Goal: Task Accomplishment & Management: Complete application form

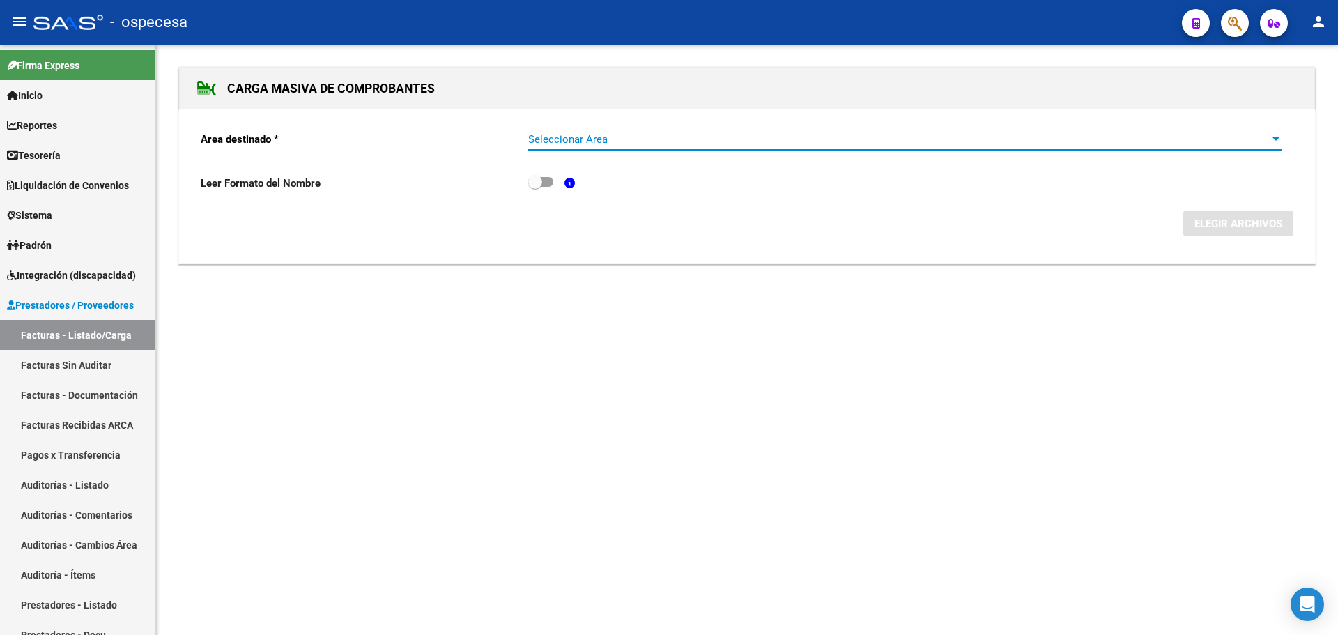
click at [633, 142] on span "Seleccionar Area" at bounding box center [898, 139] width 741 height 13
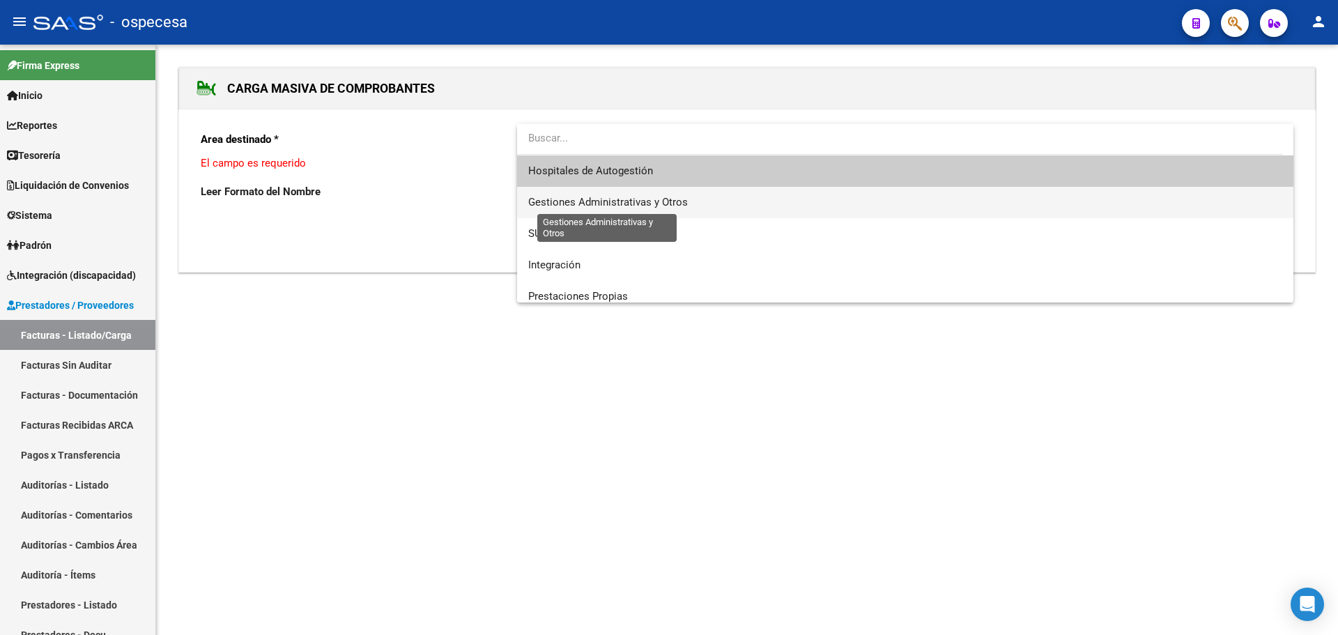
click at [611, 197] on span "Gestiones Administrativas y Otros" at bounding box center [608, 202] width 160 height 13
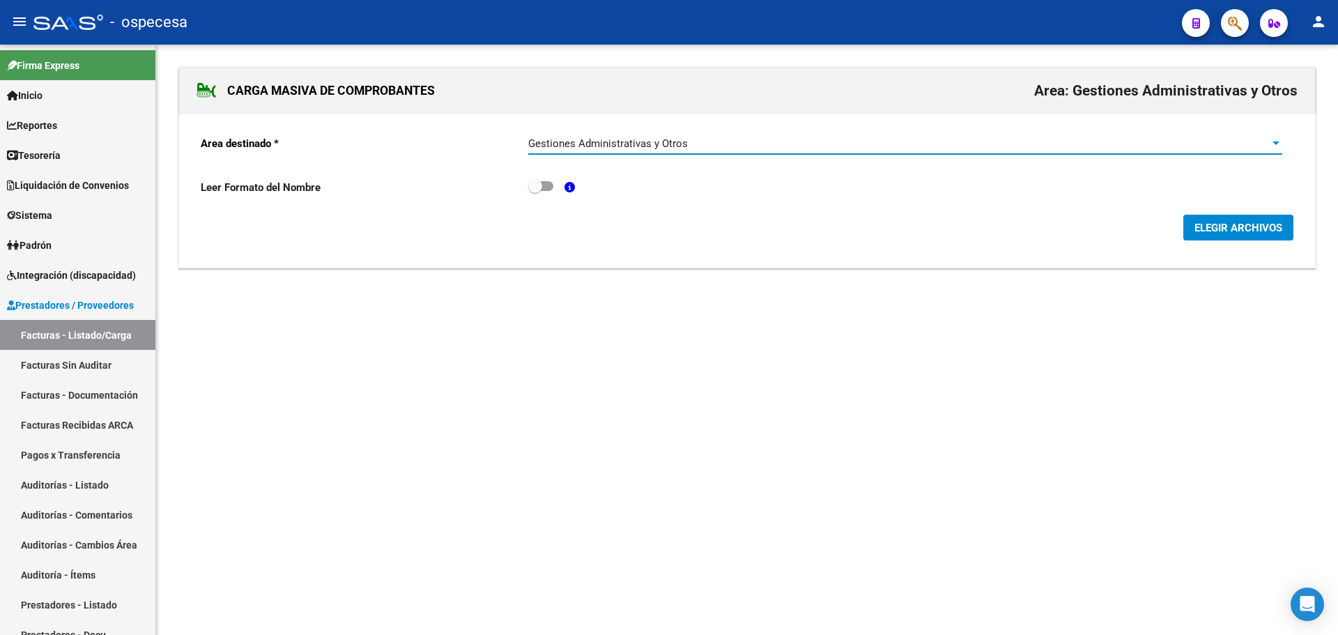
click at [655, 144] on span "Gestiones Administrativas y Otros" at bounding box center [608, 143] width 160 height 13
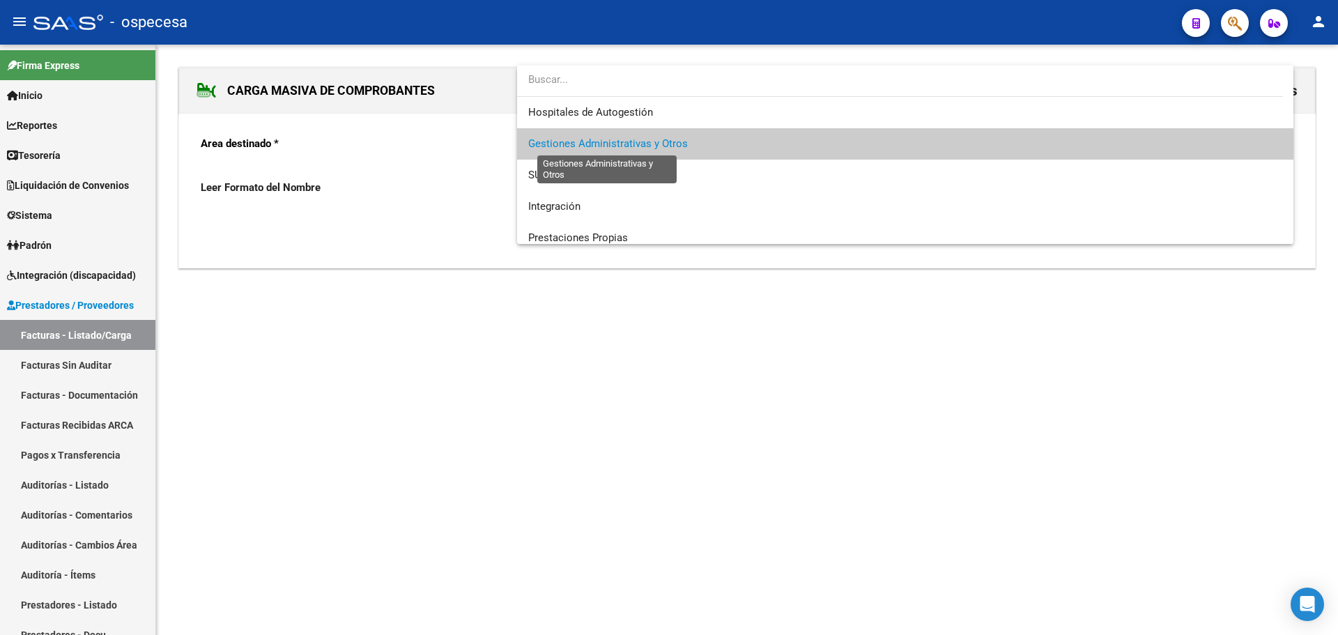
click at [655, 144] on span "Gestiones Administrativas y Otros" at bounding box center [608, 143] width 160 height 13
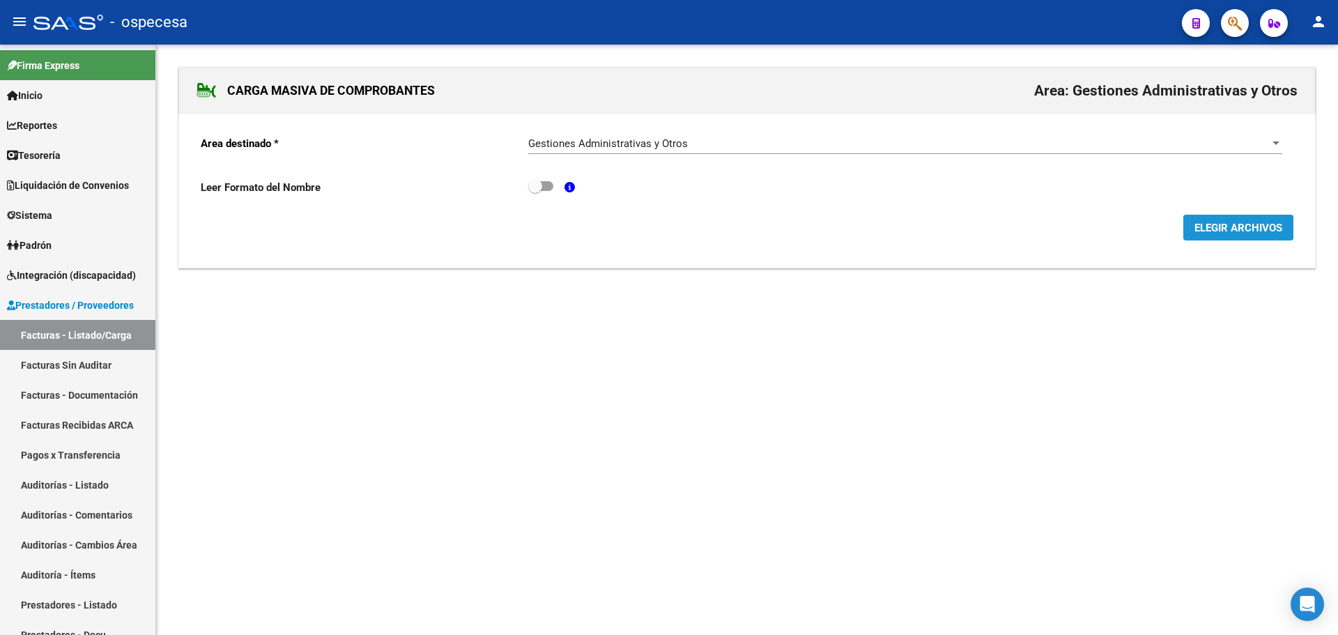
click at [1240, 224] on span "ELEGIR ARCHIVOS" at bounding box center [1238, 228] width 88 height 13
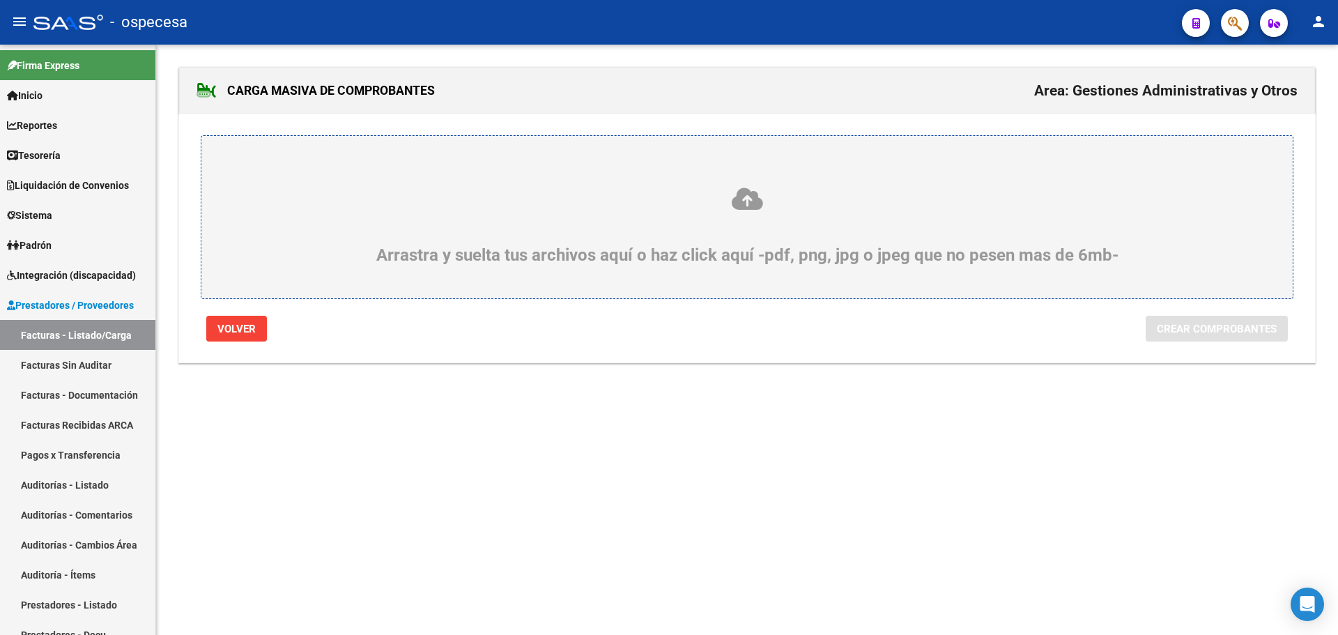
click at [767, 244] on div "Arrastra y suelta tus archivos aquí o haz click aquí -pdf, png, jpg o jpeg que …" at bounding box center [747, 225] width 1024 height 79
click at [0, 0] on input "Arrastra y suelta tus archivos aquí o haz click aquí -pdf, png, jpg o jpeg que …" at bounding box center [0, 0] width 0 height 0
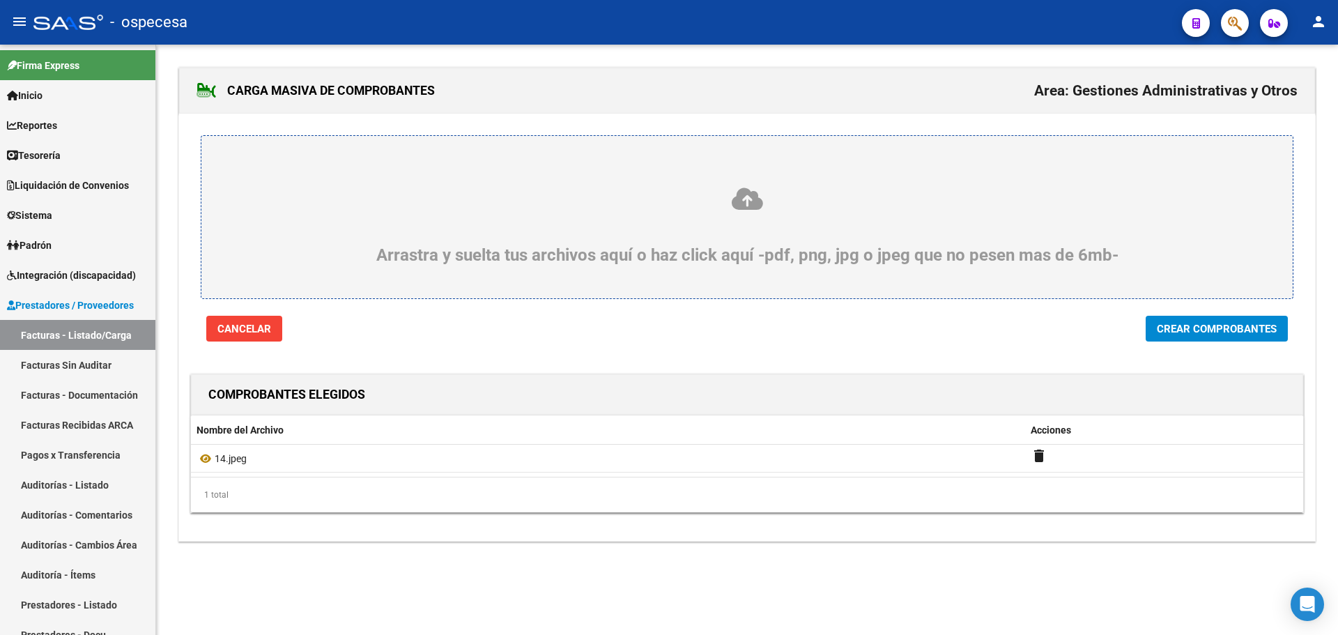
click at [1162, 325] on span "Crear Comprobantes" at bounding box center [1217, 329] width 120 height 13
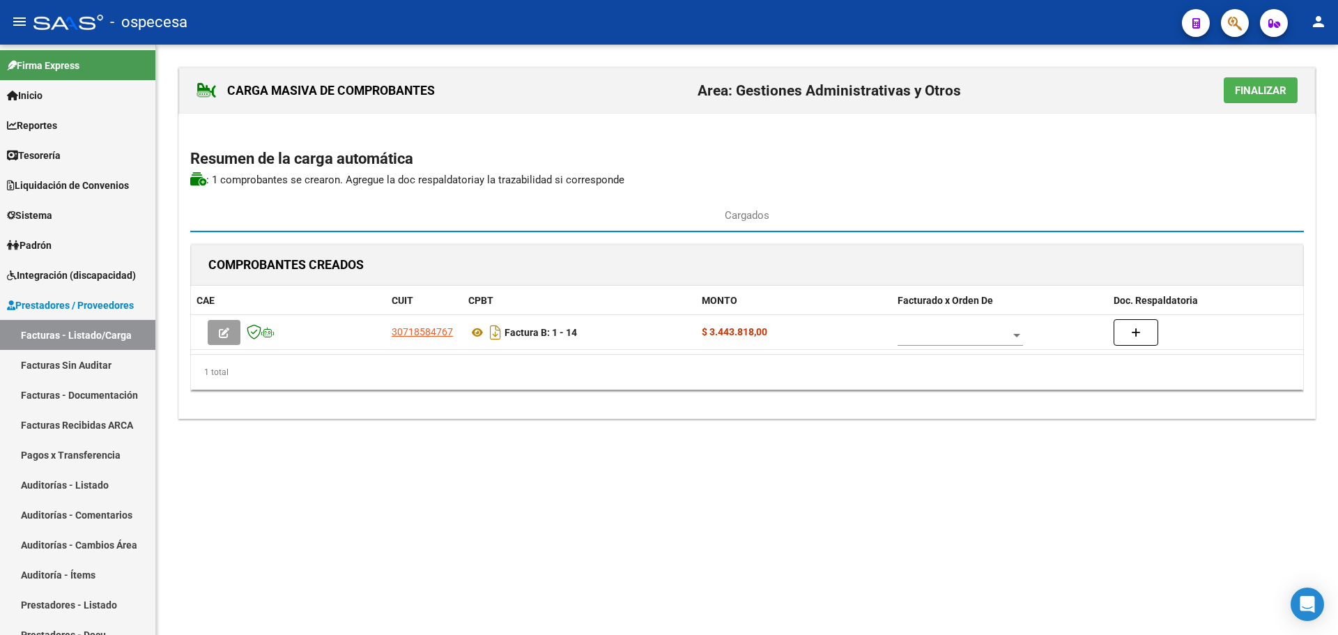
click at [1251, 91] on span "Finalizar" at bounding box center [1261, 90] width 52 height 13
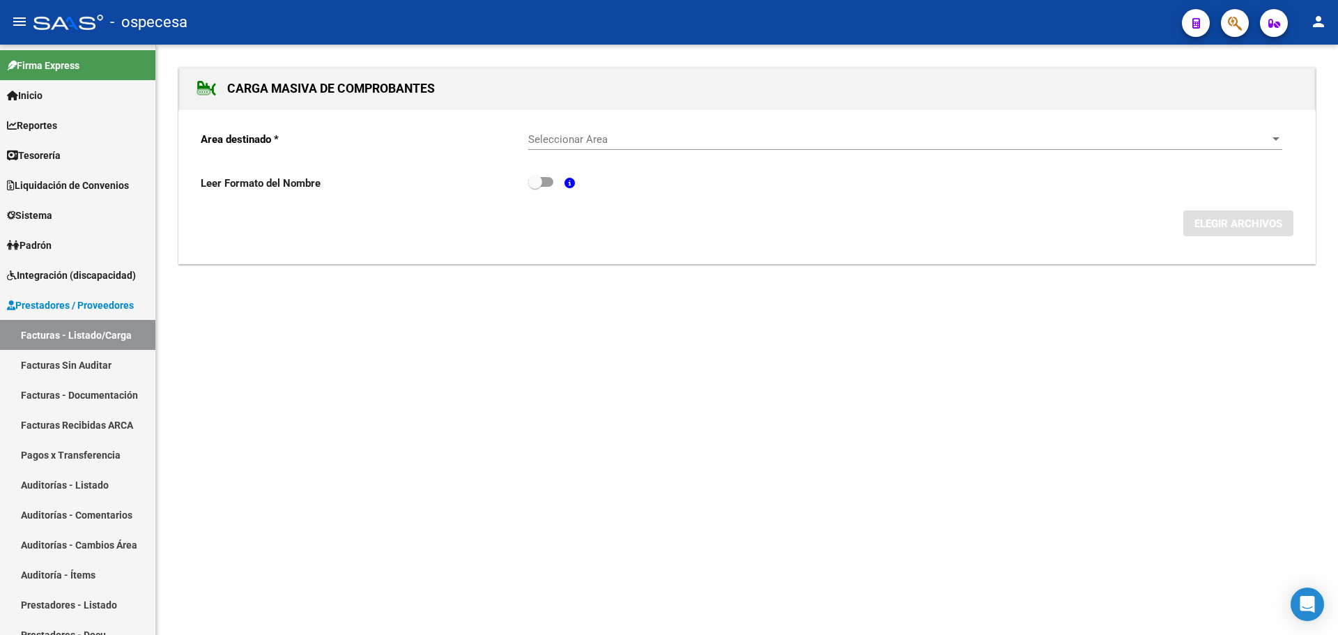
click at [589, 134] on span "Seleccionar Area" at bounding box center [898, 139] width 741 height 13
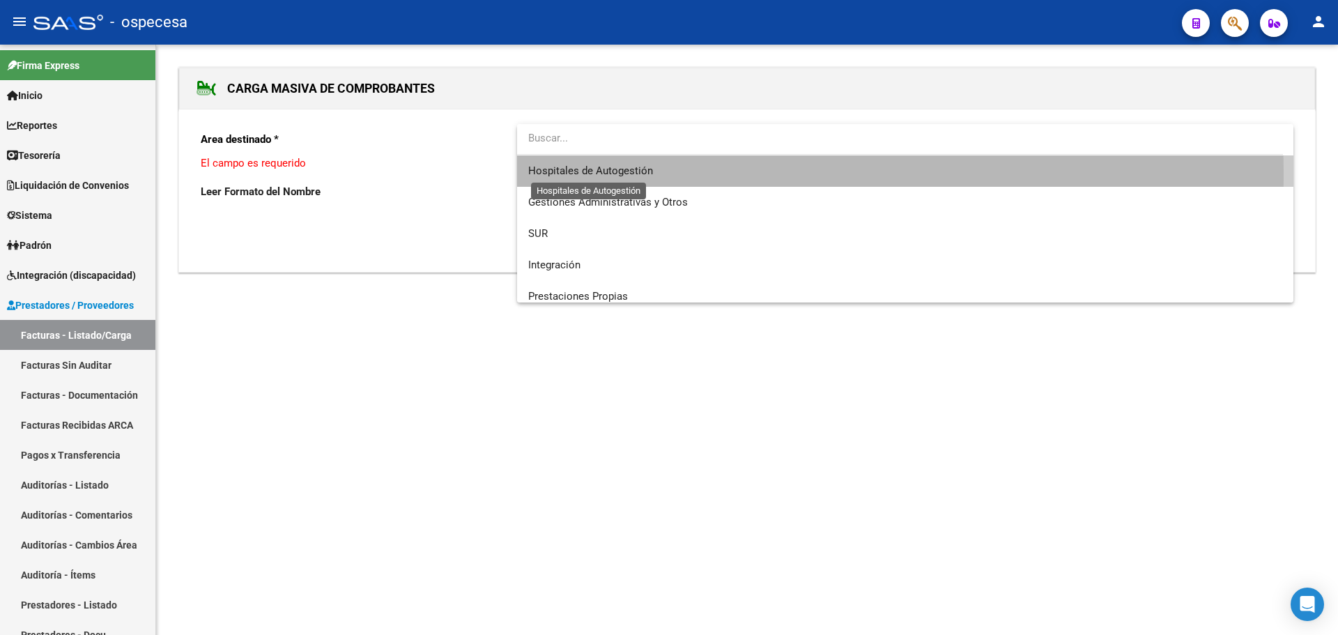
click at [601, 174] on span "Hospitales de Autogestión" at bounding box center [590, 170] width 125 height 13
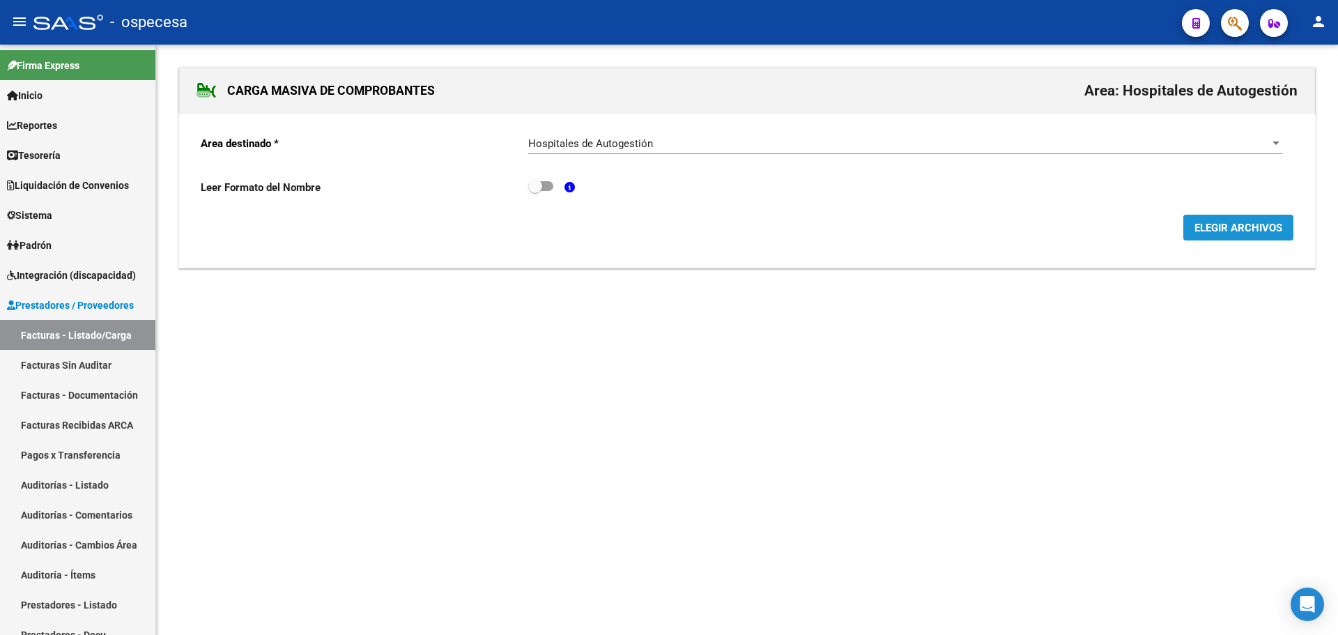
click at [1243, 228] on span "ELEGIR ARCHIVOS" at bounding box center [1238, 228] width 88 height 13
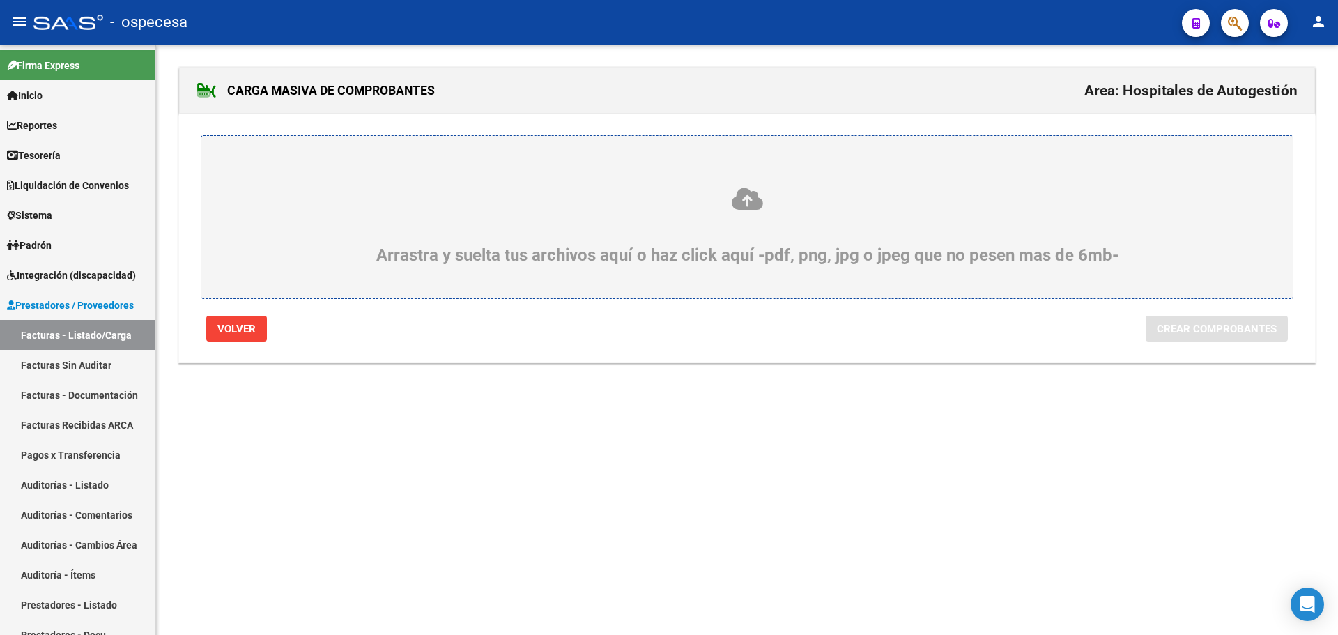
click at [852, 215] on div "Arrastra y suelta tus archivos aquí o haz click aquí -pdf, png, jpg o jpeg que …" at bounding box center [747, 225] width 1024 height 79
click at [0, 0] on input "Arrastra y suelta tus archivos aquí o haz click aquí -pdf, png, jpg o jpeg que …" at bounding box center [0, 0] width 0 height 0
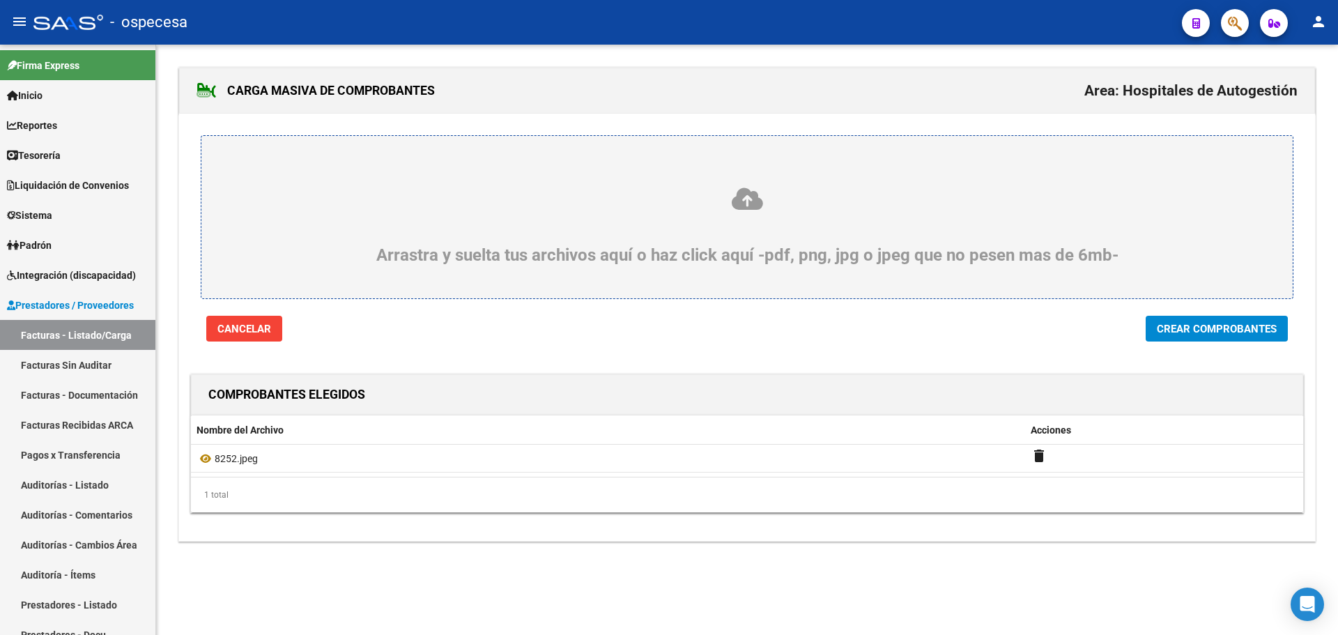
click at [1254, 334] on span "Crear Comprobantes" at bounding box center [1217, 329] width 120 height 13
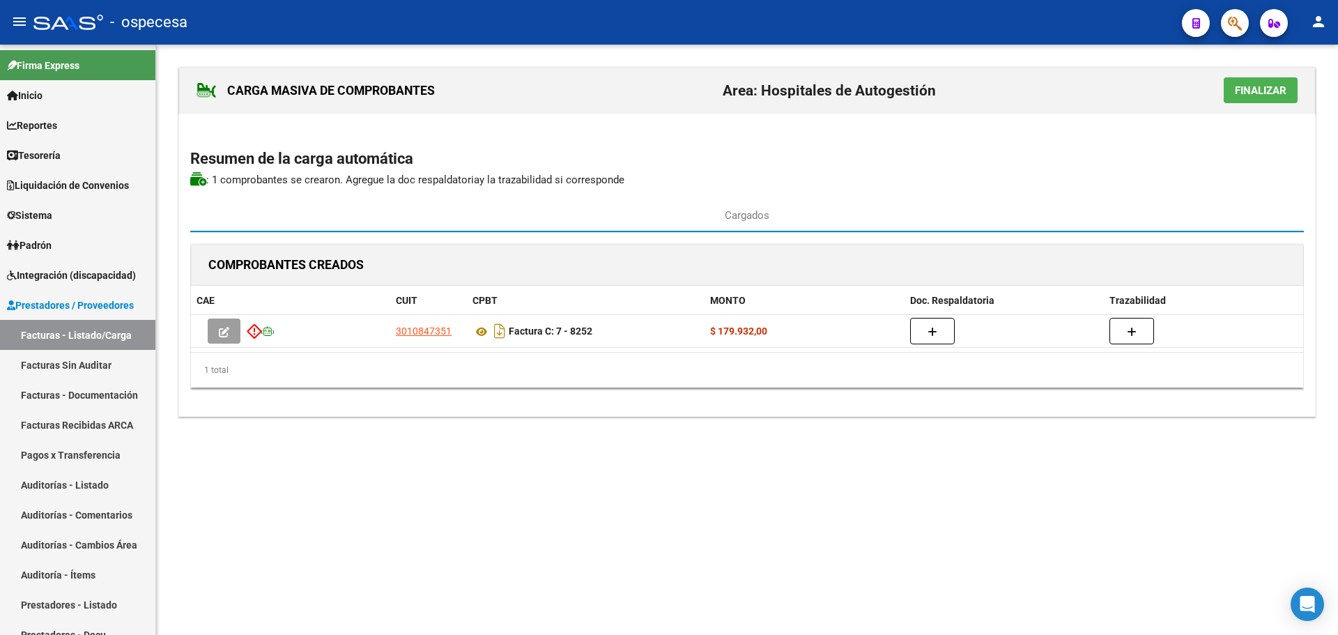
click at [1270, 95] on span "Finalizar" at bounding box center [1261, 90] width 52 height 13
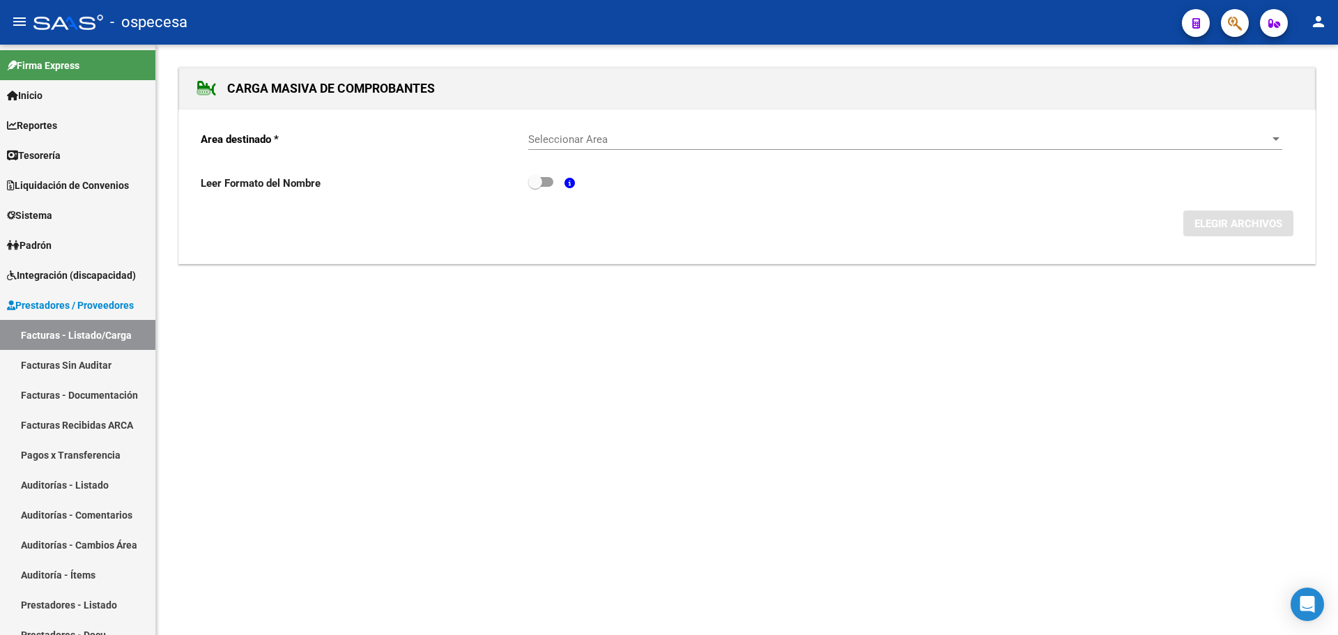
click at [679, 134] on span "Seleccionar Area" at bounding box center [898, 139] width 741 height 13
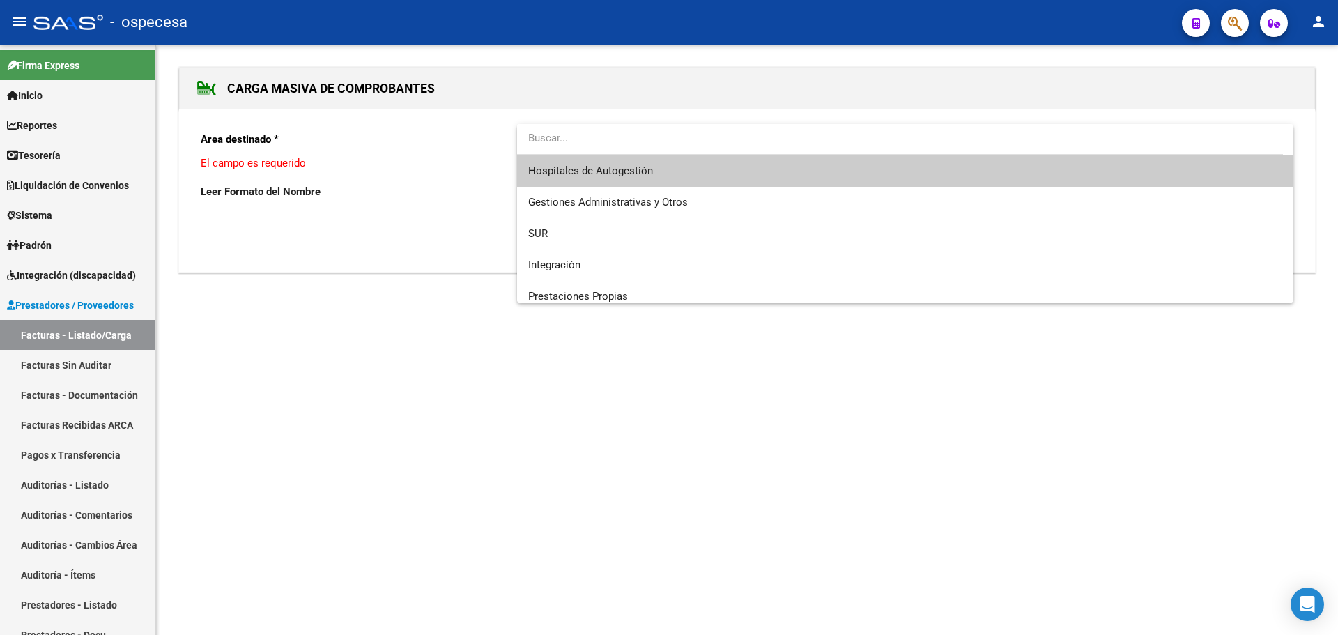
click at [663, 175] on span "Hospitales de Autogestión" at bounding box center [905, 170] width 754 height 31
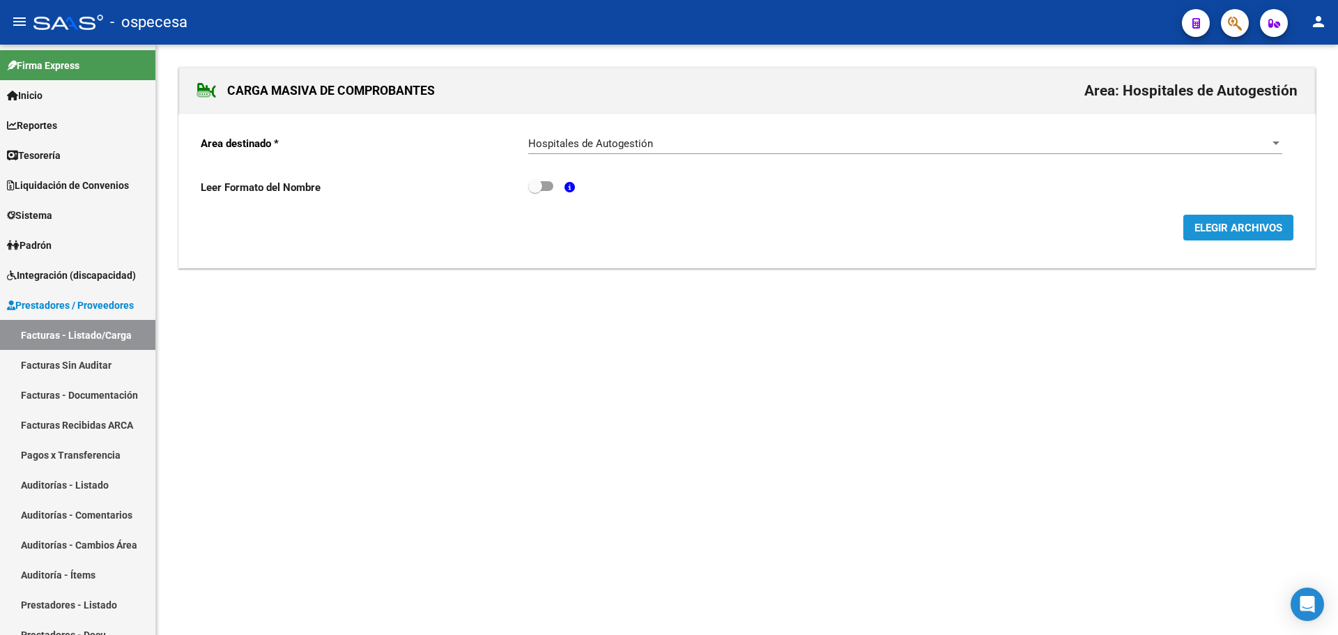
click at [1200, 219] on button "ELEGIR ARCHIVOS" at bounding box center [1238, 228] width 110 height 26
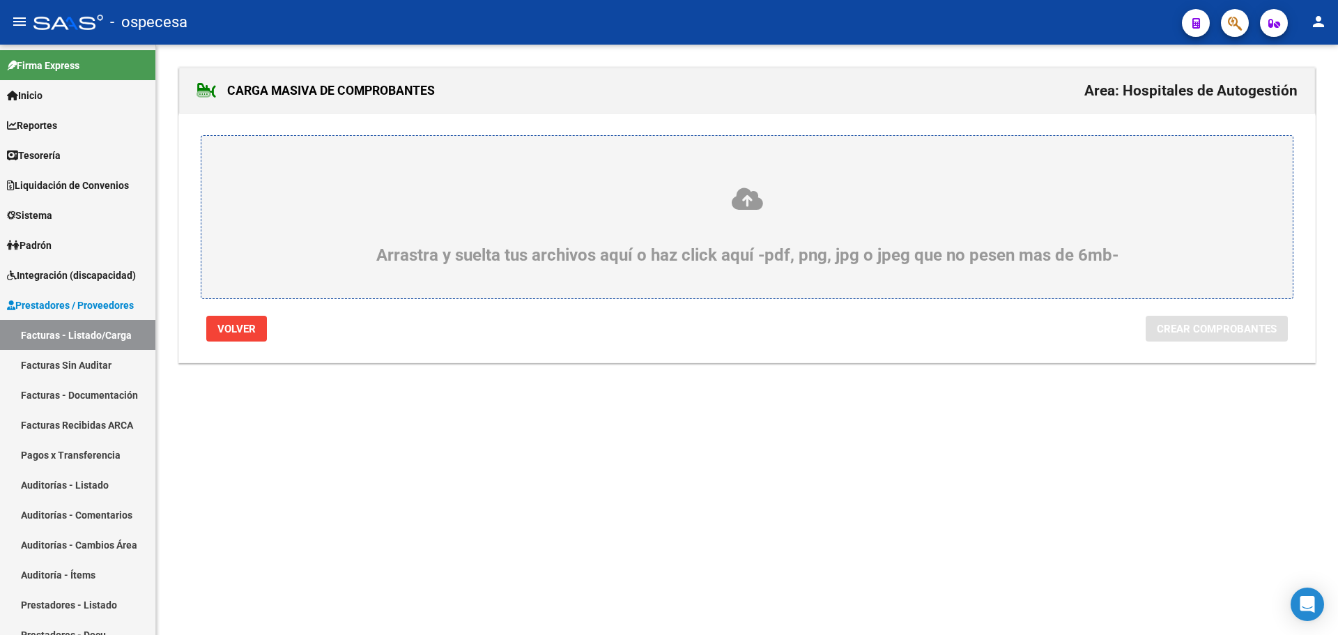
click at [715, 186] on icon at bounding box center [747, 199] width 1024 height 26
click at [0, 0] on input "Arrastra y suelta tus archivos aquí o haz click aquí -pdf, png, jpg o jpeg que …" at bounding box center [0, 0] width 0 height 0
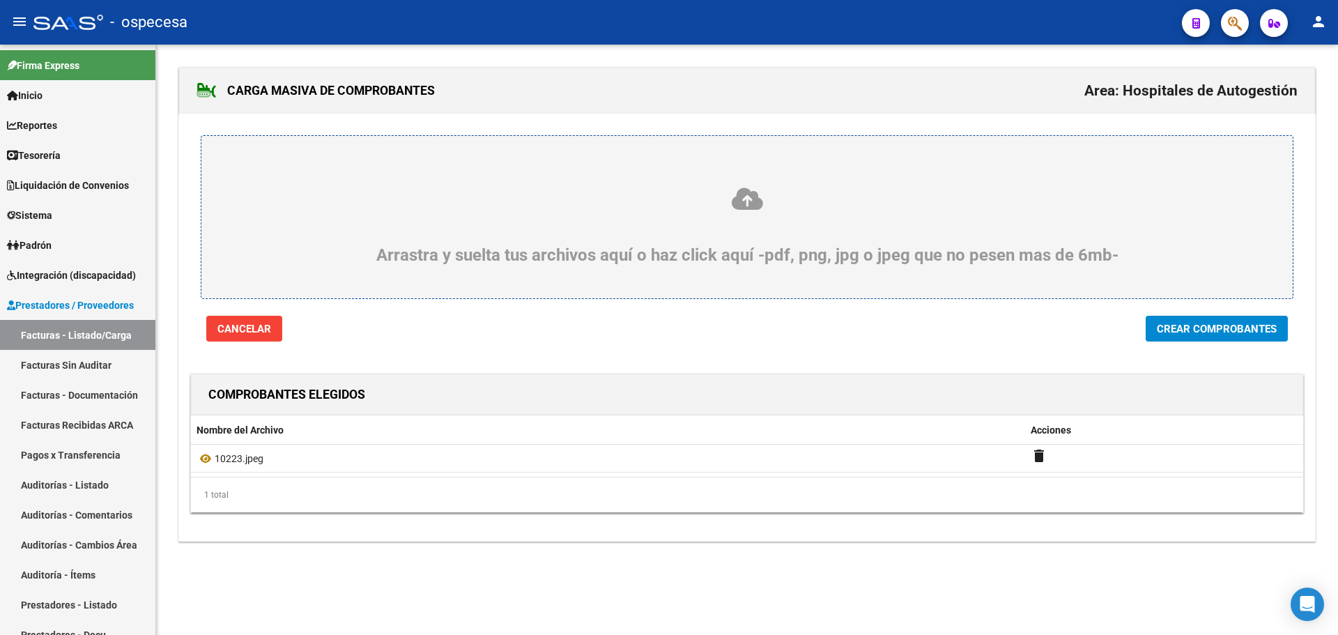
click at [1266, 311] on div "Arrastra y suelta tus archivos aquí o haz click aquí -pdf, png, jpg o jpeg que …" at bounding box center [747, 228] width 1136 height 228
click at [1259, 325] on span "Crear Comprobantes" at bounding box center [1217, 329] width 120 height 13
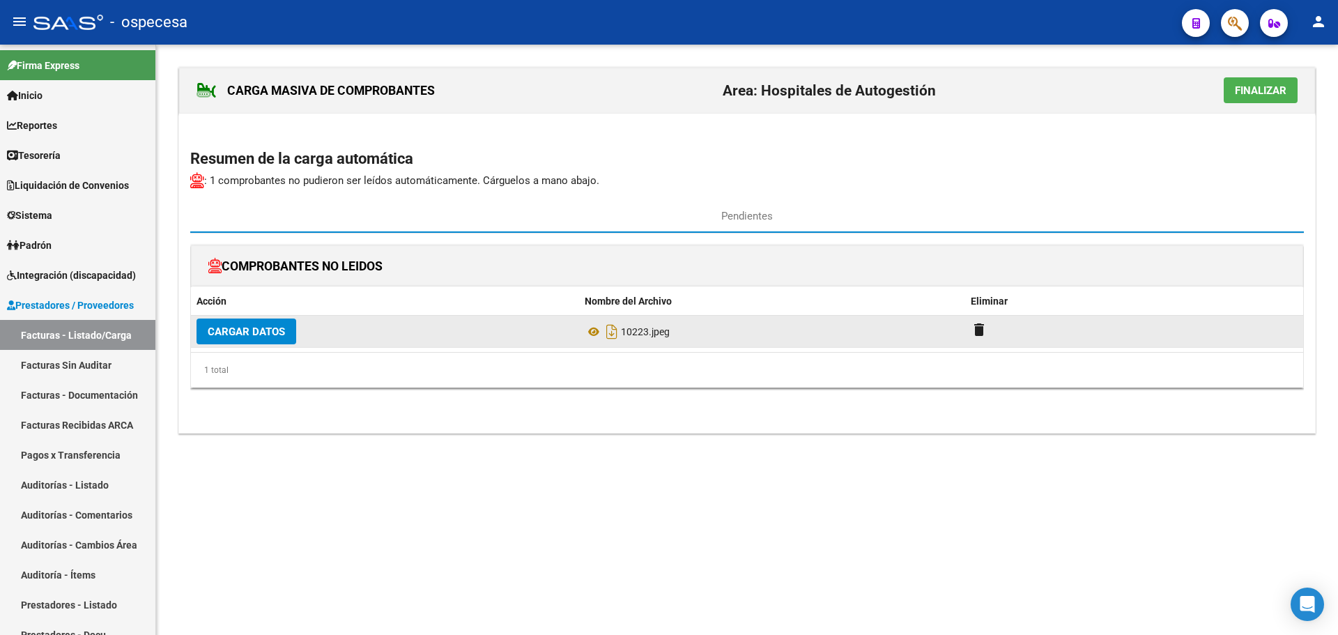
click at [269, 329] on span "Cargar Datos" at bounding box center [246, 331] width 77 height 13
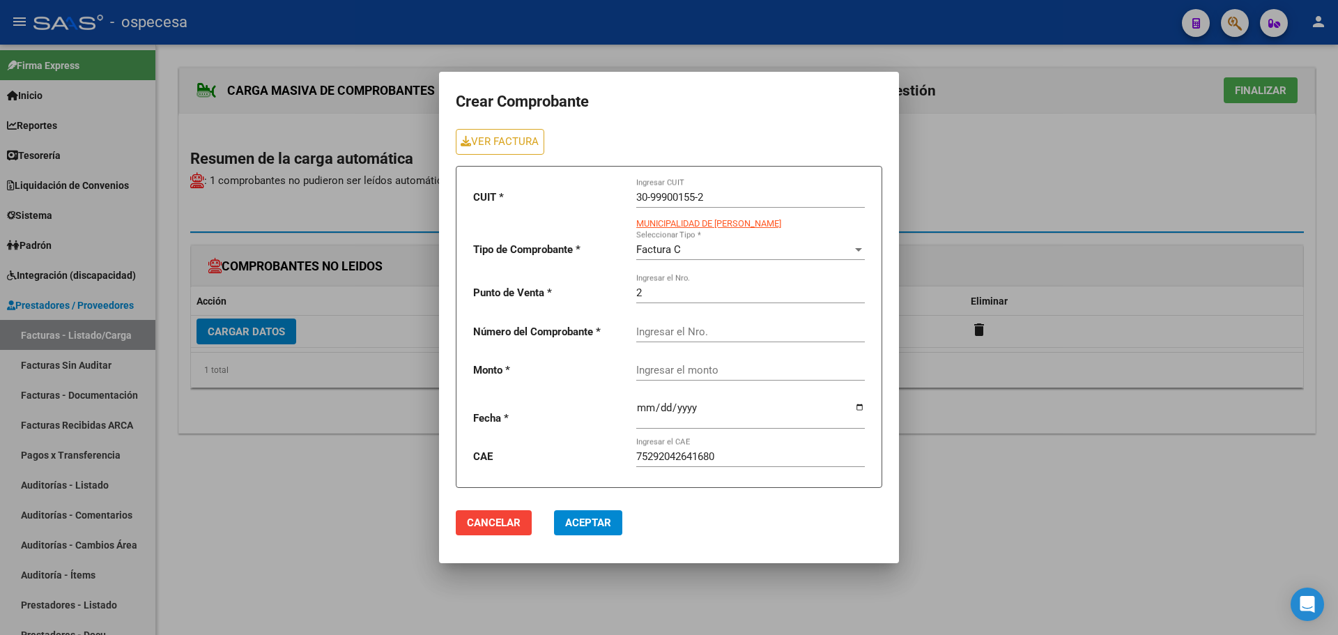
click at [697, 328] on input "Ingresar el Nro." at bounding box center [750, 331] width 229 height 13
type input "10223"
click at [729, 376] on div "Ingresar el monto" at bounding box center [750, 372] width 229 height 43
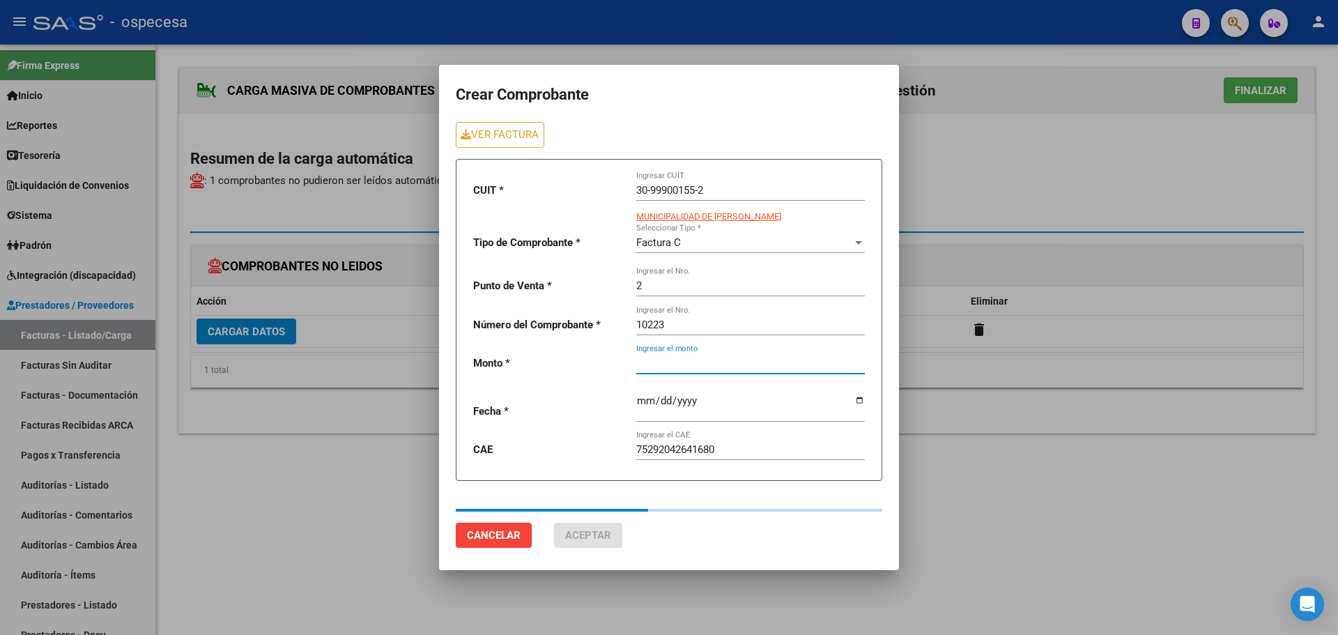
type input "47556"
type input "[DATE]"
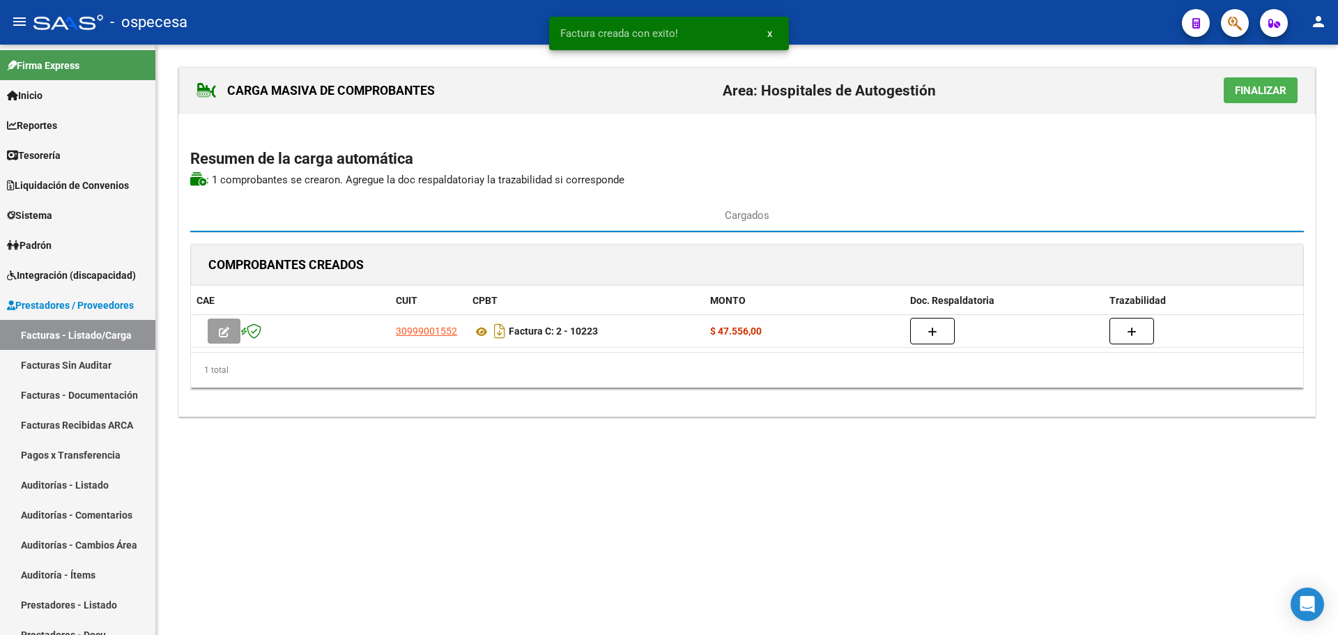
click at [1259, 84] on span "Finalizar" at bounding box center [1261, 90] width 52 height 13
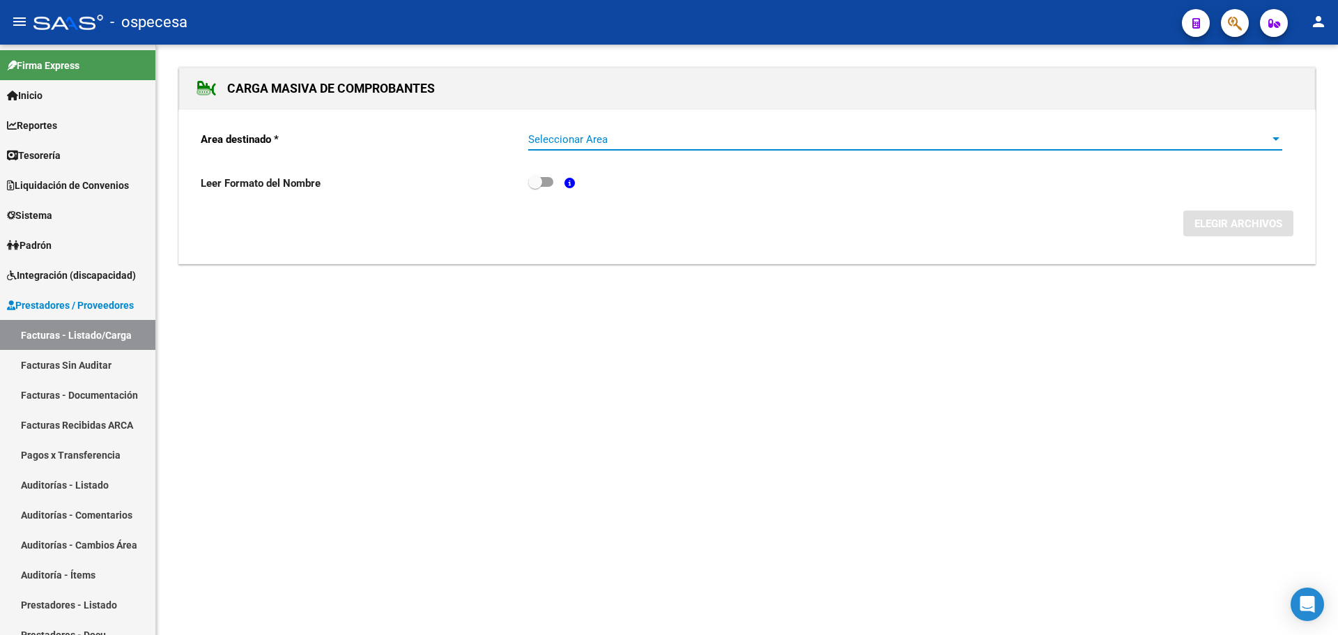
click at [730, 134] on span "Seleccionar Area" at bounding box center [898, 139] width 741 height 13
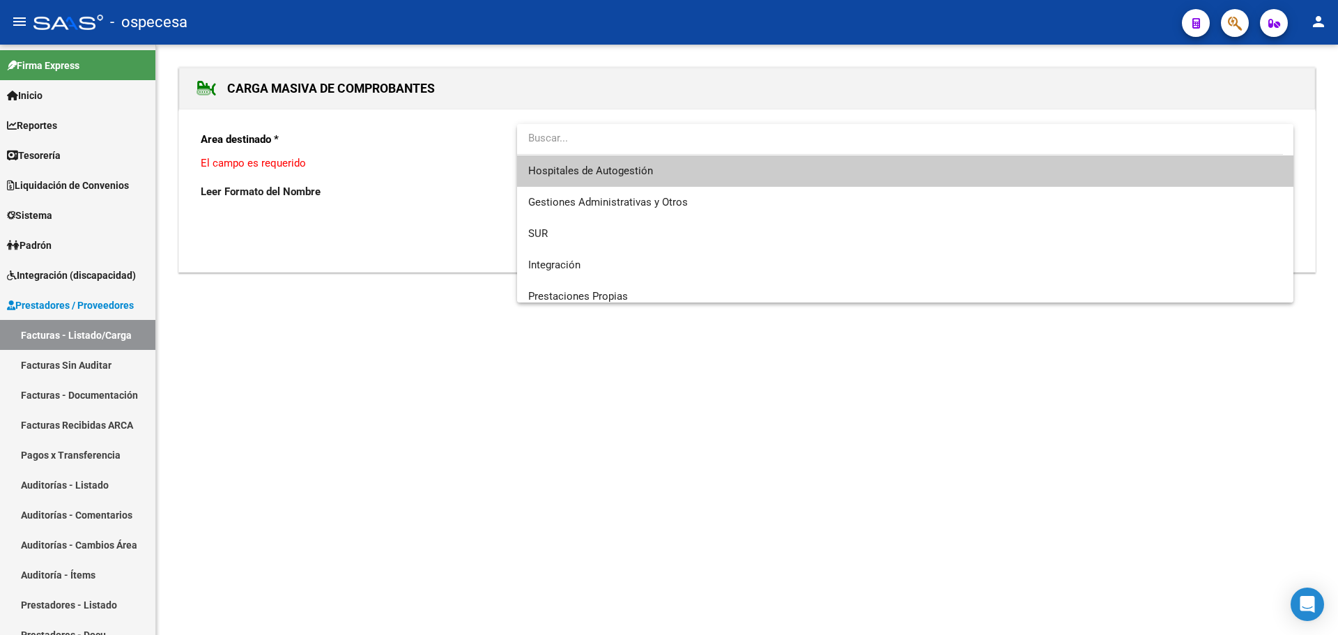
click at [748, 163] on span "Hospitales de Autogestión" at bounding box center [905, 170] width 754 height 31
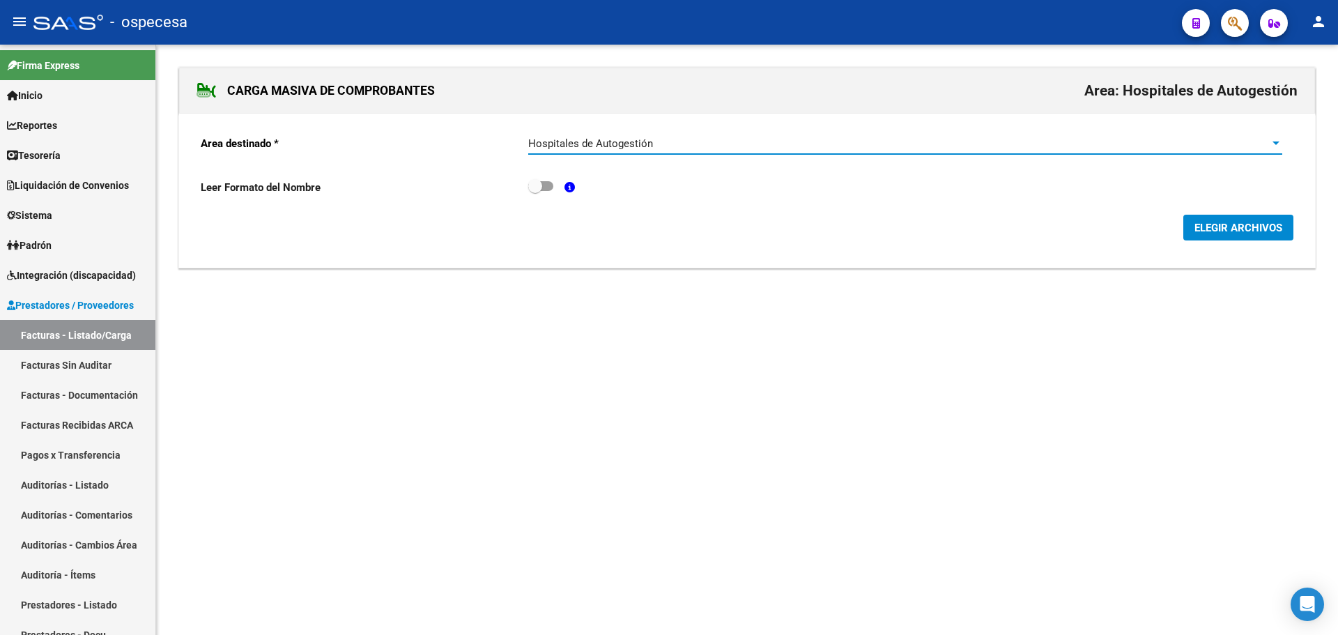
click at [1213, 227] on span "ELEGIR ARCHIVOS" at bounding box center [1238, 228] width 88 height 13
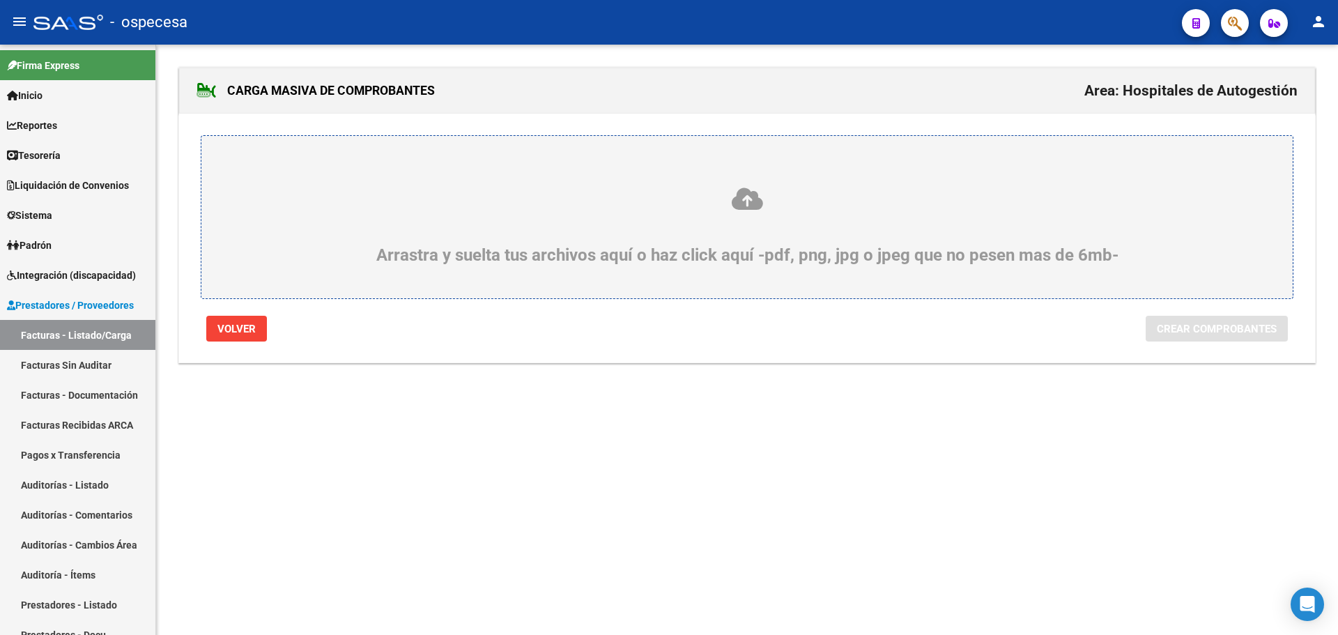
click at [723, 265] on div "Arrastra y suelta tus archivos aquí o haz click aquí -pdf, png, jpg o jpeg que …" at bounding box center [747, 225] width 1024 height 79
click at [0, 0] on input "Arrastra y suelta tus archivos aquí o haz click aquí -pdf, png, jpg o jpeg que …" at bounding box center [0, 0] width 0 height 0
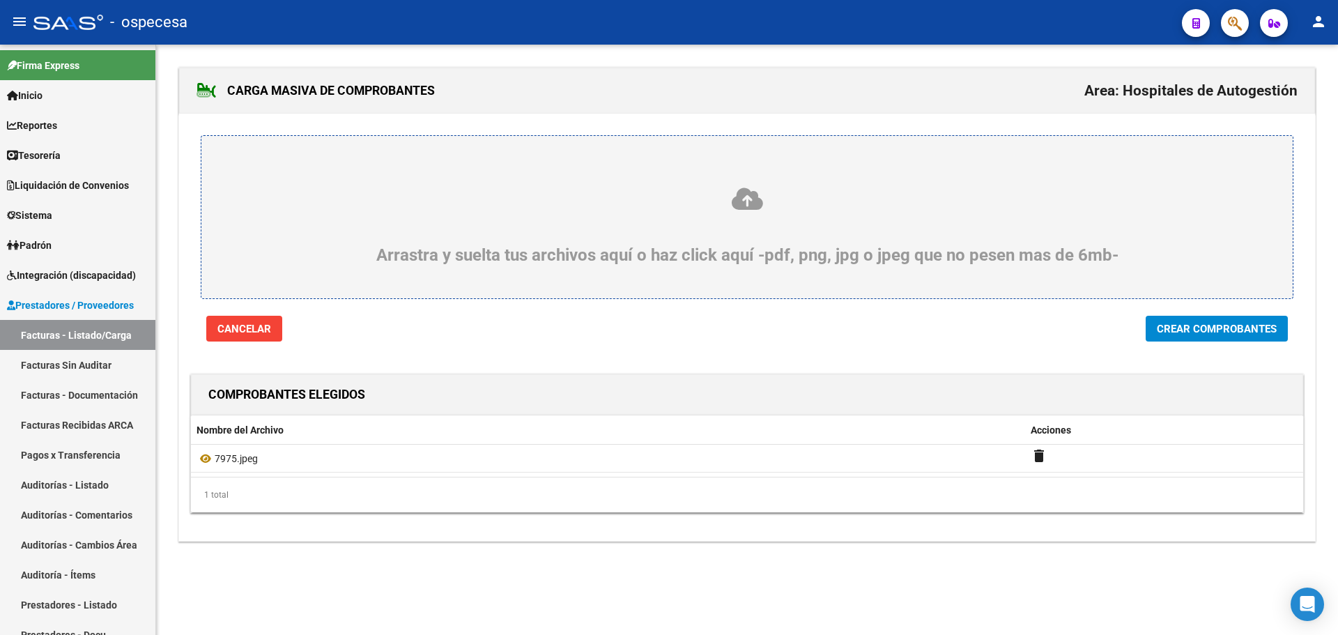
click at [1228, 334] on span "Crear Comprobantes" at bounding box center [1217, 329] width 120 height 13
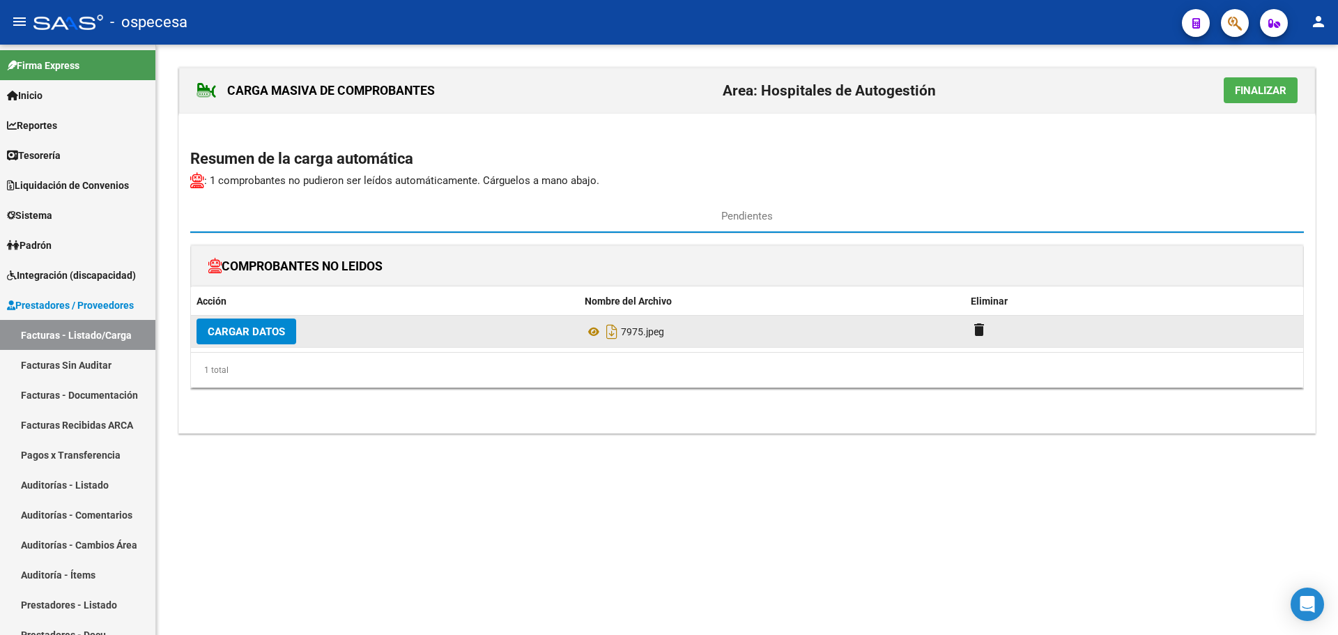
click at [239, 343] on button "Cargar Datos" at bounding box center [247, 331] width 100 height 26
click at [243, 337] on span "Cargar Datos" at bounding box center [246, 331] width 77 height 13
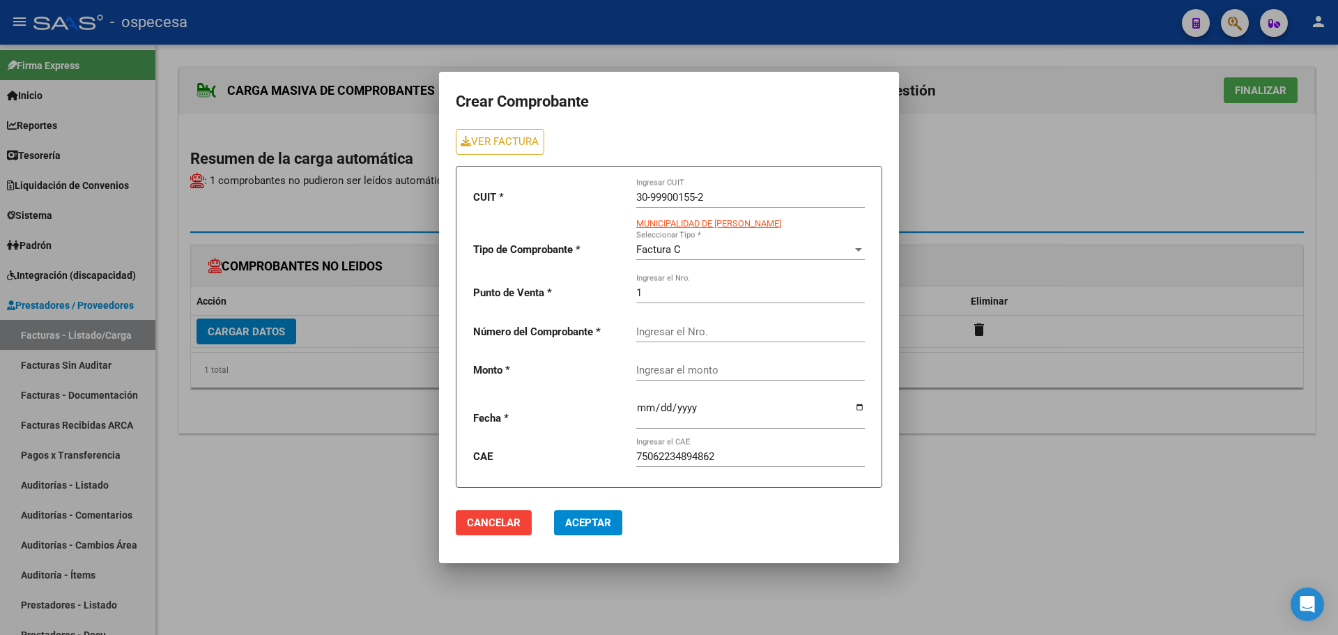
click at [700, 332] on input "Ingresar el Nro." at bounding box center [750, 331] width 229 height 13
type input "7975"
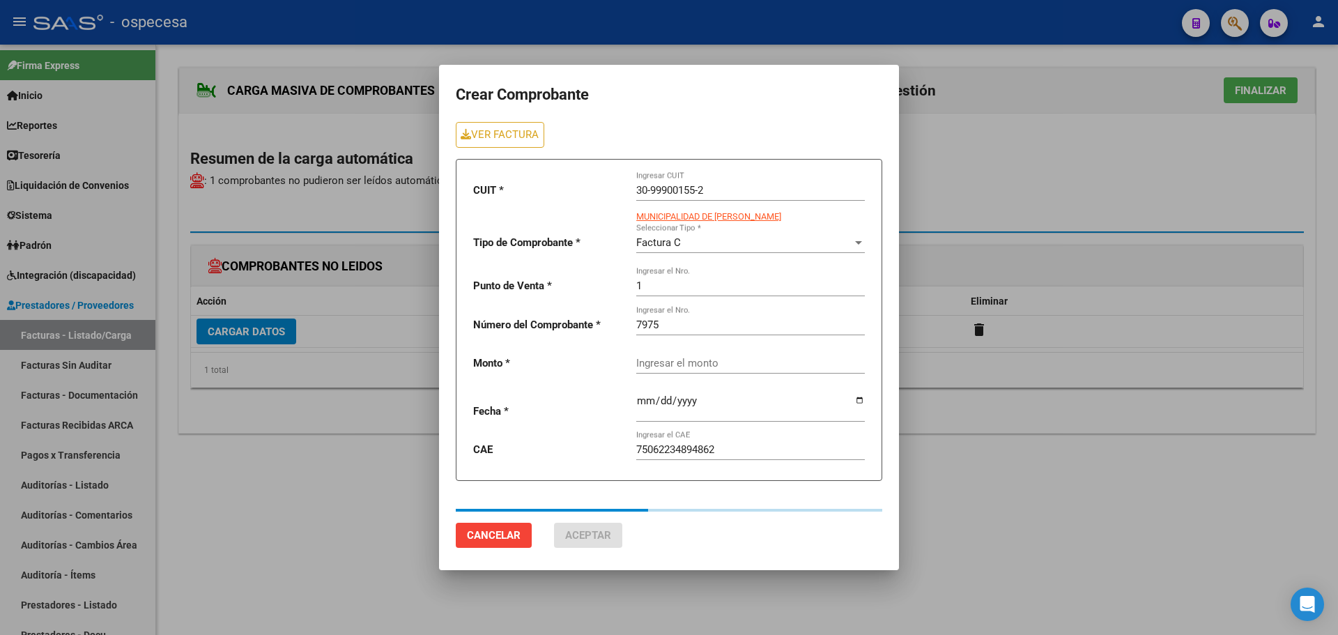
click at [815, 548] on mat-dialog-container "Crear Comprobante VER FACTURA CUIT * 30-99900155-2 Ingresar CUIT MUNICIPALIDAD …" at bounding box center [669, 317] width 460 height 505
type input "30485"
type input "[DATE]"
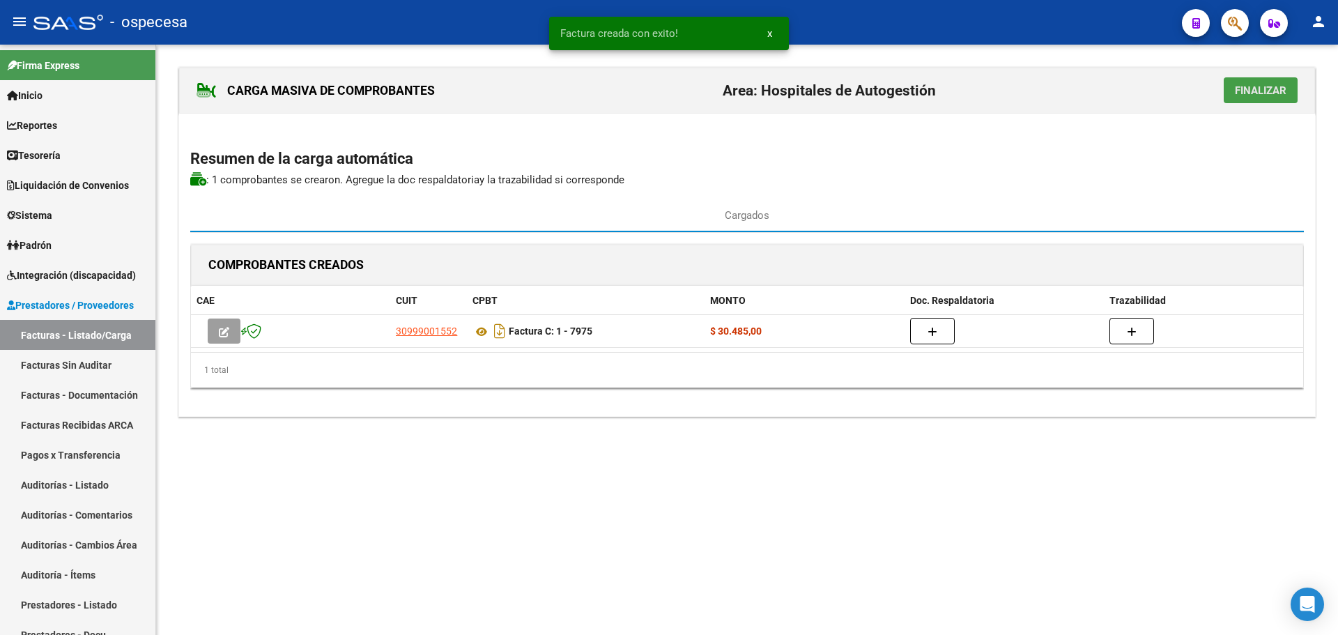
click at [1238, 92] on span "Finalizar" at bounding box center [1261, 90] width 52 height 13
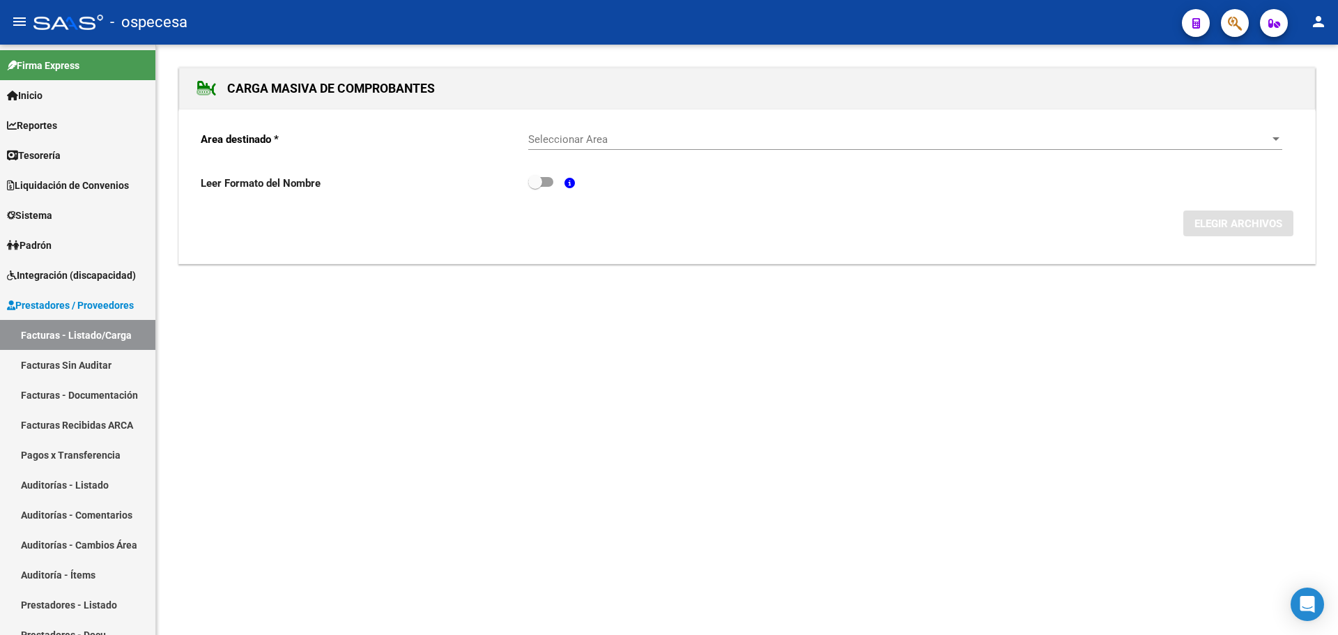
click at [834, 137] on span "Seleccionar Area" at bounding box center [898, 139] width 741 height 13
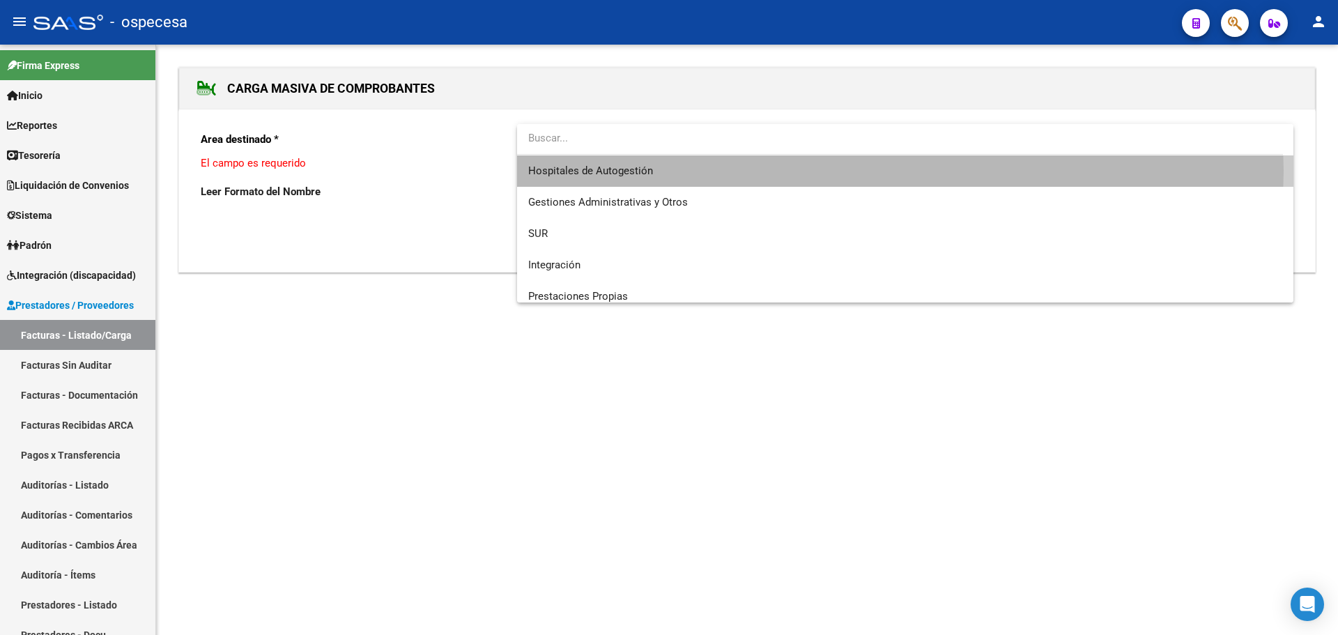
click at [806, 171] on span "Hospitales de Autogestión" at bounding box center [905, 170] width 754 height 31
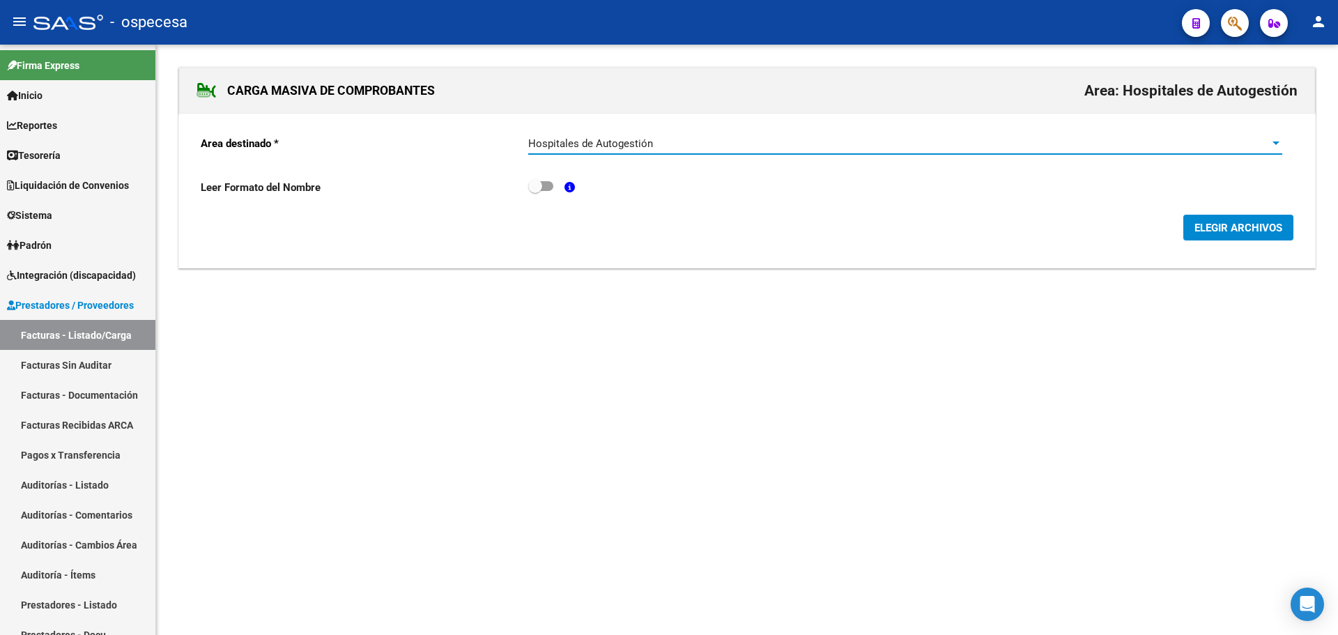
click at [1252, 224] on span "ELEGIR ARCHIVOS" at bounding box center [1238, 228] width 88 height 13
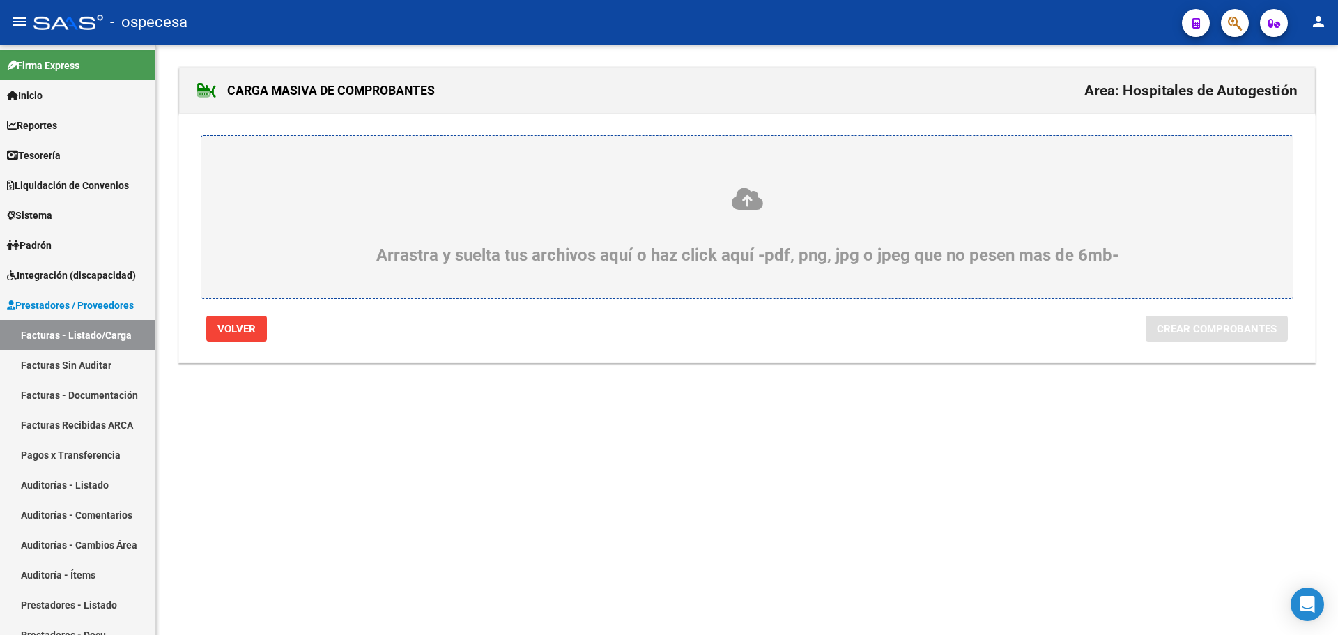
click at [762, 236] on div "Arrastra y suelta tus archivos aquí o haz click aquí -pdf, png, jpg o jpeg que …" at bounding box center [747, 225] width 1024 height 79
click at [0, 0] on input "Arrastra y suelta tus archivos aquí o haz click aquí -pdf, png, jpg o jpeg que …" at bounding box center [0, 0] width 0 height 0
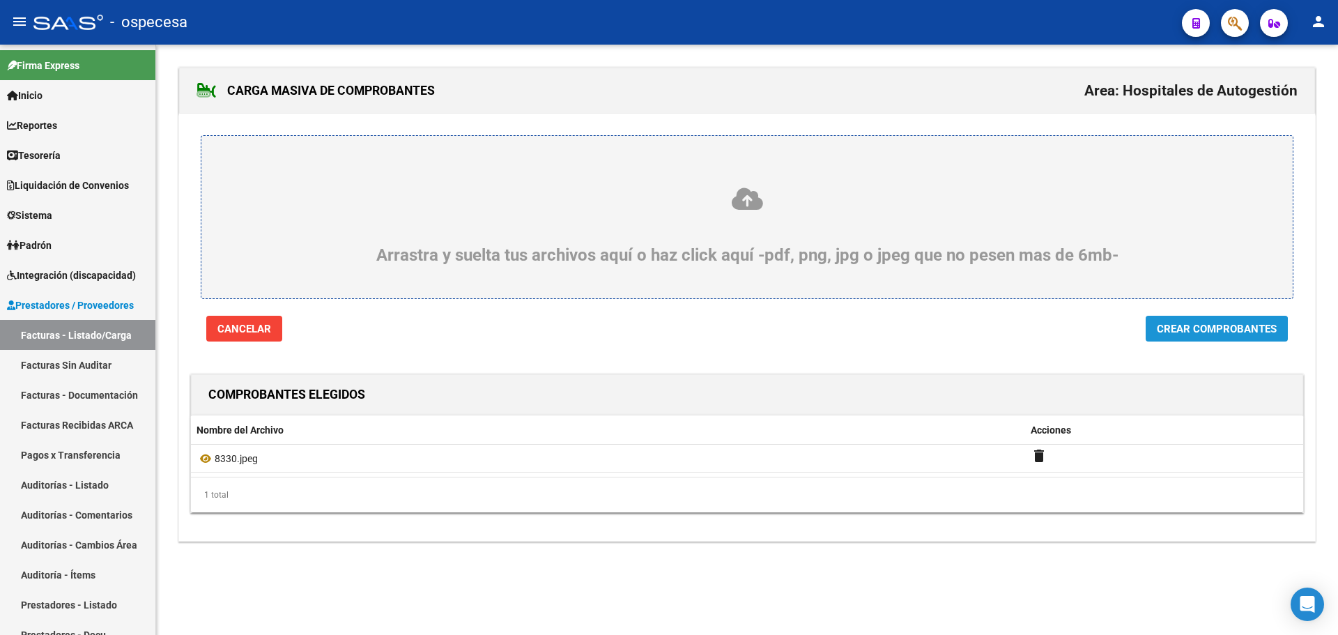
click at [1185, 332] on span "Crear Comprobantes" at bounding box center [1217, 329] width 120 height 13
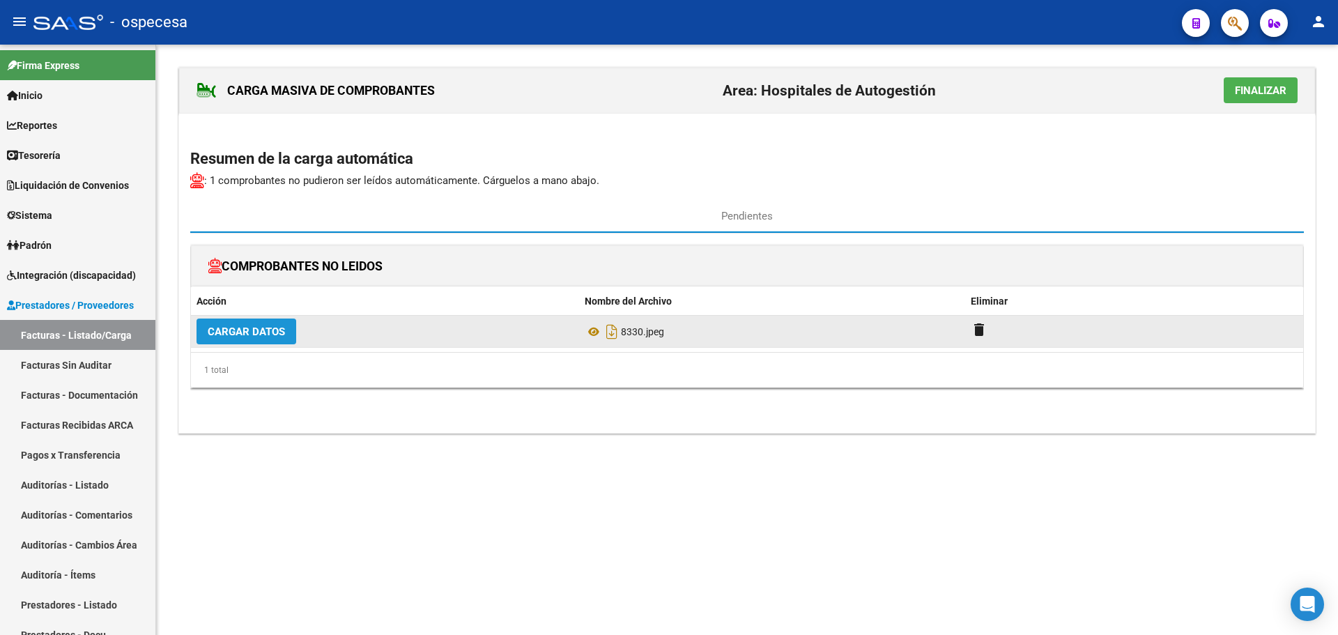
click at [249, 324] on button "Cargar Datos" at bounding box center [247, 331] width 100 height 26
click at [257, 332] on span "Cargar Datos" at bounding box center [246, 331] width 77 height 13
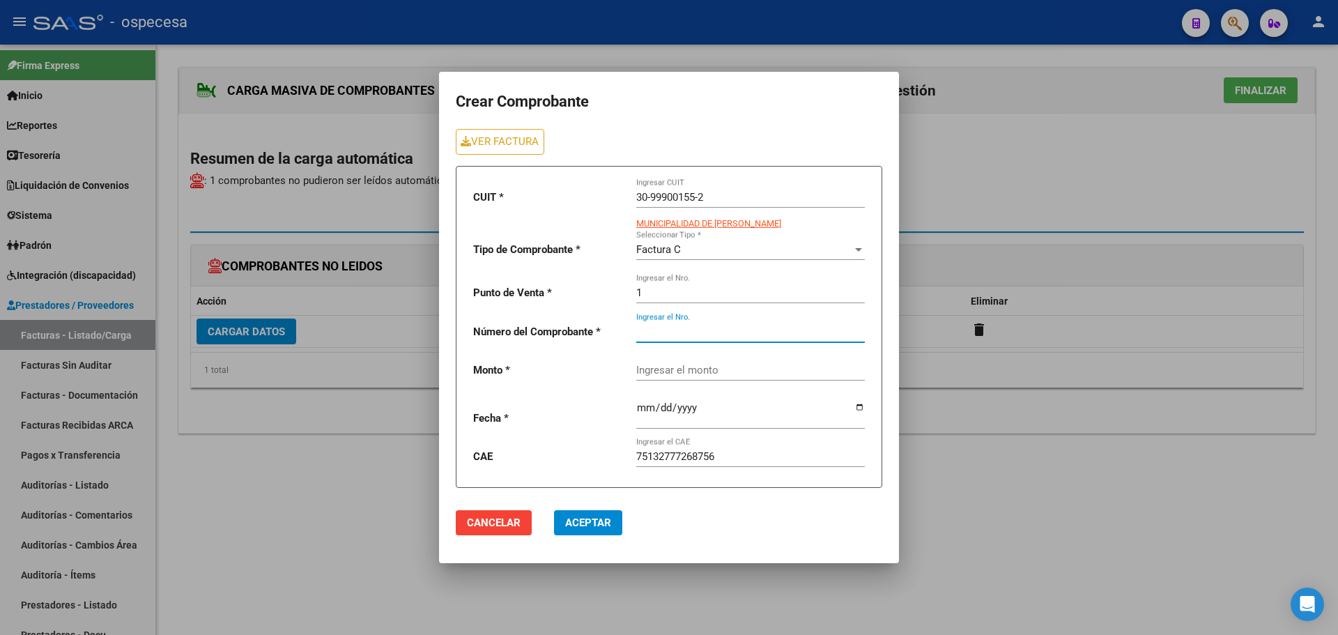
click at [686, 337] on input "Ingresar el Nro." at bounding box center [750, 331] width 229 height 13
type input "9"
type input "8330"
click at [689, 374] on div "Ingresar el monto" at bounding box center [750, 366] width 229 height 30
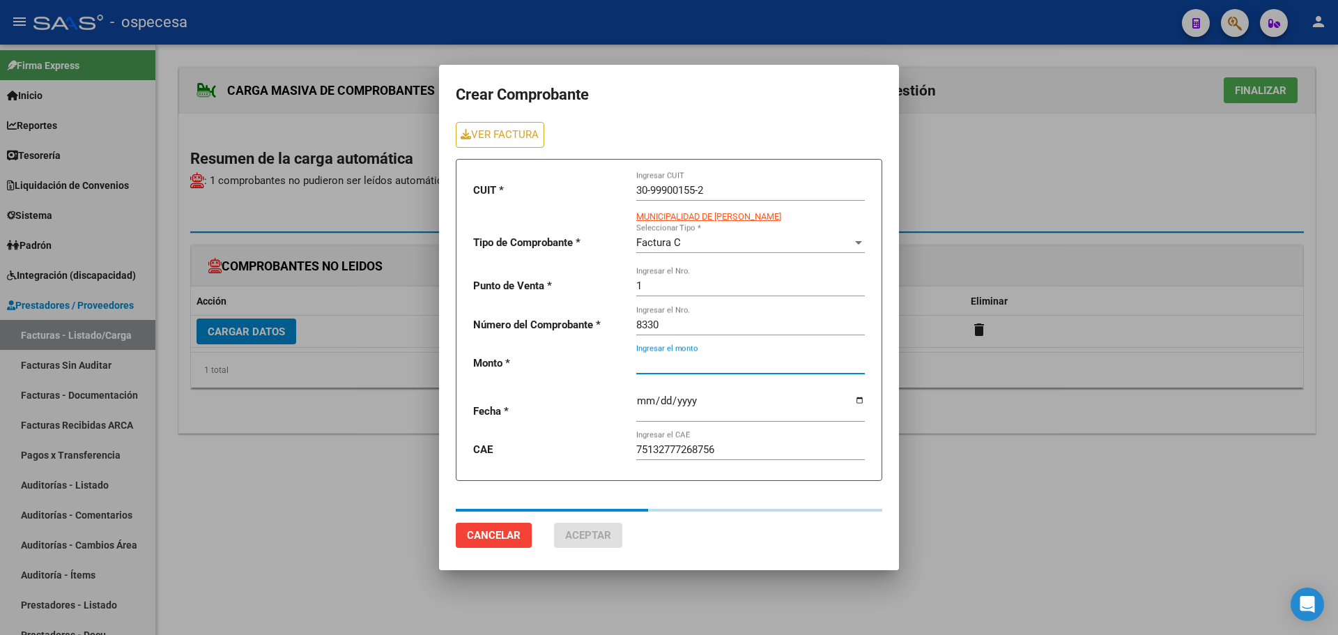
type input "6337"
type input "[DATE]"
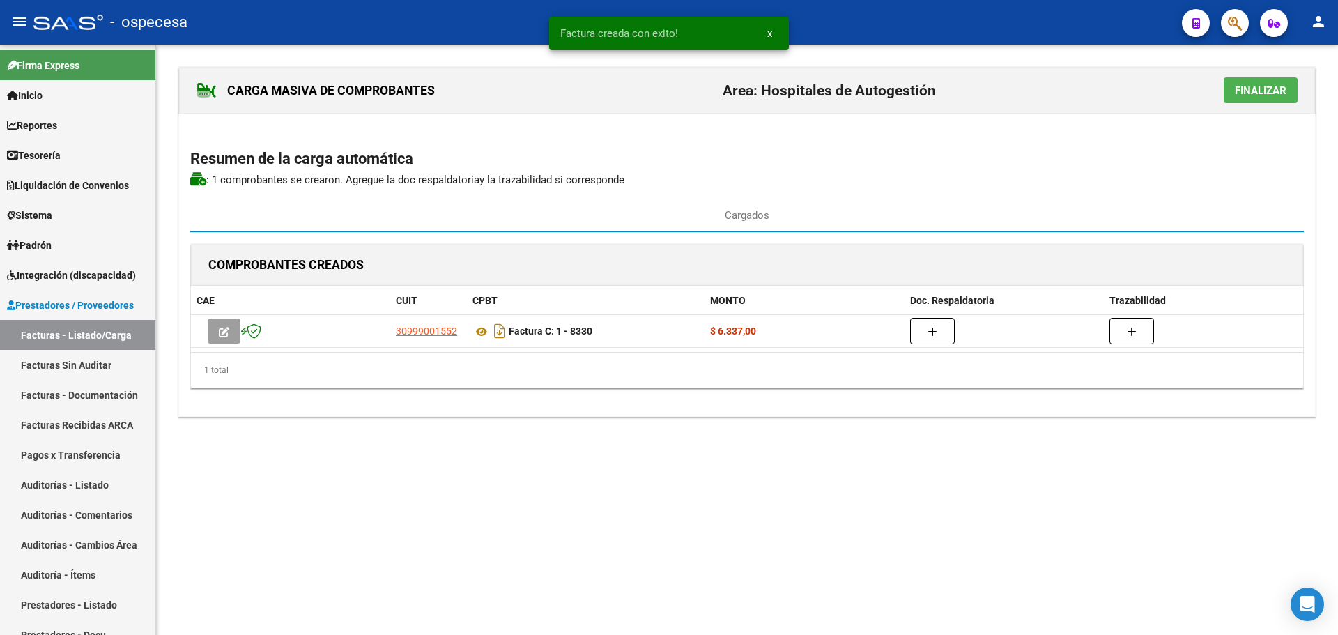
click at [1250, 90] on span "Finalizar" at bounding box center [1261, 90] width 52 height 13
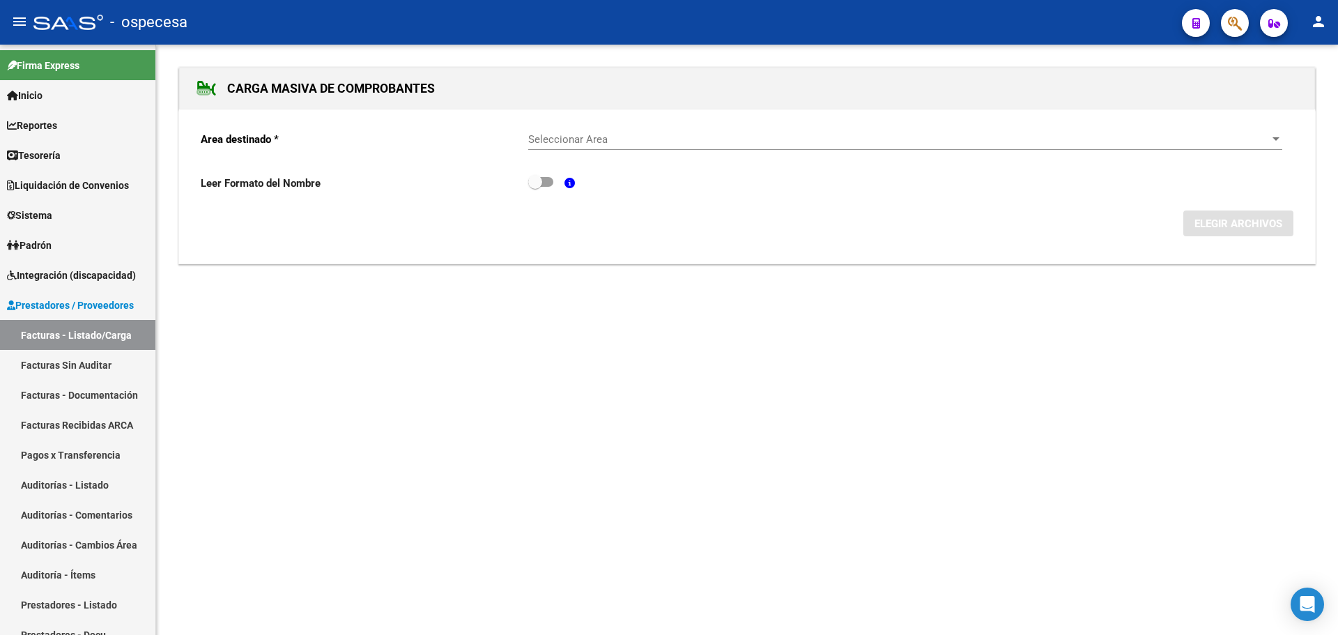
click at [639, 158] on div "Seleccionar Area Seleccionar Area" at bounding box center [905, 141] width 754 height 43
click at [636, 139] on span "Seleccionar Area" at bounding box center [898, 139] width 741 height 13
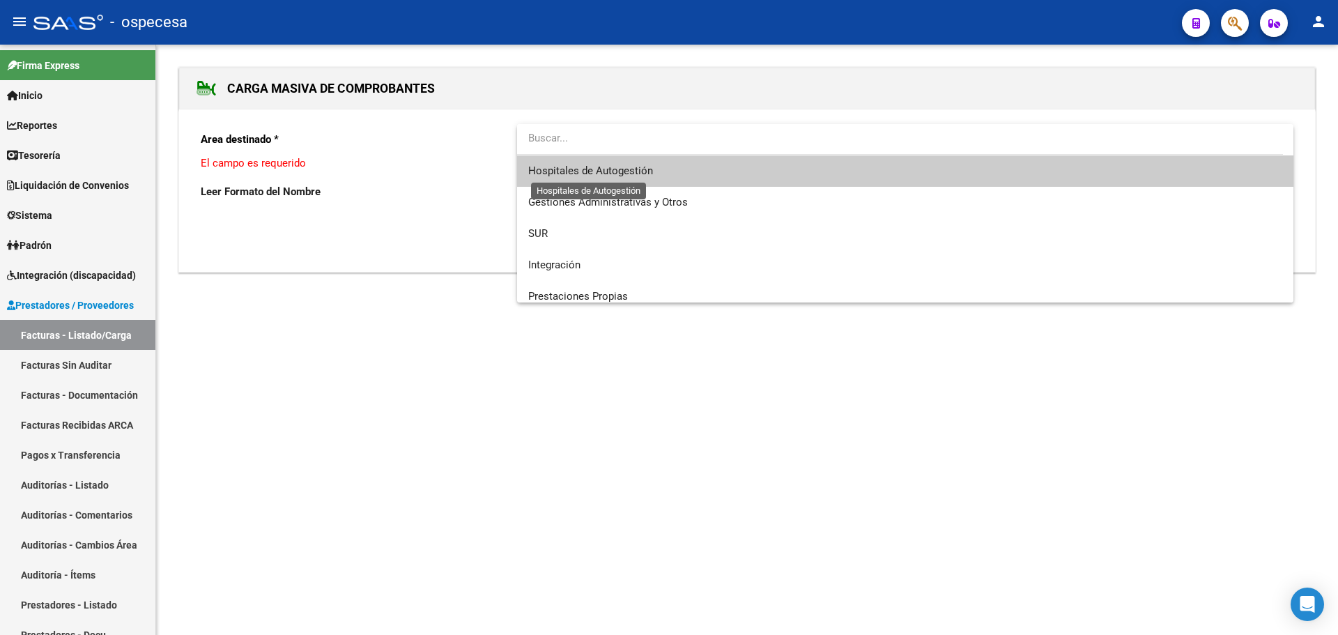
click at [618, 168] on span "Hospitales de Autogestión" at bounding box center [590, 170] width 125 height 13
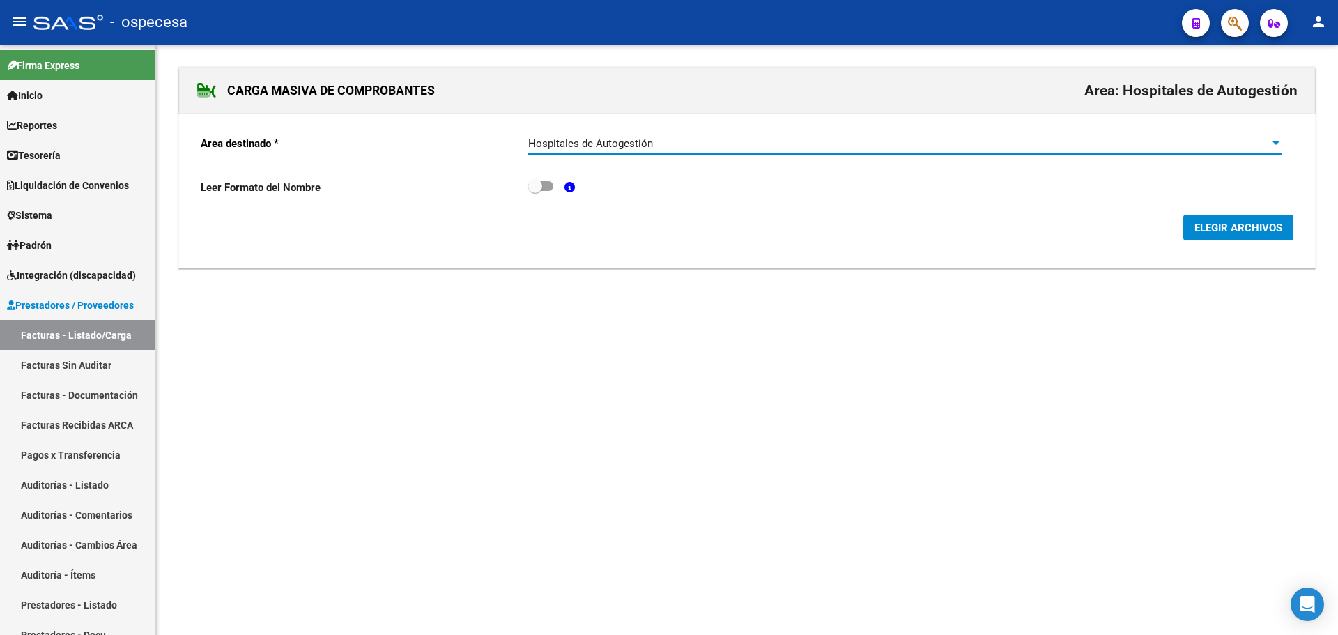
click at [1194, 229] on span "ELEGIR ARCHIVOS" at bounding box center [1238, 228] width 88 height 13
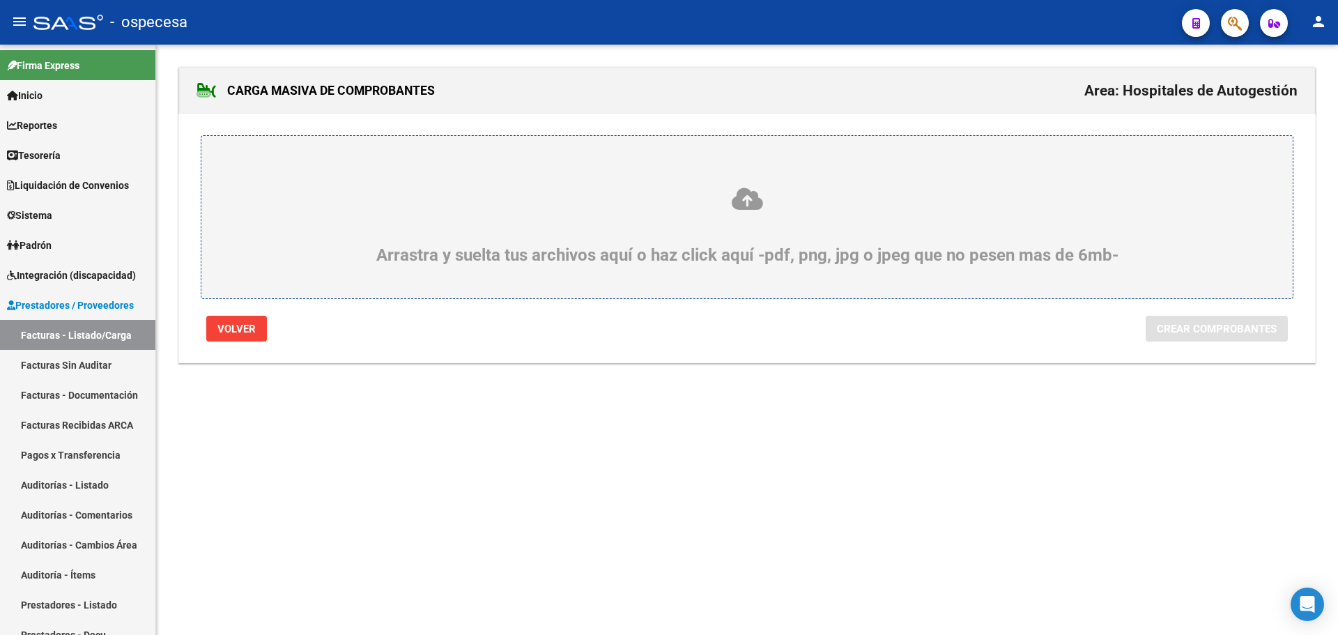
click at [741, 210] on icon at bounding box center [747, 199] width 1024 height 26
click at [0, 0] on input "Arrastra y suelta tus archivos aquí o haz click aquí -pdf, png, jpg o jpeg que …" at bounding box center [0, 0] width 0 height 0
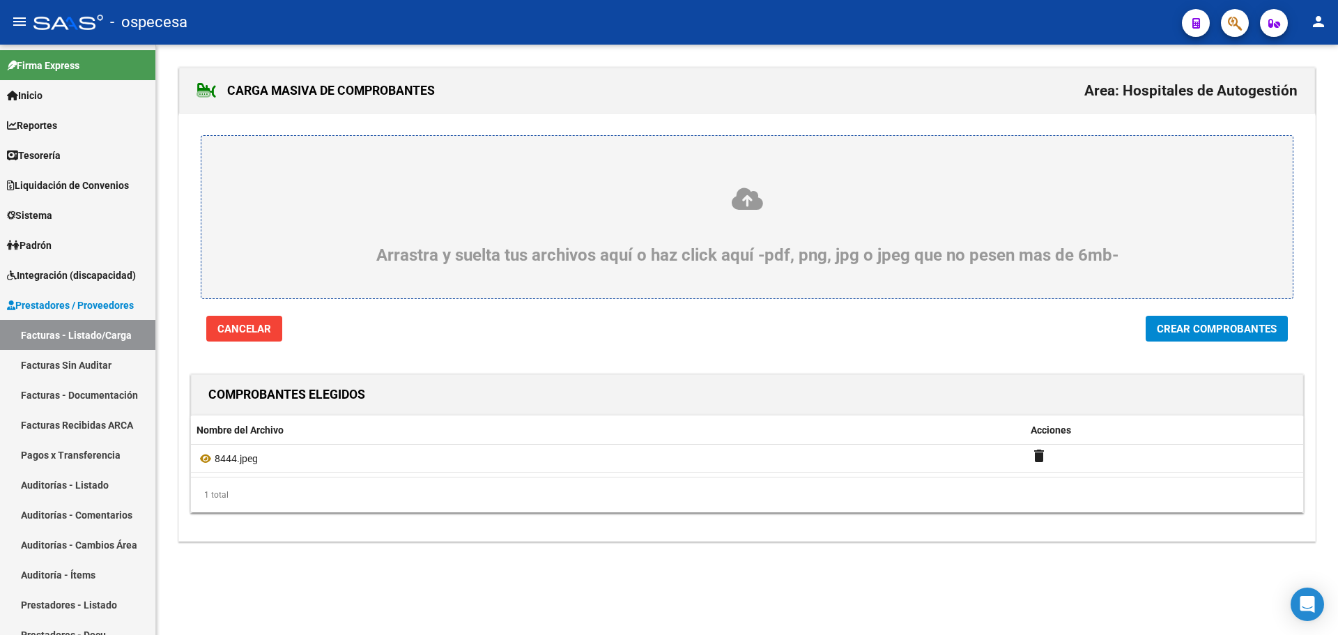
click at [1215, 328] on span "Crear Comprobantes" at bounding box center [1217, 329] width 120 height 13
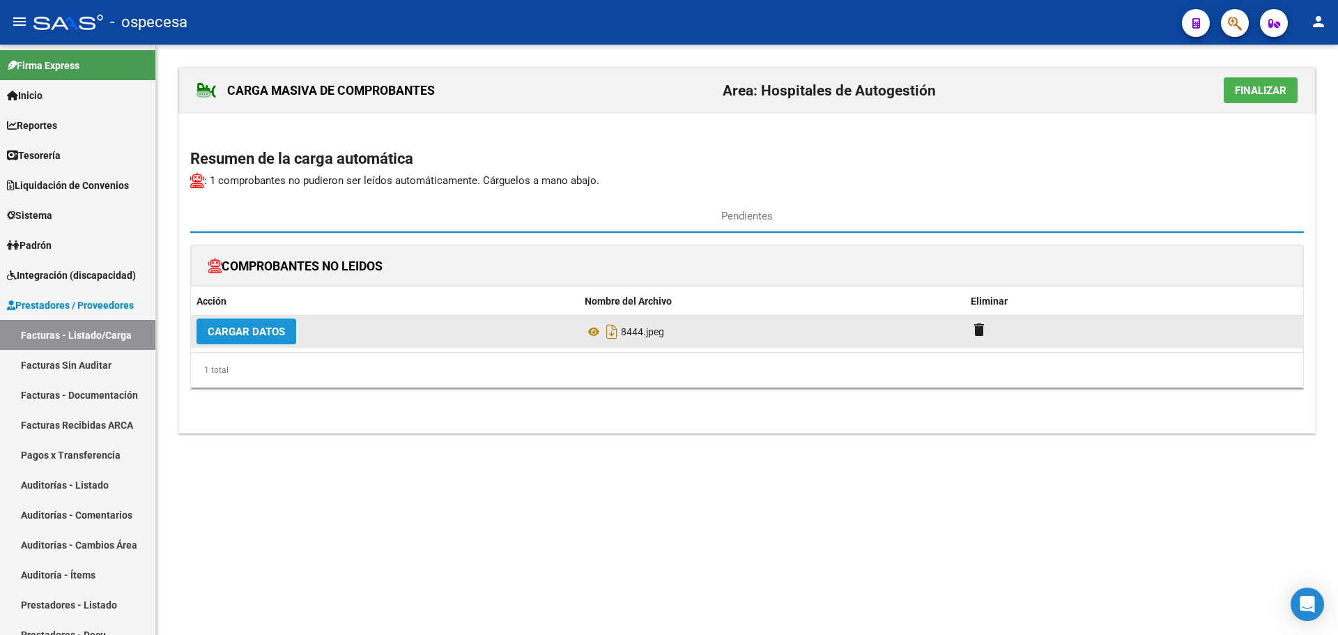
click at [260, 339] on button "Cargar Datos" at bounding box center [247, 331] width 100 height 26
click at [274, 327] on span "Cargar Datos" at bounding box center [246, 331] width 77 height 13
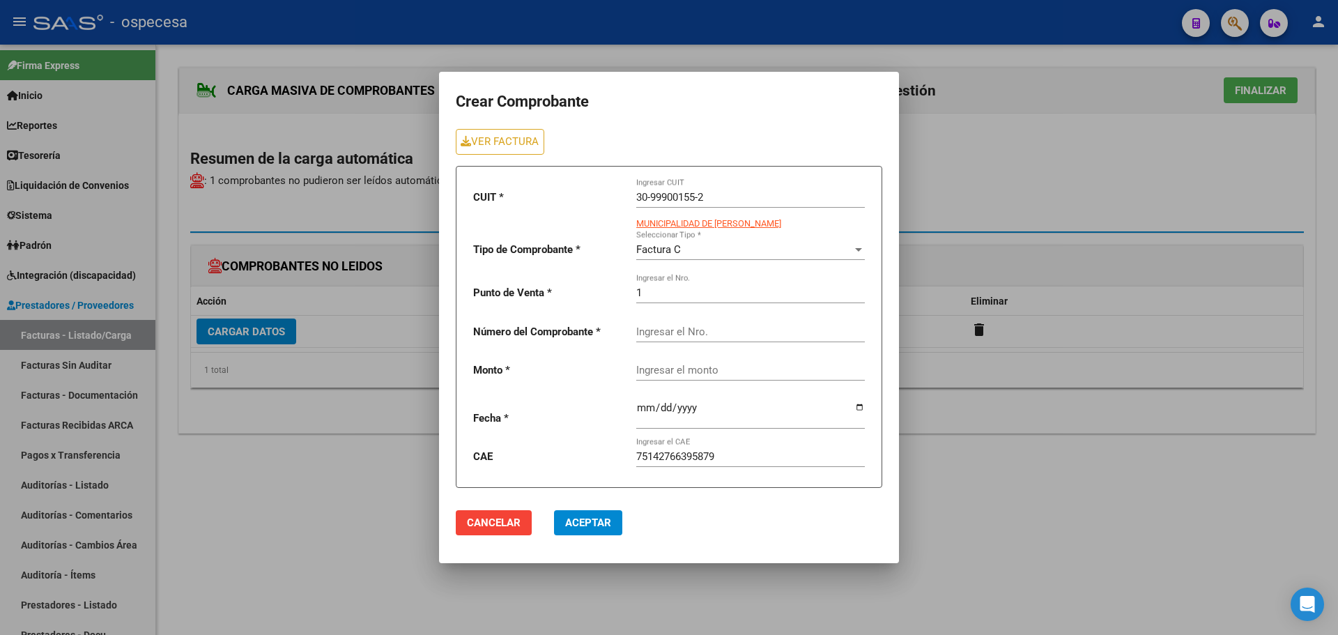
click at [702, 328] on input "Ingresar el Nro." at bounding box center [750, 331] width 229 height 13
type input "8444"
click at [746, 361] on div "Ingresar el monto" at bounding box center [750, 366] width 229 height 30
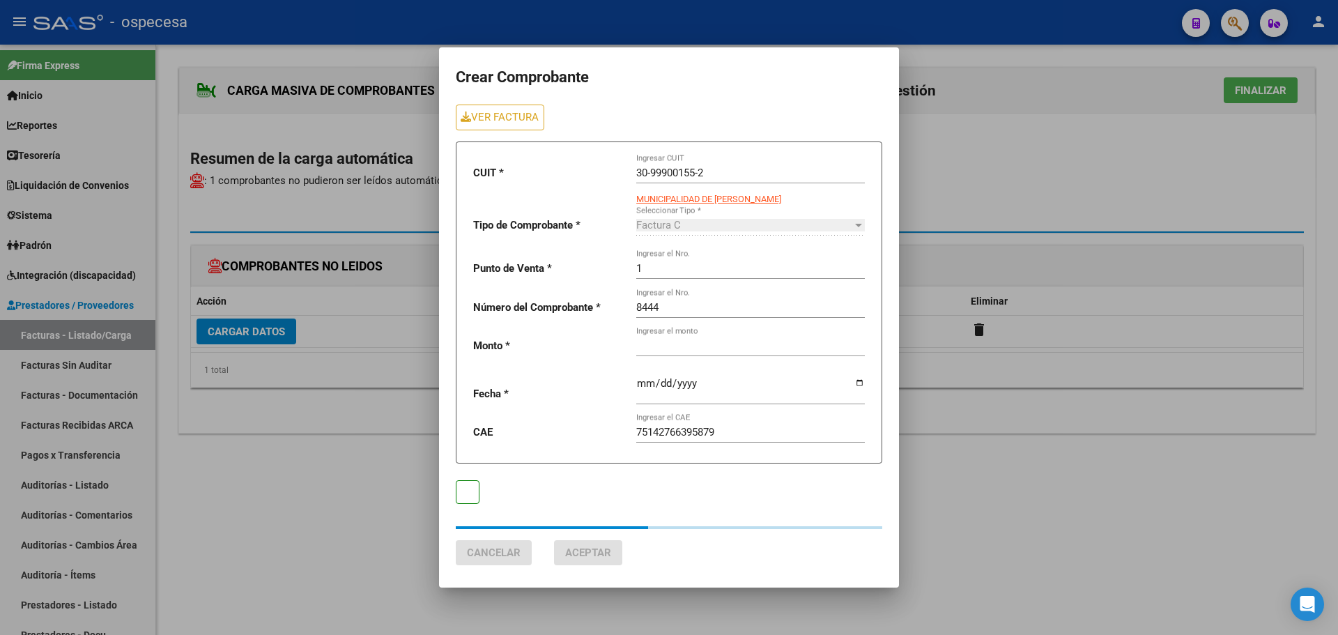
type input "6614"
type input "[DATE]"
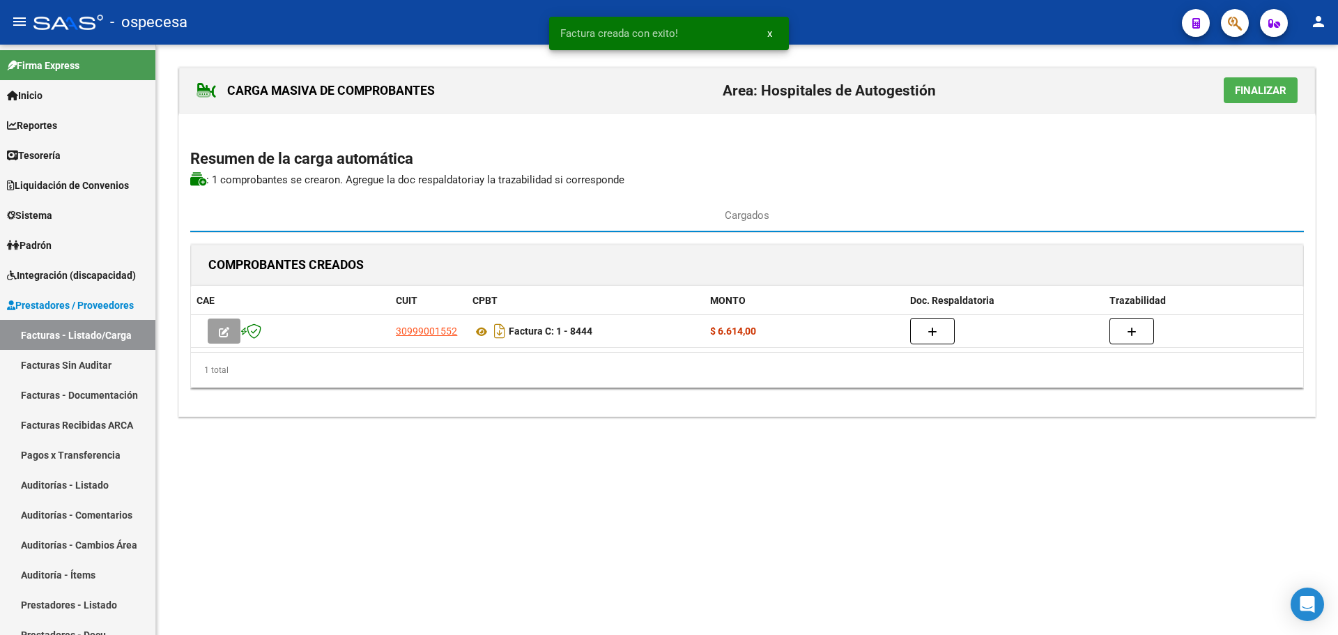
click at [1272, 98] on button "Finalizar" at bounding box center [1261, 90] width 74 height 26
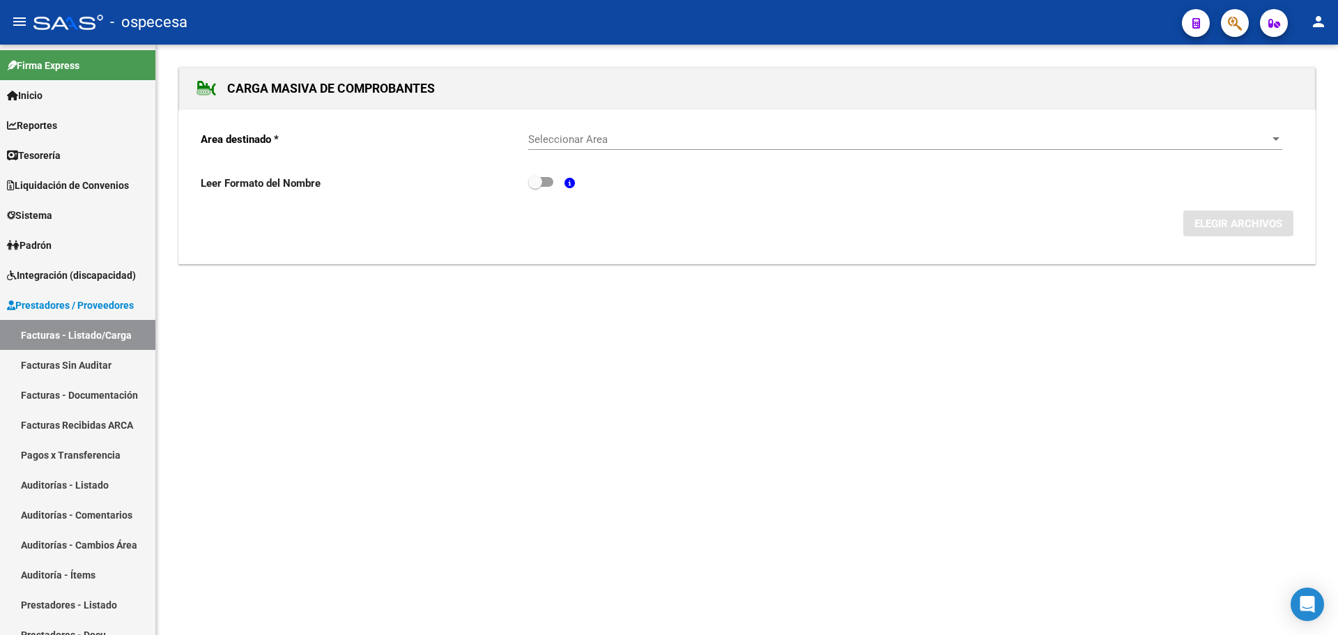
click at [614, 133] on span "Seleccionar Area" at bounding box center [898, 139] width 741 height 13
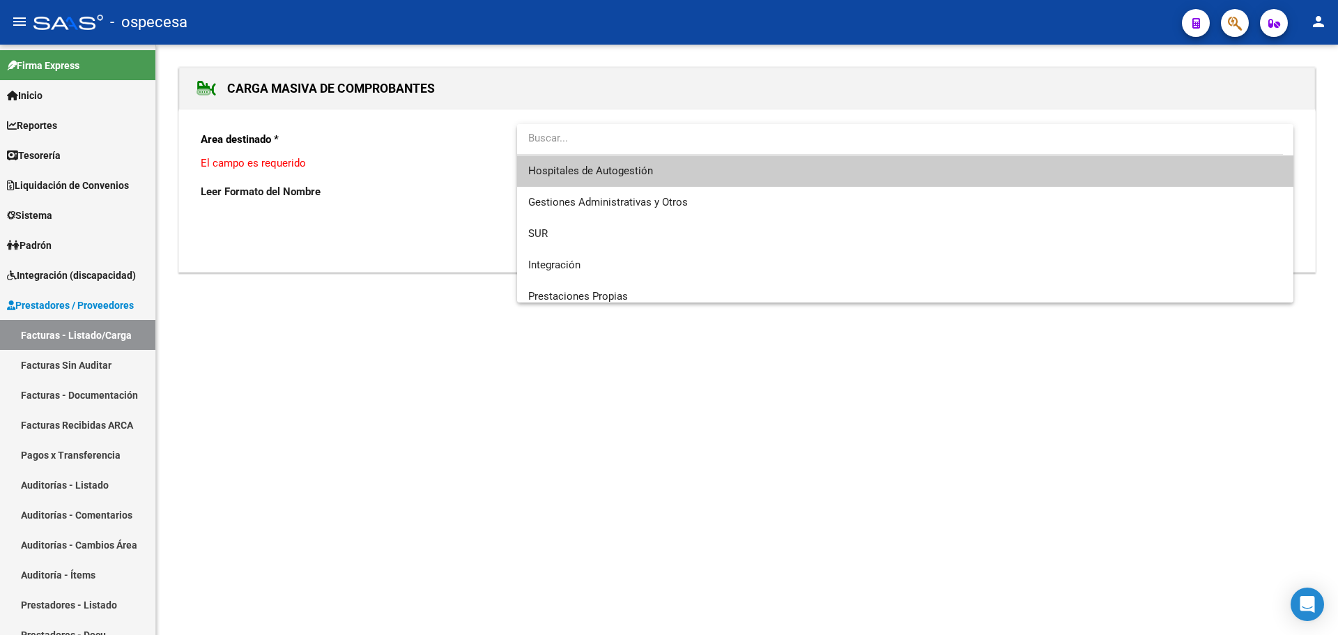
click at [663, 178] on span "Hospitales de Autogestión" at bounding box center [905, 170] width 754 height 31
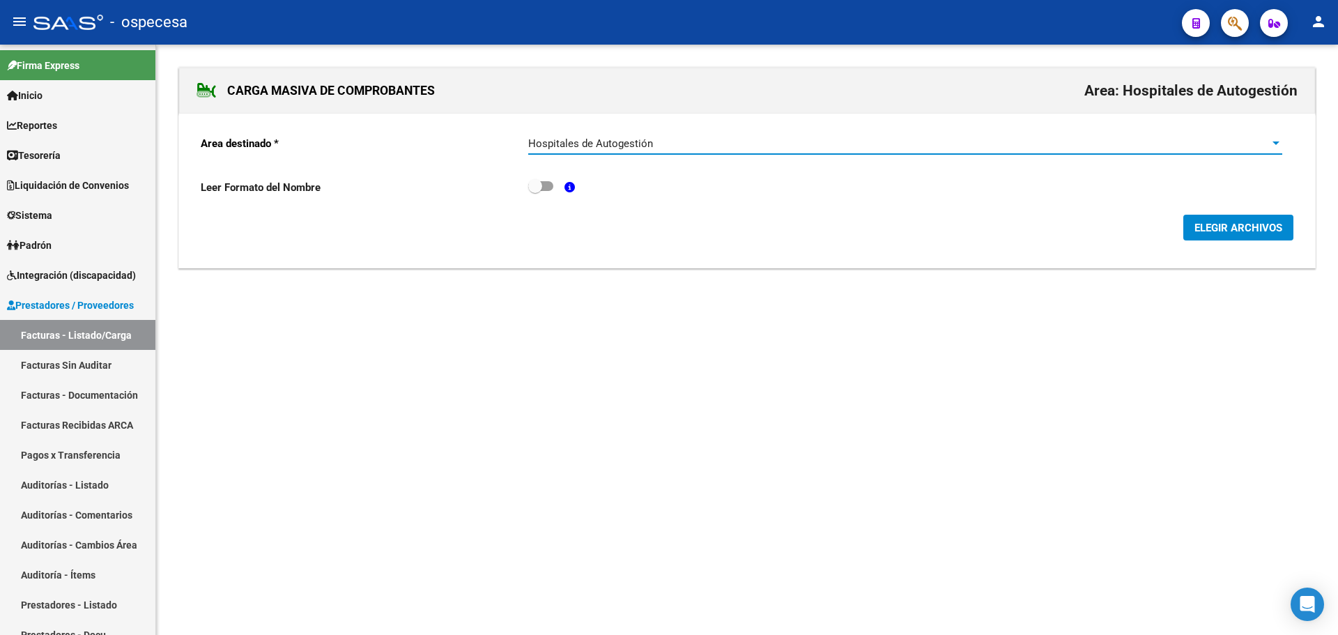
click at [1201, 225] on span "ELEGIR ARCHIVOS" at bounding box center [1238, 228] width 88 height 13
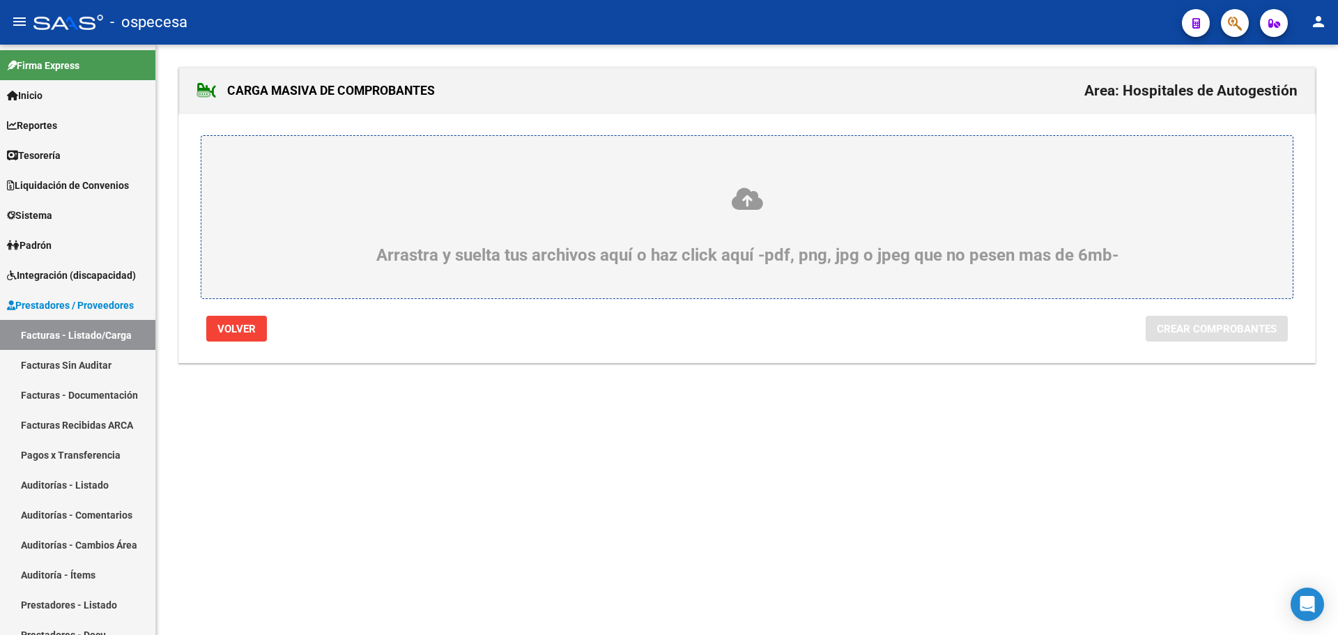
click at [645, 224] on div "Arrastra y suelta tus archivos aquí o haz click aquí -pdf, png, jpg o jpeg que …" at bounding box center [747, 225] width 1024 height 79
click at [0, 0] on input "Arrastra y suelta tus archivos aquí o haz click aquí -pdf, png, jpg o jpeg que …" at bounding box center [0, 0] width 0 height 0
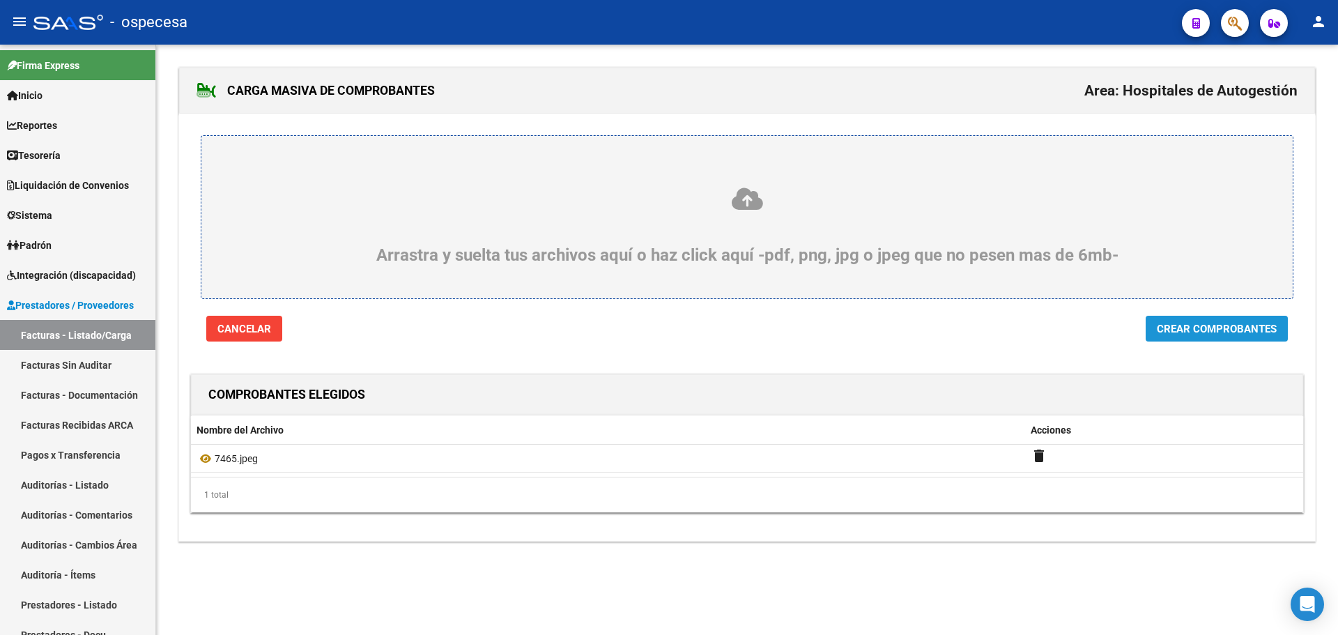
click at [1215, 321] on button "Crear Comprobantes" at bounding box center [1217, 329] width 142 height 26
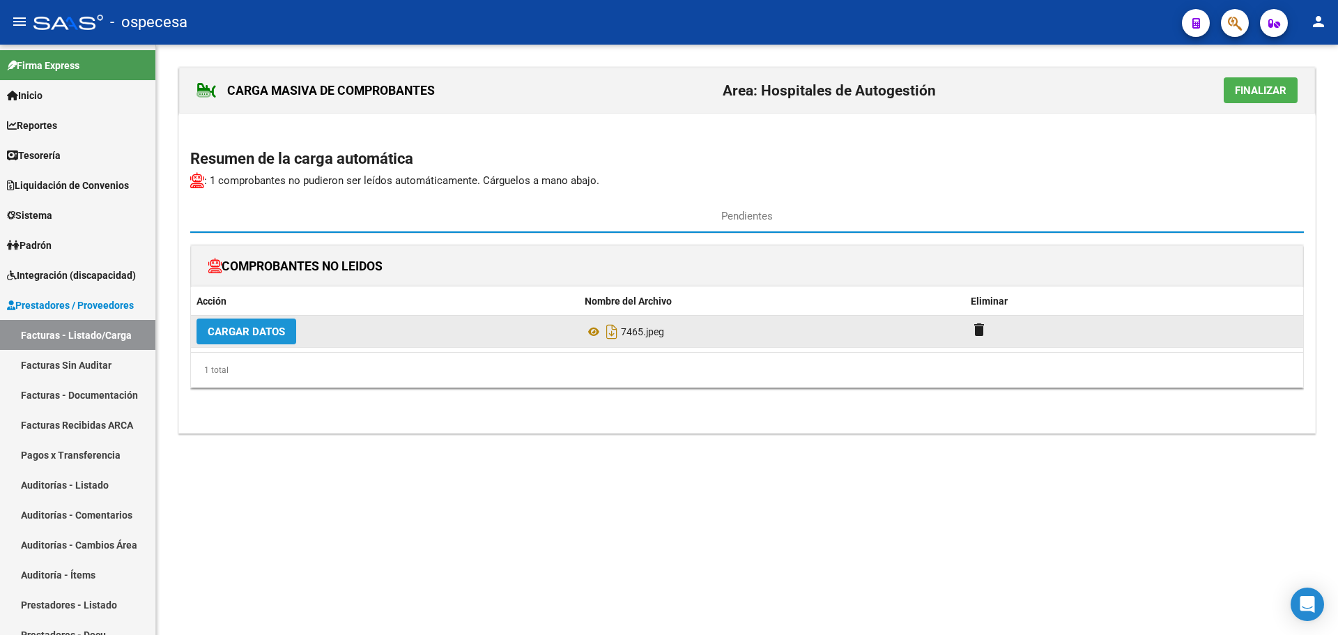
click at [270, 325] on span "Cargar Datos" at bounding box center [246, 331] width 77 height 13
click at [255, 329] on span "Cargar Datos" at bounding box center [246, 331] width 77 height 13
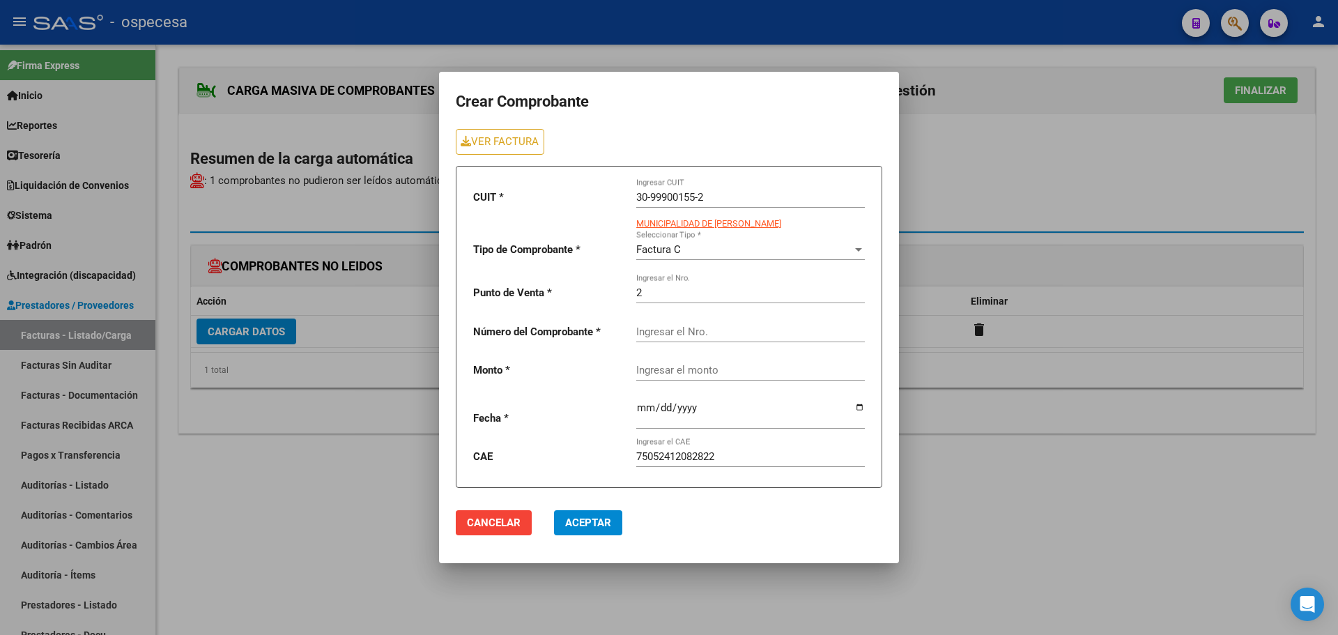
click at [679, 340] on div "Ingresar el Nro." at bounding box center [750, 327] width 229 height 30
type input "7465"
click at [716, 367] on input "Ingresar el monto" at bounding box center [750, 370] width 229 height 13
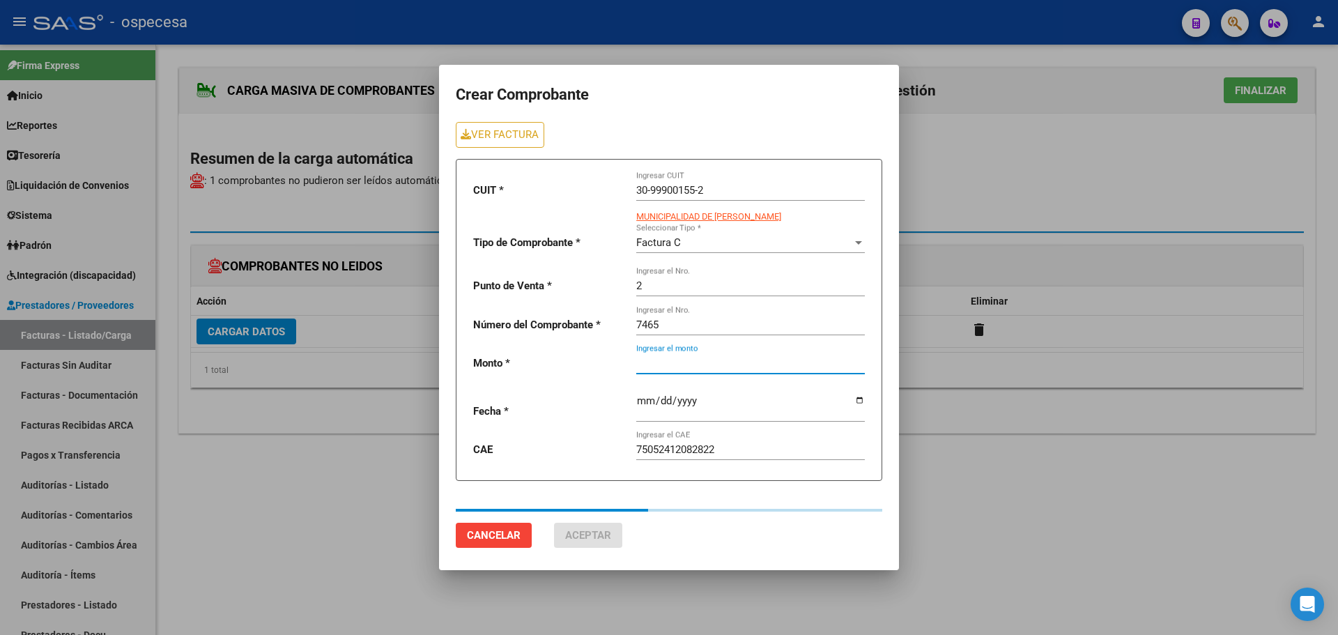
type input "6614"
type input "[DATE]"
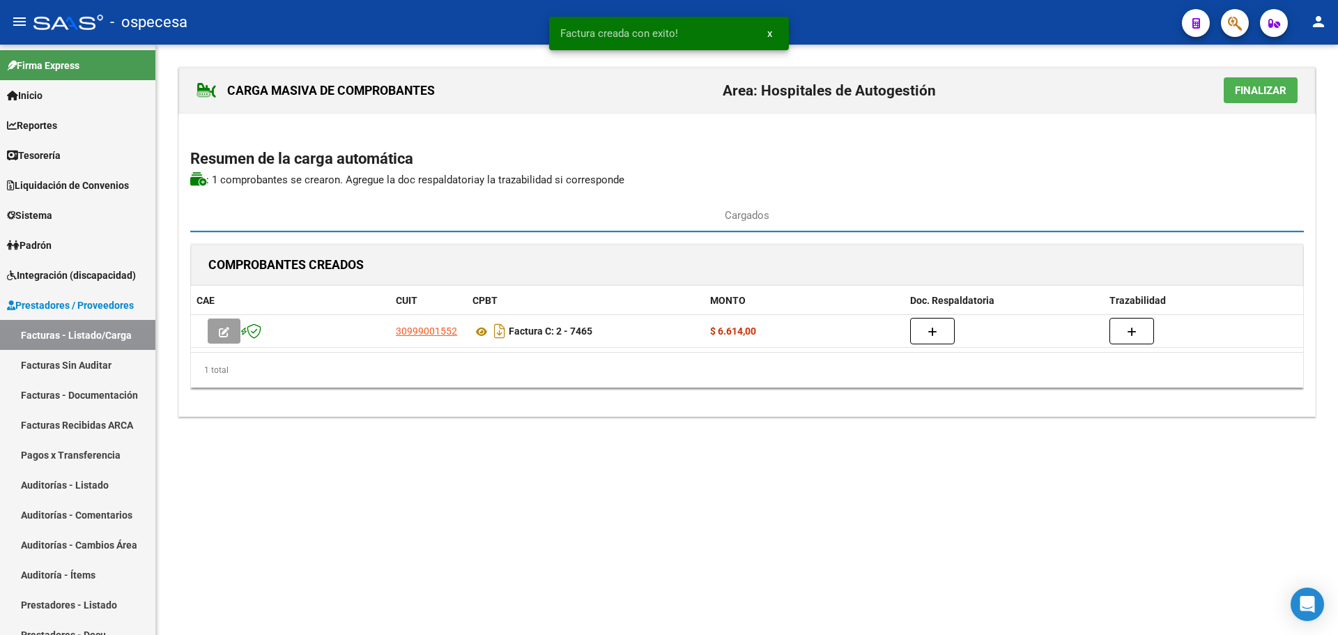
click at [1242, 91] on span "Finalizar" at bounding box center [1261, 90] width 52 height 13
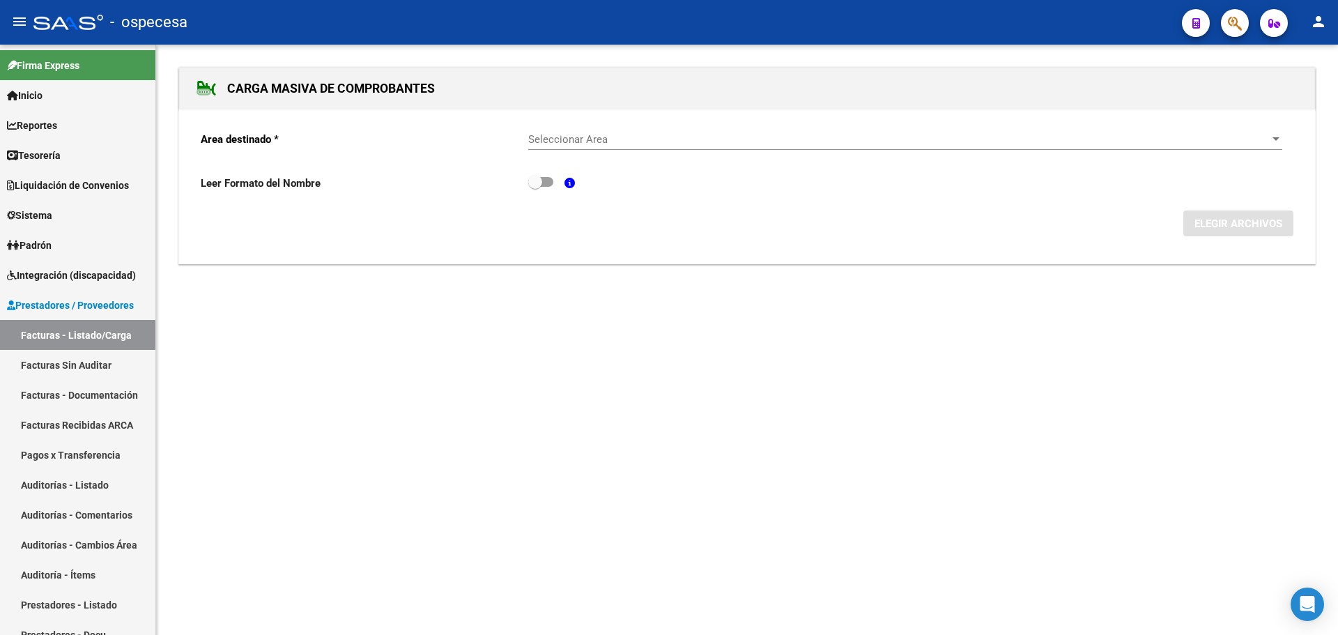
click at [948, 128] on div "Seleccionar Area Seleccionar Area" at bounding box center [905, 135] width 754 height 30
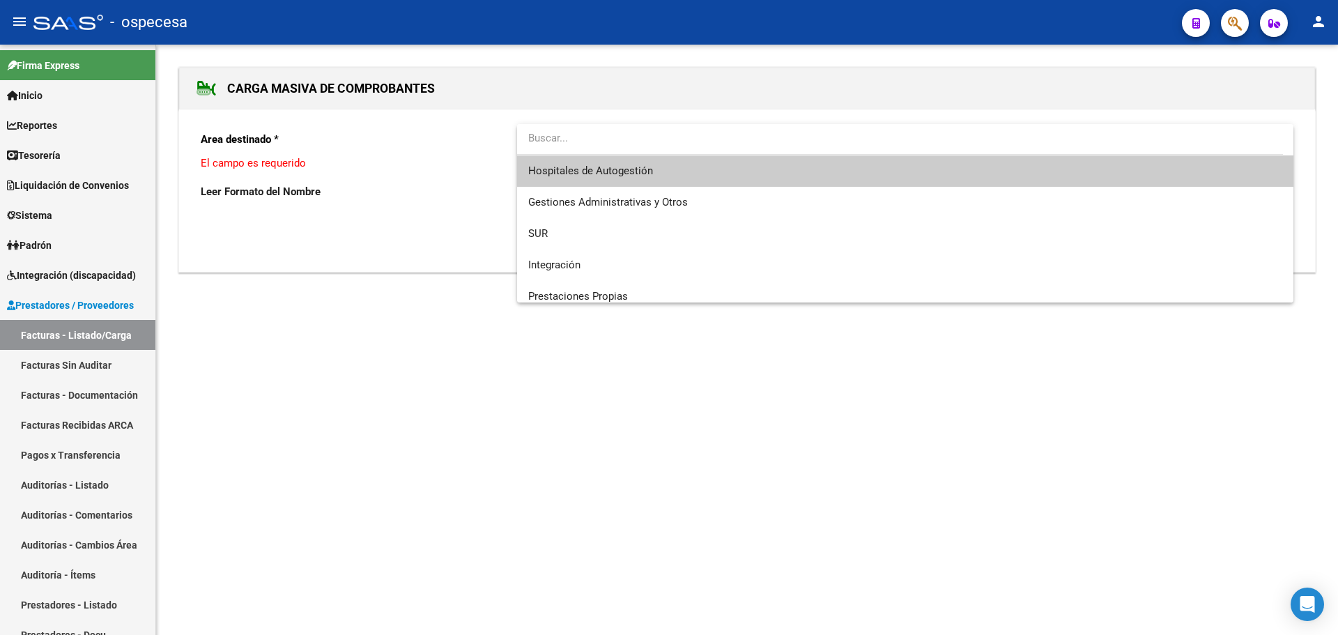
click at [672, 170] on span "Hospitales de Autogestión" at bounding box center [905, 170] width 754 height 31
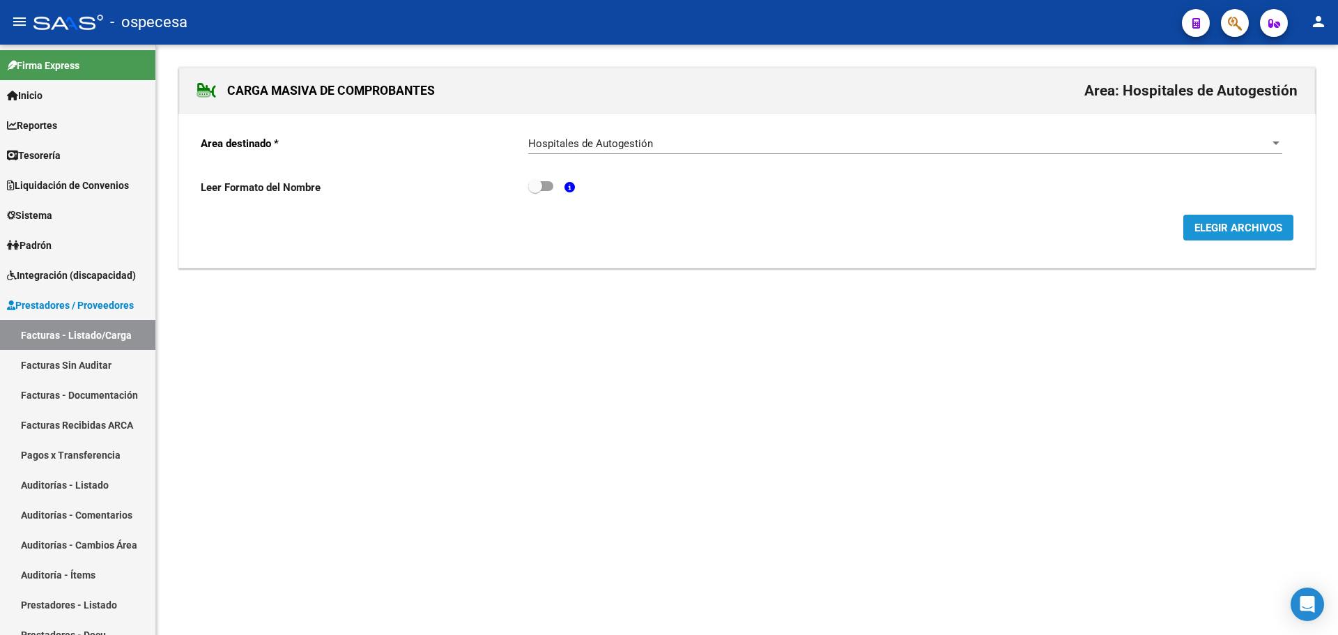
click at [1249, 231] on span "ELEGIR ARCHIVOS" at bounding box center [1238, 228] width 88 height 13
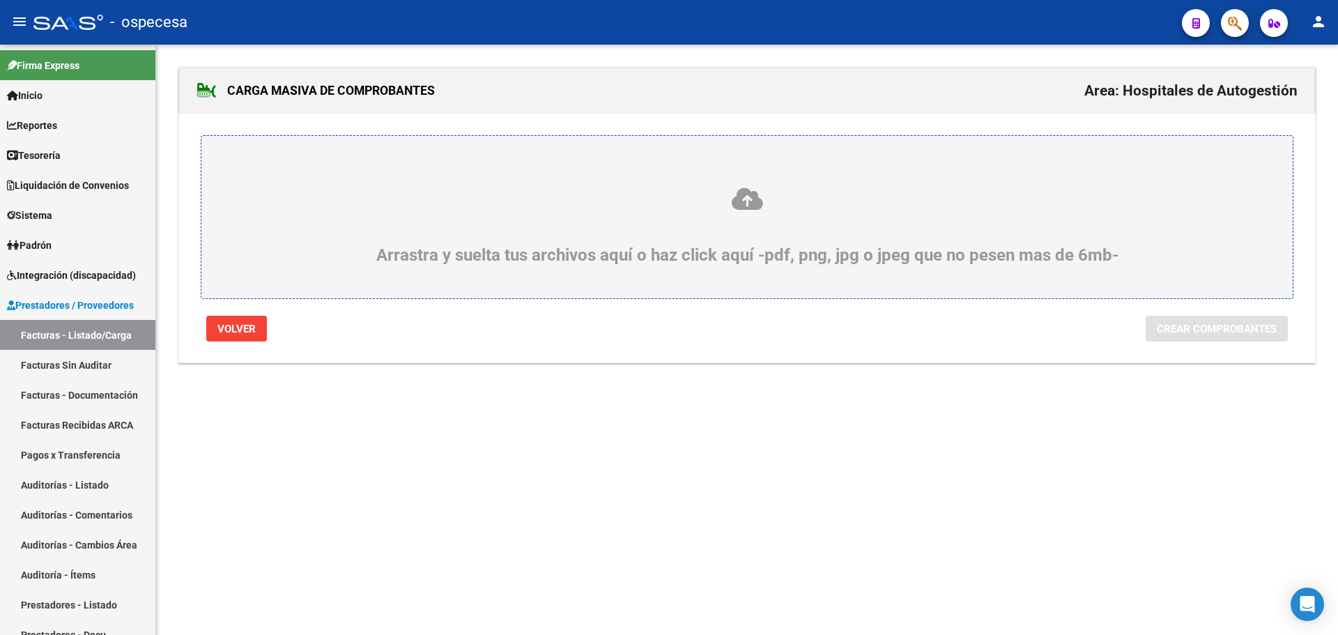
click at [698, 229] on div "Arrastra y suelta tus archivos aquí o haz click aquí -pdf, png, jpg o jpeg que …" at bounding box center [747, 225] width 1024 height 79
click at [0, 0] on input "Arrastra y suelta tus archivos aquí o haz click aquí -pdf, png, jpg o jpeg que …" at bounding box center [0, 0] width 0 height 0
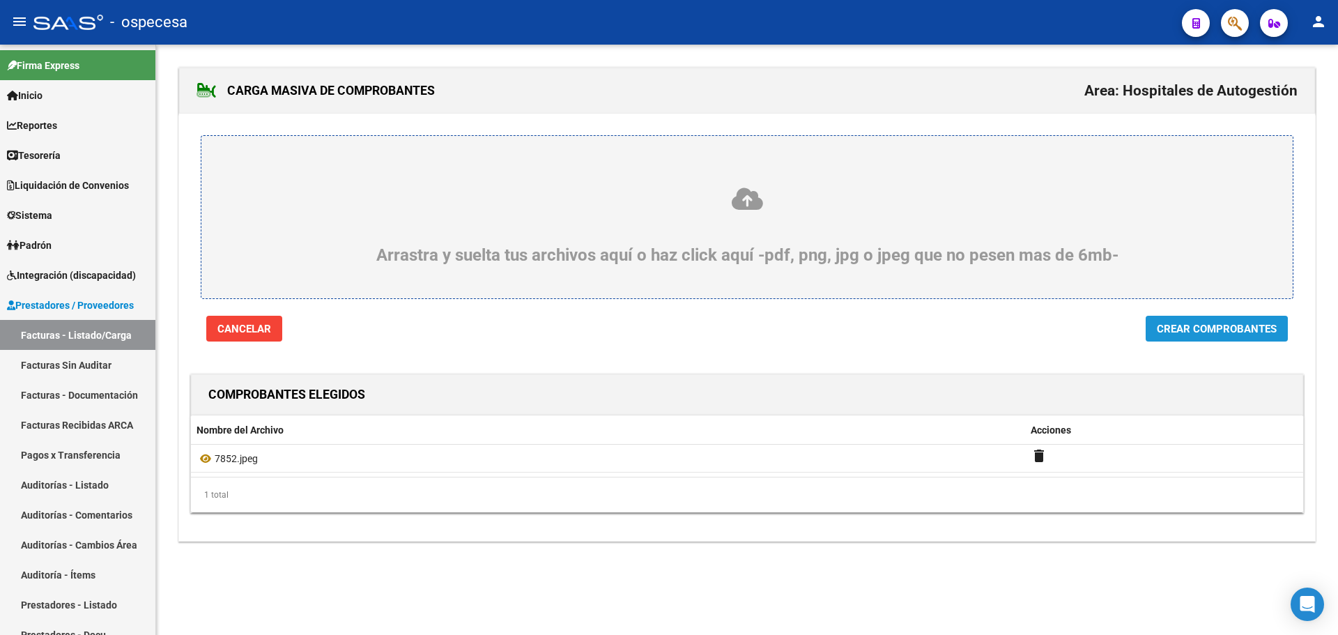
click at [1208, 334] on span "Crear Comprobantes" at bounding box center [1217, 329] width 120 height 13
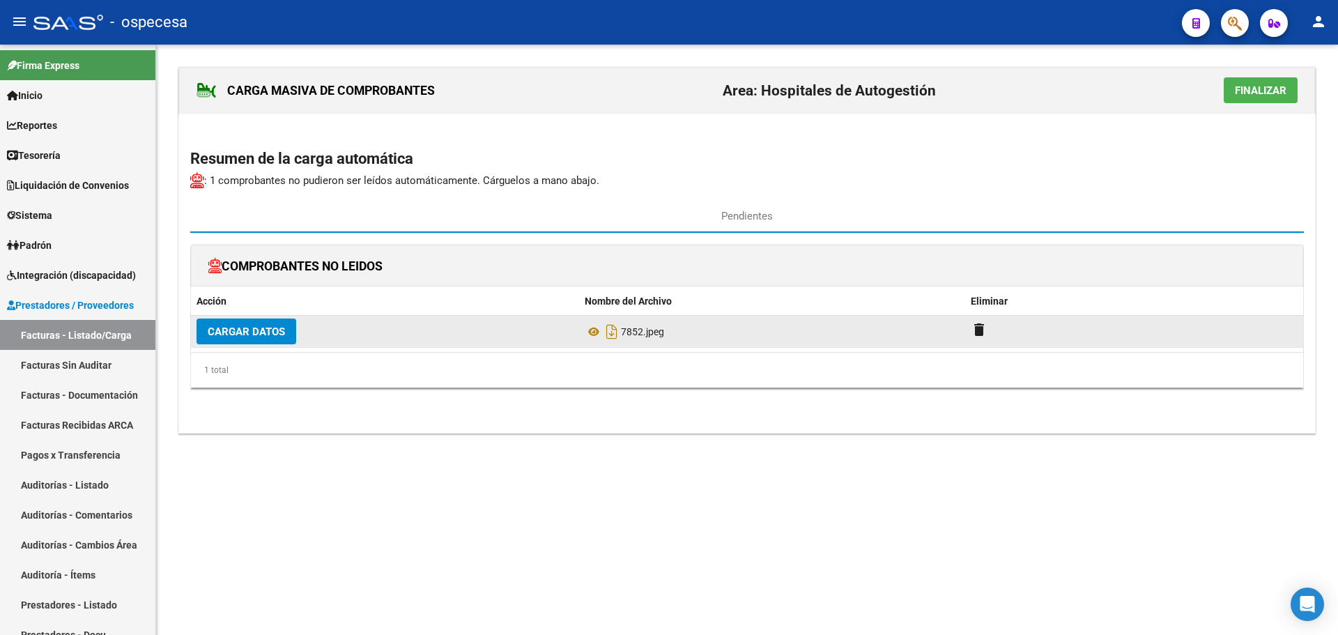
click at [288, 329] on button "Cargar Datos" at bounding box center [247, 331] width 100 height 26
click at [261, 341] on button "Cargar Datos" at bounding box center [247, 331] width 100 height 26
click at [256, 333] on span "Cargar Datos" at bounding box center [246, 331] width 77 height 13
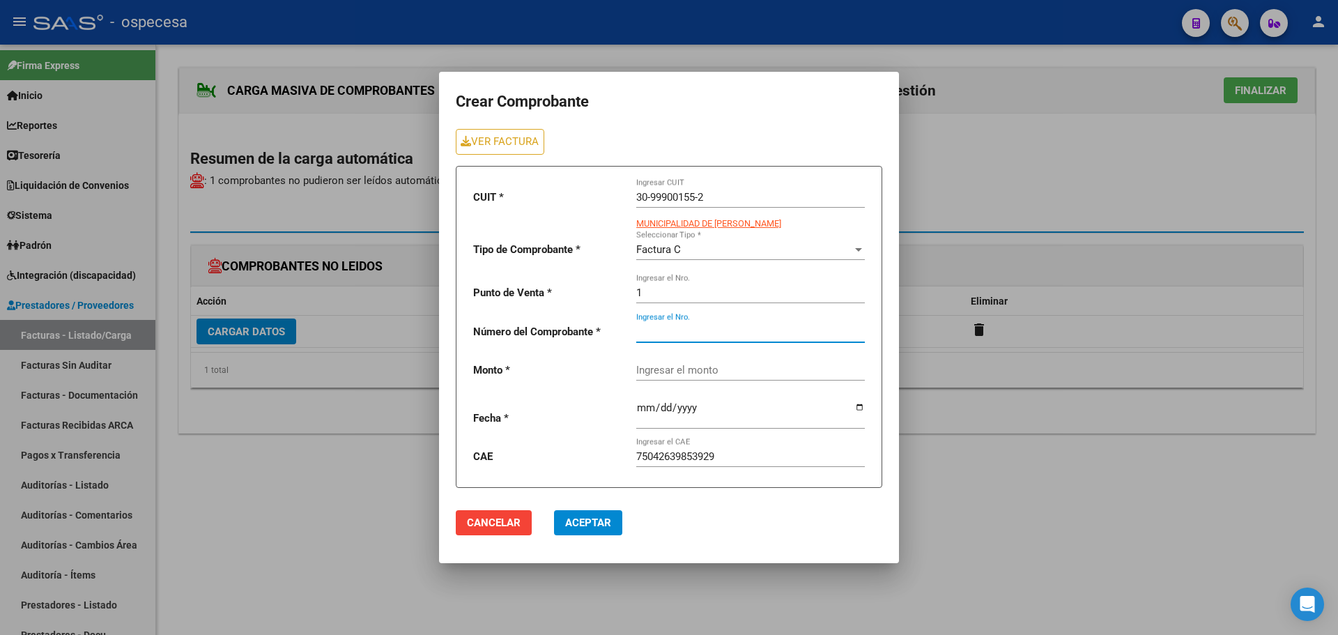
click at [663, 328] on input "Ingresar el Nro." at bounding box center [750, 331] width 229 height 13
type input "7852"
click at [716, 368] on input "Ingresar el monto" at bounding box center [750, 370] width 229 height 13
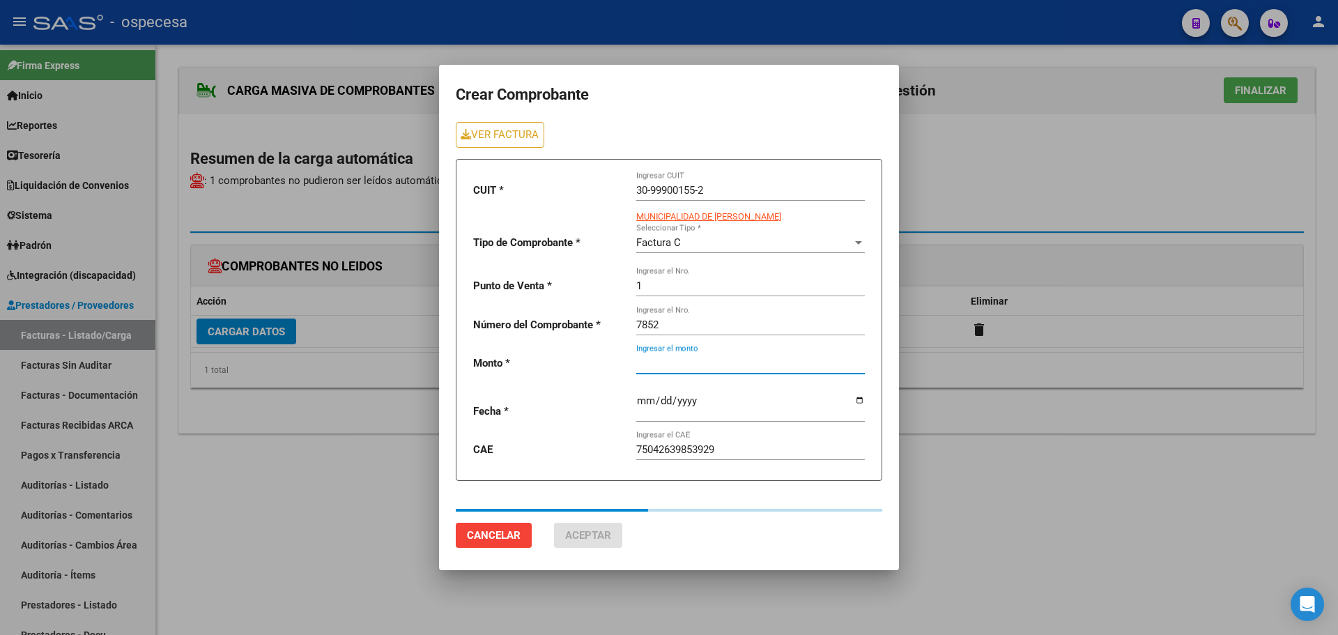
type input "15992"
type input "[DATE]"
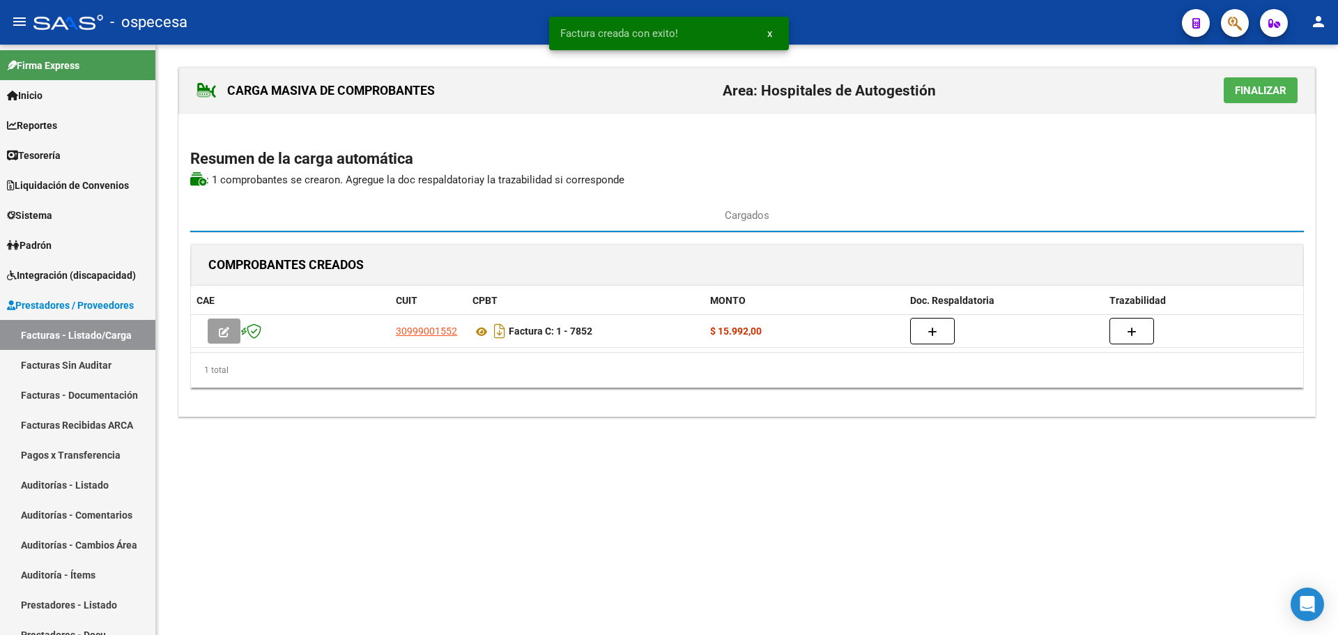
click at [1251, 90] on span "Finalizar" at bounding box center [1261, 90] width 52 height 13
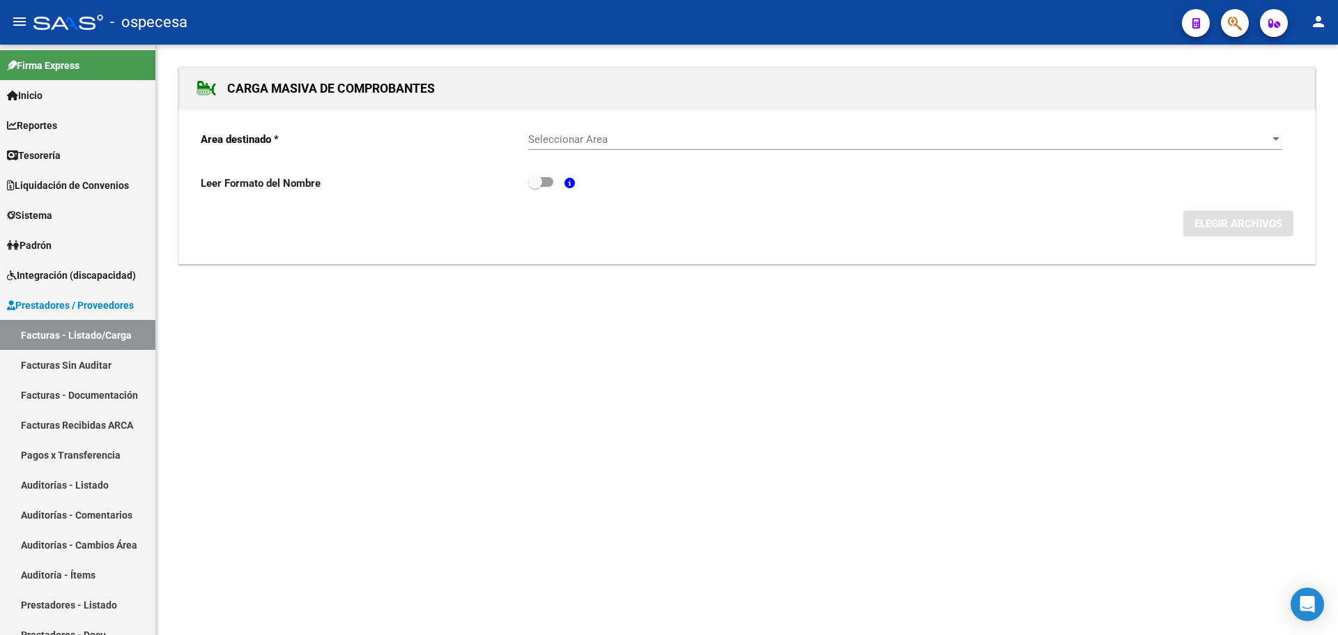
click at [512, 372] on mat-sidenav-content "CARGA MASIVA DE COMPROBANTES Area destinado * Seleccionar Area Seleccionar Area…" at bounding box center [747, 340] width 1182 height 590
click at [290, 376] on mat-sidenav-content "CARGA MASIVA DE COMPROBANTES Area destinado * Seleccionar Area Seleccionar Area…" at bounding box center [747, 340] width 1182 height 590
click at [729, 137] on span "Seleccionar Area" at bounding box center [898, 139] width 741 height 13
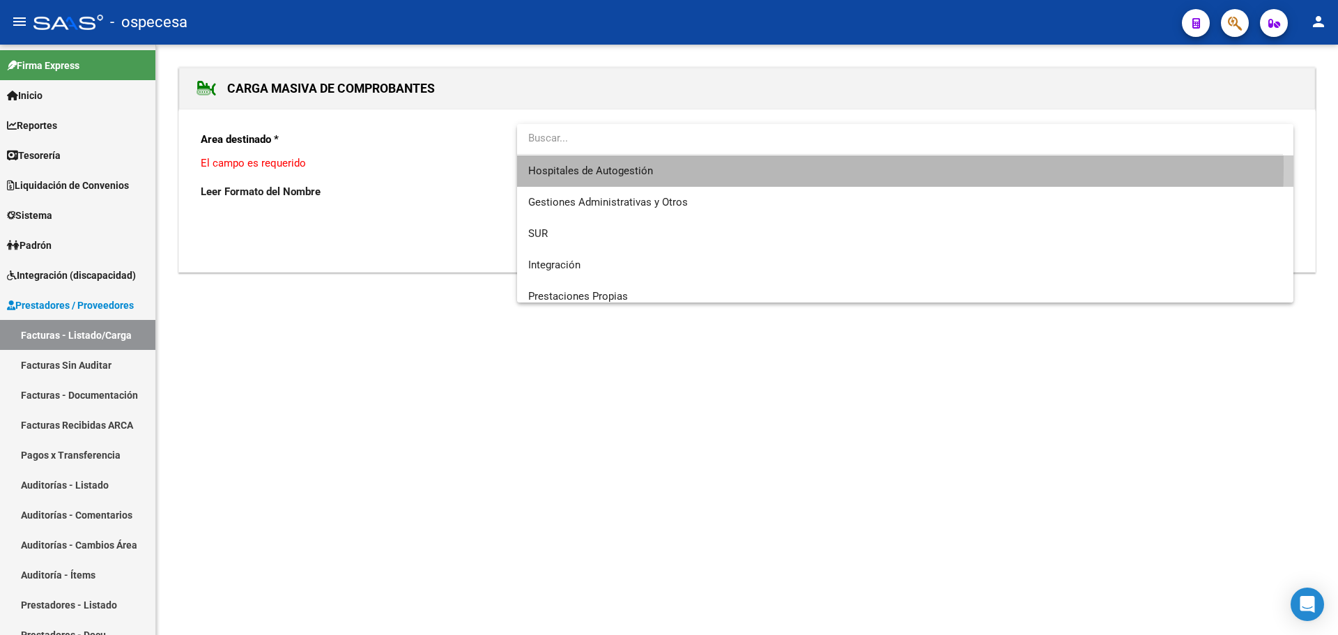
click at [734, 167] on span "Hospitales de Autogestión" at bounding box center [905, 170] width 754 height 31
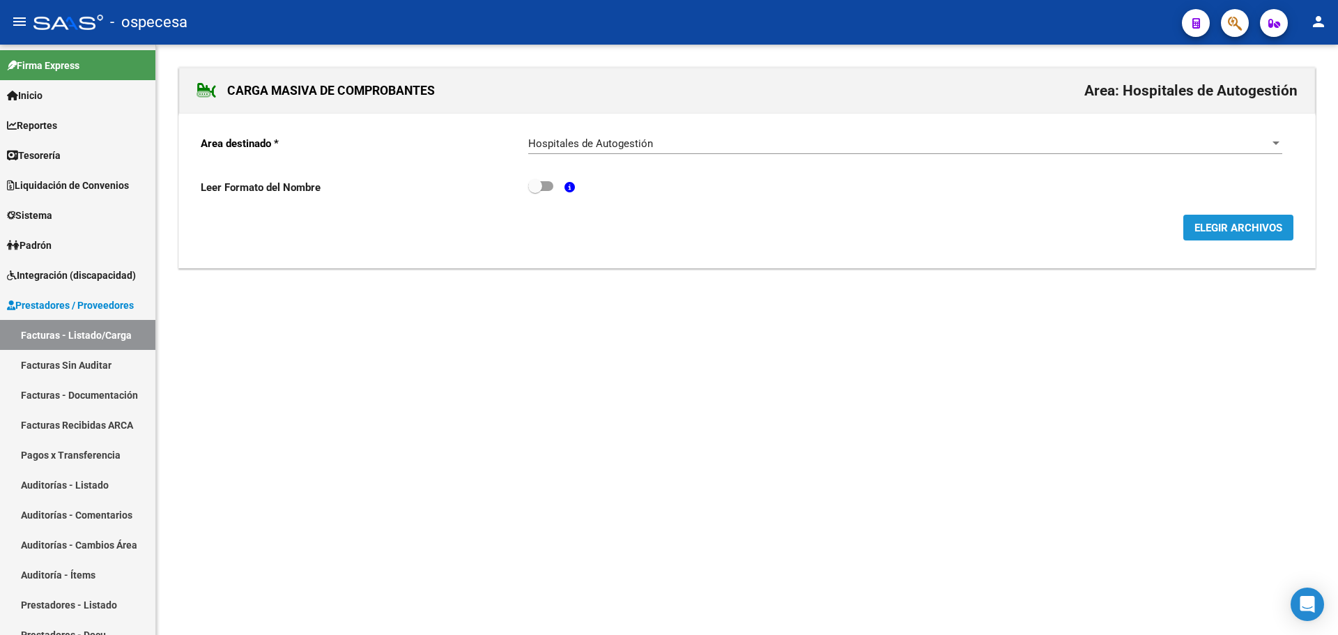
click at [1223, 222] on span "ELEGIR ARCHIVOS" at bounding box center [1238, 228] width 88 height 13
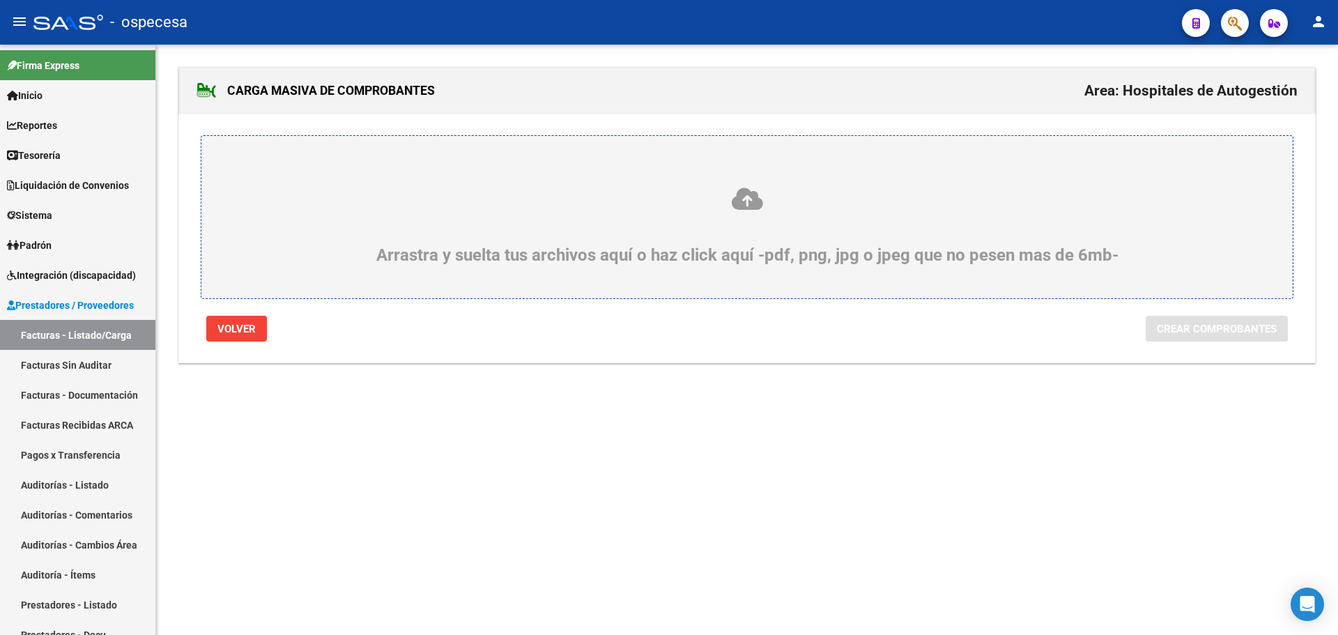
click at [508, 162] on div "Arrastra y suelta tus archivos aquí o haz click aquí -pdf, png, jpg o jpeg que …" at bounding box center [747, 217] width 1093 height 164
click at [716, 215] on div "Arrastra y suelta tus archivos aquí o haz click aquí -pdf, png, jpg o jpeg que …" at bounding box center [747, 225] width 1024 height 79
click at [0, 0] on input "Arrastra y suelta tus archivos aquí o haz click aquí -pdf, png, jpg o jpeg que …" at bounding box center [0, 0] width 0 height 0
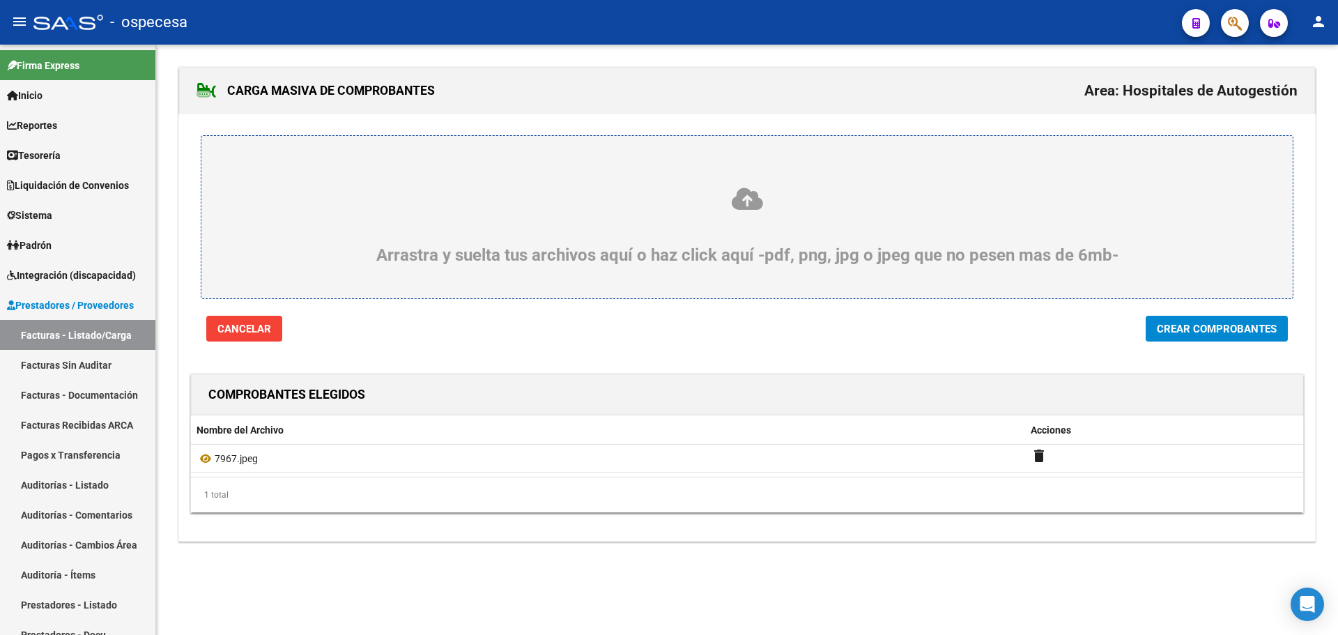
click at [1171, 325] on span "Crear Comprobantes" at bounding box center [1217, 329] width 120 height 13
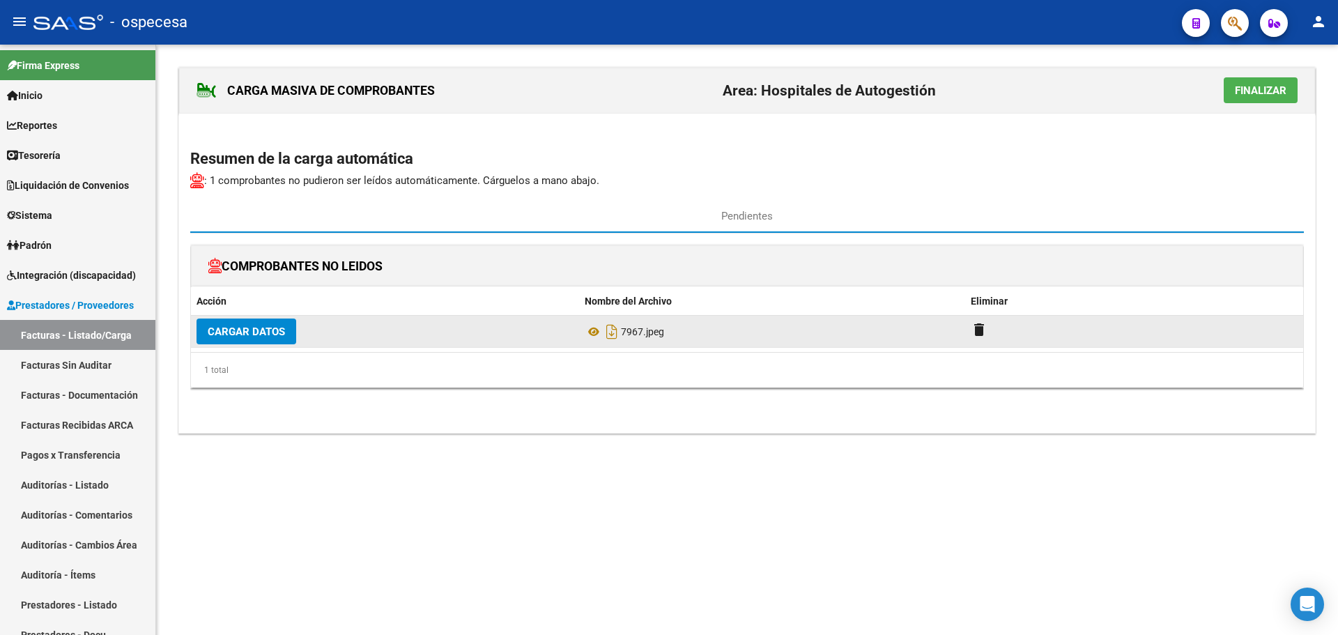
click at [240, 328] on span "Cargar Datos" at bounding box center [246, 331] width 77 height 13
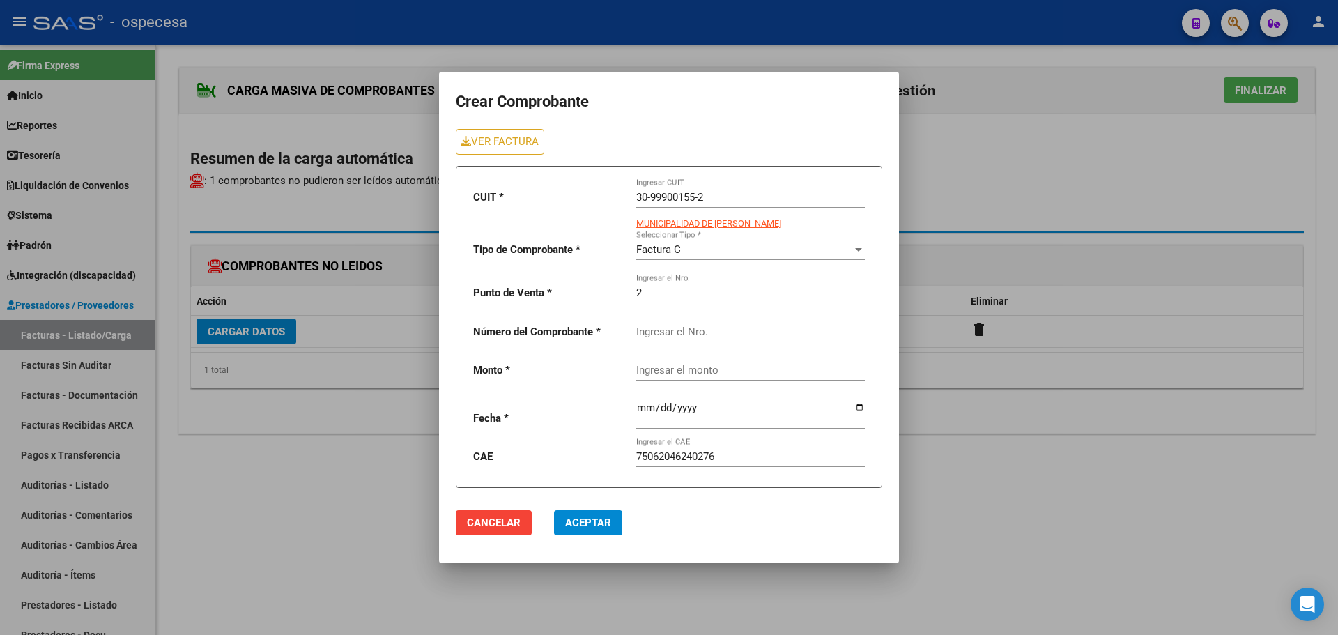
click at [661, 338] on div "Ingresar el Nro." at bounding box center [750, 327] width 229 height 30
type input "7967"
click at [689, 367] on input "Ingresar el monto" at bounding box center [750, 370] width 229 height 13
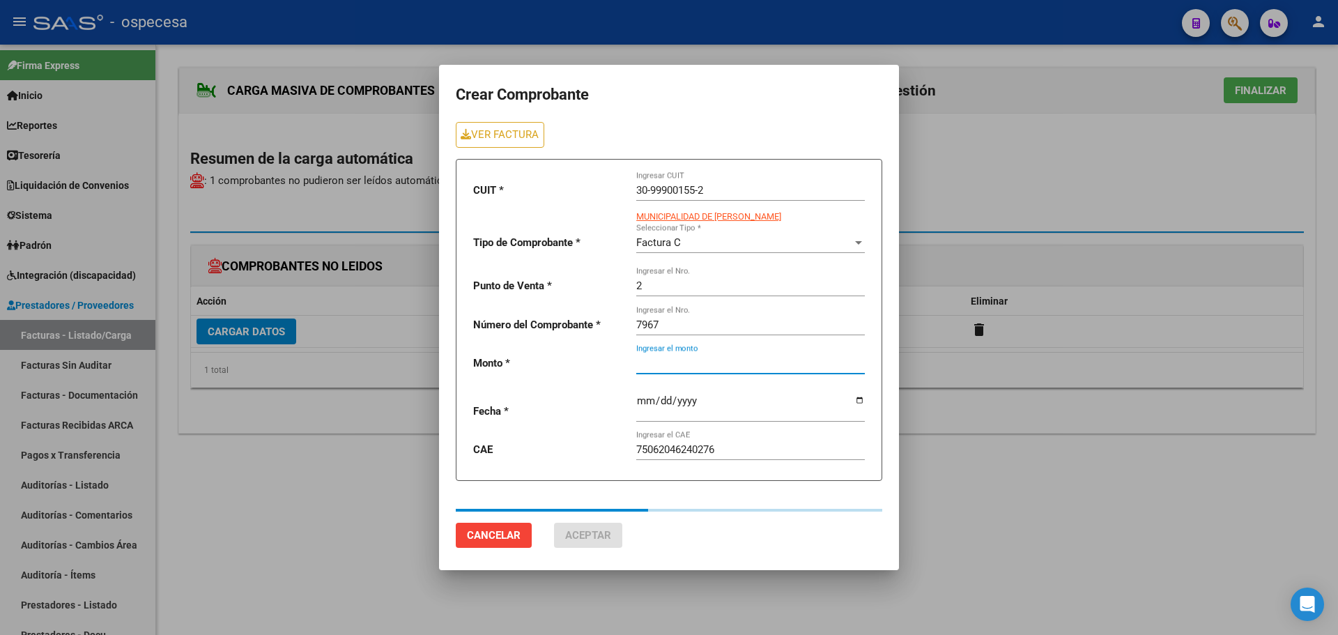
type input "53470"
type input "[DATE]"
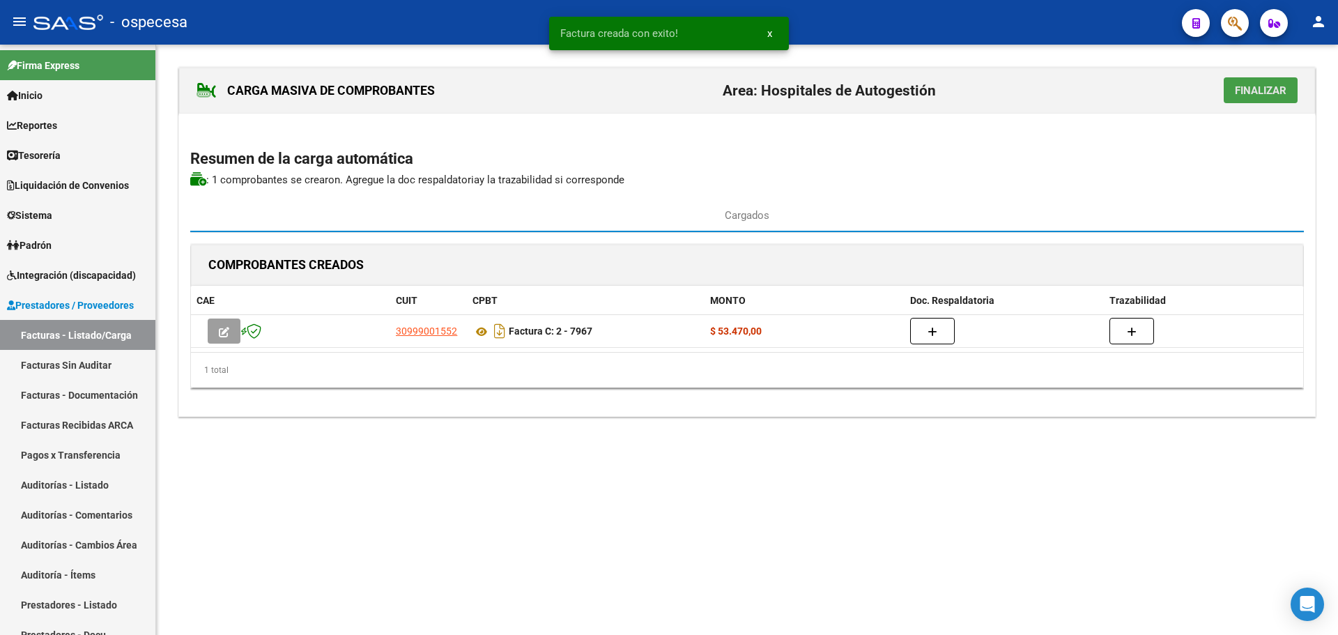
click at [1251, 94] on span "Finalizar" at bounding box center [1261, 90] width 52 height 13
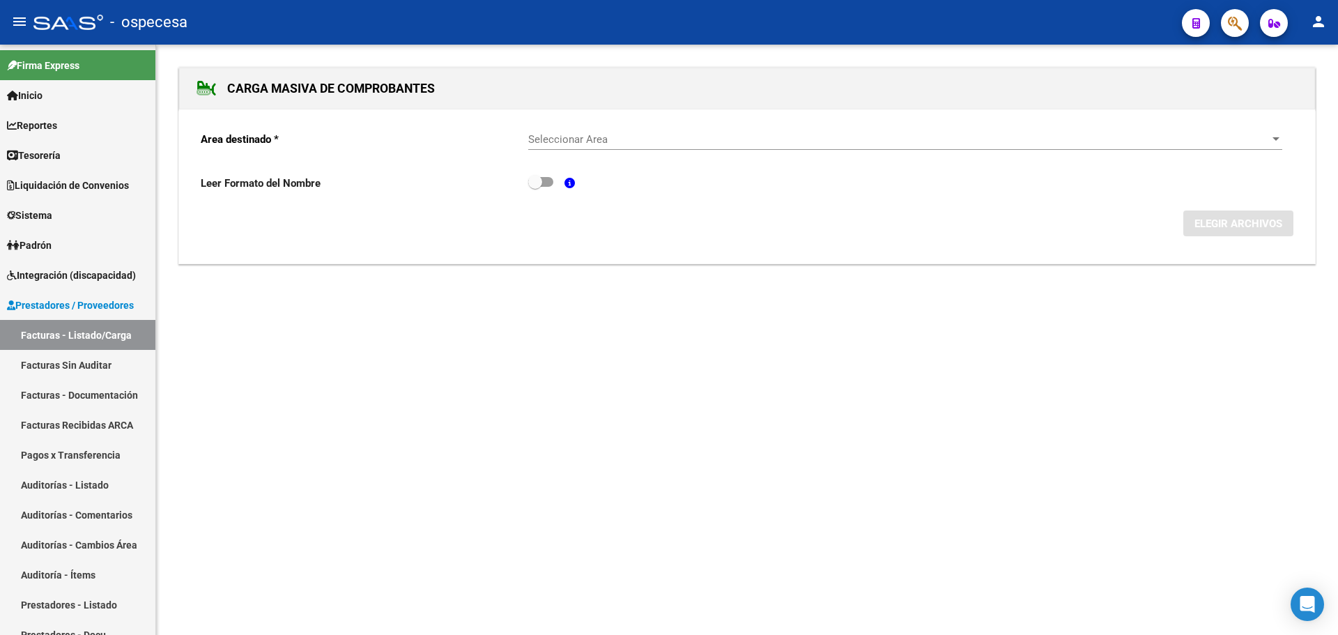
click at [785, 145] on div "Seleccionar Area Seleccionar Area" at bounding box center [905, 135] width 754 height 30
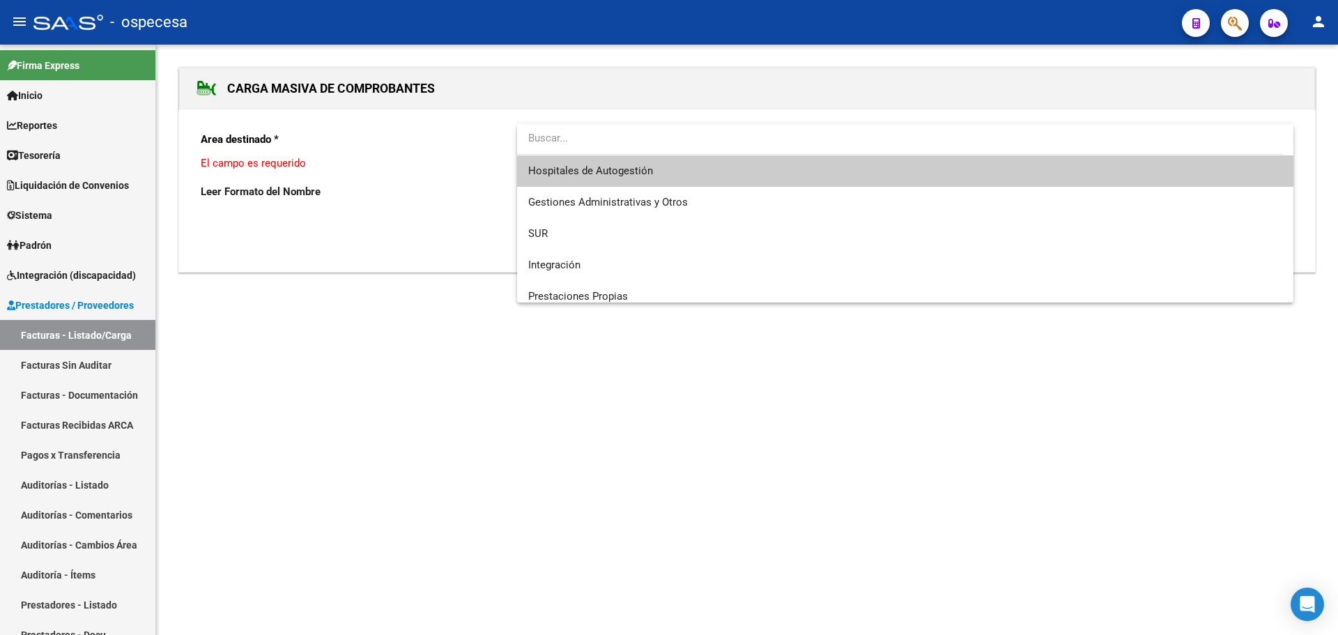
click at [777, 173] on span "Hospitales de Autogestión" at bounding box center [905, 170] width 754 height 31
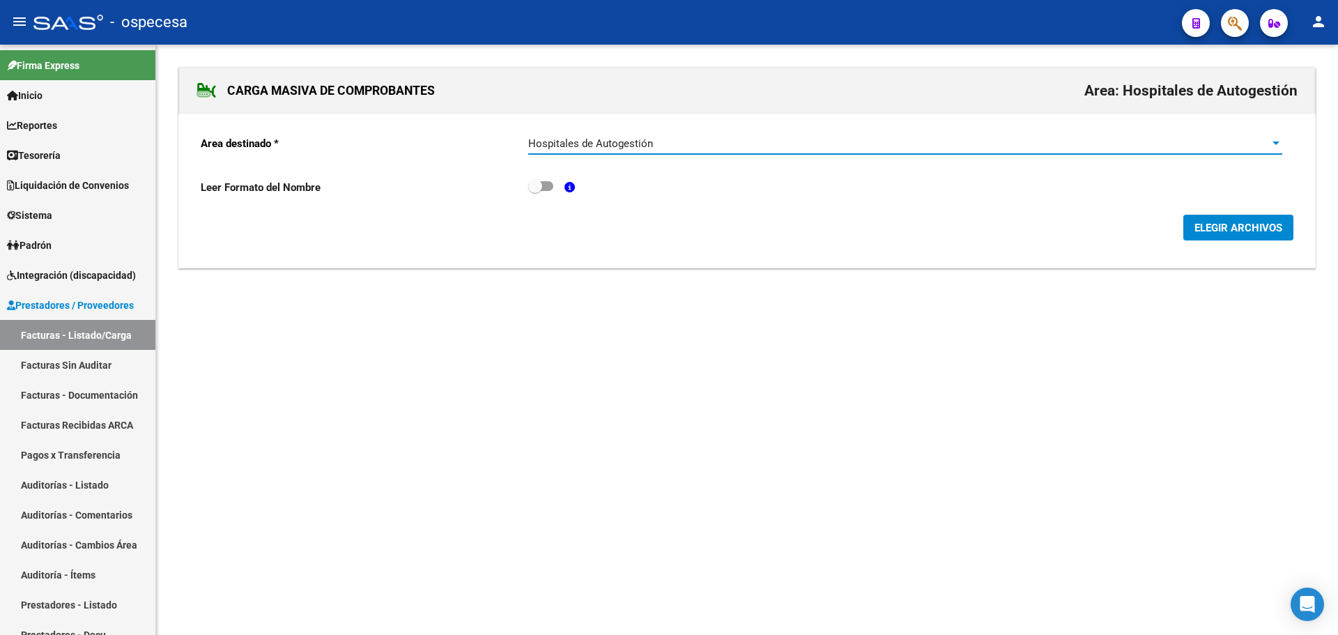
click at [1209, 236] on button "ELEGIR ARCHIVOS" at bounding box center [1238, 228] width 110 height 26
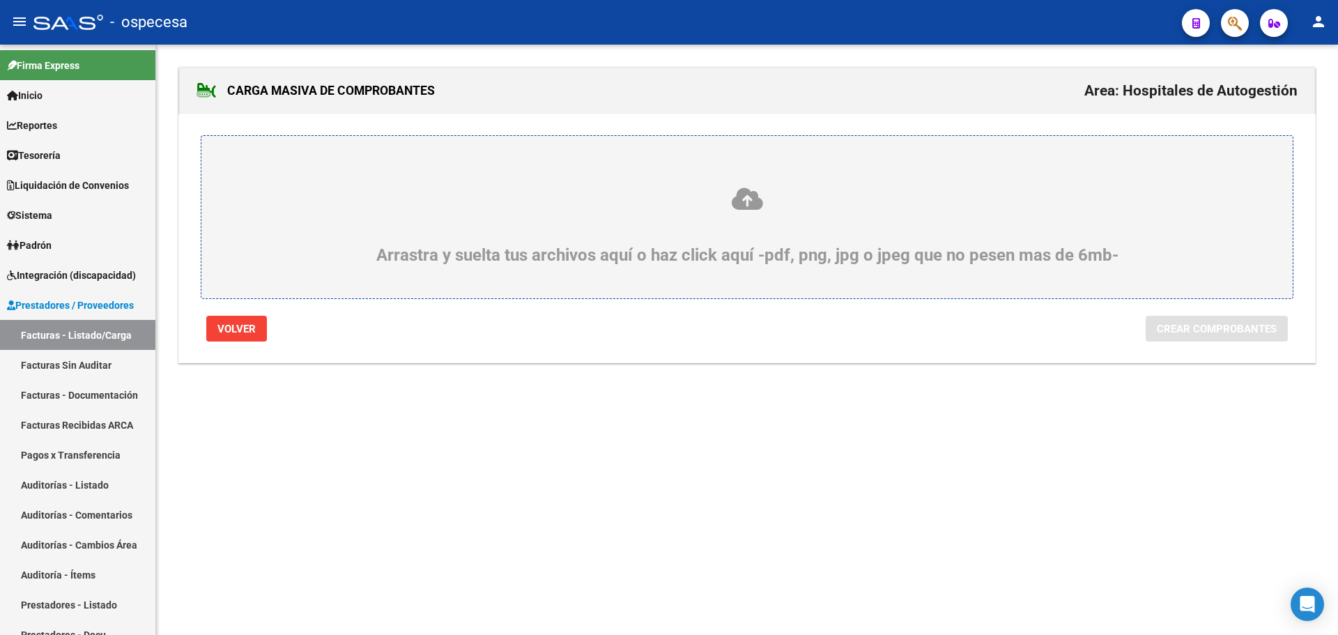
click at [536, 236] on div "Arrastra y suelta tus archivos aquí o haz click aquí -pdf, png, jpg o jpeg que …" at bounding box center [747, 225] width 1024 height 79
click at [0, 0] on input "Arrastra y suelta tus archivos aquí o haz click aquí -pdf, png, jpg o jpeg que …" at bounding box center [0, 0] width 0 height 0
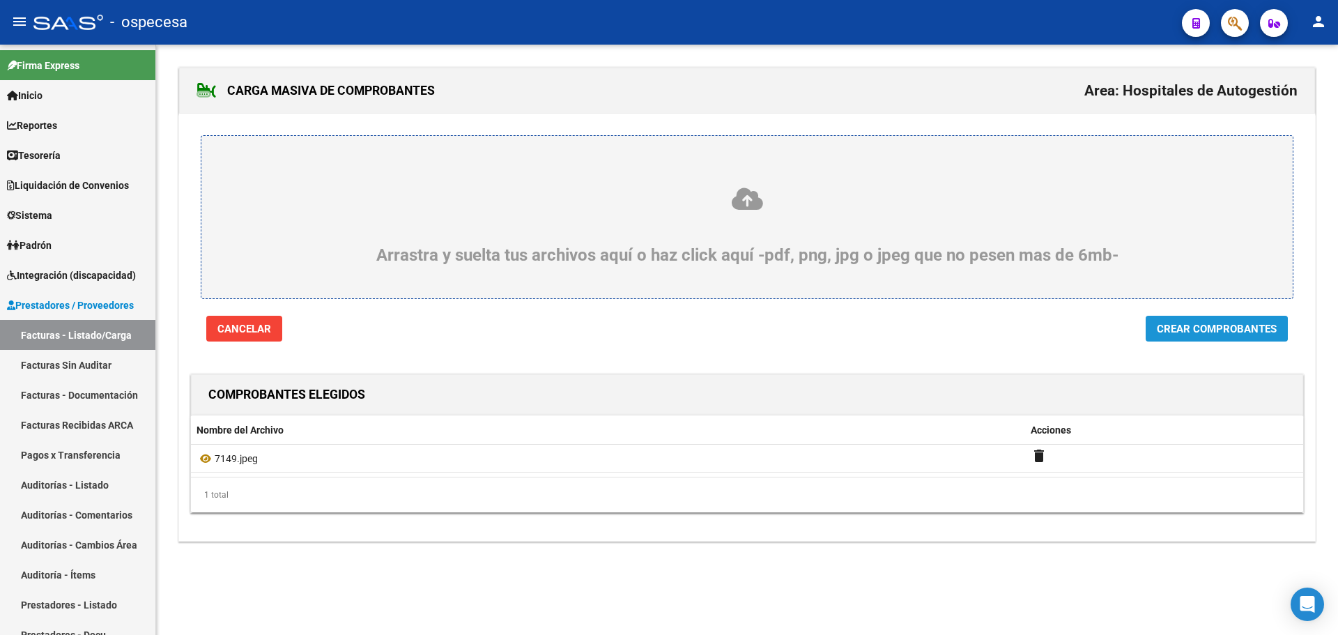
click at [1207, 328] on span "Crear Comprobantes" at bounding box center [1217, 329] width 120 height 13
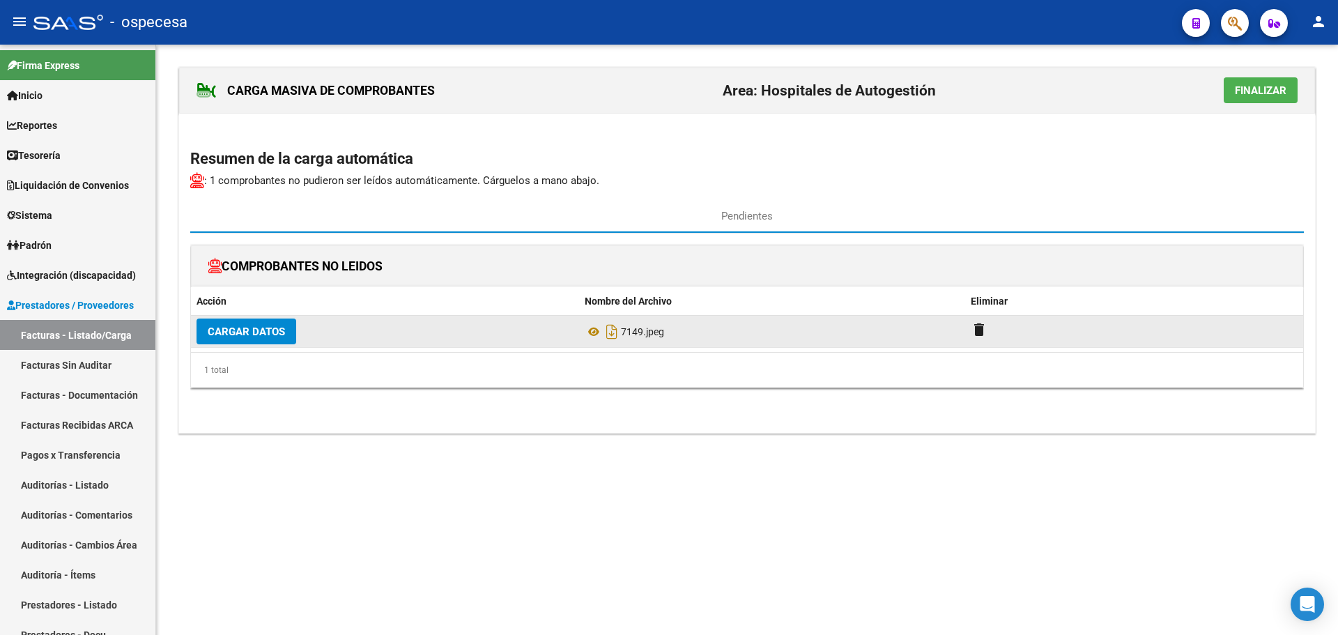
click at [227, 334] on span "Cargar Datos" at bounding box center [246, 331] width 77 height 13
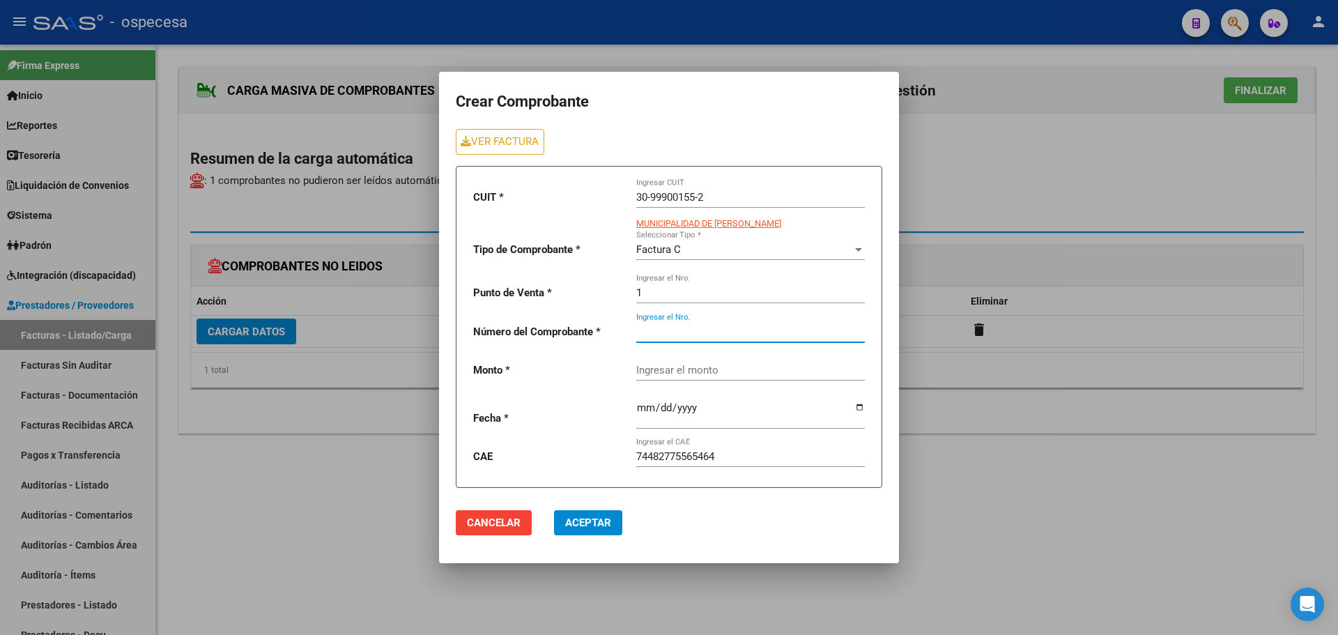
click at [686, 330] on input "Ingresar el Nro." at bounding box center [750, 331] width 229 height 13
type input "7149"
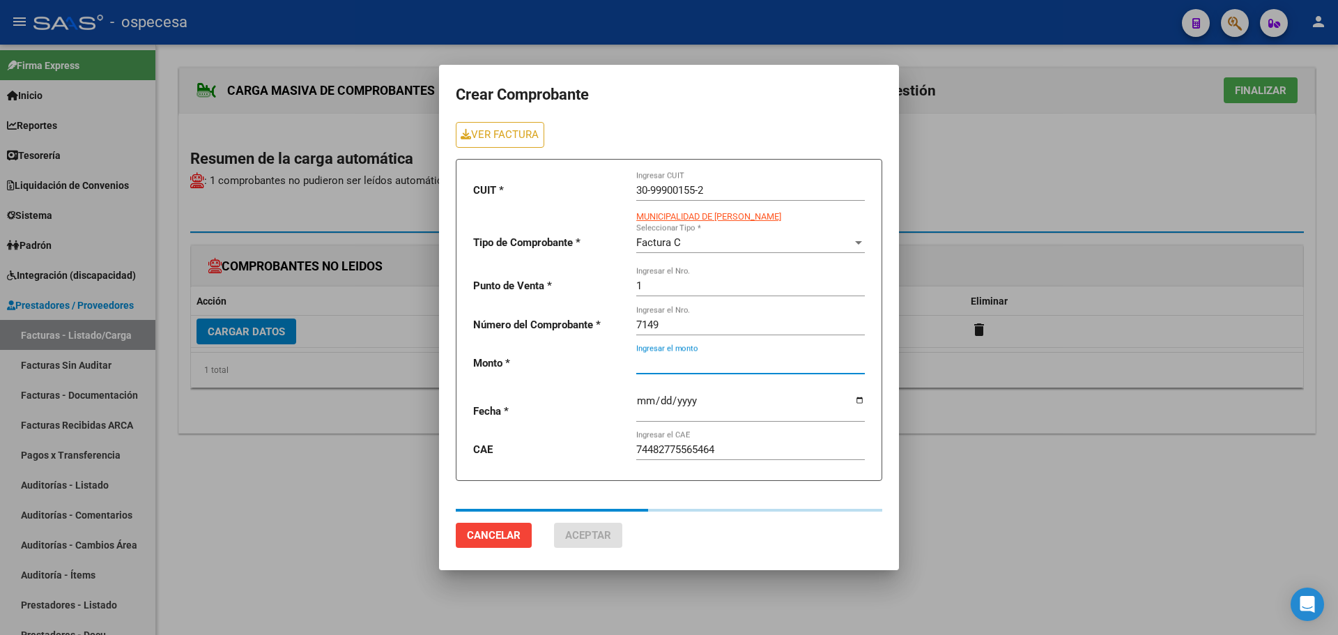
click at [721, 370] on div "Ingresar el monto" at bounding box center [750, 359] width 229 height 30
type input "40886"
type input "[DATE]"
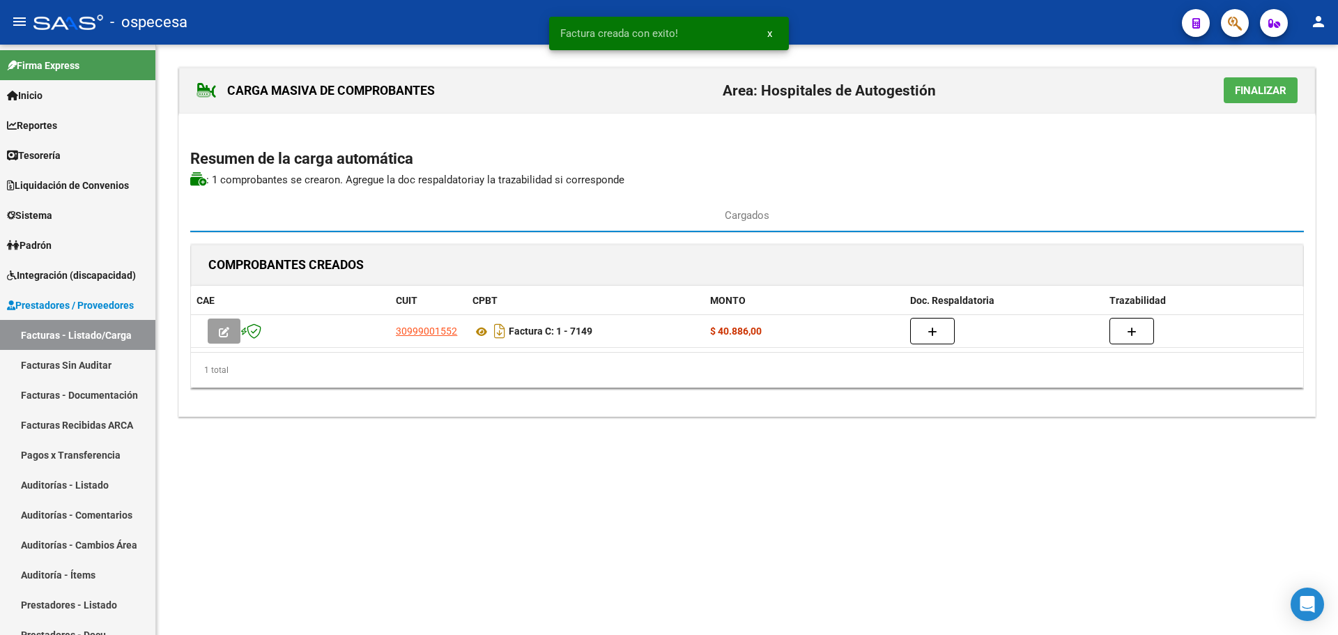
click at [1275, 93] on span "Finalizar" at bounding box center [1261, 90] width 52 height 13
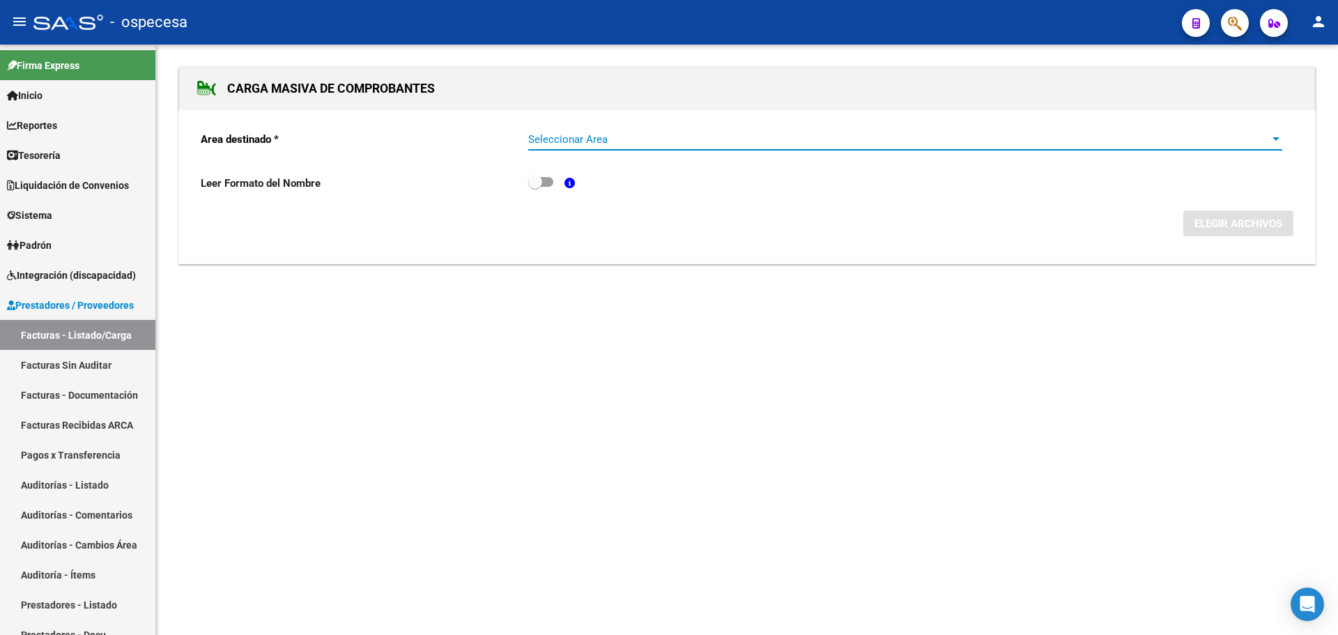
click at [638, 139] on span "Seleccionar Area" at bounding box center [898, 139] width 741 height 13
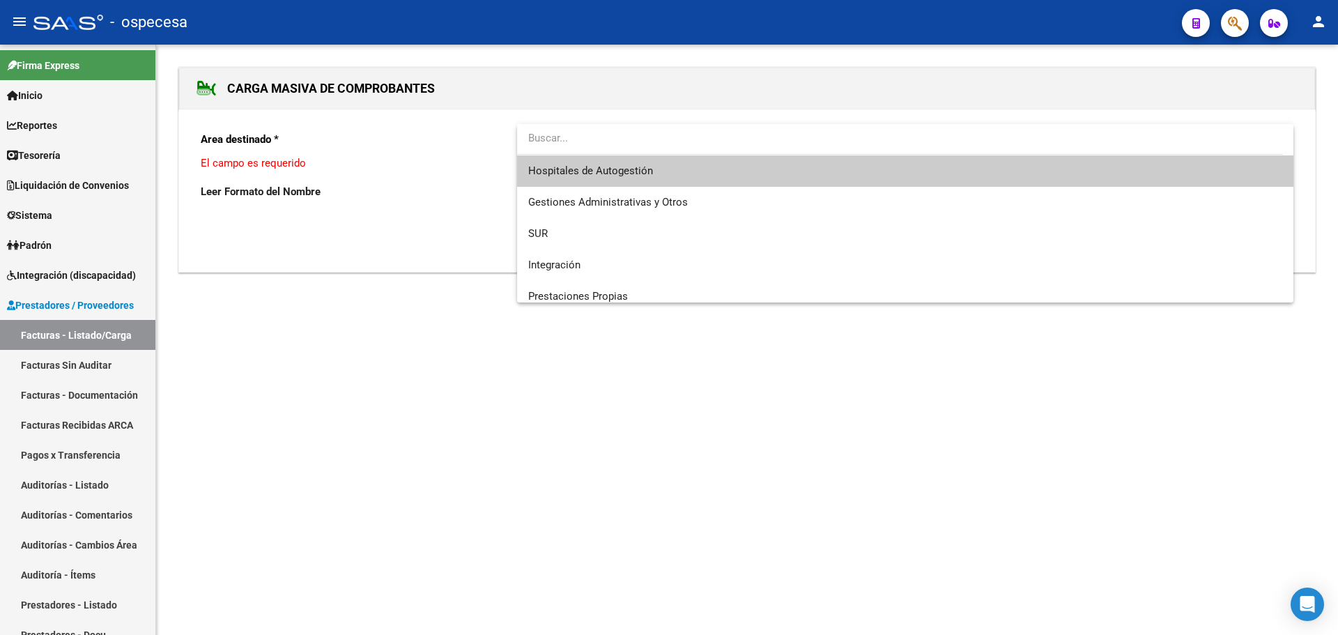
click at [657, 164] on span "Hospitales de Autogestión" at bounding box center [905, 170] width 754 height 31
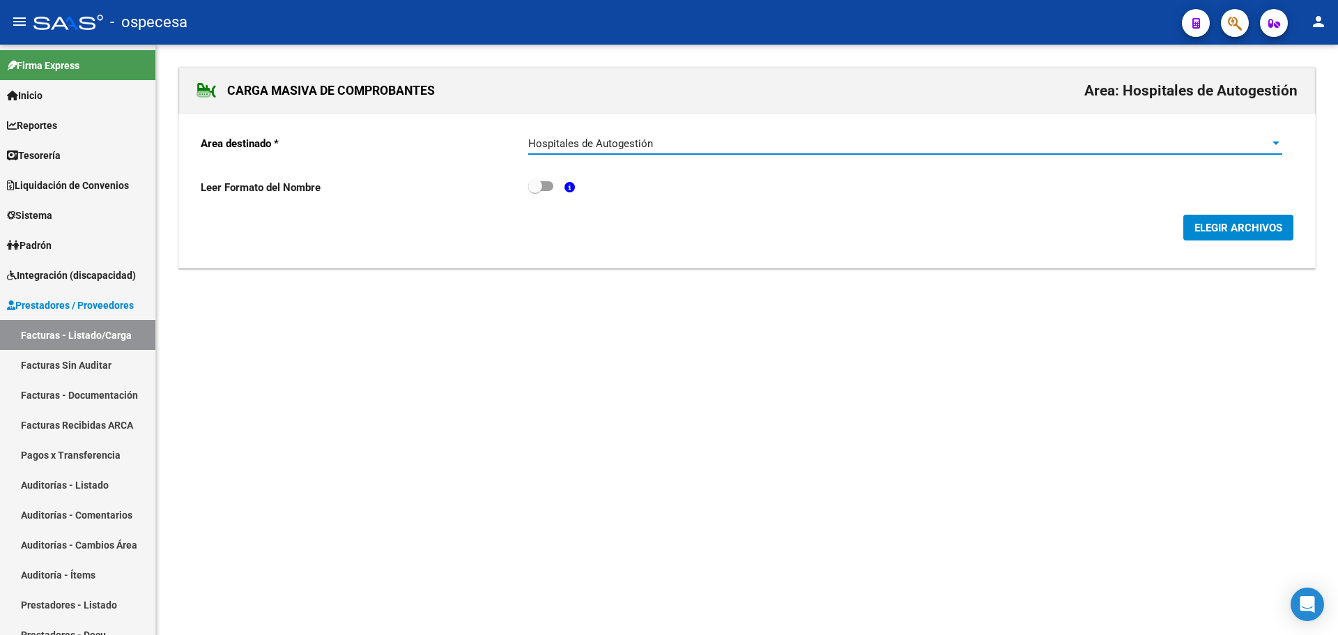
click at [1227, 229] on span "ELEGIR ARCHIVOS" at bounding box center [1238, 228] width 88 height 13
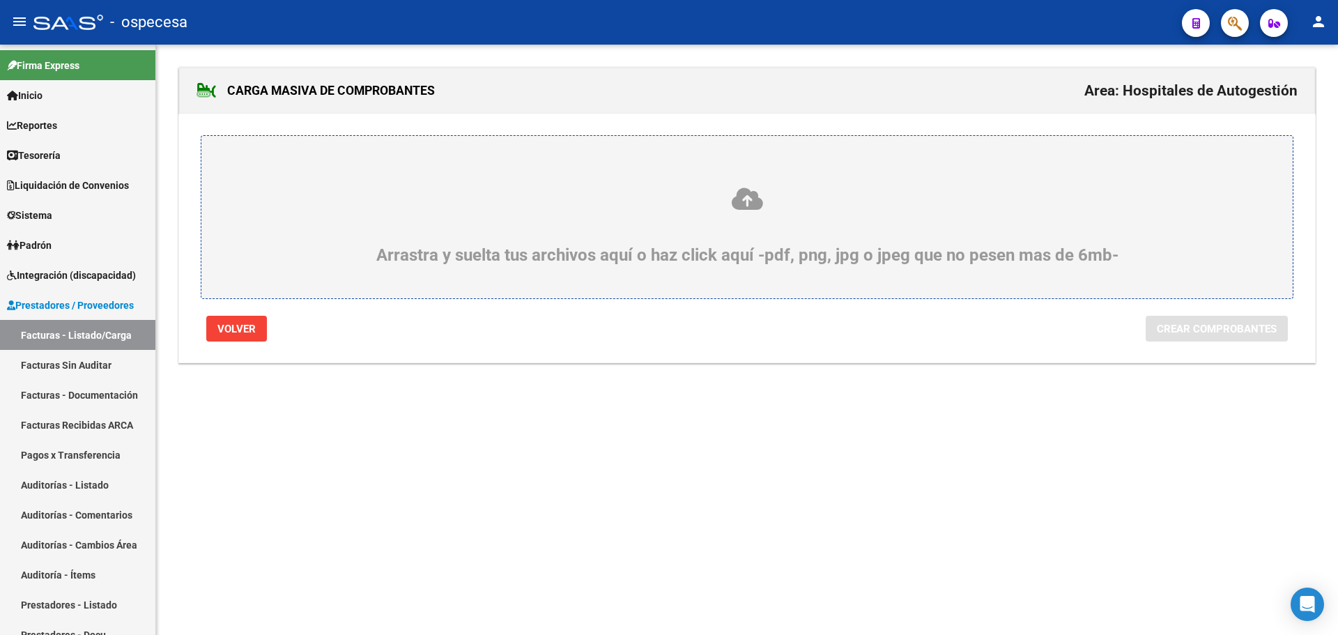
click at [725, 212] on div "Arrastra y suelta tus archivos aquí o haz click aquí -pdf, png, jpg o jpeg que …" at bounding box center [747, 225] width 1024 height 79
click at [0, 0] on input "Arrastra y suelta tus archivos aquí o haz click aquí -pdf, png, jpg o jpeg que …" at bounding box center [0, 0] width 0 height 0
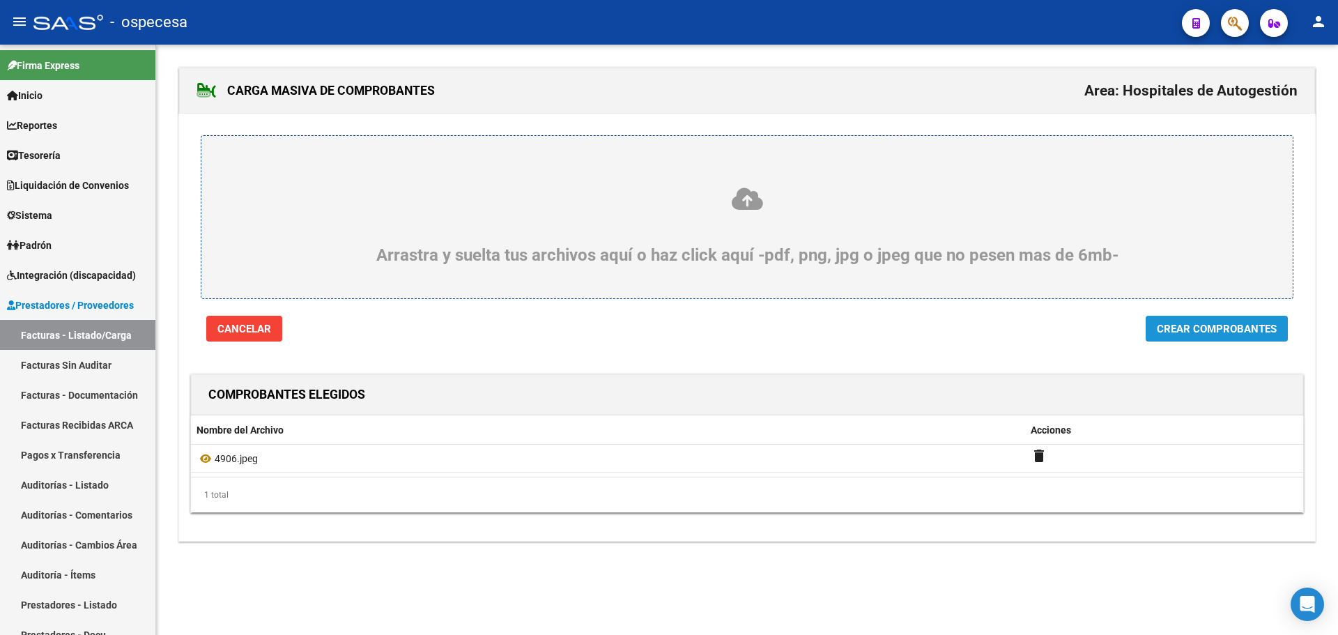
click at [1243, 330] on span "Crear Comprobantes" at bounding box center [1217, 329] width 120 height 13
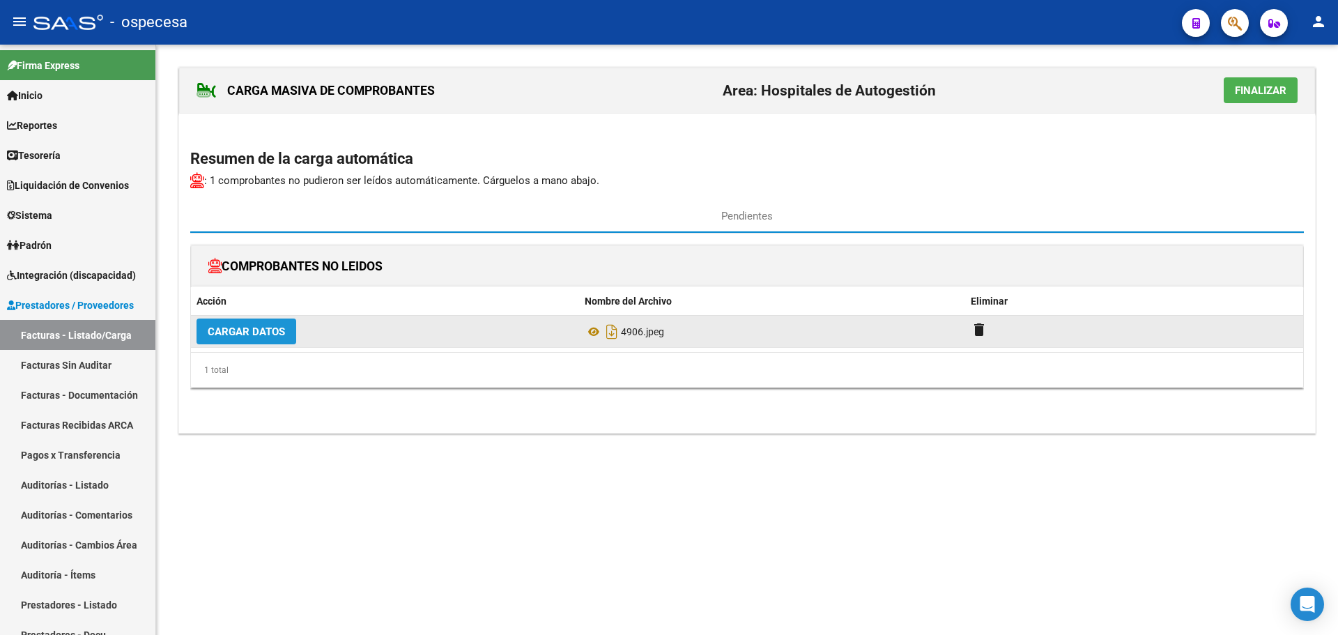
click at [240, 337] on span "Cargar Datos" at bounding box center [246, 331] width 77 height 13
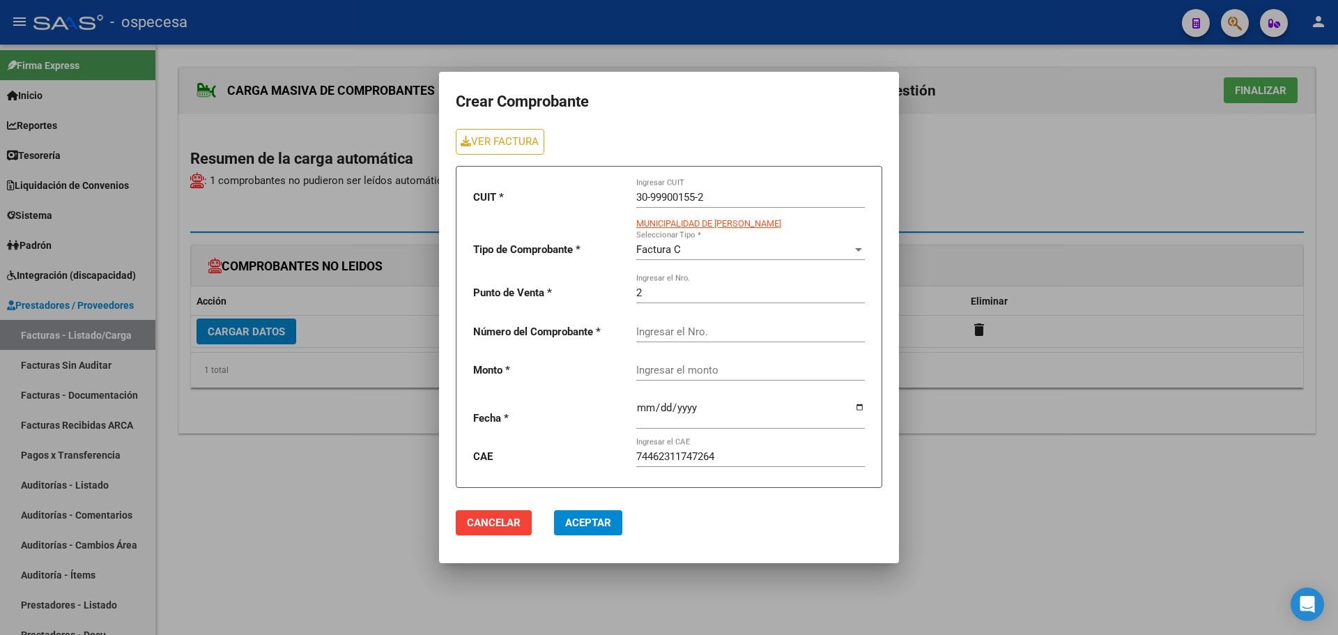
click at [649, 322] on div "Ingresar el Nro." at bounding box center [750, 327] width 229 height 30
type input "4906"
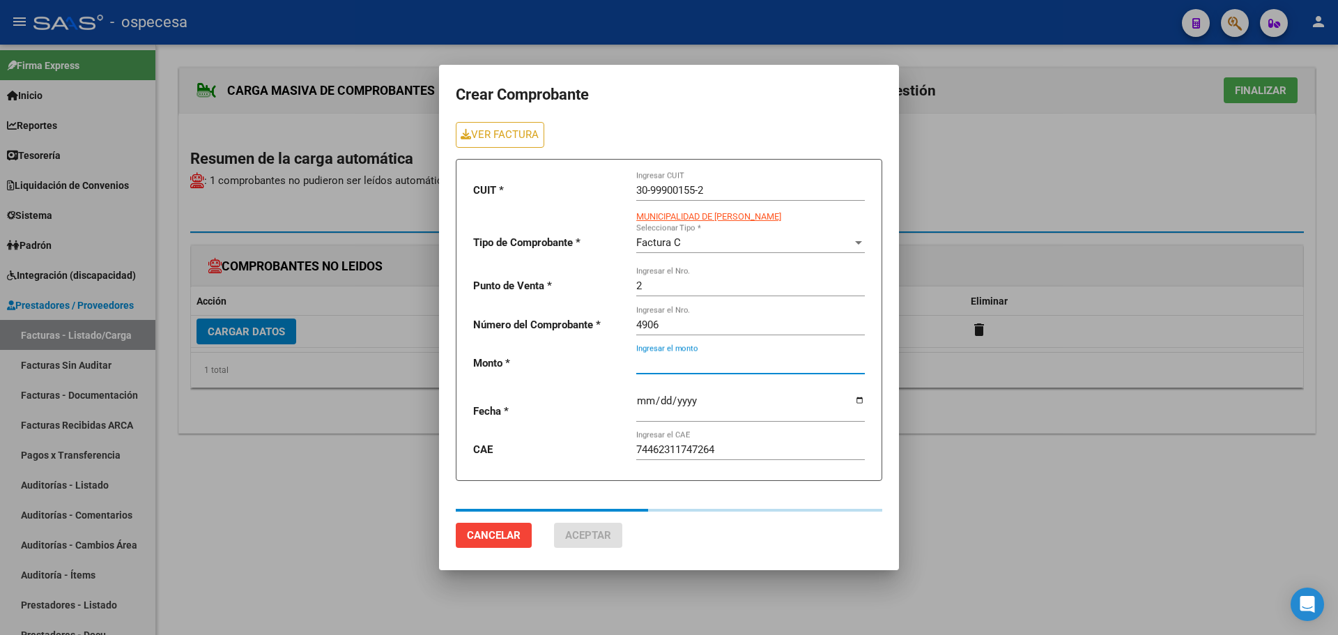
click at [684, 374] on div "Ingresar el monto" at bounding box center [750, 359] width 229 height 30
type input "54856"
type input "[DATE]"
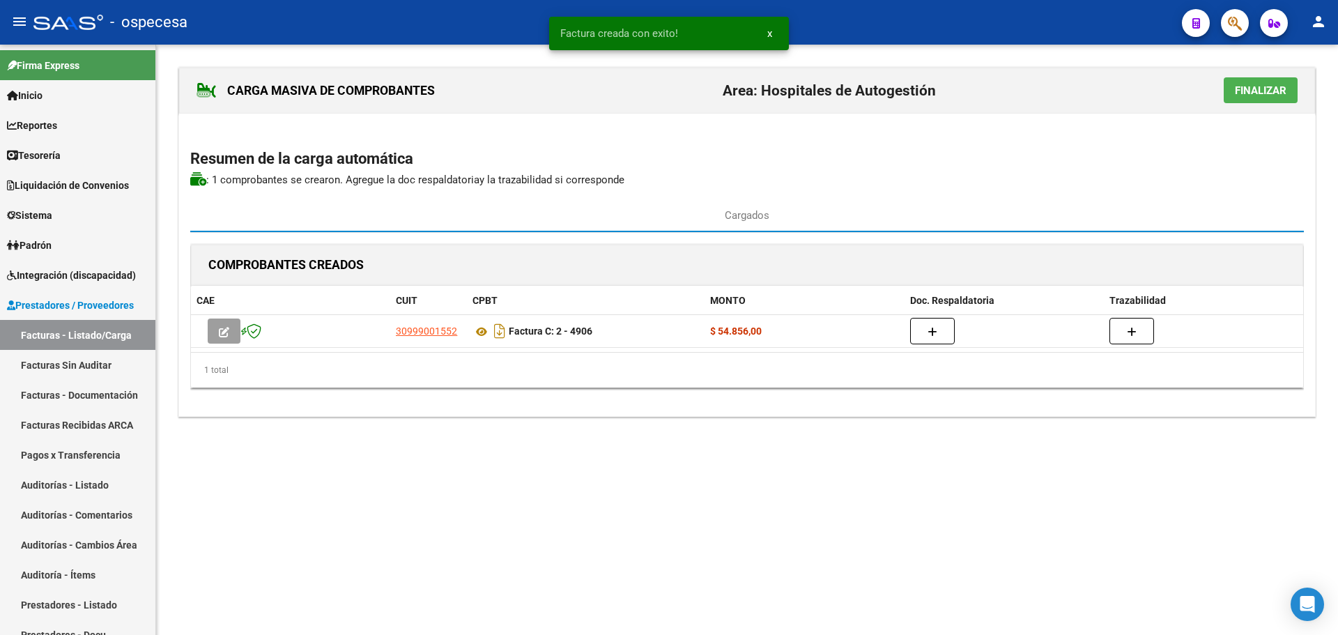
click at [1240, 86] on span "Finalizar" at bounding box center [1261, 90] width 52 height 13
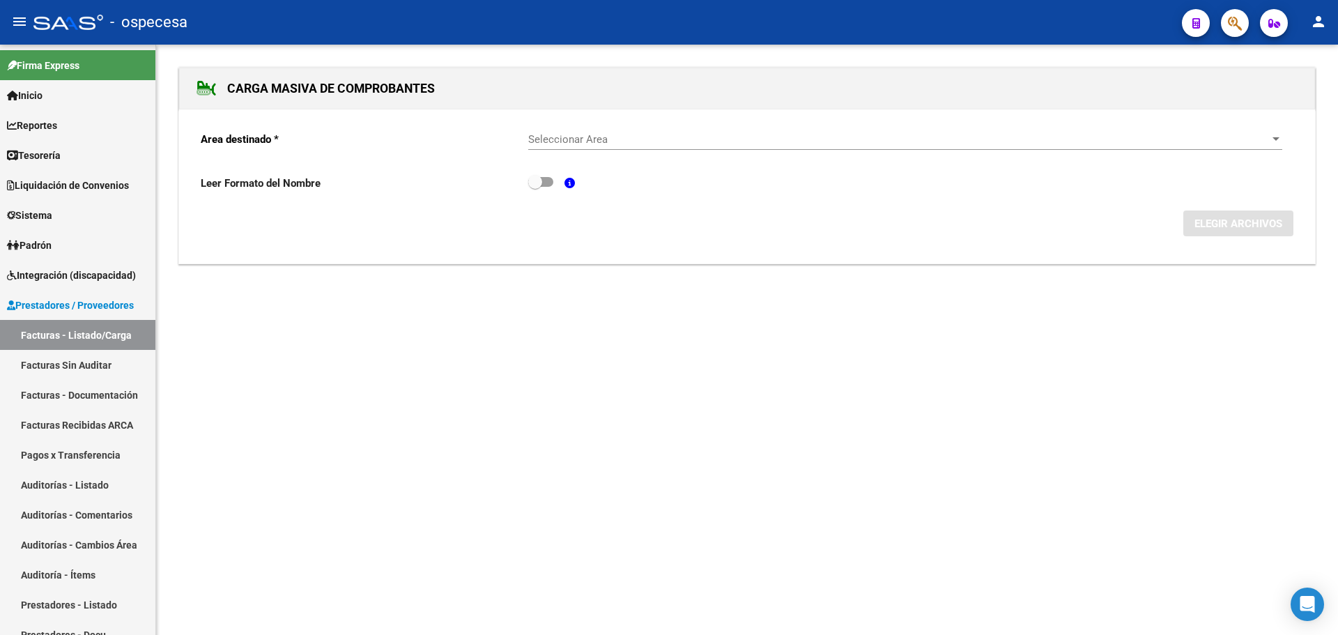
click at [639, 128] on div "Seleccionar Area Seleccionar Area" at bounding box center [905, 135] width 754 height 30
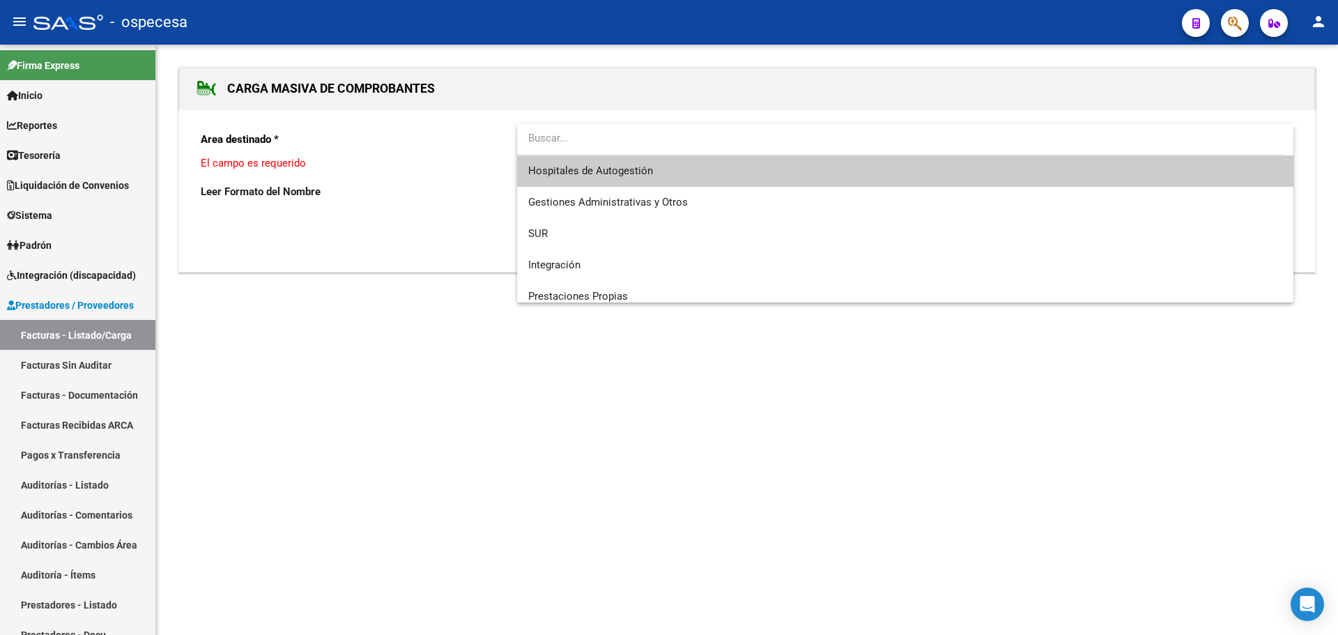
click at [654, 176] on span "Hospitales de Autogestión" at bounding box center [905, 170] width 754 height 31
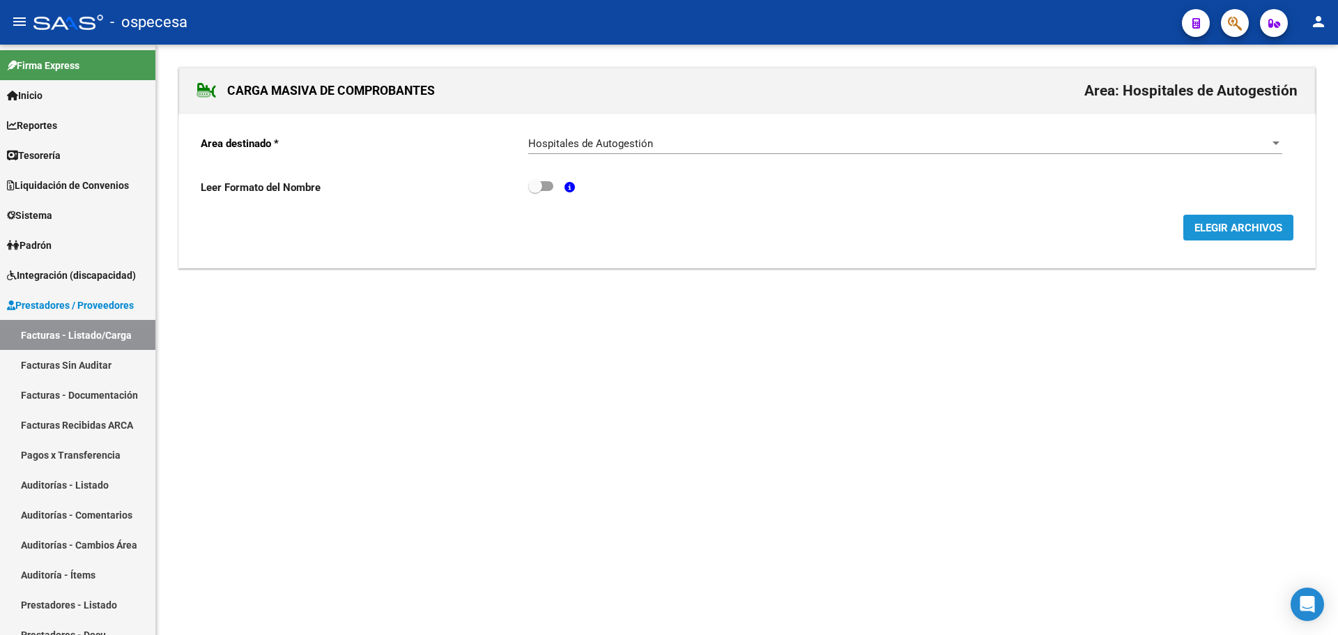
click at [1272, 231] on span "ELEGIR ARCHIVOS" at bounding box center [1238, 228] width 88 height 13
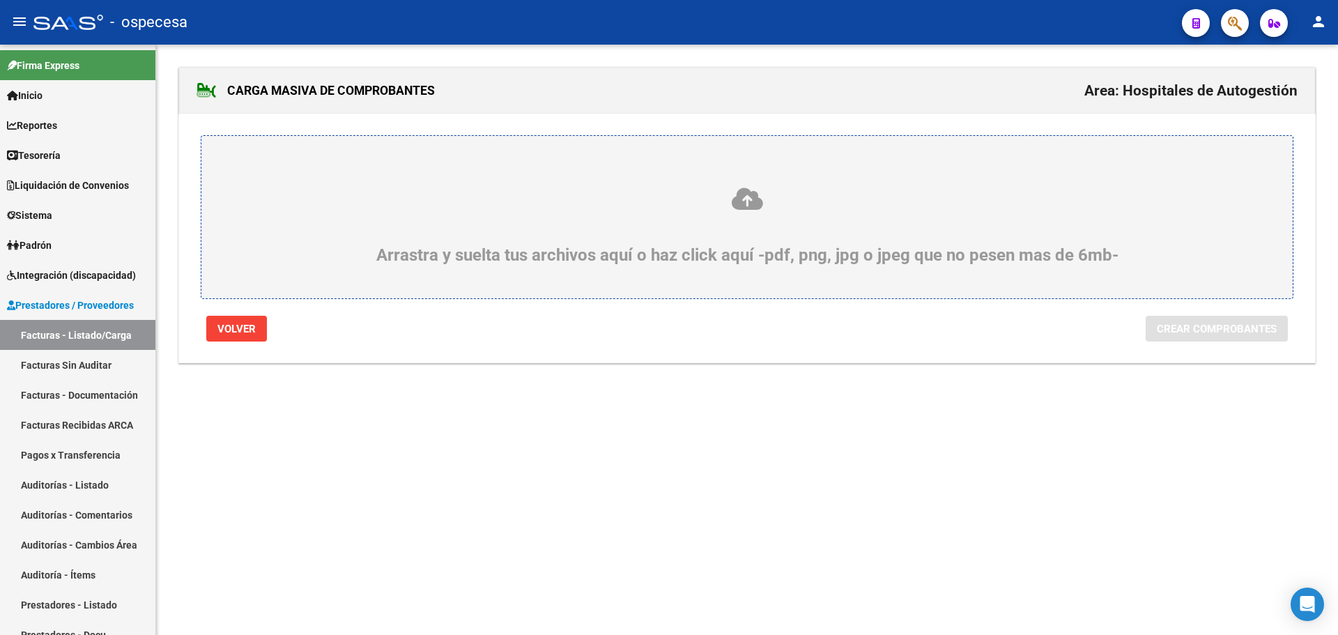
click at [682, 166] on div "Arrastra y suelta tus archivos aquí o haz click aquí -pdf, png, jpg o jpeg que …" at bounding box center [747, 217] width 1093 height 164
click at [778, 213] on div "Arrastra y suelta tus archivos aquí o haz click aquí -pdf, png, jpg o jpeg que …" at bounding box center [747, 225] width 1024 height 79
click at [0, 0] on input "Arrastra y suelta tus archivos aquí o haz click aquí -pdf, png, jpg o jpeg que …" at bounding box center [0, 0] width 0 height 0
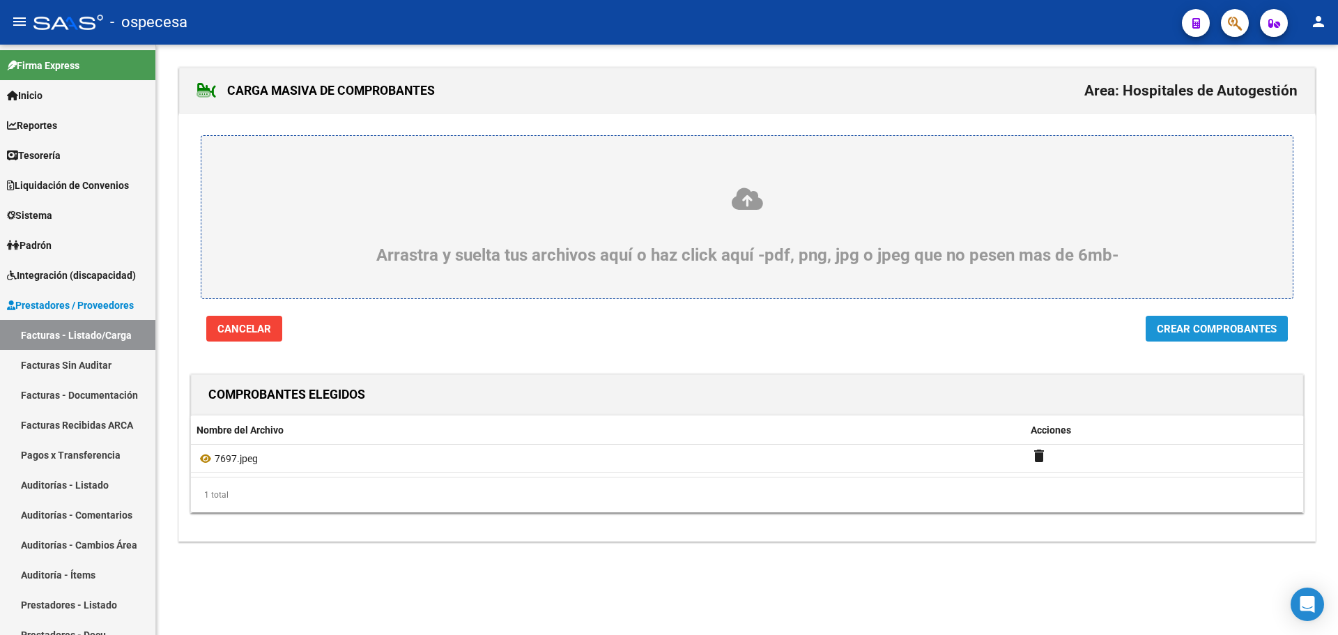
click at [1178, 325] on span "Crear Comprobantes" at bounding box center [1217, 329] width 120 height 13
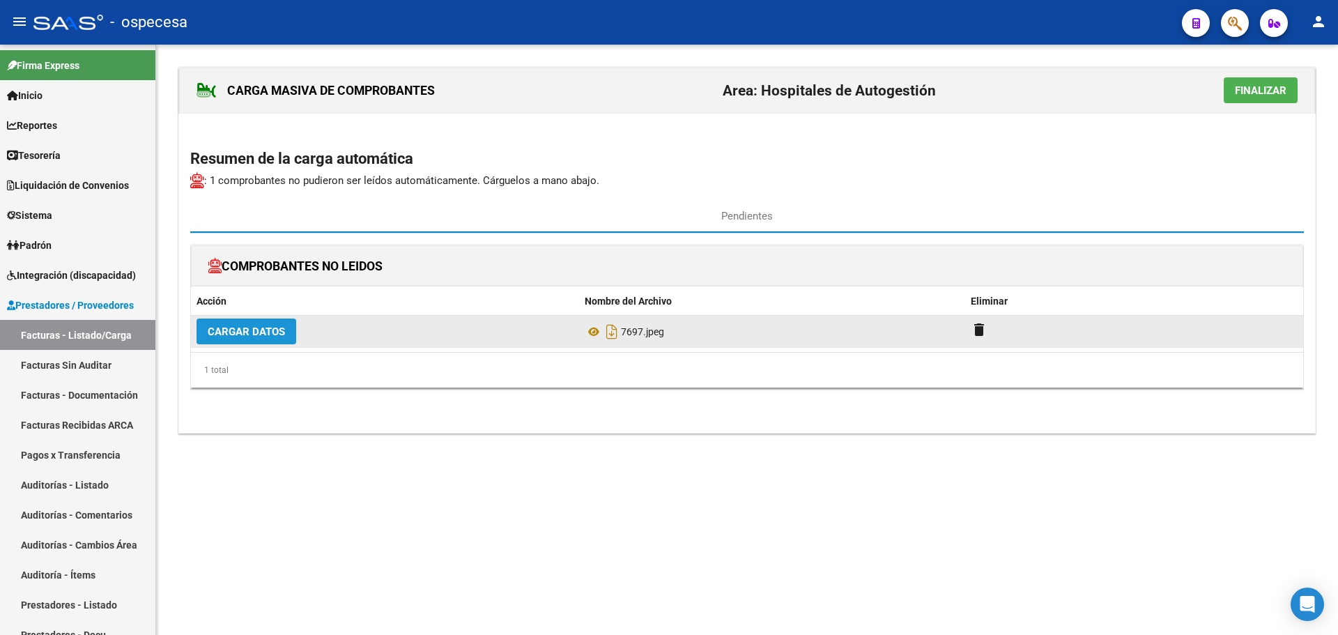
click at [274, 340] on button "Cargar Datos" at bounding box center [247, 331] width 100 height 26
click at [262, 330] on span "Cargar Datos" at bounding box center [246, 331] width 77 height 13
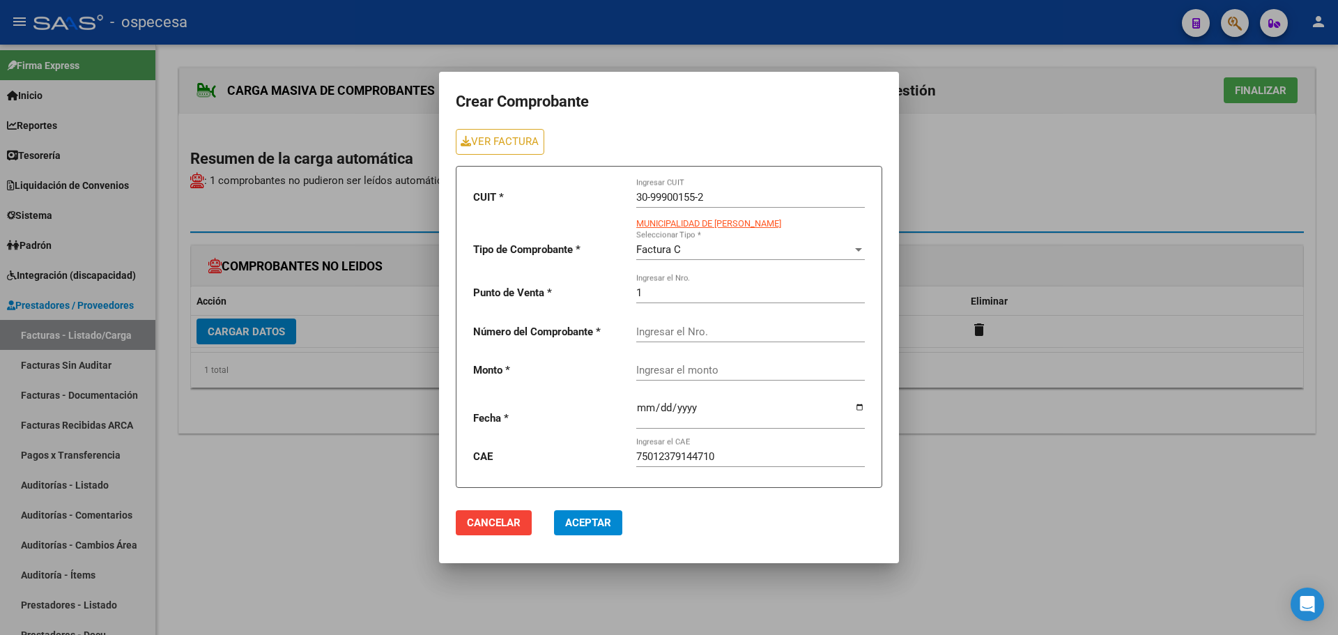
click at [677, 325] on input "Ingresar el Nro." at bounding box center [750, 331] width 229 height 13
type input "7697"
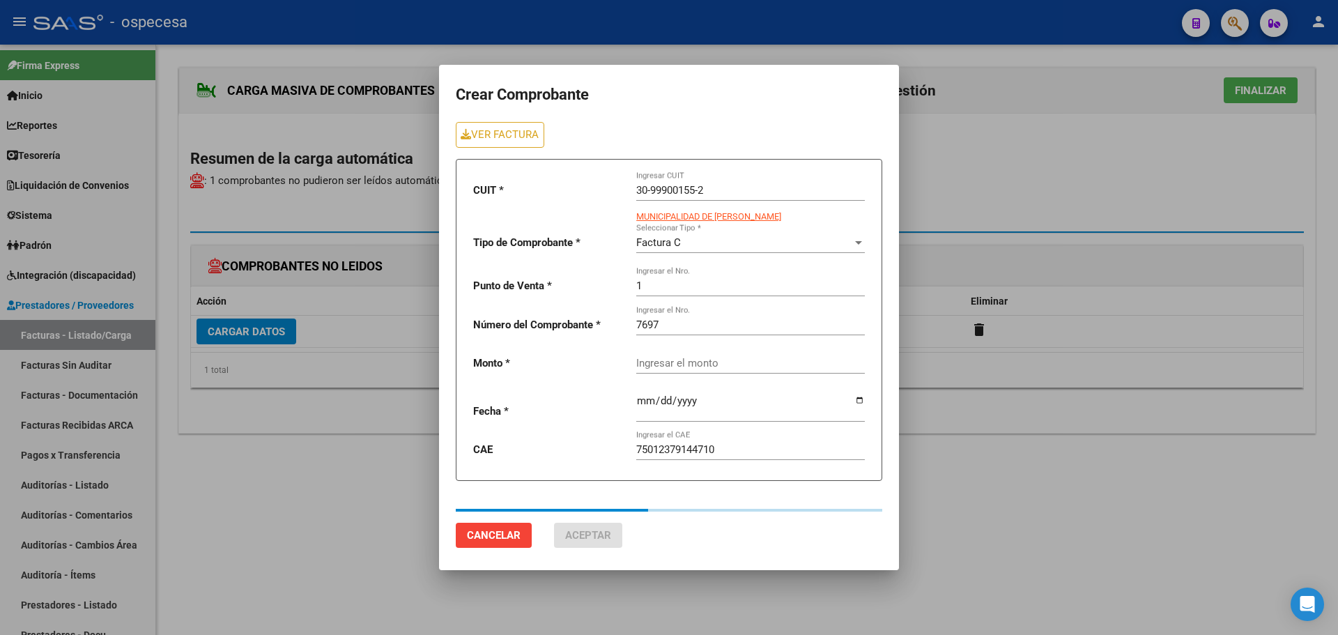
click at [686, 350] on div "CUIT * 30-99900155-2 Ingresar CUIT MUNICIPALIDAD DE [PERSON_NAME] Tipo de Compr…" at bounding box center [669, 320] width 426 height 322
type input "7996"
type input "[DATE]"
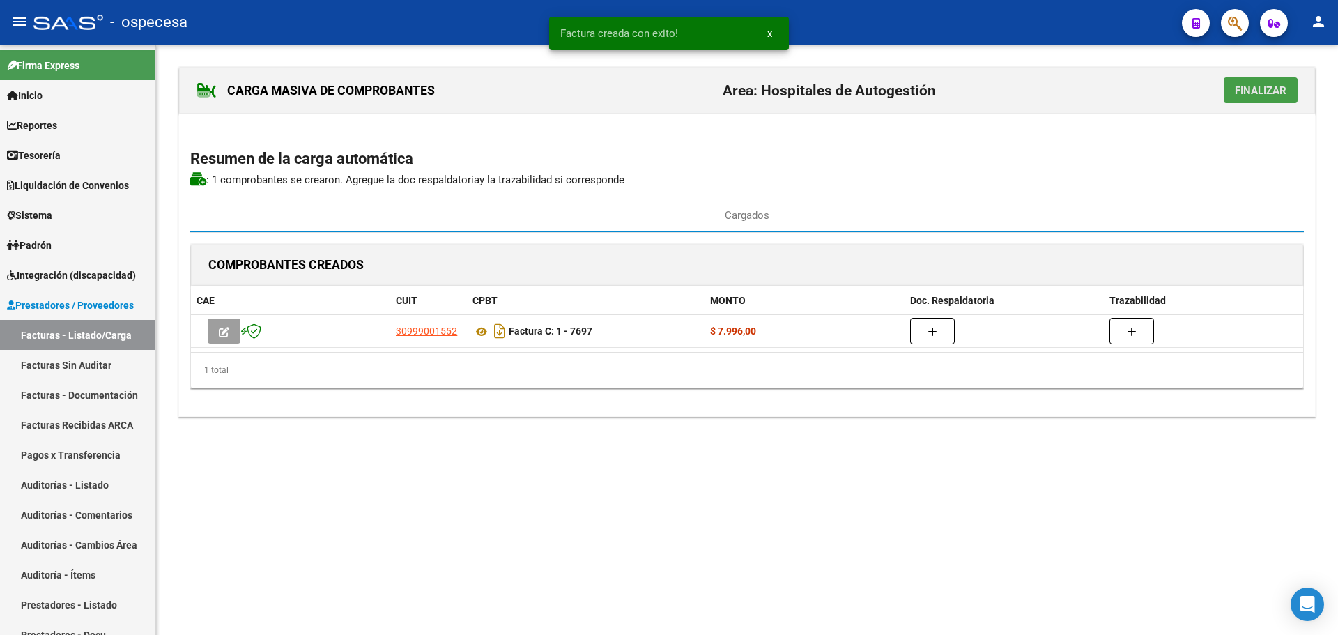
click at [1279, 89] on span "Finalizar" at bounding box center [1261, 90] width 52 height 13
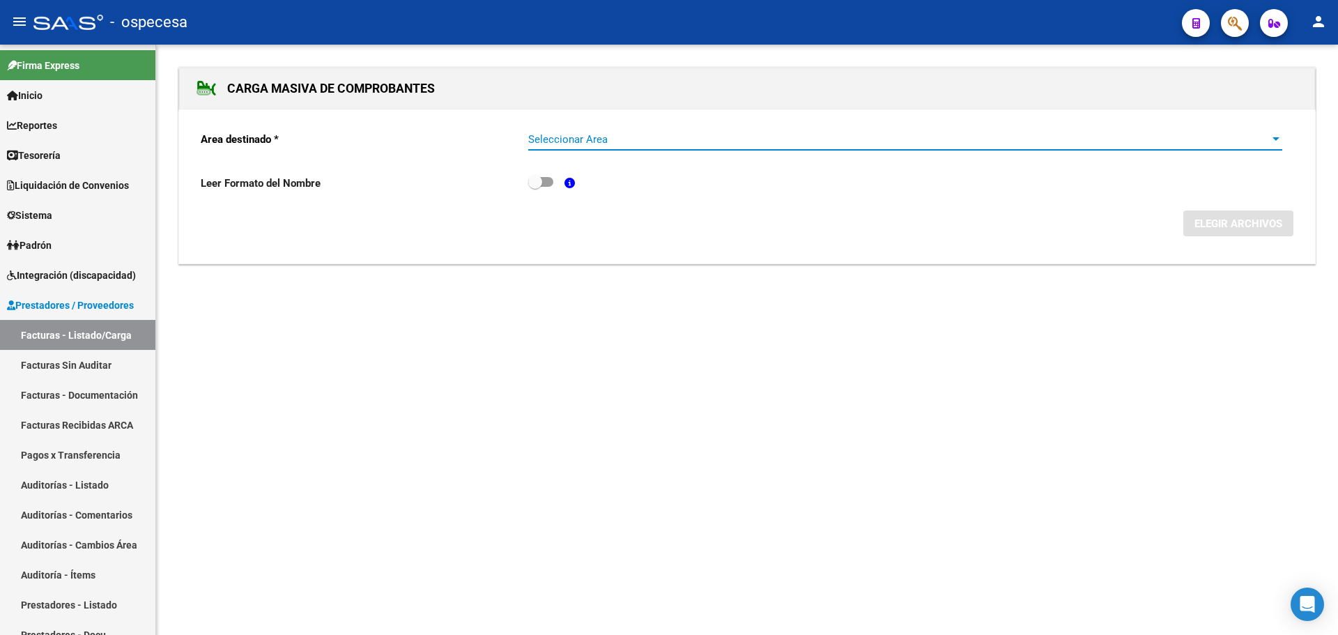
click at [673, 139] on span "Seleccionar Area" at bounding box center [898, 139] width 741 height 13
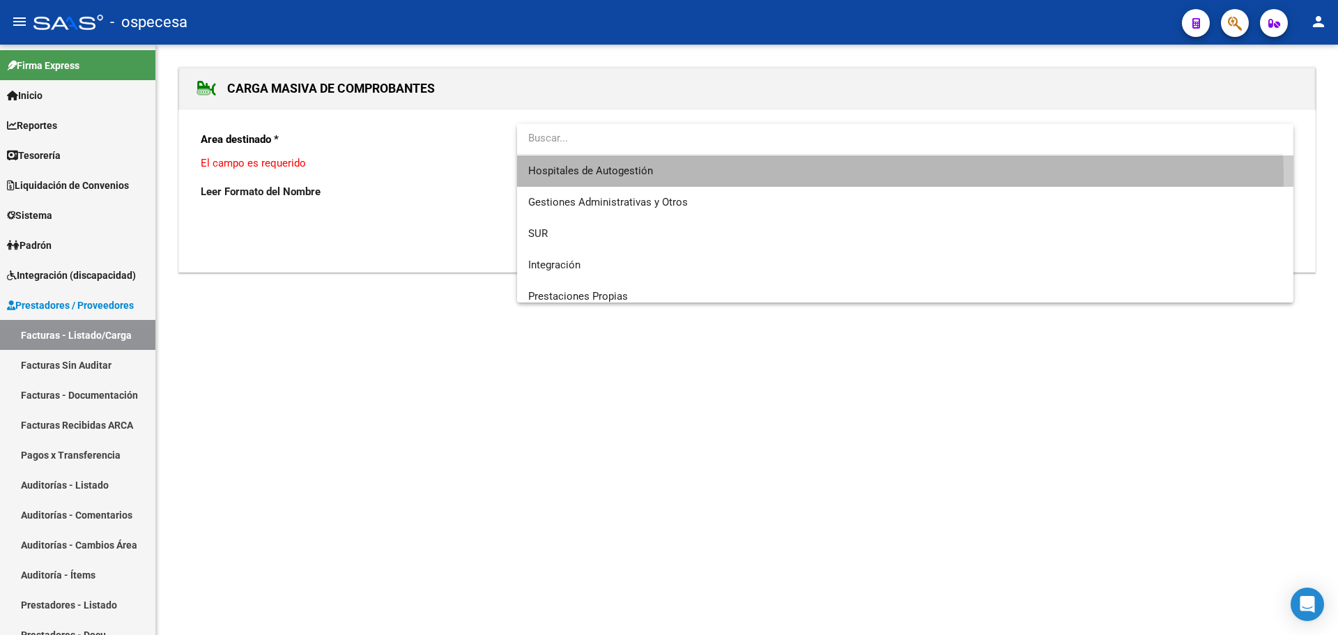
click at [699, 176] on span "Hospitales de Autogestión" at bounding box center [905, 170] width 754 height 31
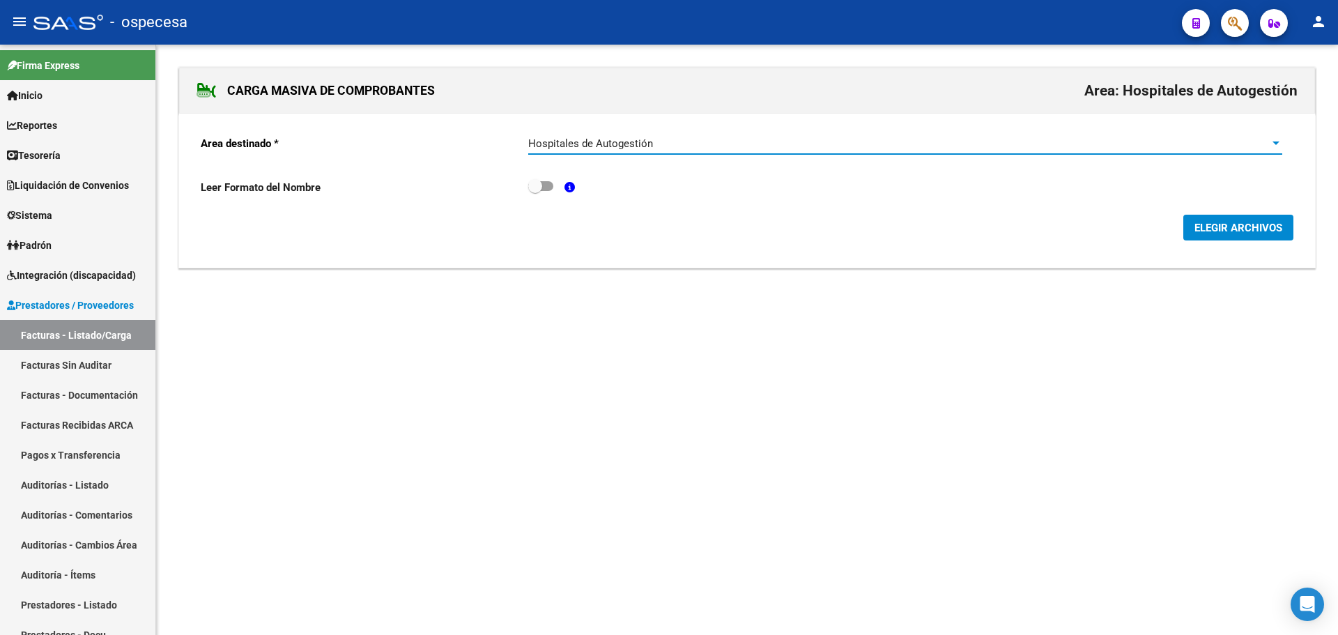
click at [1238, 232] on span "ELEGIR ARCHIVOS" at bounding box center [1238, 228] width 88 height 13
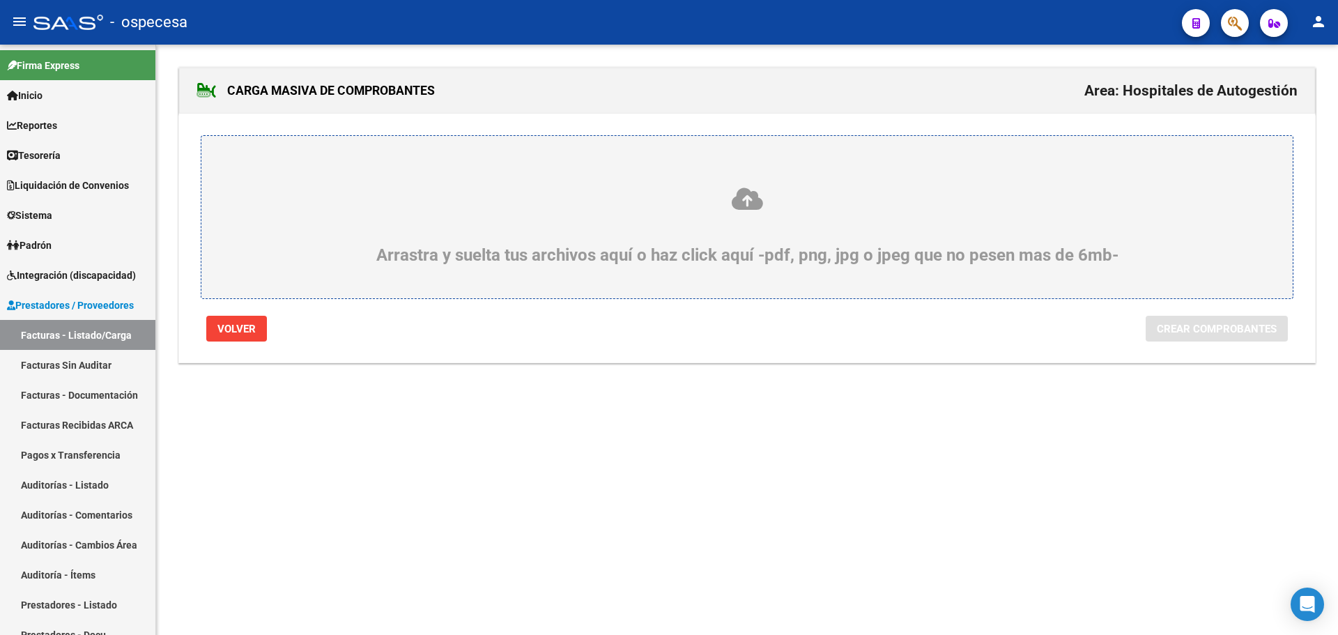
click at [679, 248] on div "Arrastra y suelta tus archivos aquí o haz click aquí -pdf, png, jpg o jpeg que …" at bounding box center [747, 225] width 1024 height 79
click at [0, 0] on input "Arrastra y suelta tus archivos aquí o haz click aquí -pdf, png, jpg o jpeg que …" at bounding box center [0, 0] width 0 height 0
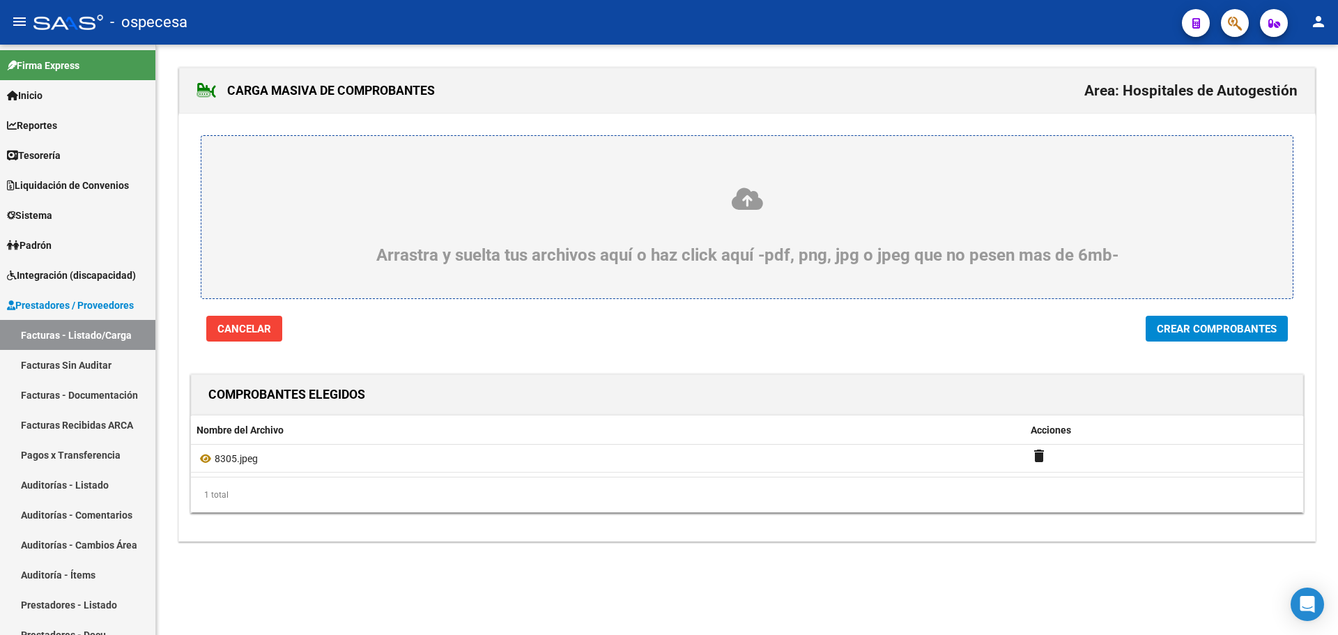
click at [1224, 323] on span "Crear Comprobantes" at bounding box center [1217, 329] width 120 height 13
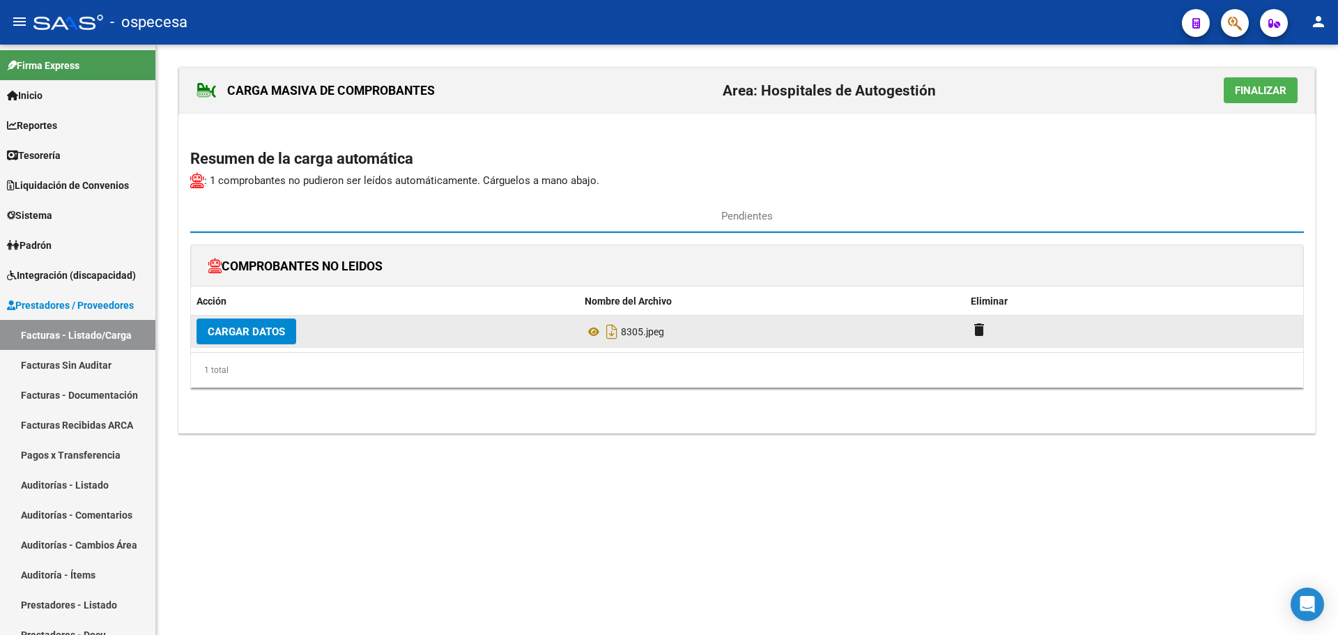
click at [266, 329] on span "Cargar Datos" at bounding box center [246, 331] width 77 height 13
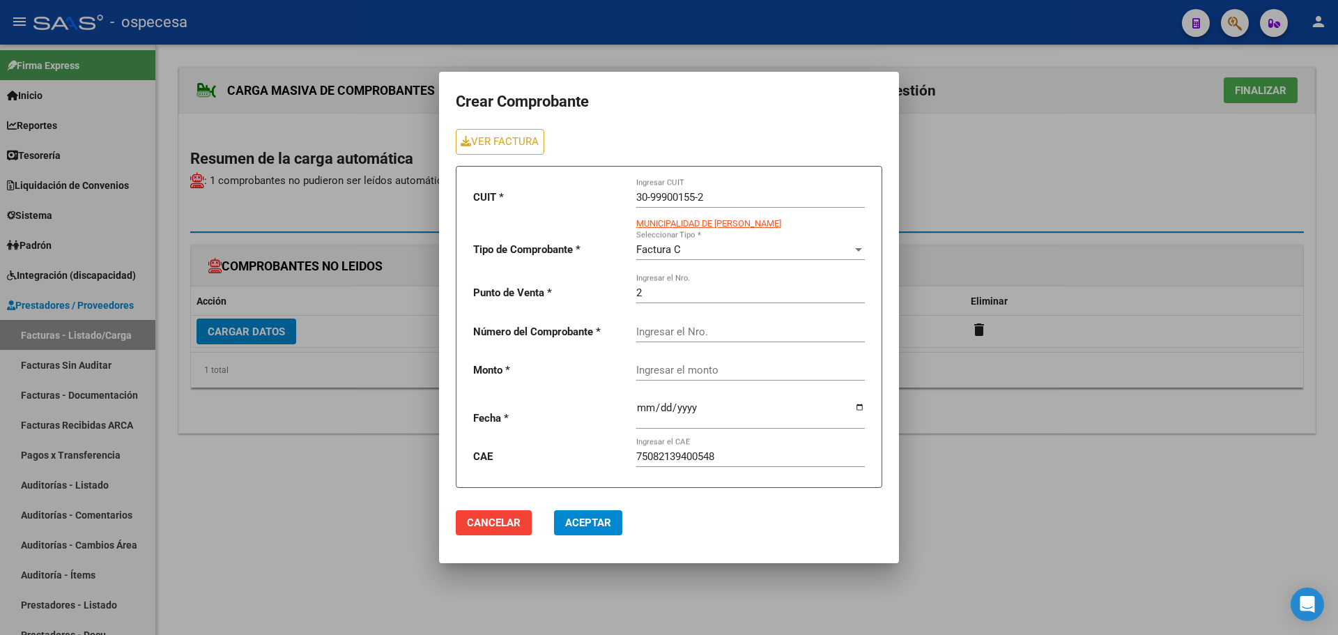
click at [666, 324] on div "Ingresar el Nro." at bounding box center [750, 327] width 229 height 30
type input "8305"
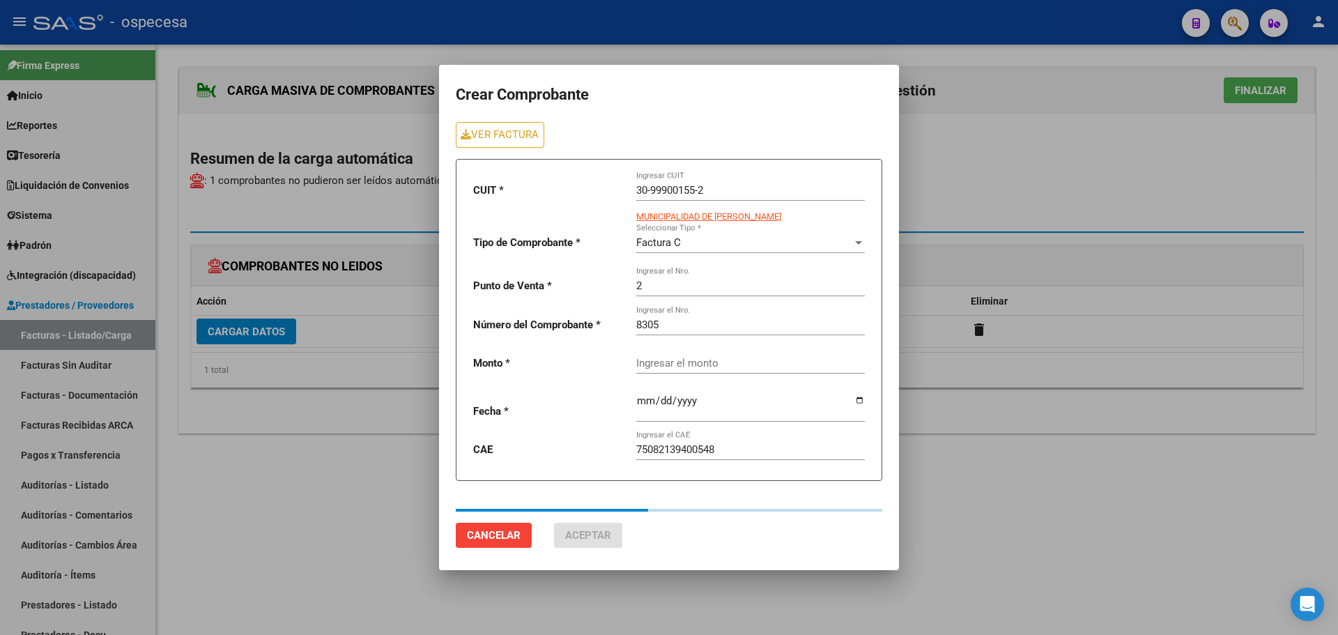
click at [692, 503] on mat-dialog-actions "Cancelar Aceptar" at bounding box center [669, 522] width 426 height 61
type input "95112"
type input "[DATE]"
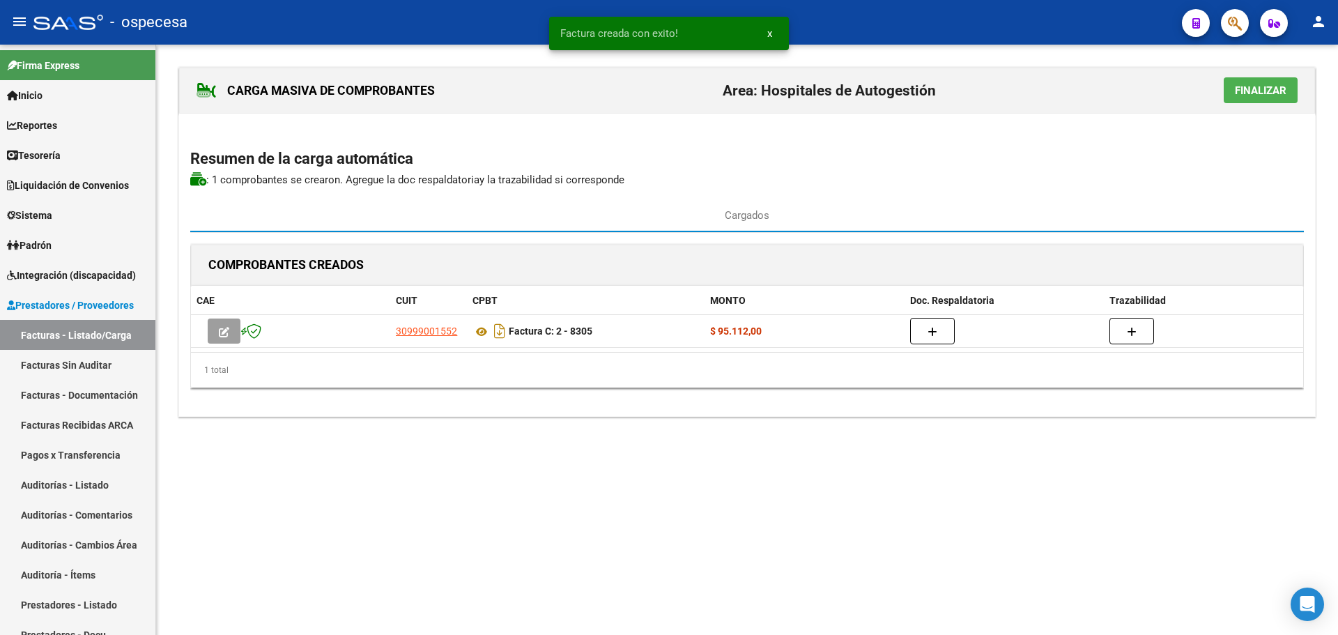
click at [1238, 89] on span "Finalizar" at bounding box center [1261, 90] width 52 height 13
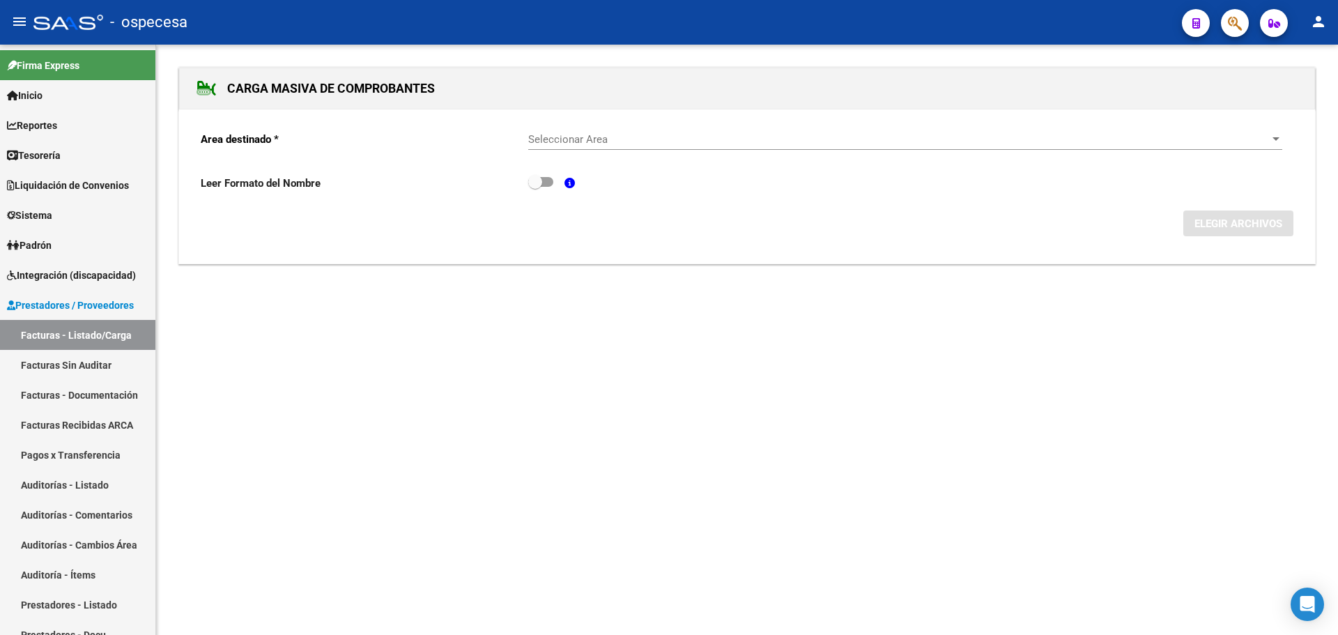
click at [737, 128] on div "Seleccionar Area Seleccionar Area" at bounding box center [905, 135] width 754 height 30
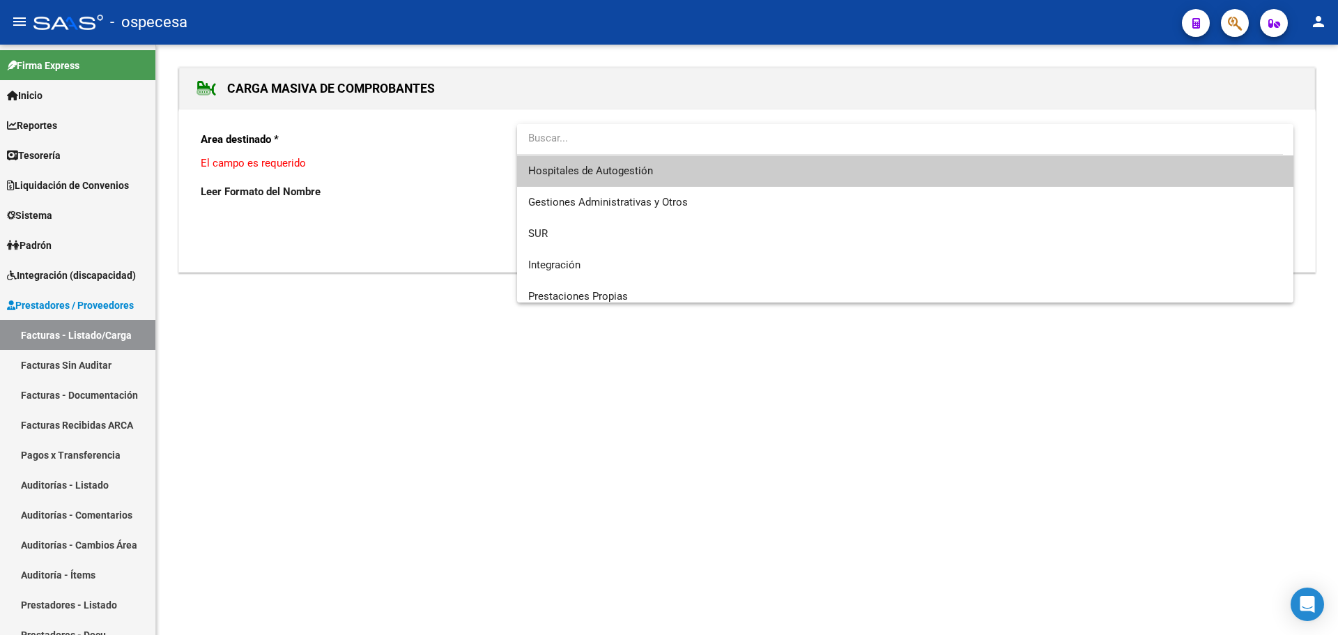
click at [718, 172] on span "Hospitales de Autogestión" at bounding box center [905, 170] width 754 height 31
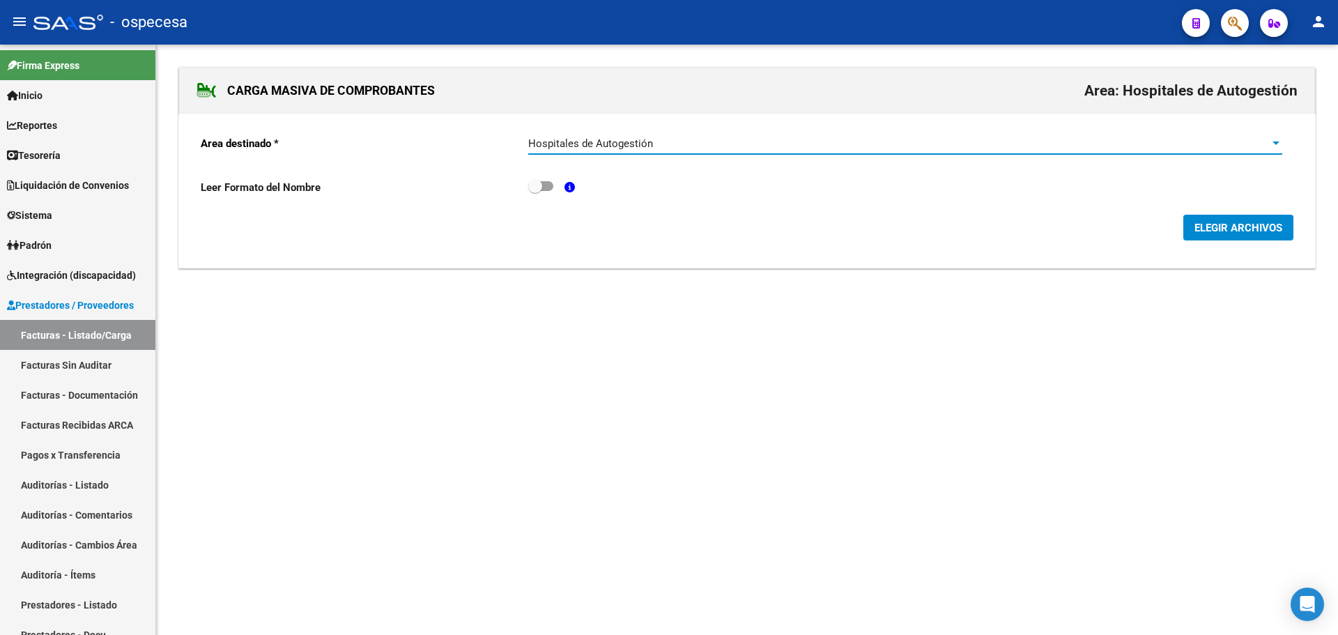
click at [1287, 231] on button "ELEGIR ARCHIVOS" at bounding box center [1238, 228] width 110 height 26
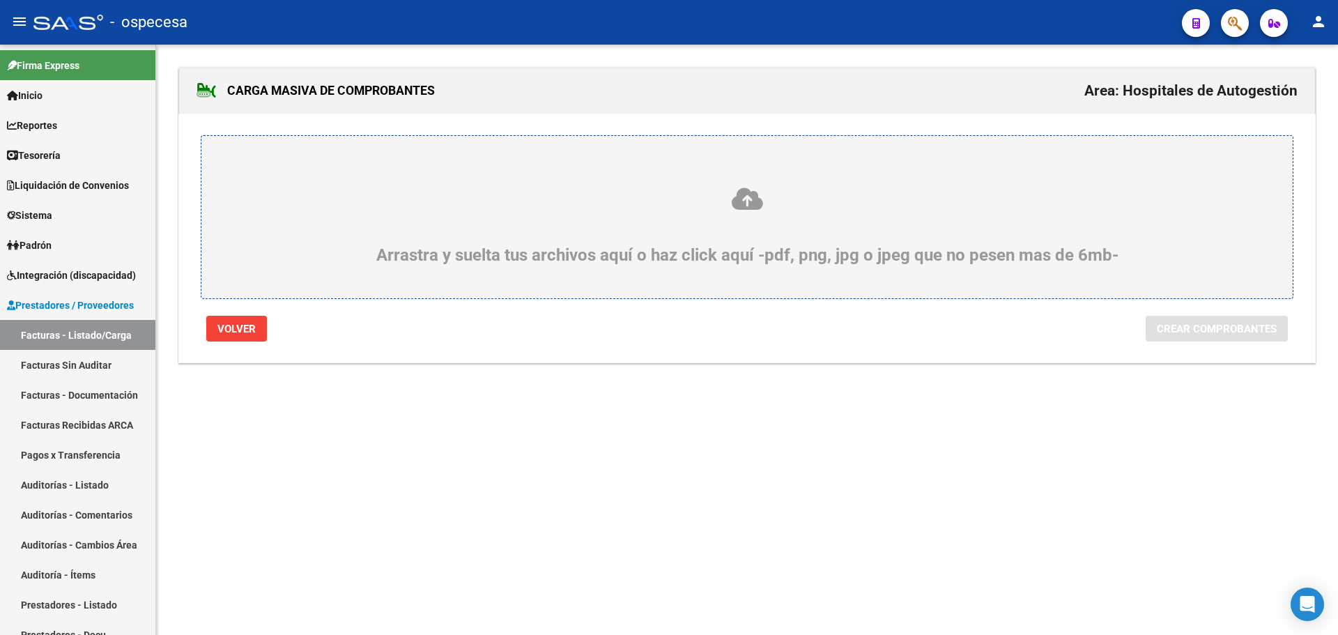
click at [883, 252] on div "Arrastra y suelta tus archivos aquí o haz click aquí -pdf, png, jpg o jpeg que …" at bounding box center [747, 225] width 1024 height 79
click at [0, 0] on input "Arrastra y suelta tus archivos aquí o haz click aquí -pdf, png, jpg o jpeg que …" at bounding box center [0, 0] width 0 height 0
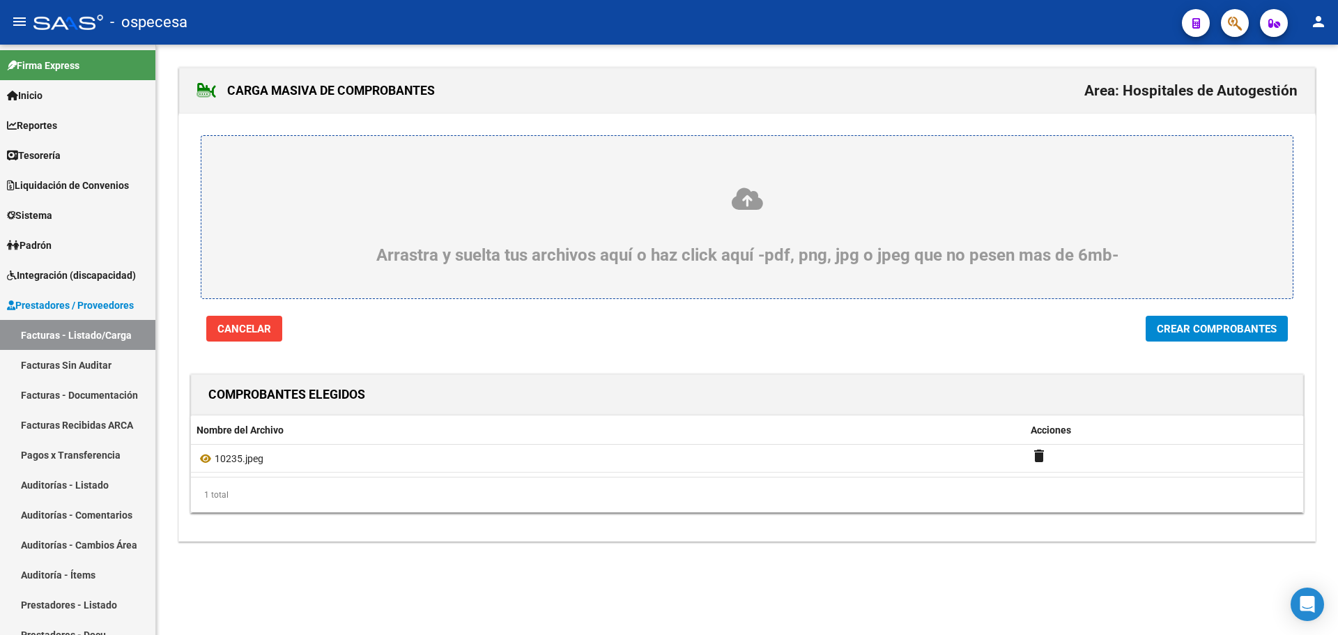
click at [1178, 326] on span "Crear Comprobantes" at bounding box center [1217, 329] width 120 height 13
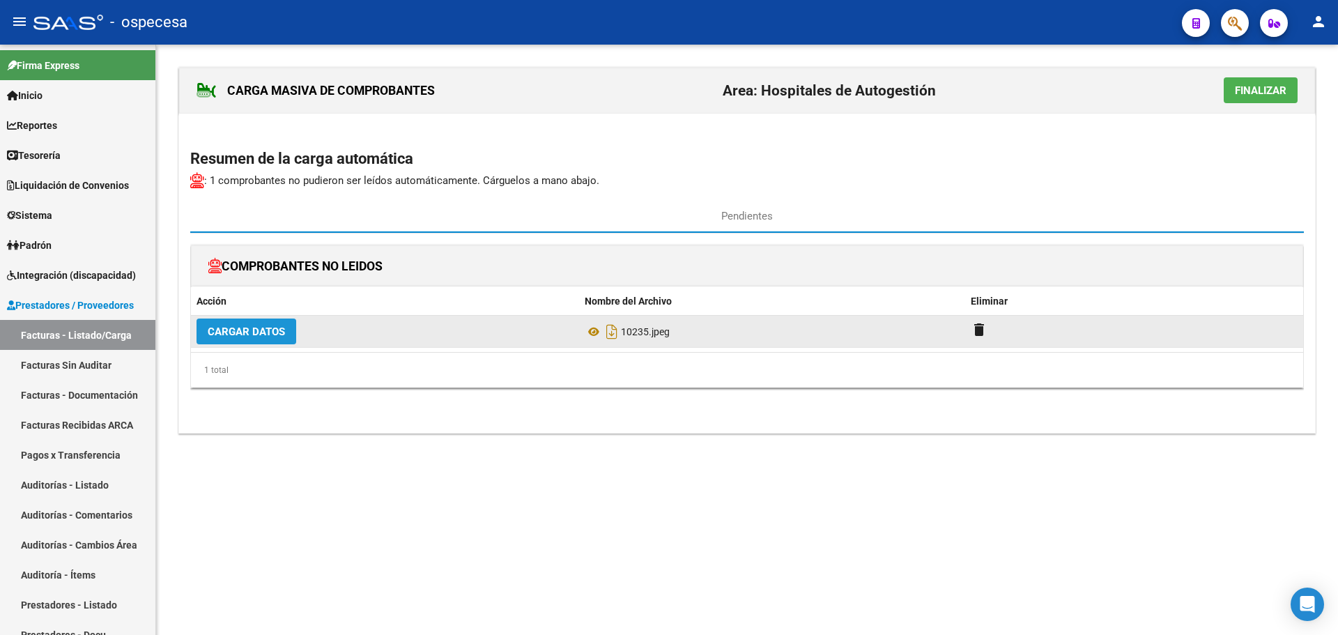
click at [261, 325] on span "Cargar Datos" at bounding box center [246, 331] width 77 height 13
click at [243, 335] on span "Cargar Datos" at bounding box center [246, 331] width 77 height 13
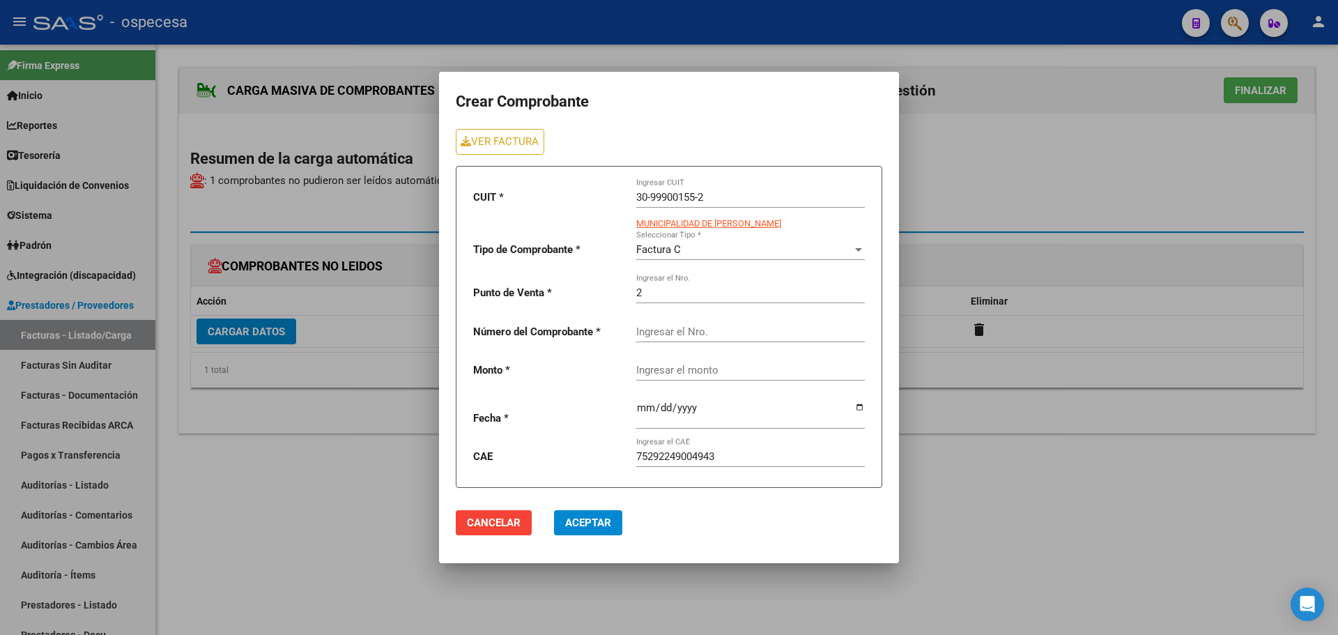
click at [682, 337] on input "Ingresar el Nro." at bounding box center [750, 331] width 229 height 13
type input "10235"
click at [722, 366] on input "Ingresar el monto" at bounding box center [750, 370] width 229 height 13
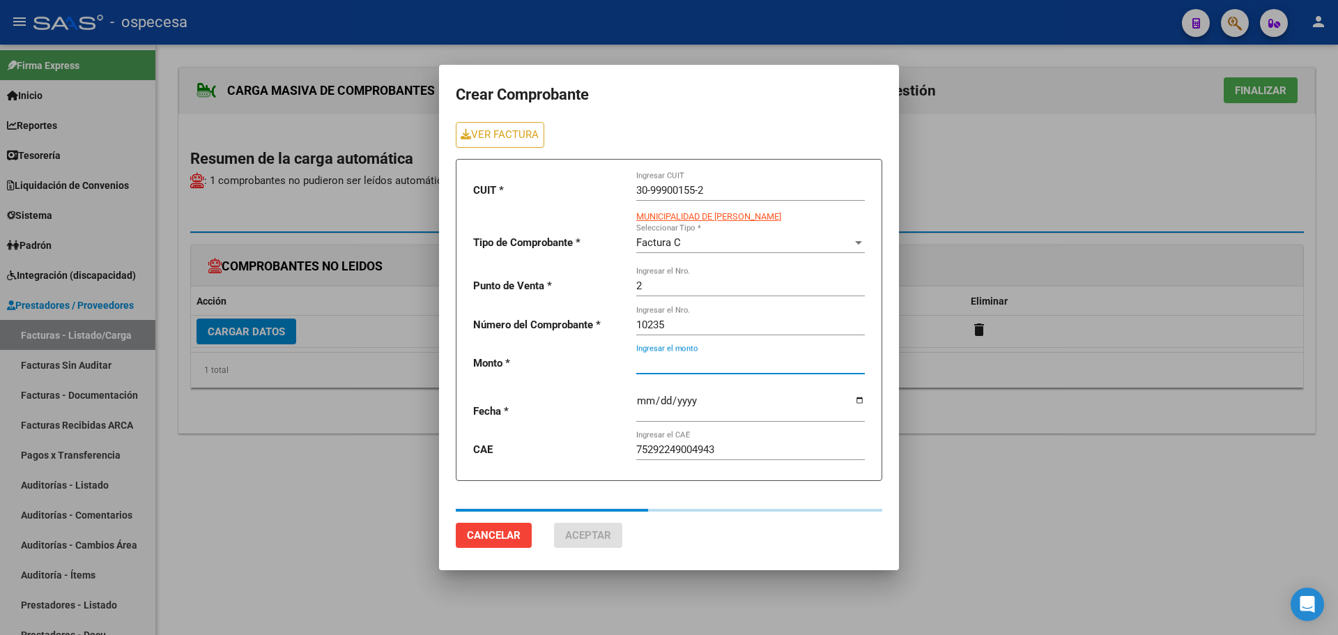
type input "132738"
type input "[DATE]"
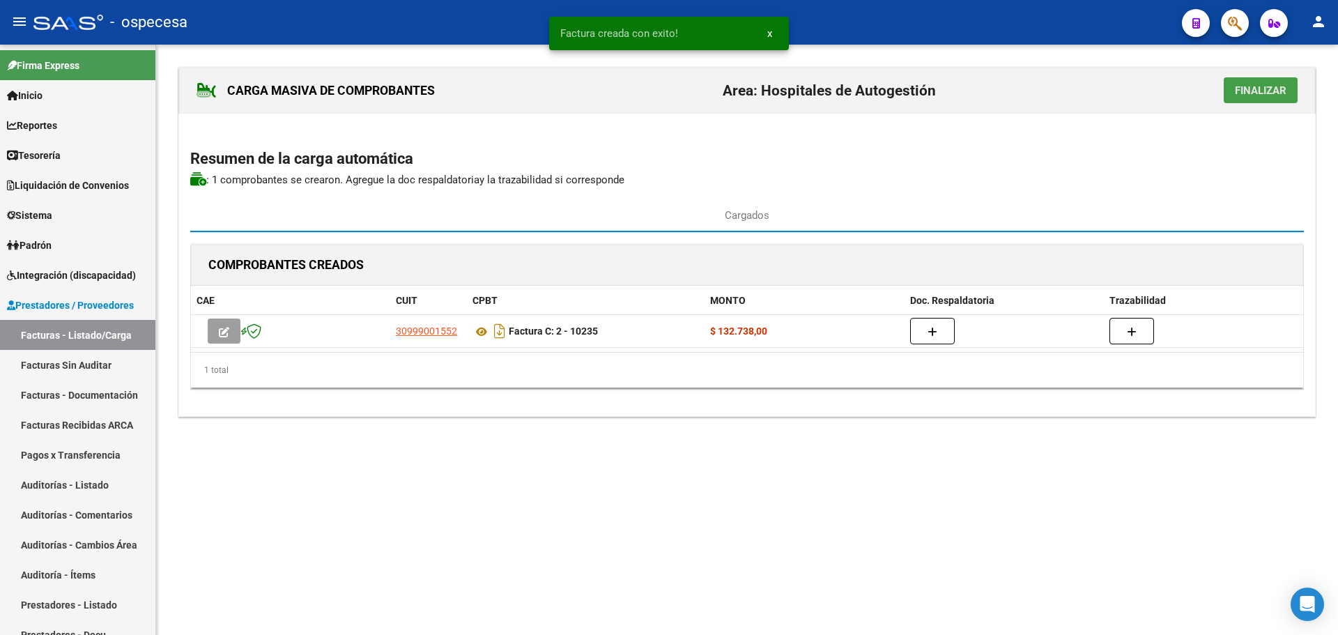
click at [1253, 91] on span "Finalizar" at bounding box center [1261, 90] width 52 height 13
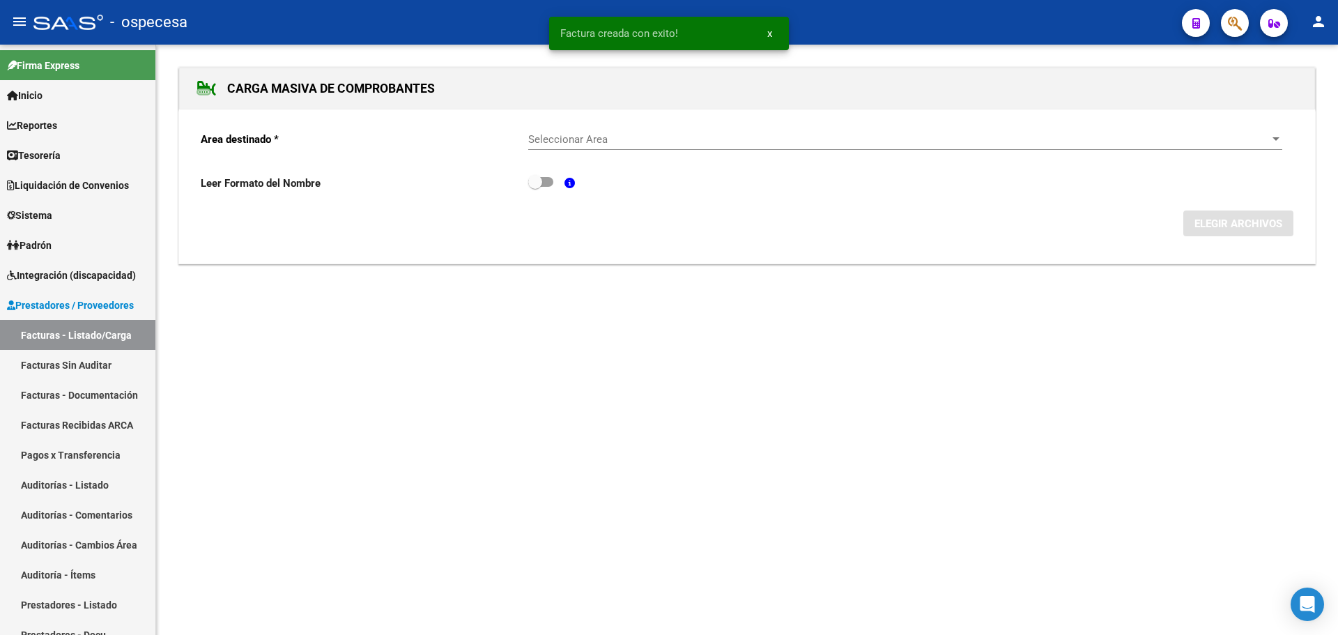
click at [645, 338] on mat-sidenav-content "CARGA MASIVA DE COMPROBANTES Area destinado * Seleccionar Area Seleccionar Area…" at bounding box center [747, 340] width 1182 height 590
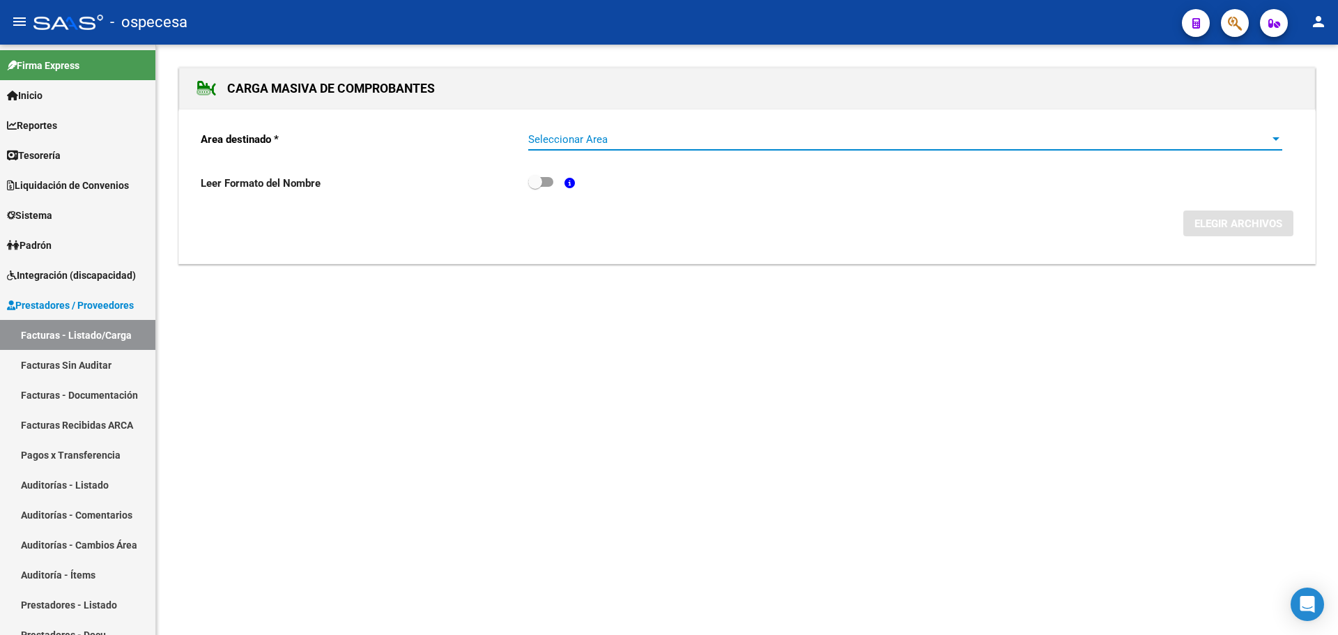
click at [617, 137] on span "Seleccionar Area" at bounding box center [898, 139] width 741 height 13
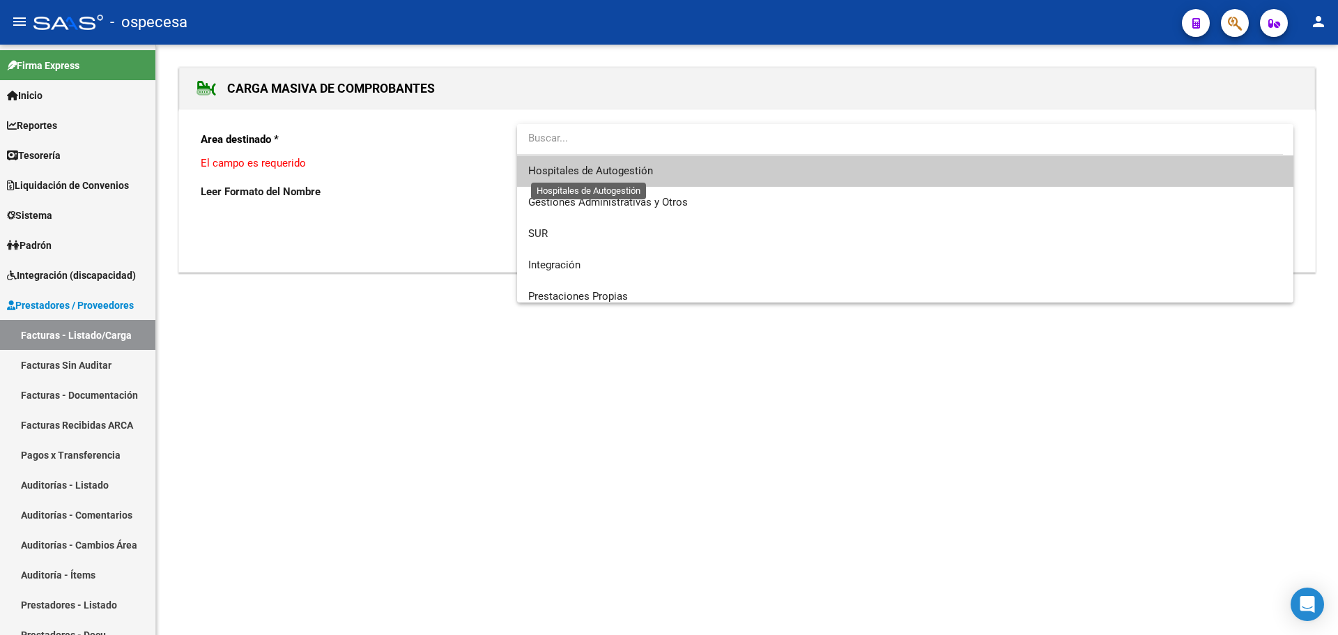
click at [633, 171] on span "Hospitales de Autogestión" at bounding box center [590, 170] width 125 height 13
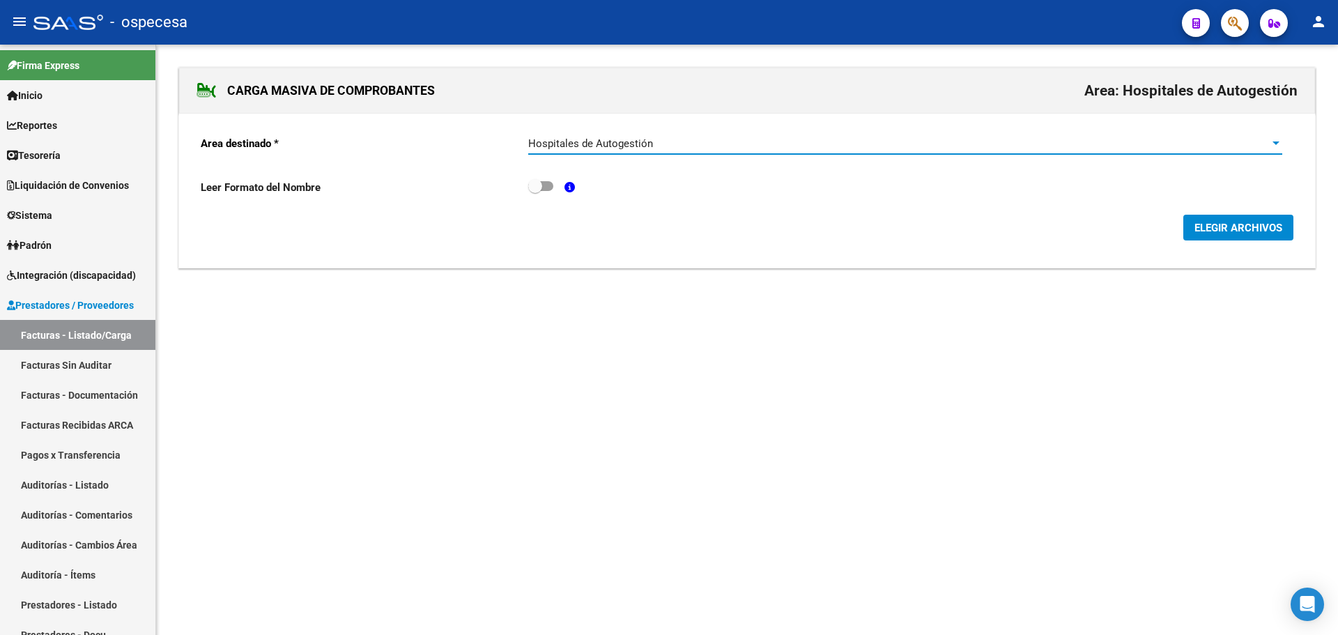
click at [1229, 232] on span "ELEGIR ARCHIVOS" at bounding box center [1238, 228] width 88 height 13
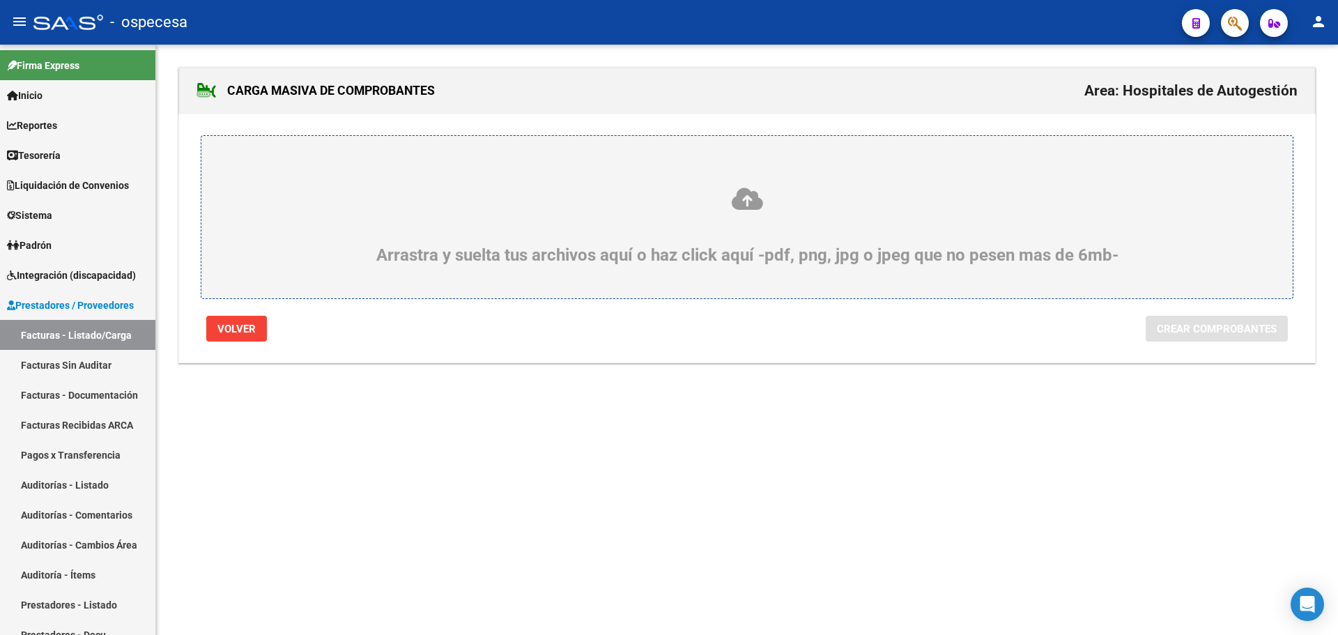
click at [794, 201] on icon at bounding box center [747, 199] width 1024 height 26
click at [0, 0] on input "Arrastra y suelta tus archivos aquí o haz click aquí -pdf, png, jpg o jpeg que …" at bounding box center [0, 0] width 0 height 0
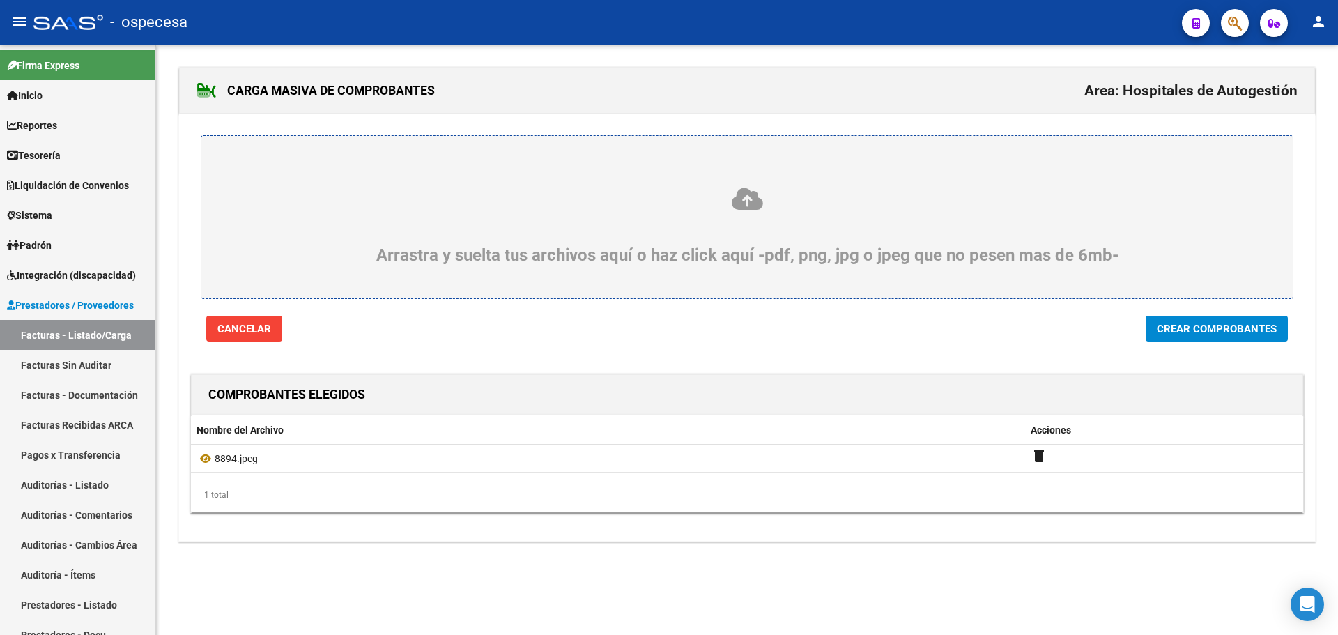
click at [1206, 333] on span "Crear Comprobantes" at bounding box center [1217, 329] width 120 height 13
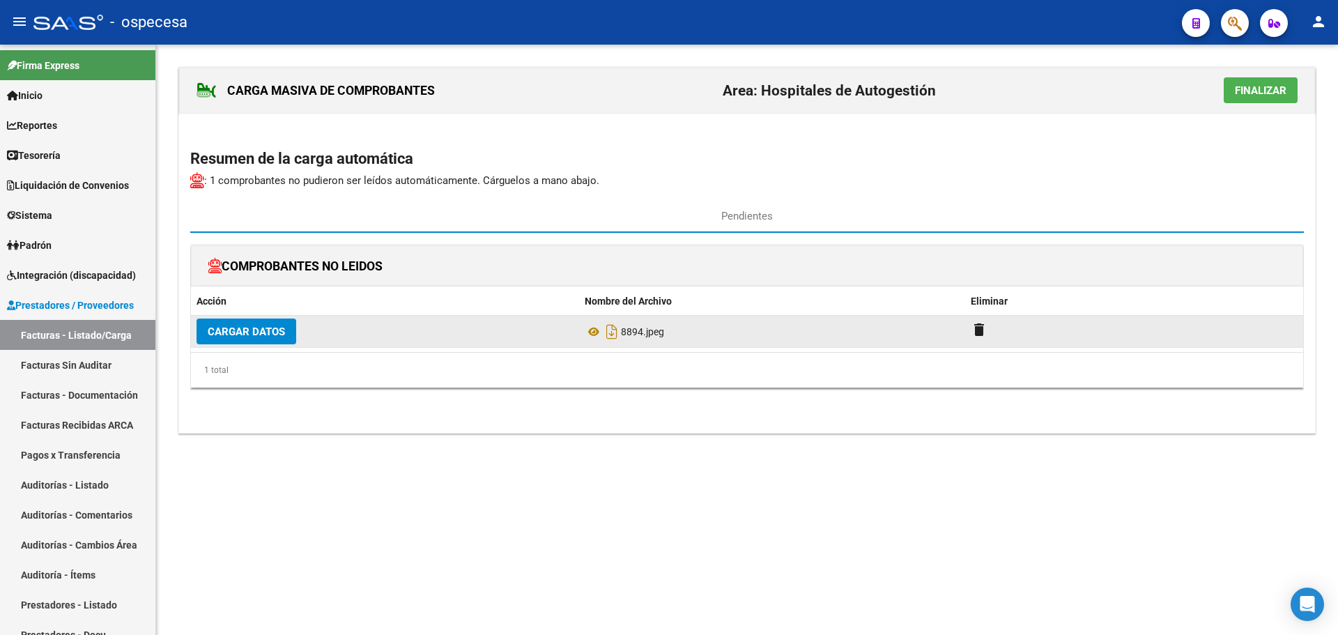
click at [218, 328] on span "Cargar Datos" at bounding box center [246, 331] width 77 height 13
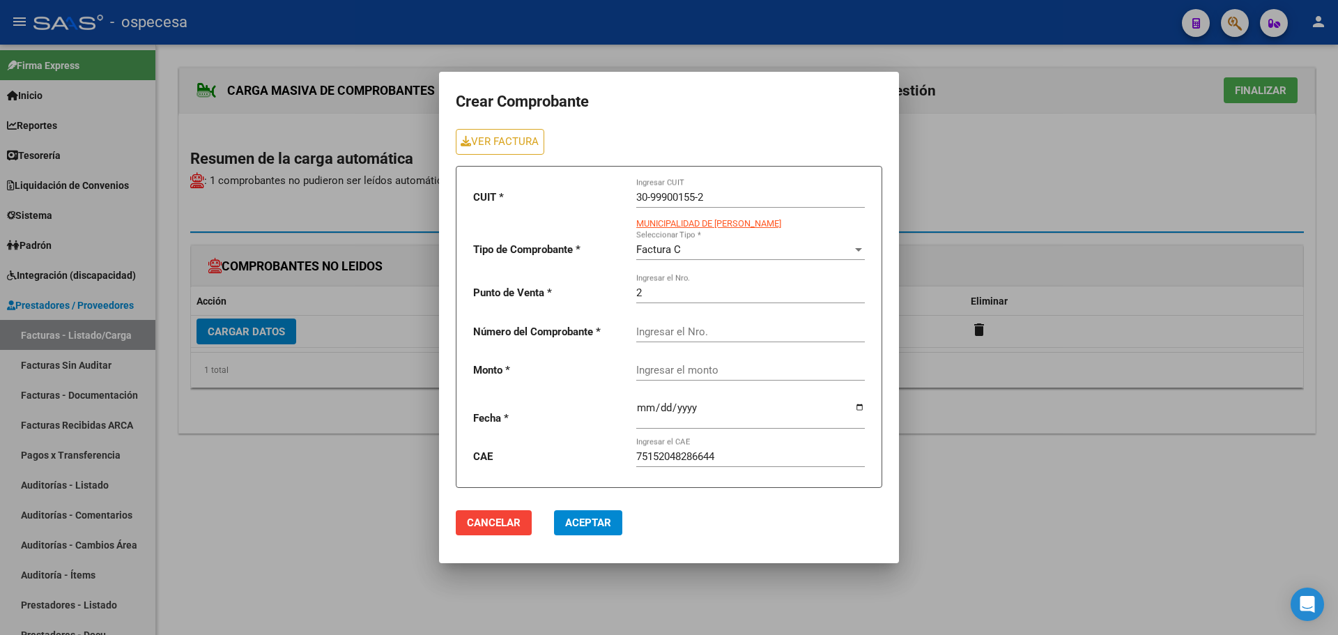
click at [643, 335] on input "Ingresar el Nro." at bounding box center [750, 331] width 229 height 13
click at [755, 329] on input "8894" at bounding box center [750, 331] width 229 height 13
type input "8894"
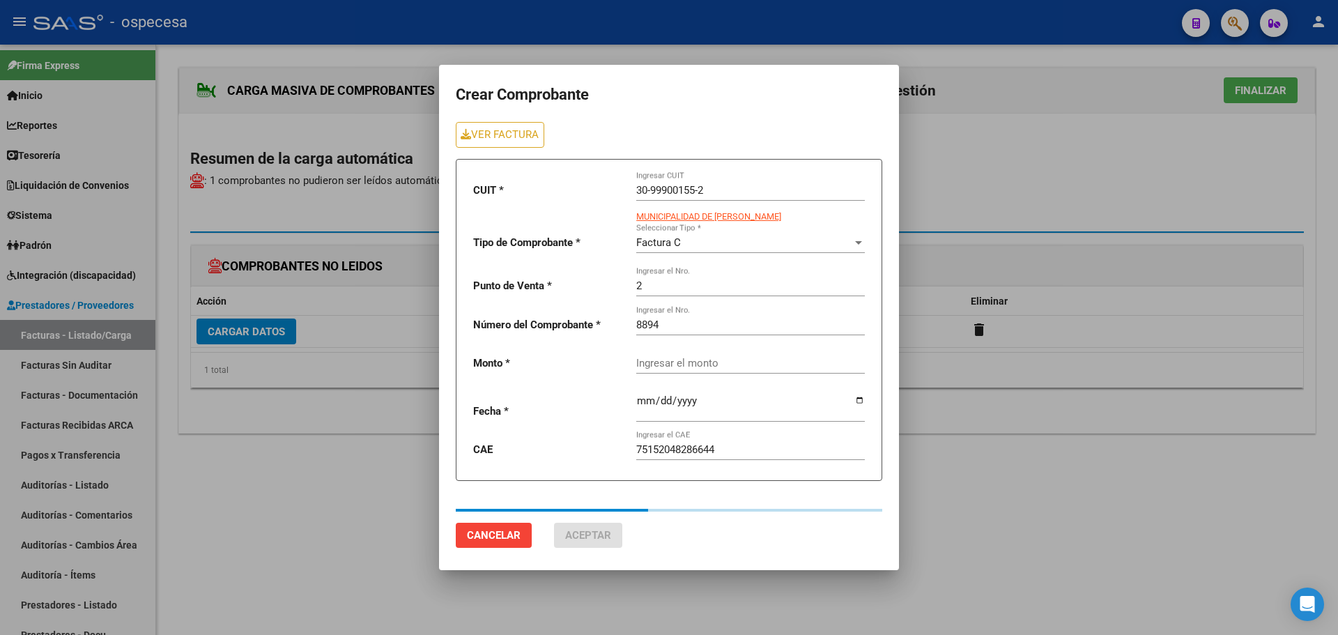
click at [772, 378] on div "Ingresar el monto" at bounding box center [750, 365] width 229 height 43
type input "113925"
type input "[DATE]"
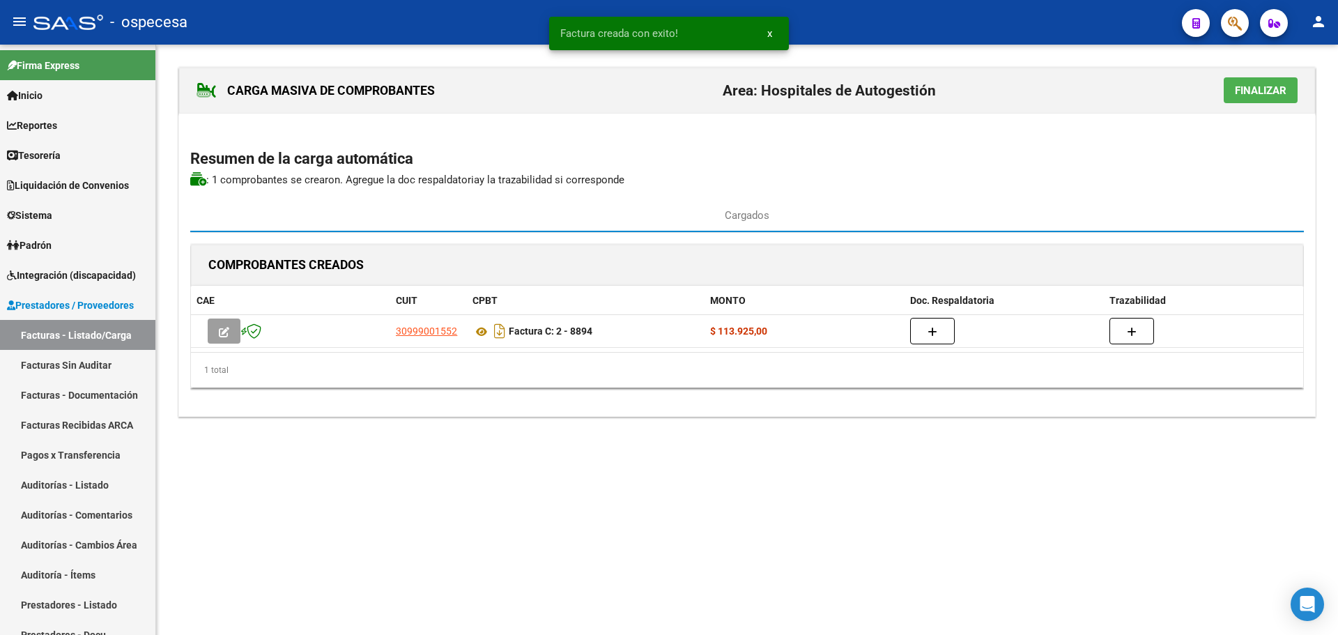
click at [1238, 91] on span "Finalizar" at bounding box center [1261, 90] width 52 height 13
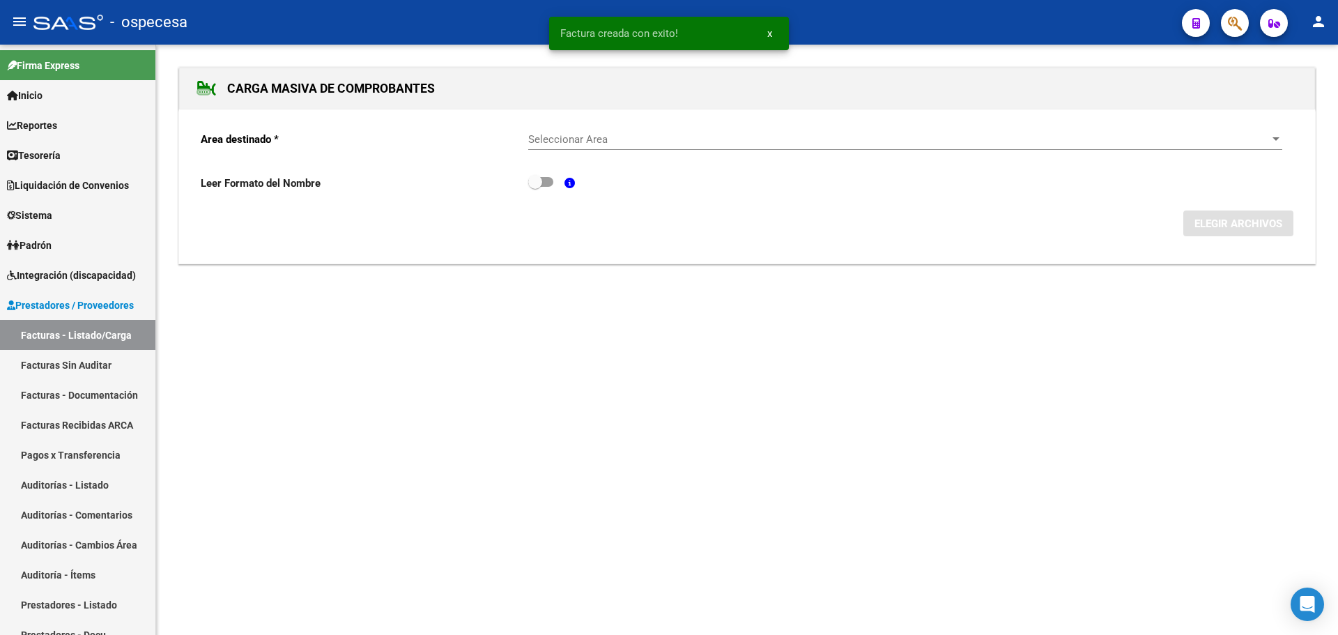
click at [879, 134] on span "Seleccionar Area" at bounding box center [898, 139] width 741 height 13
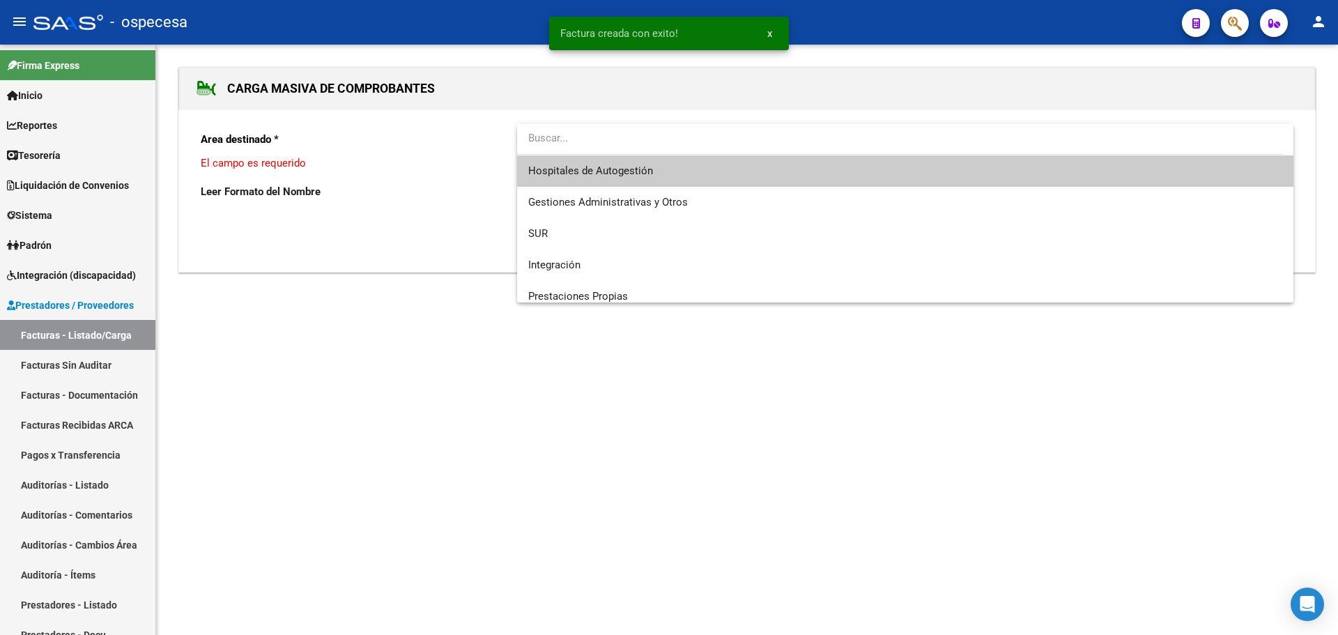
click at [664, 175] on span "Hospitales de Autogestión" at bounding box center [905, 170] width 754 height 31
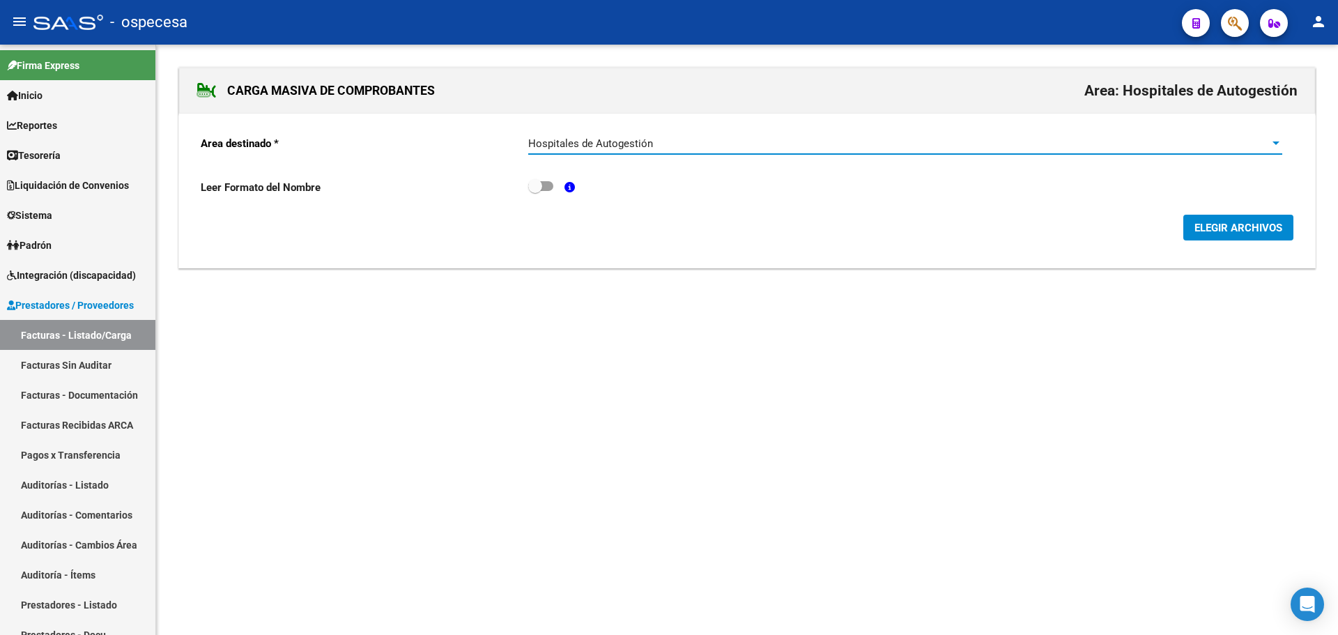
click at [578, 150] on div "Hospitales de Autogestión Seleccionar Area" at bounding box center [905, 139] width 754 height 30
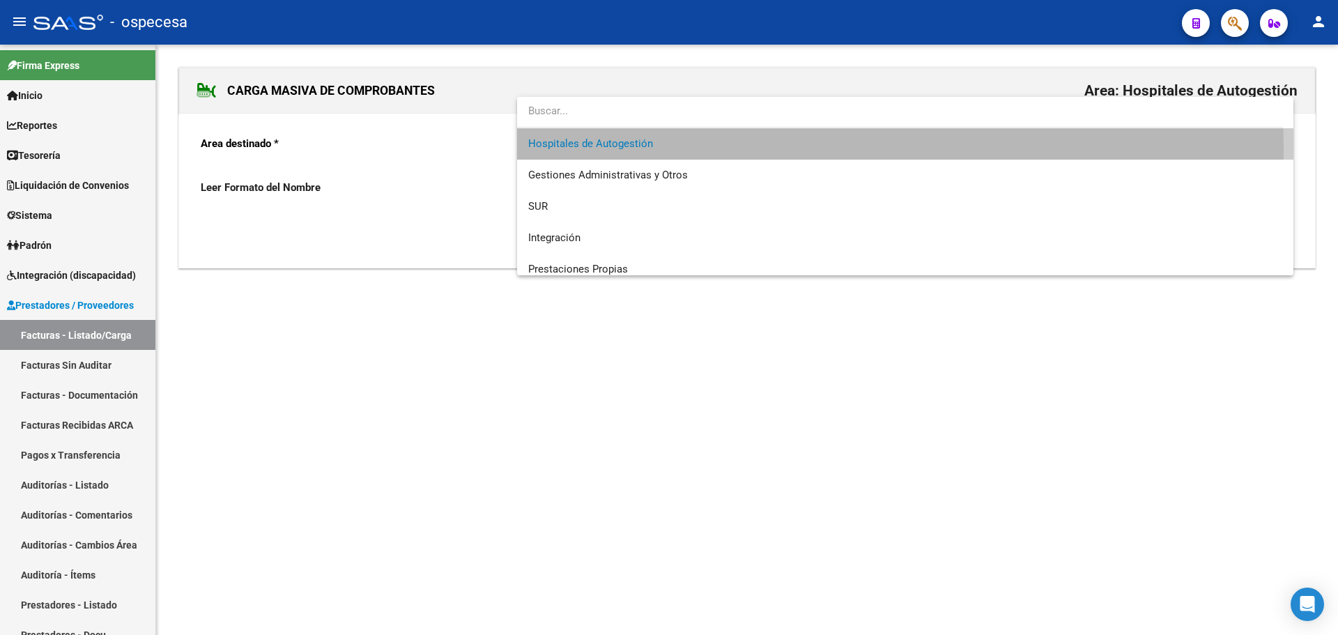
click at [578, 150] on span "Hospitales de Autogestión" at bounding box center [905, 143] width 754 height 31
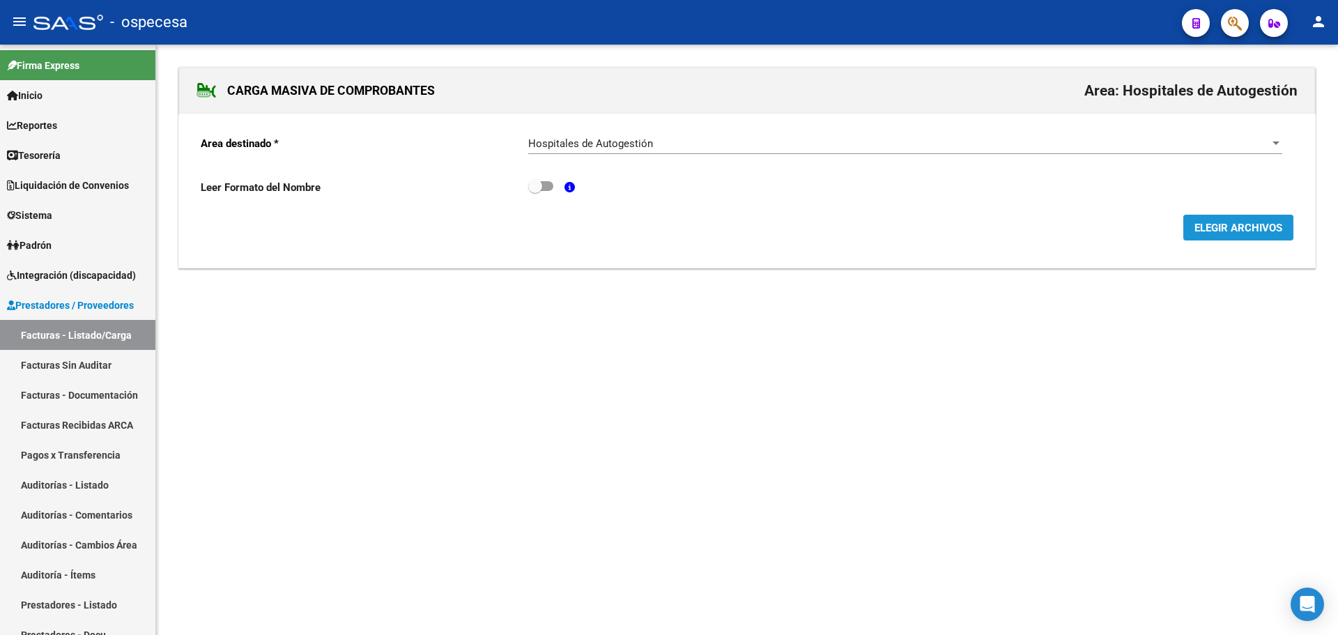
click at [1220, 228] on span "ELEGIR ARCHIVOS" at bounding box center [1238, 228] width 88 height 13
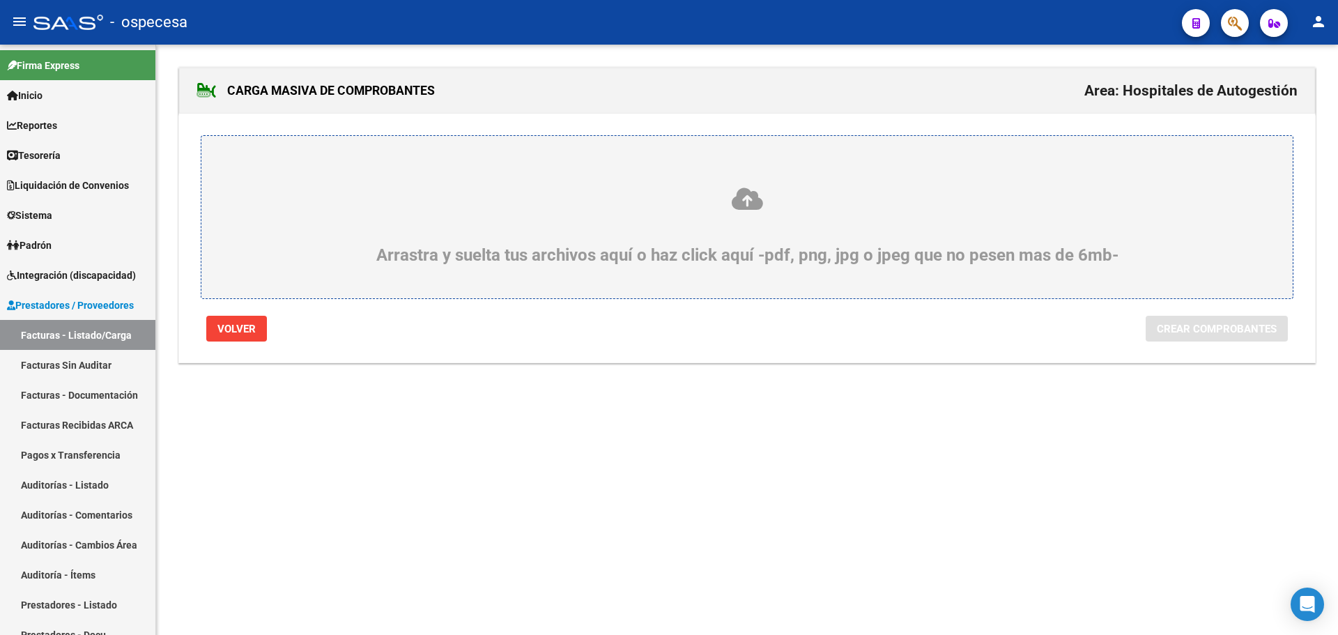
click at [647, 188] on icon at bounding box center [747, 199] width 1024 height 26
click at [0, 0] on input "Arrastra y suelta tus archivos aquí o haz click aquí -pdf, png, jpg o jpeg que …" at bounding box center [0, 0] width 0 height 0
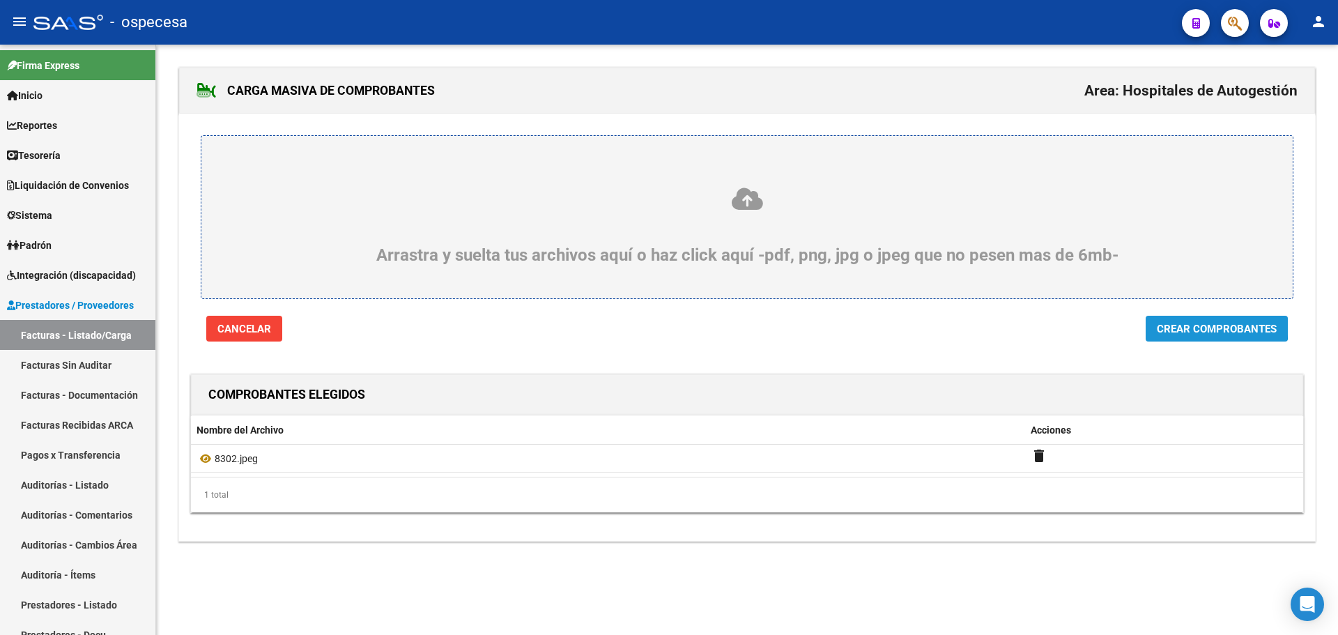
click at [1159, 322] on span "Crear Comprobantes" at bounding box center [1217, 328] width 120 height 13
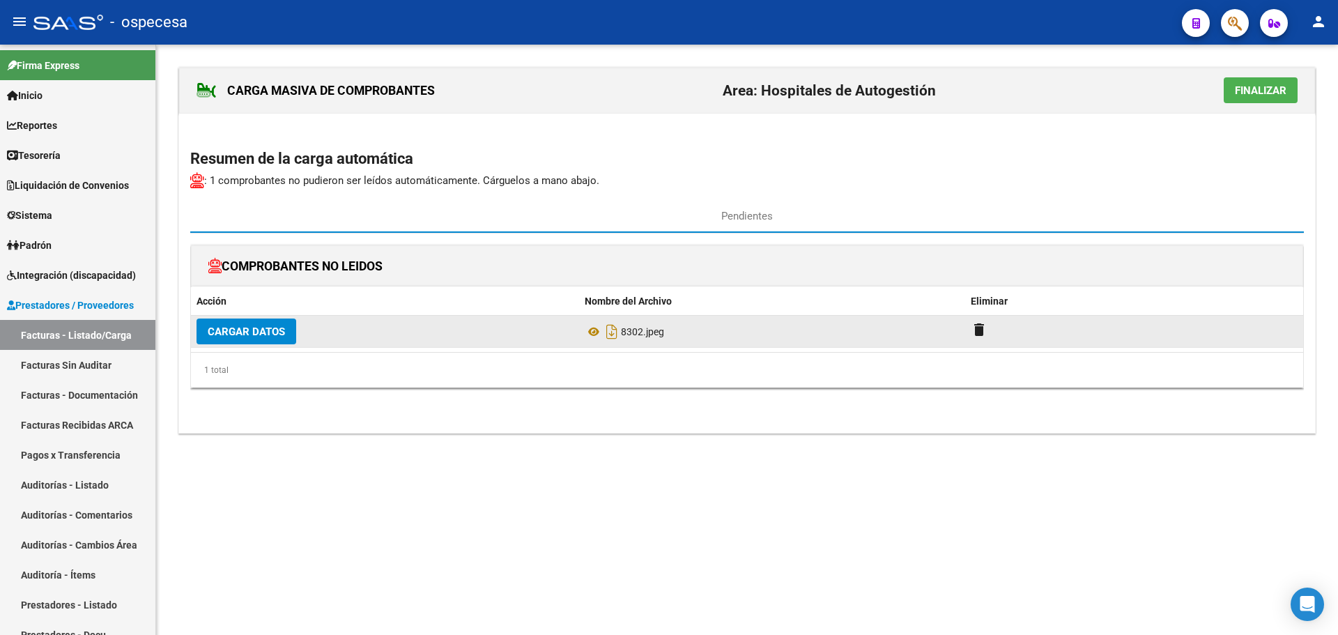
click at [271, 334] on span "Cargar Datos" at bounding box center [246, 331] width 77 height 13
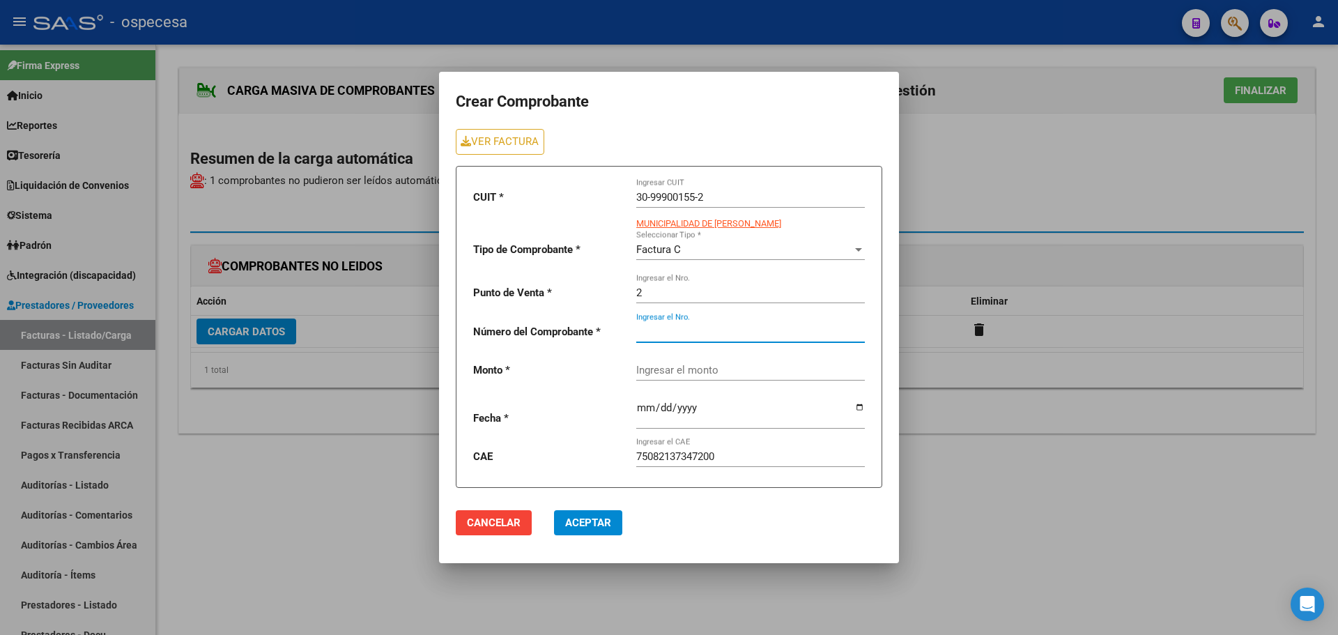
click at [684, 330] on input "Ingresar el Nro." at bounding box center [750, 331] width 229 height 13
type input "8302"
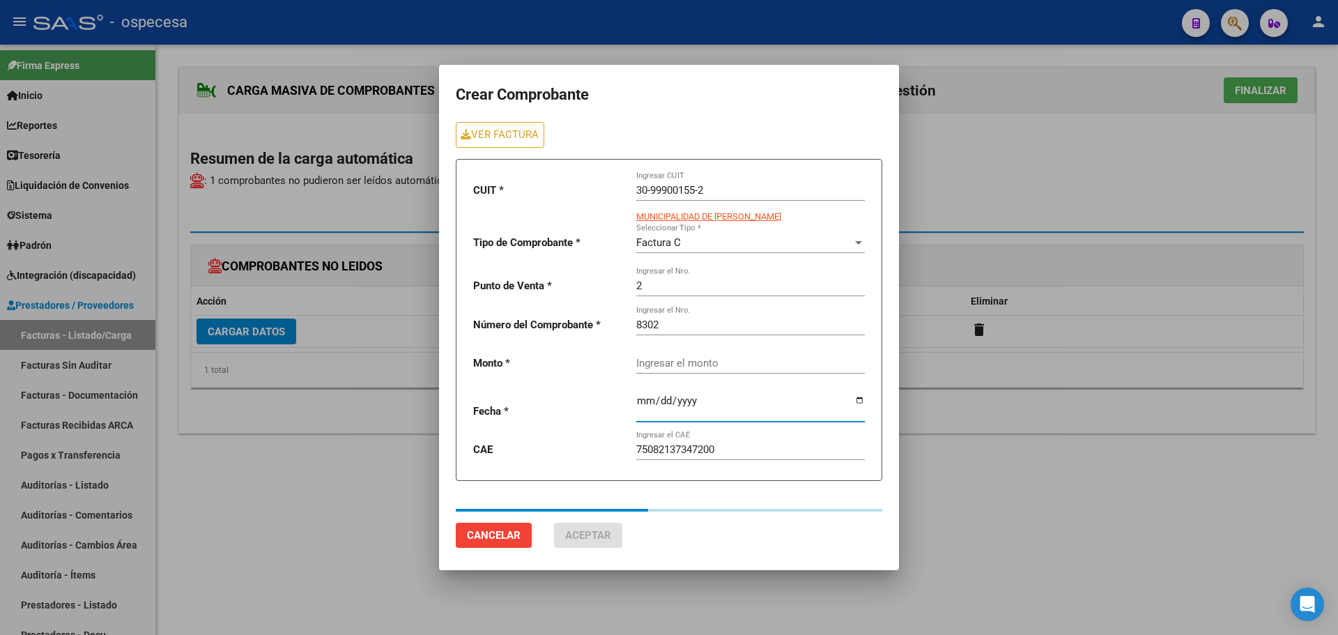
click at [833, 408] on input "date" at bounding box center [750, 406] width 229 height 22
type input "104828"
type input "[DATE]"
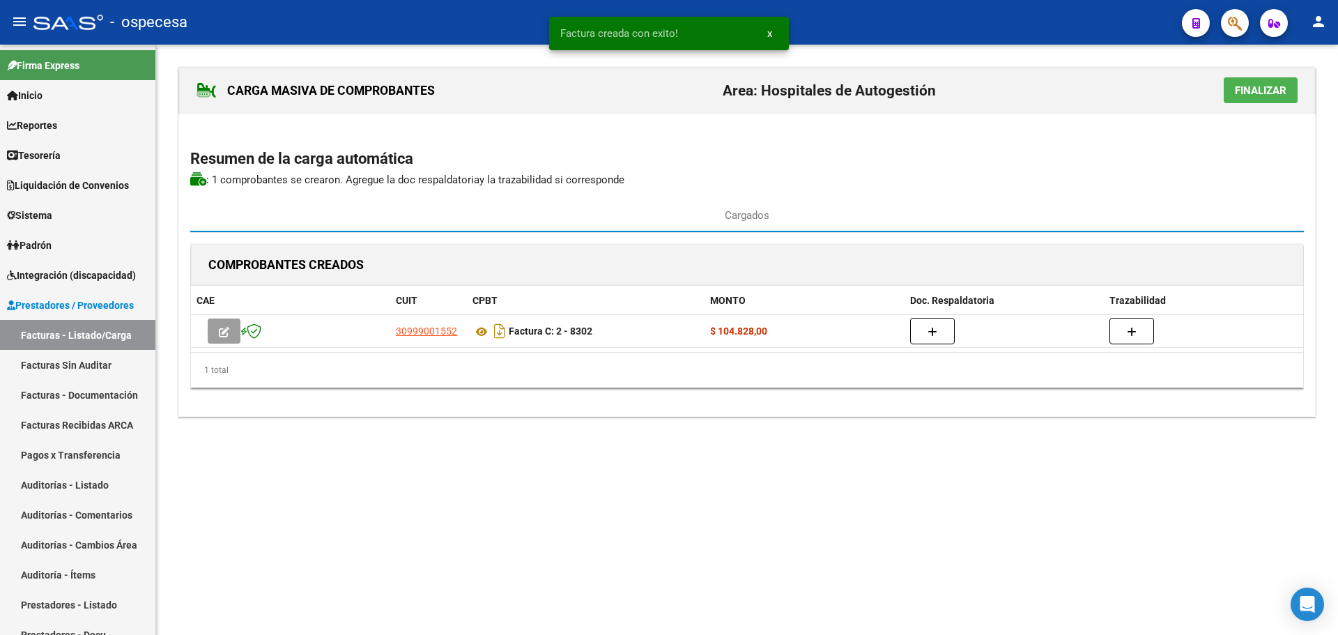
click at [1266, 97] on span "Finalizar" at bounding box center [1261, 90] width 52 height 13
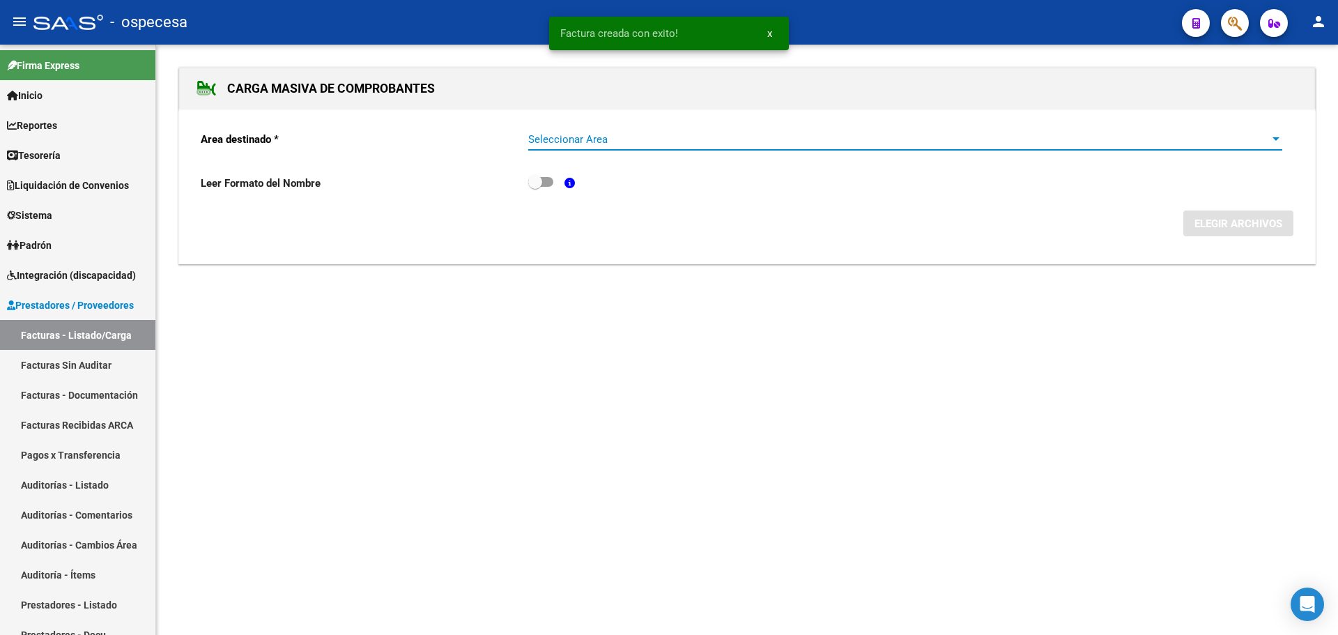
click at [816, 137] on span "Seleccionar Area" at bounding box center [898, 139] width 741 height 13
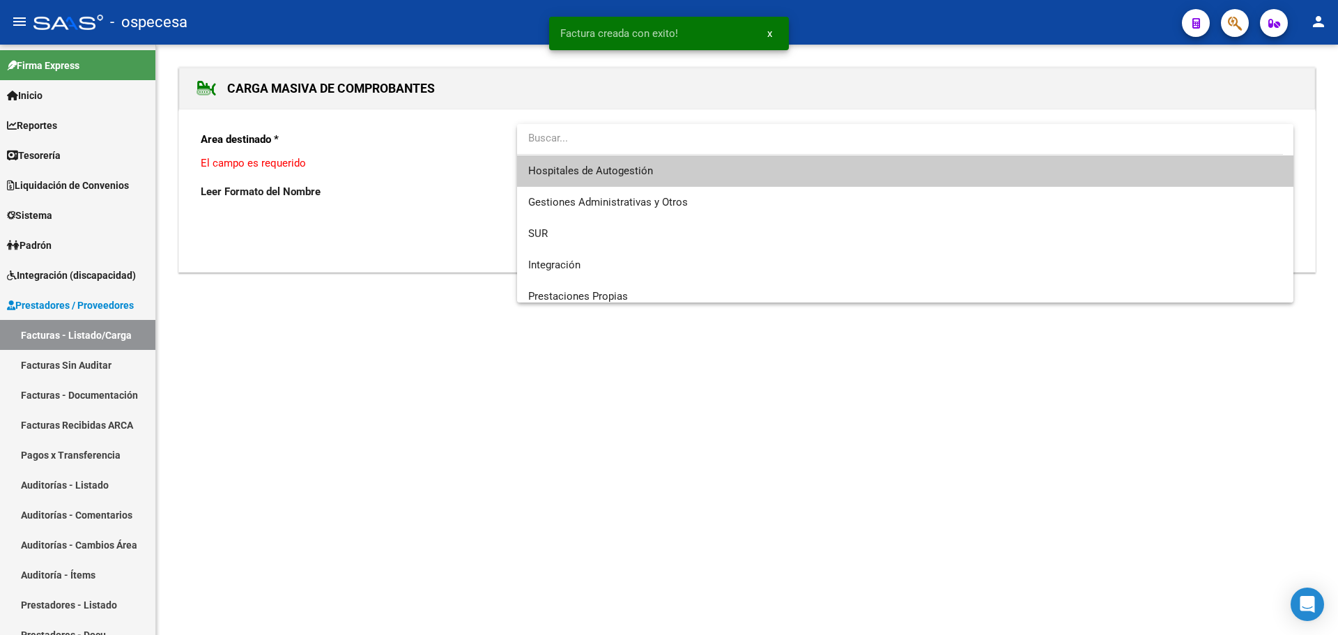
click at [787, 174] on span "Hospitales de Autogestión" at bounding box center [905, 170] width 754 height 31
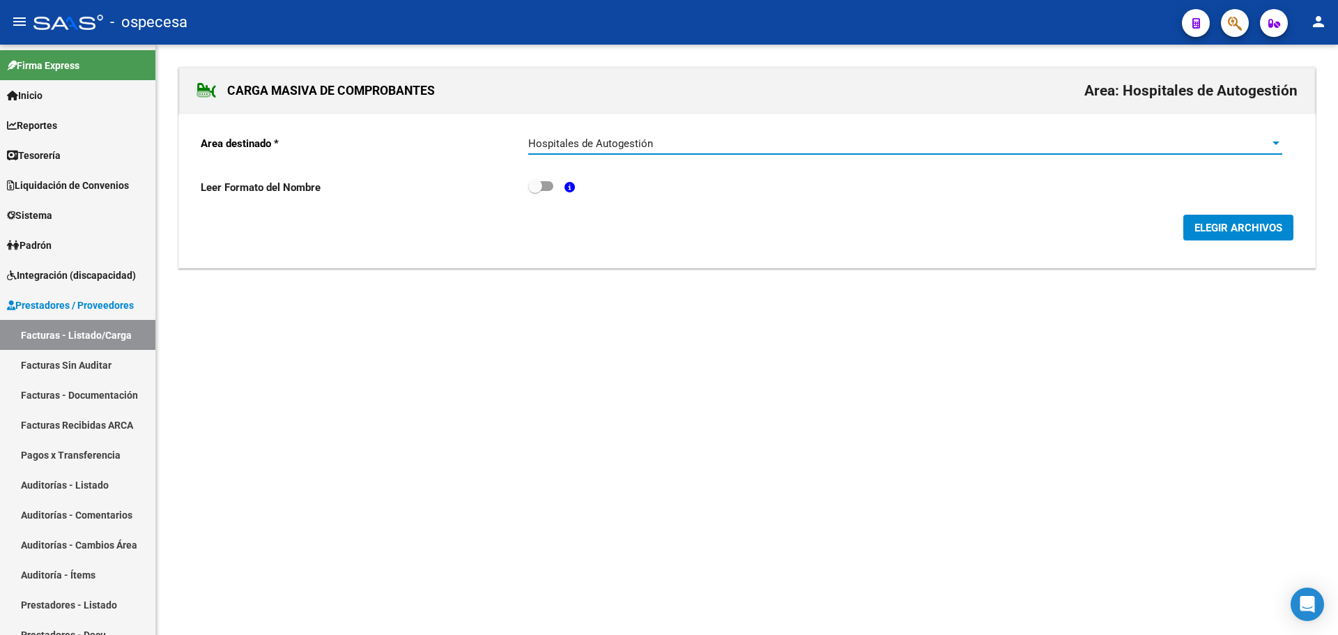
click at [1224, 208] on form "Area destinado * Hospitales de Autogestión Seleccionar Area Leer Formato del No…" at bounding box center [747, 182] width 1093 height 117
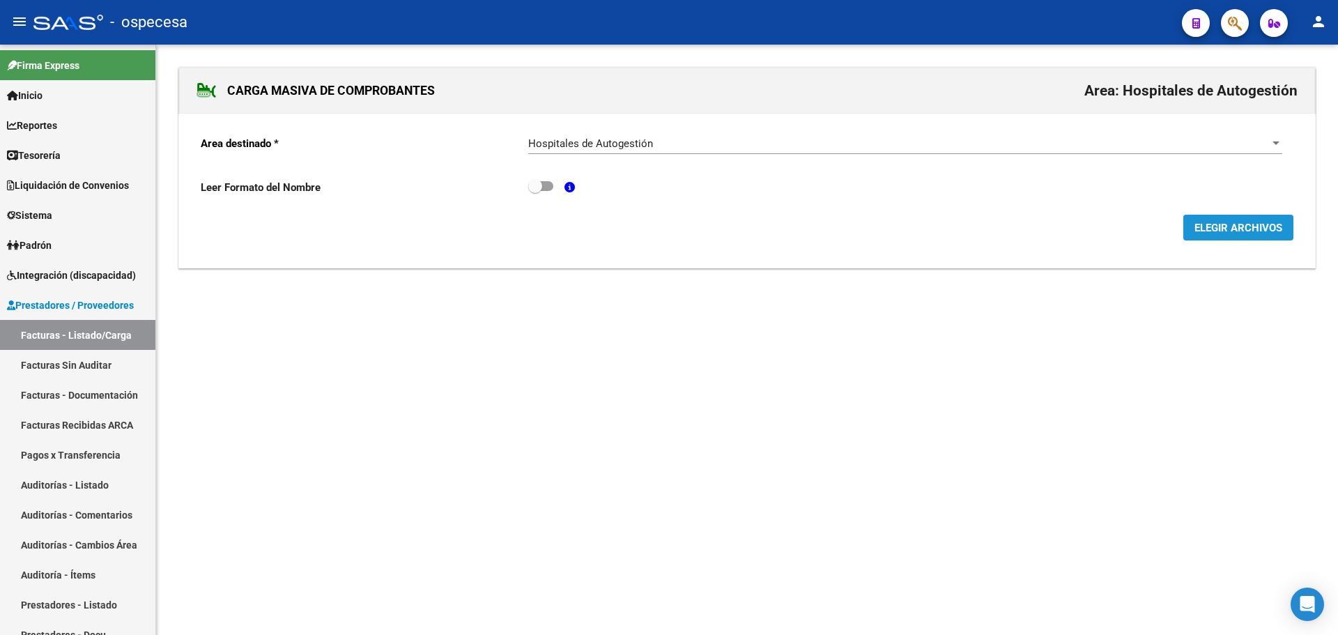
click at [1224, 222] on span "ELEGIR ARCHIVOS" at bounding box center [1238, 228] width 88 height 13
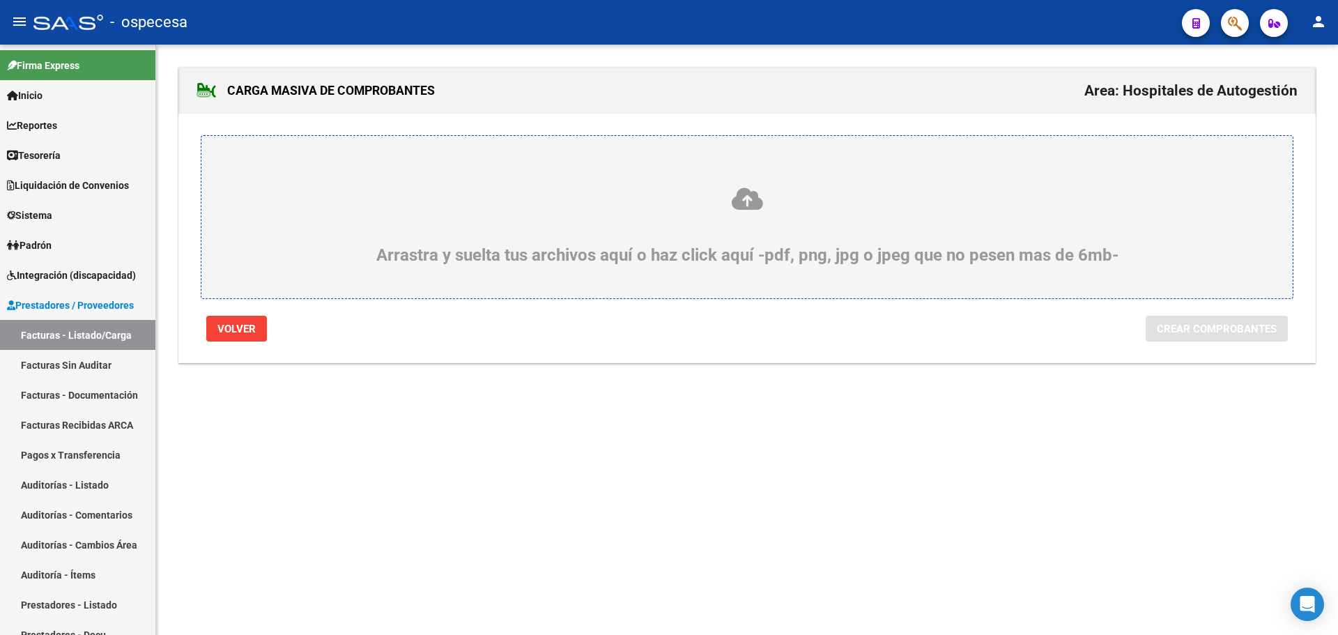
click at [742, 216] on div "Arrastra y suelta tus archivos aquí o haz click aquí -pdf, png, jpg o jpeg que …" at bounding box center [747, 225] width 1024 height 79
click at [0, 0] on input "Arrastra y suelta tus archivos aquí o haz click aquí -pdf, png, jpg o jpeg que …" at bounding box center [0, 0] width 0 height 0
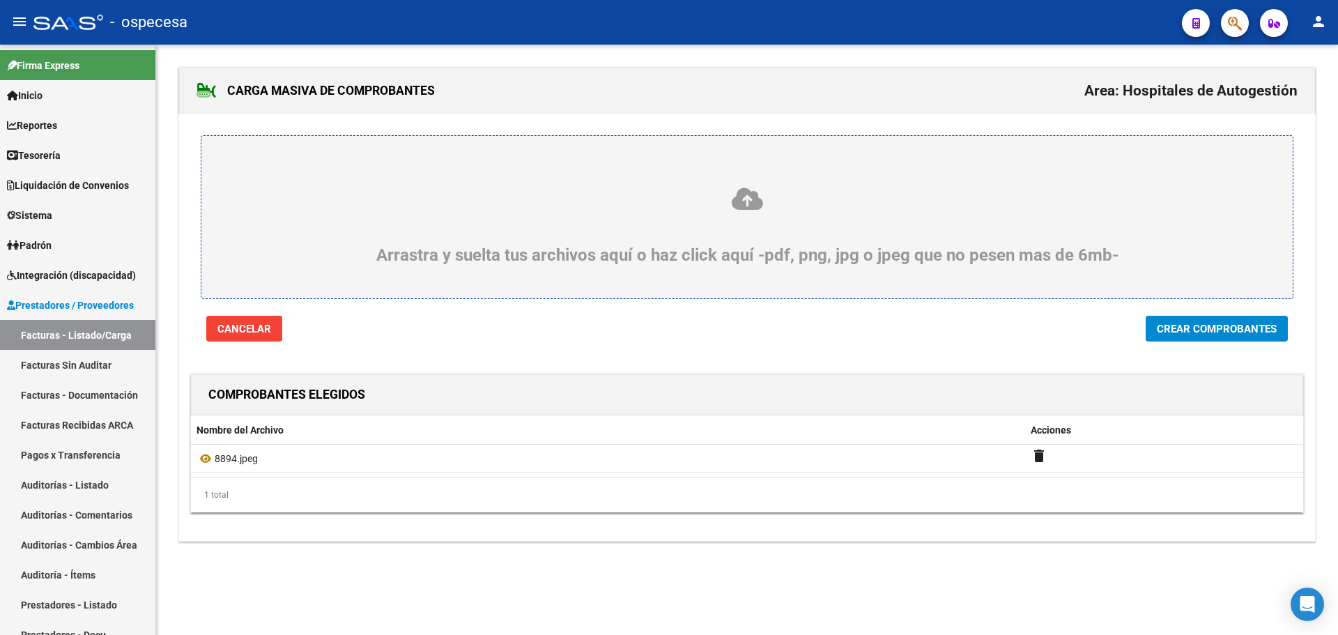
click at [1225, 335] on span "Crear Comprobantes" at bounding box center [1217, 329] width 120 height 13
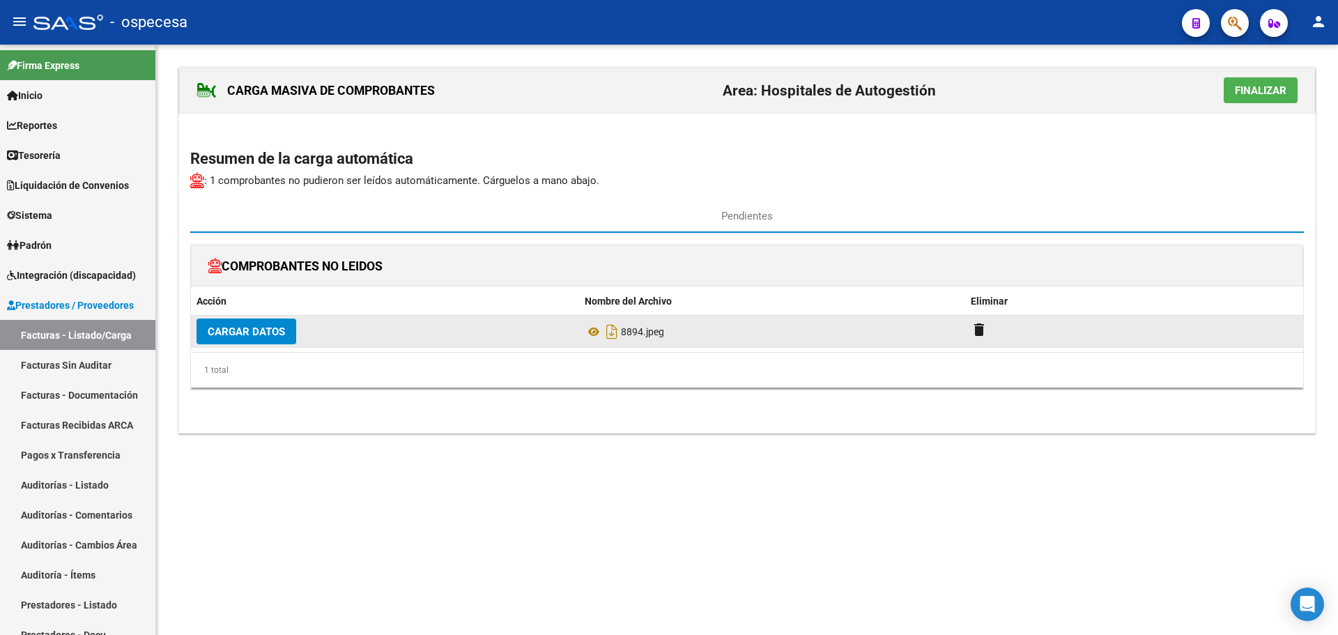
click at [268, 334] on span "Cargar Datos" at bounding box center [246, 331] width 77 height 13
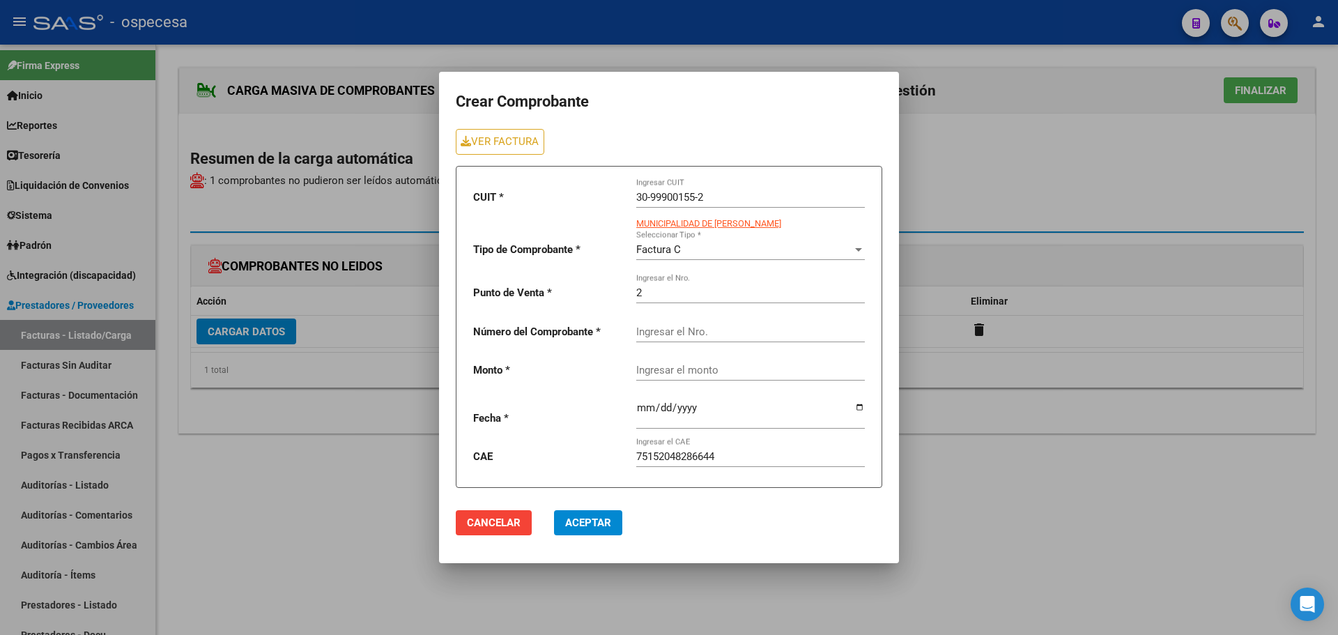
click at [705, 346] on div "Ingresar el Nro." at bounding box center [750, 333] width 229 height 43
click at [709, 334] on input "Ingresar el Nro." at bounding box center [750, 331] width 229 height 13
type input "8894"
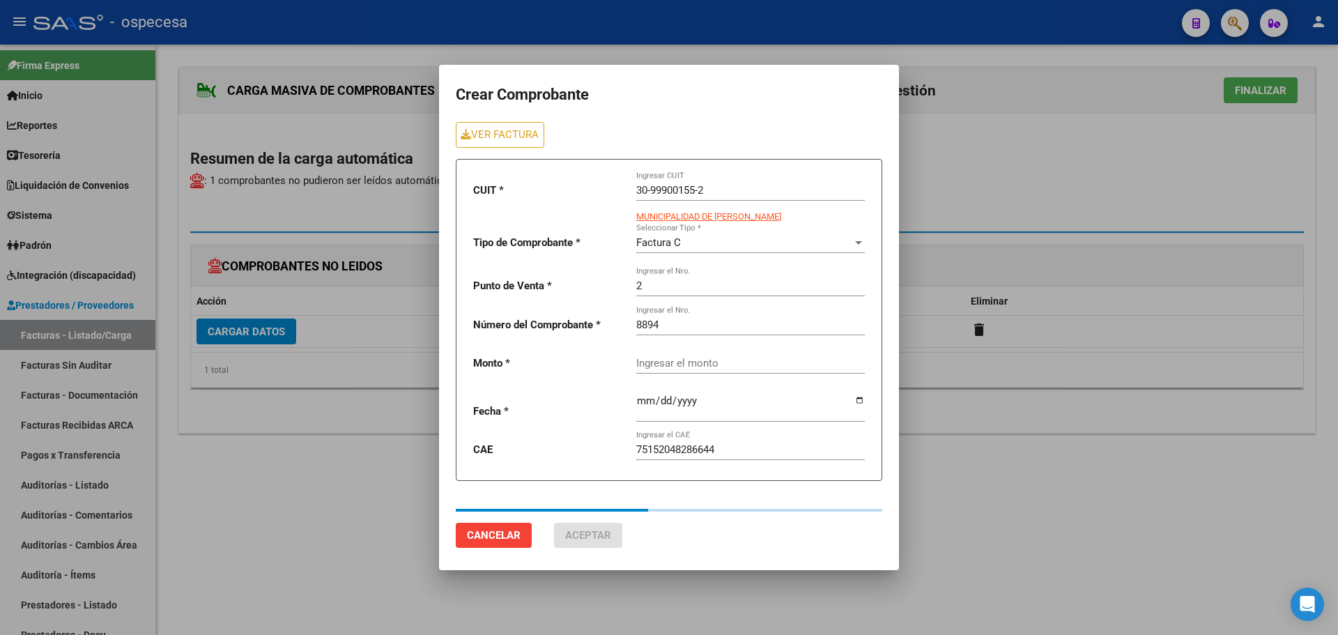
click at [743, 358] on div "Ingresar el monto" at bounding box center [750, 359] width 229 height 30
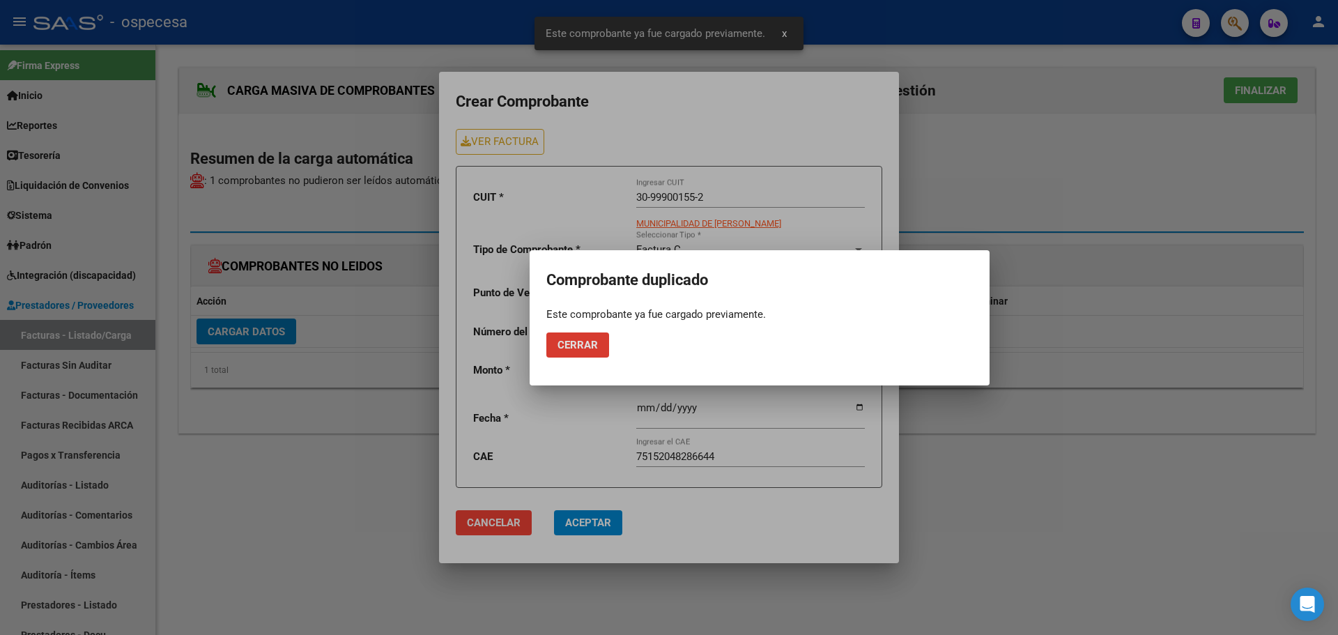
click at [574, 353] on button "Cerrar" at bounding box center [577, 344] width 63 height 25
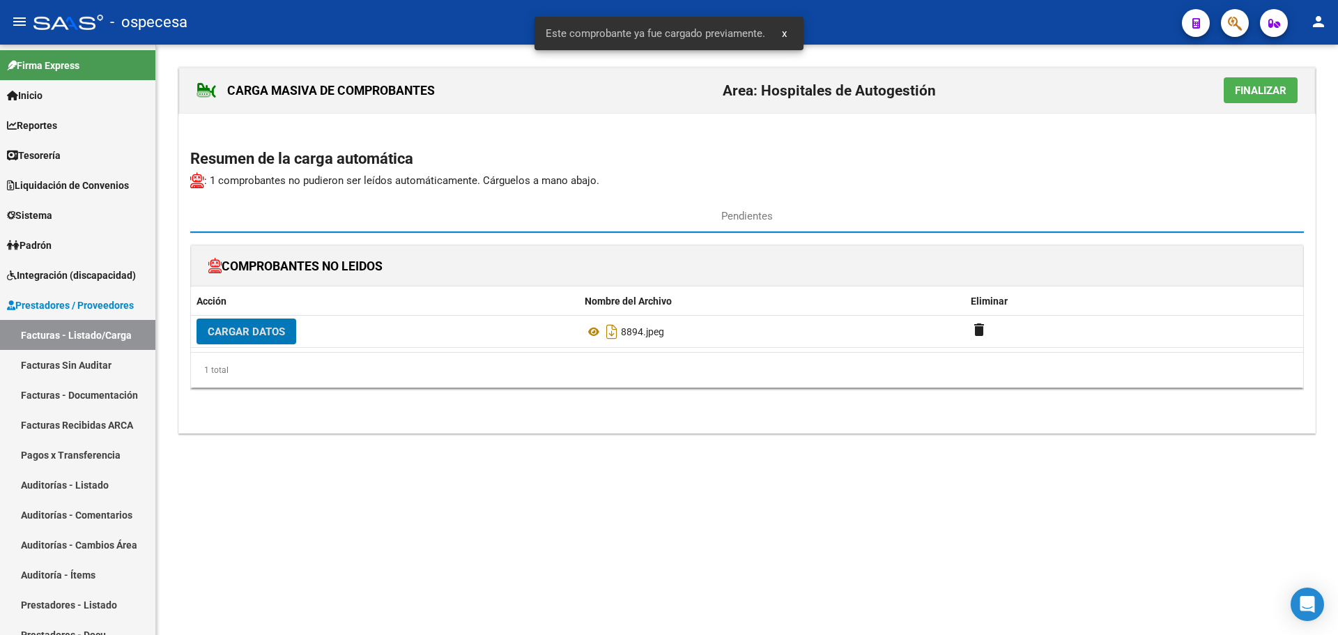
click at [1241, 95] on span "Finalizar" at bounding box center [1261, 90] width 52 height 13
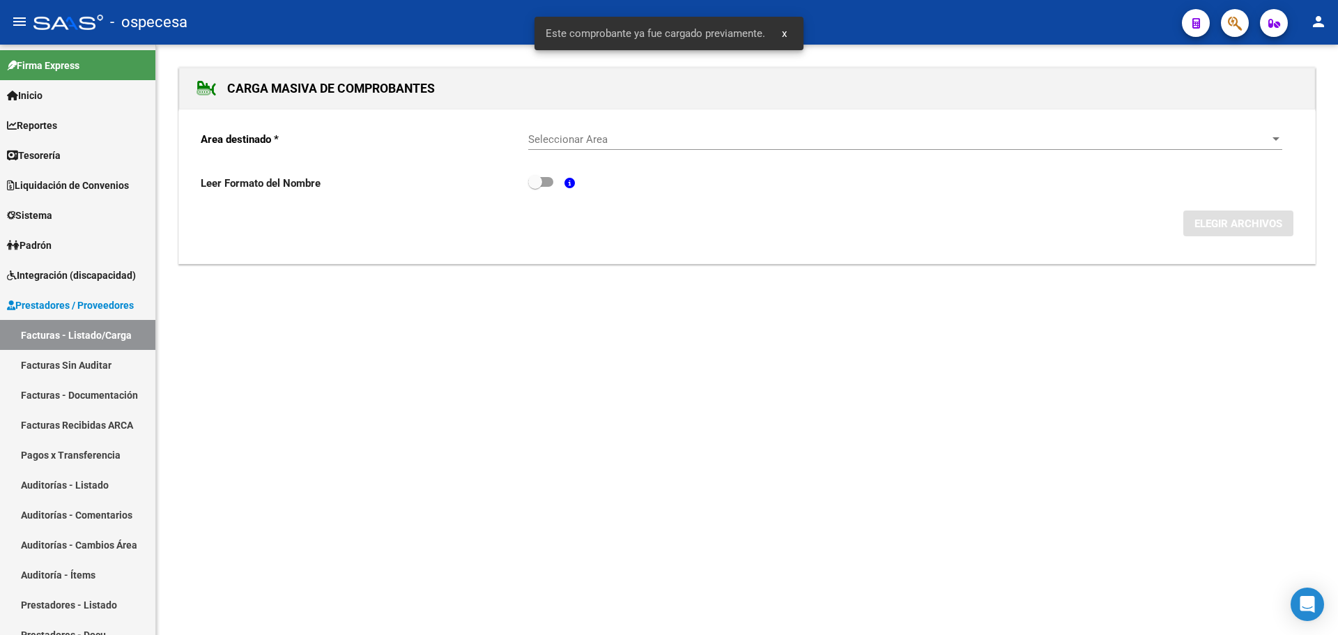
click at [654, 145] on span "Seleccionar Area" at bounding box center [898, 139] width 741 height 13
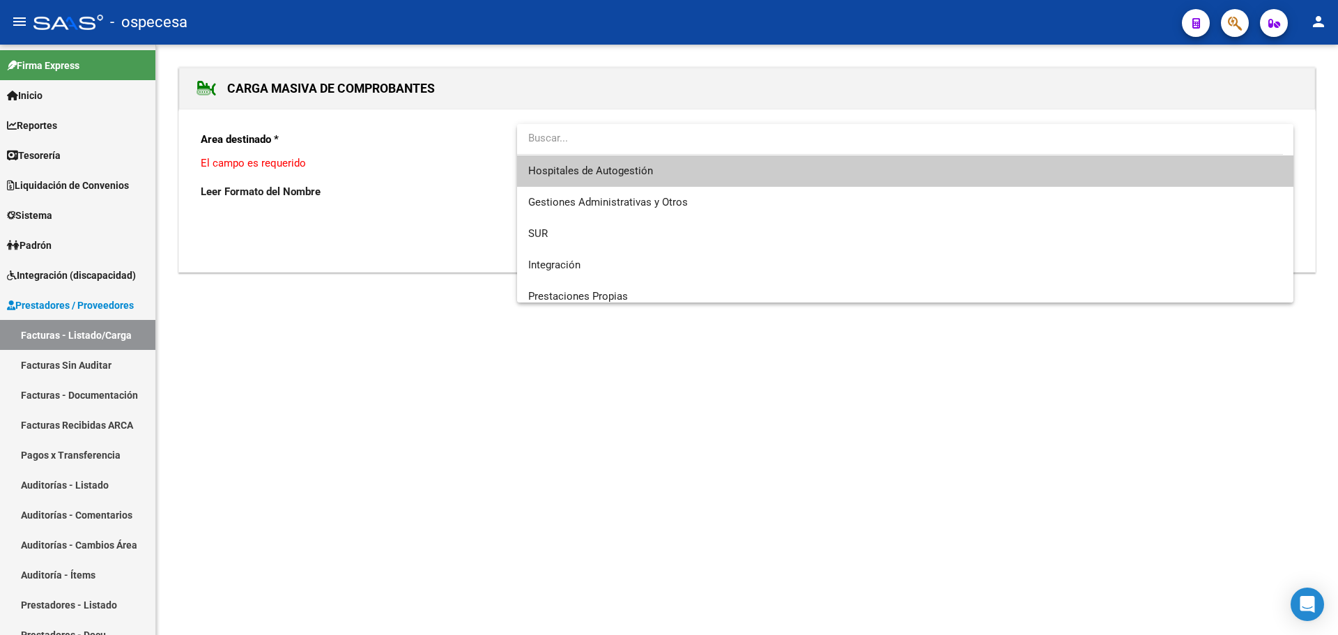
click at [668, 173] on span "Hospitales de Autogestión" at bounding box center [905, 170] width 754 height 31
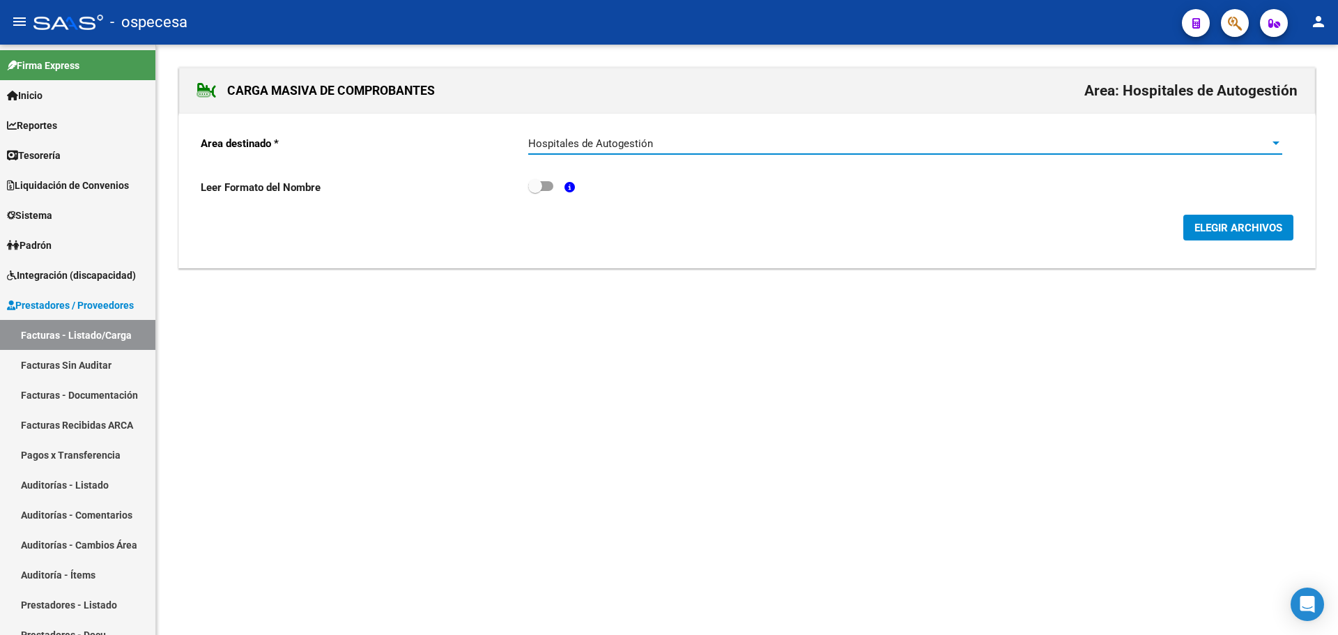
click at [1221, 214] on form "Area destinado * Hospitales de Autogestión Seleccionar Area Leer Formato del No…" at bounding box center [747, 182] width 1093 height 117
click at [1222, 220] on button "ELEGIR ARCHIVOS" at bounding box center [1238, 228] width 110 height 26
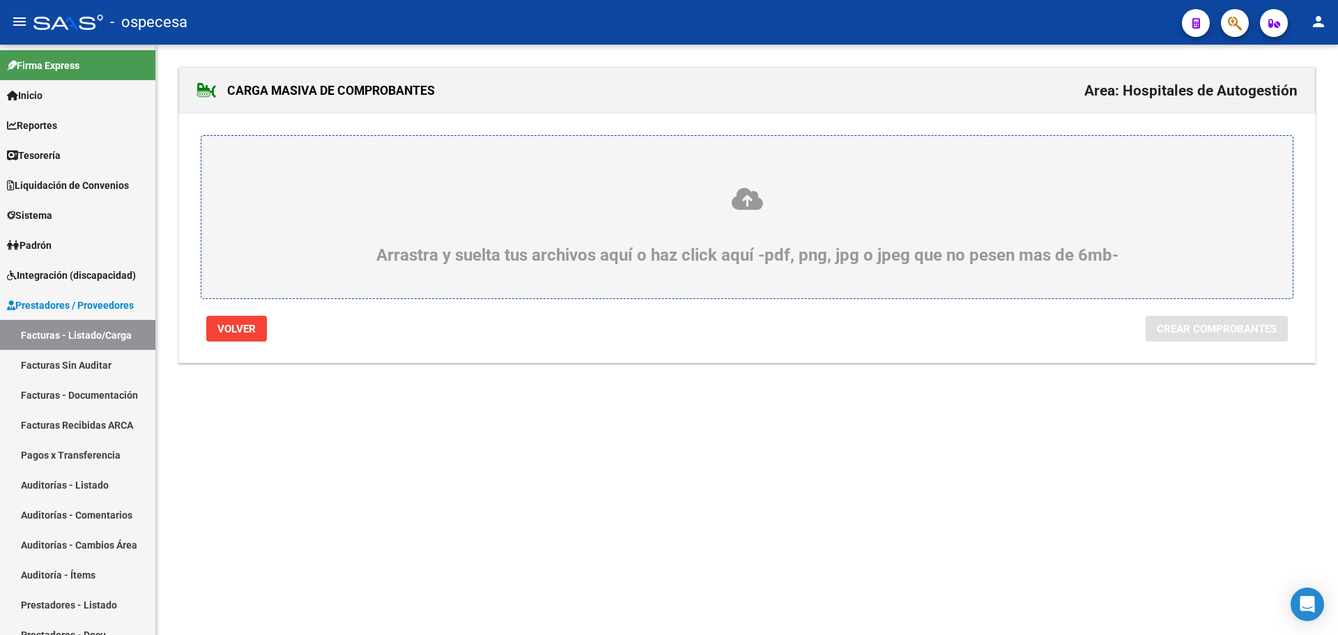
click at [832, 239] on div "Arrastra y suelta tus archivos aquí o haz click aquí -pdf, png, jpg o jpeg que …" at bounding box center [747, 225] width 1024 height 79
click at [0, 0] on input "Arrastra y suelta tus archivos aquí o haz click aquí -pdf, png, jpg o jpeg que …" at bounding box center [0, 0] width 0 height 0
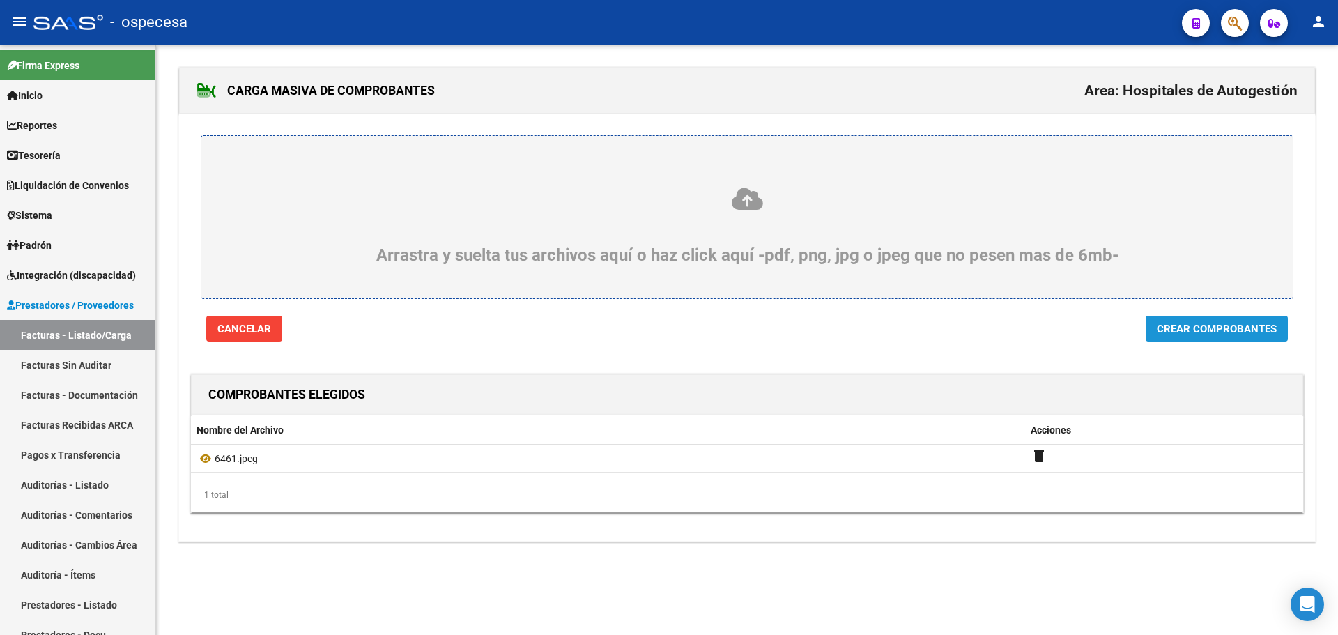
click at [1266, 331] on span "Crear Comprobantes" at bounding box center [1217, 329] width 120 height 13
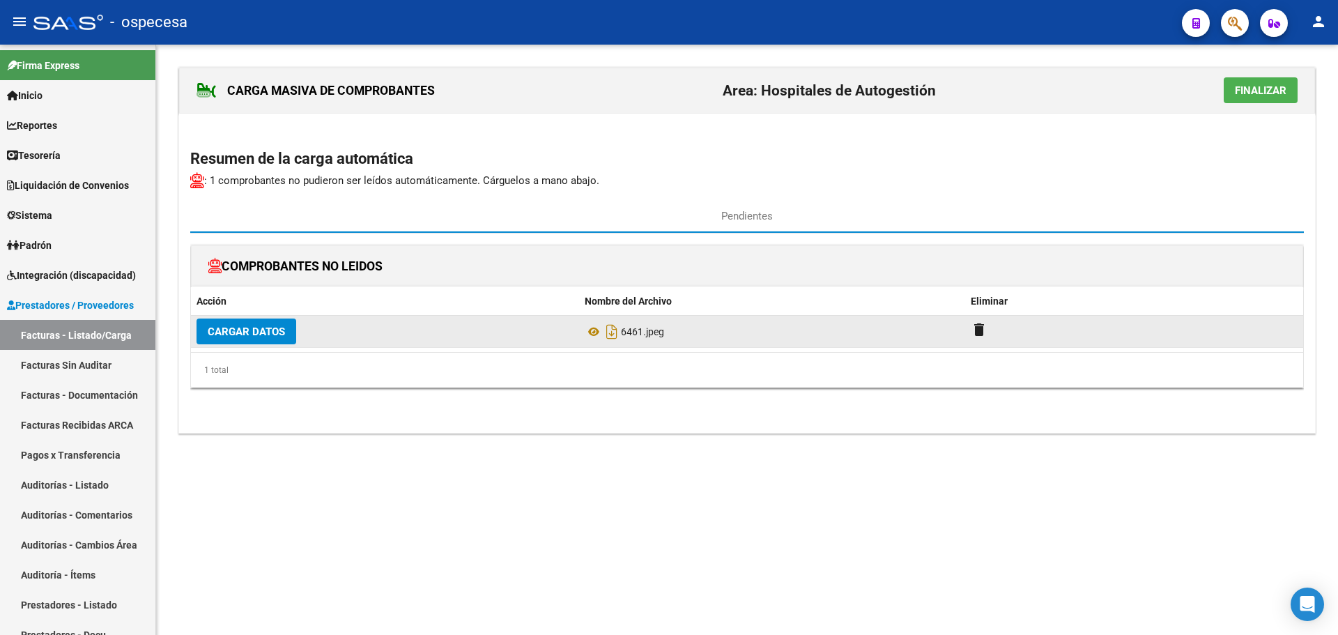
click at [230, 332] on span "Cargar Datos" at bounding box center [246, 331] width 77 height 13
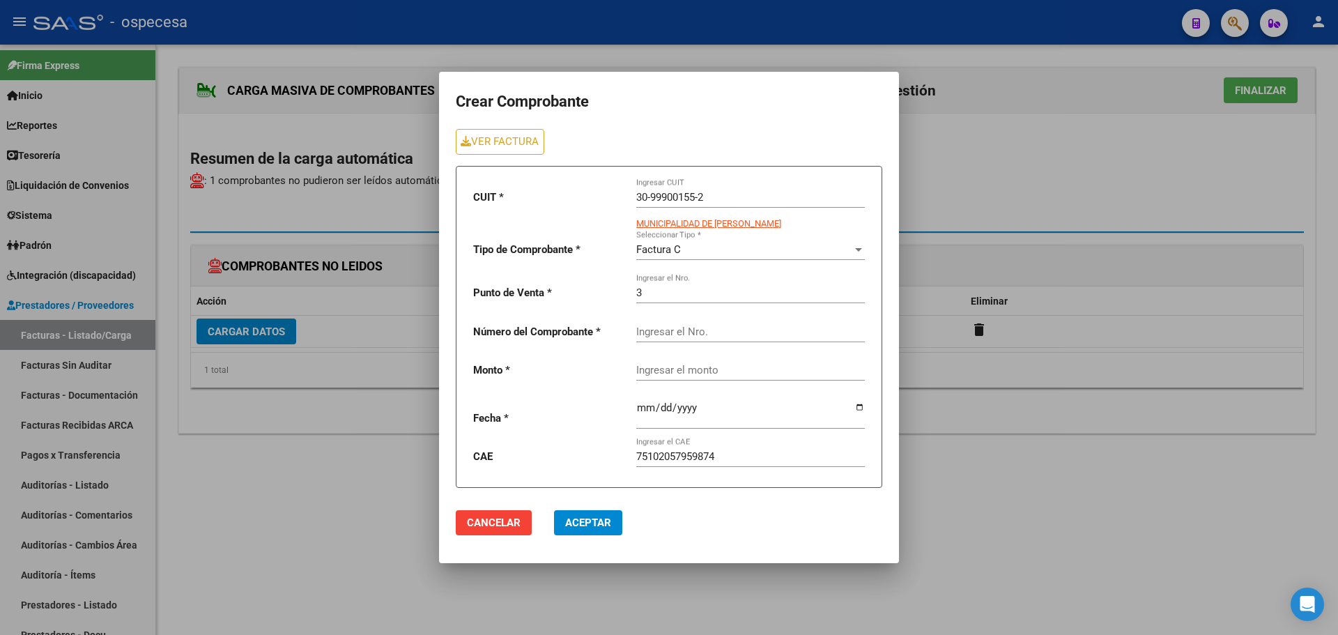
click at [679, 348] on div "Ingresar el Nro." at bounding box center [750, 333] width 229 height 43
click at [686, 338] on div "Ingresar el Nro." at bounding box center [750, 327] width 229 height 30
type input "6461"
click at [728, 392] on div at bounding box center [750, 409] width 229 height 39
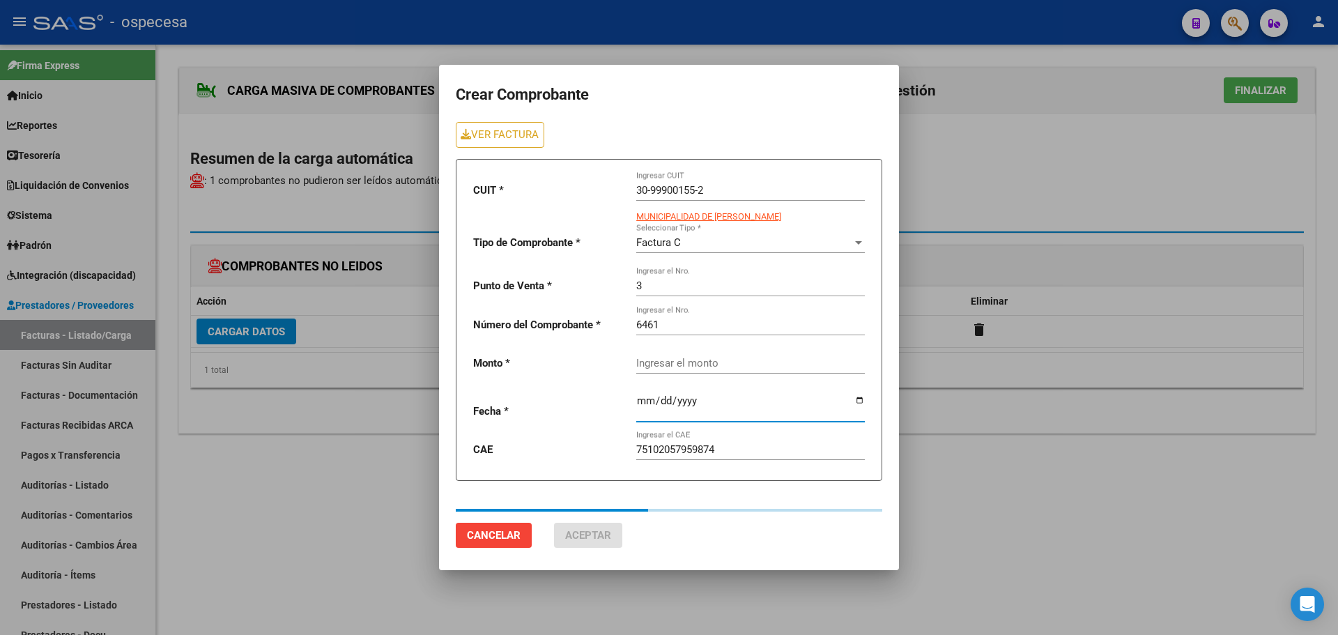
type input "88410"
type input "[DATE]"
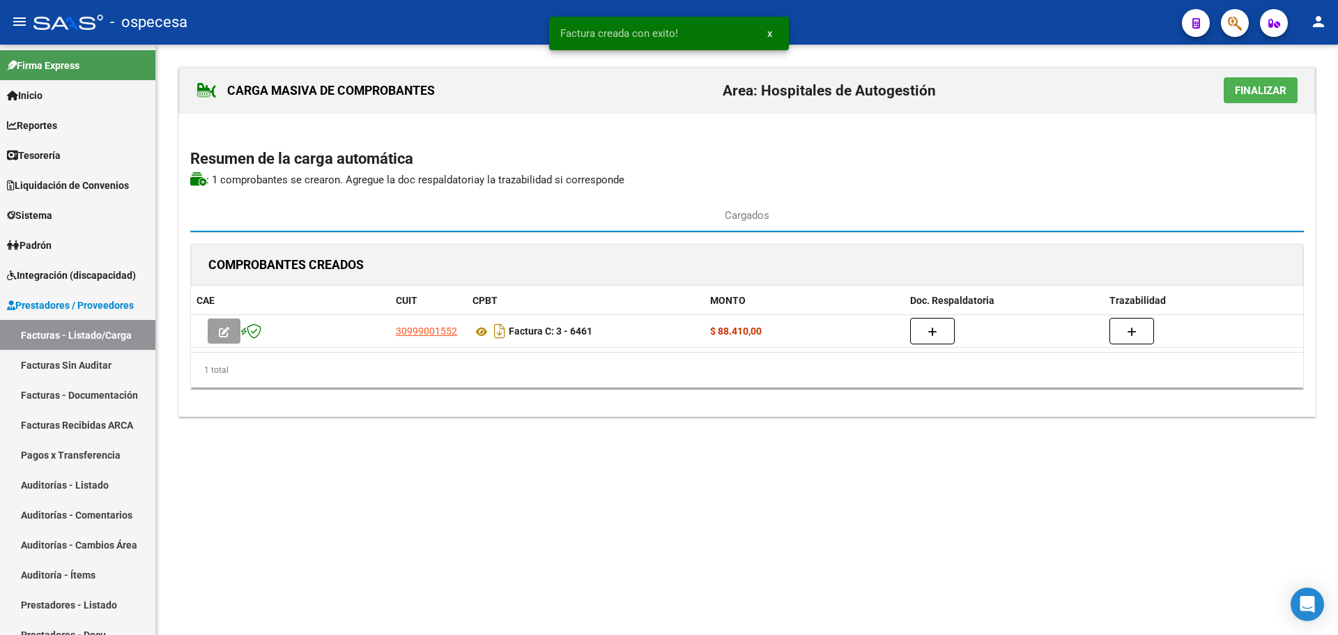
click at [1252, 75] on div "CARGA MASIVA DE COMPROBANTES Area: Hospitales de Autogestión Finalizar" at bounding box center [747, 91] width 1136 height 46
click at [1261, 89] on span "Finalizar" at bounding box center [1261, 90] width 52 height 13
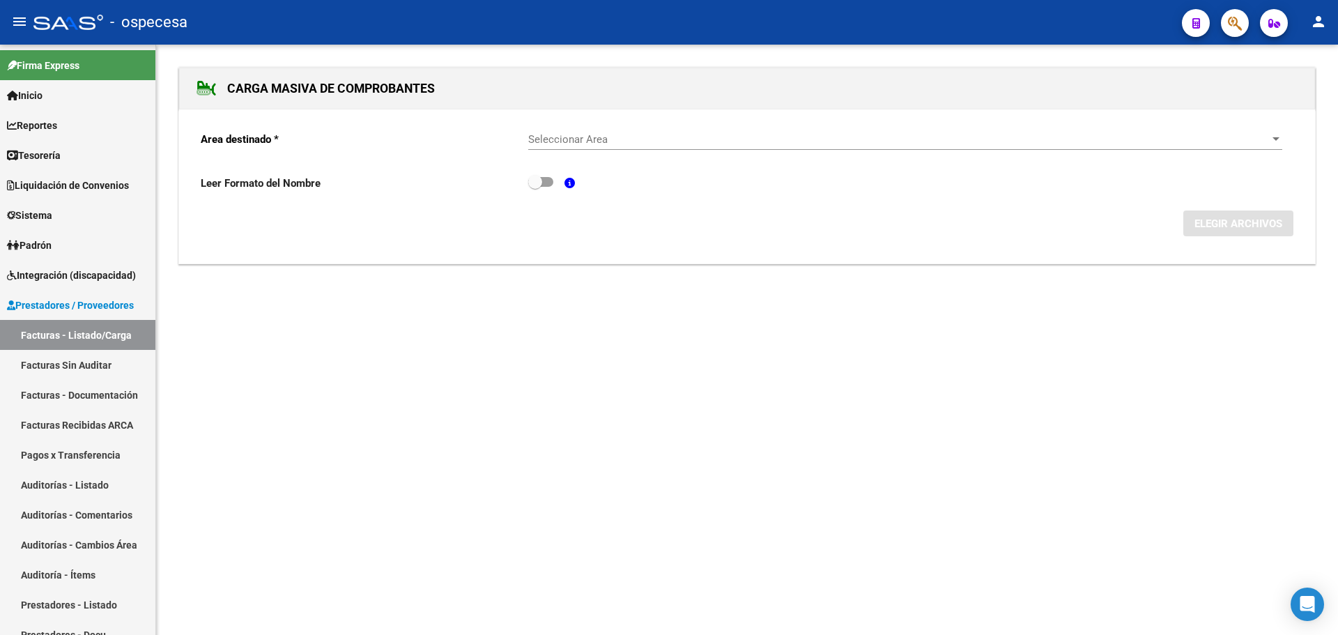
click at [808, 117] on div "Area destinado * Seleccionar Area Seleccionar Area Leer Formato del Nombre ELEG…" at bounding box center [747, 186] width 1136 height 155
click at [807, 135] on span "Seleccionar Area" at bounding box center [898, 139] width 741 height 13
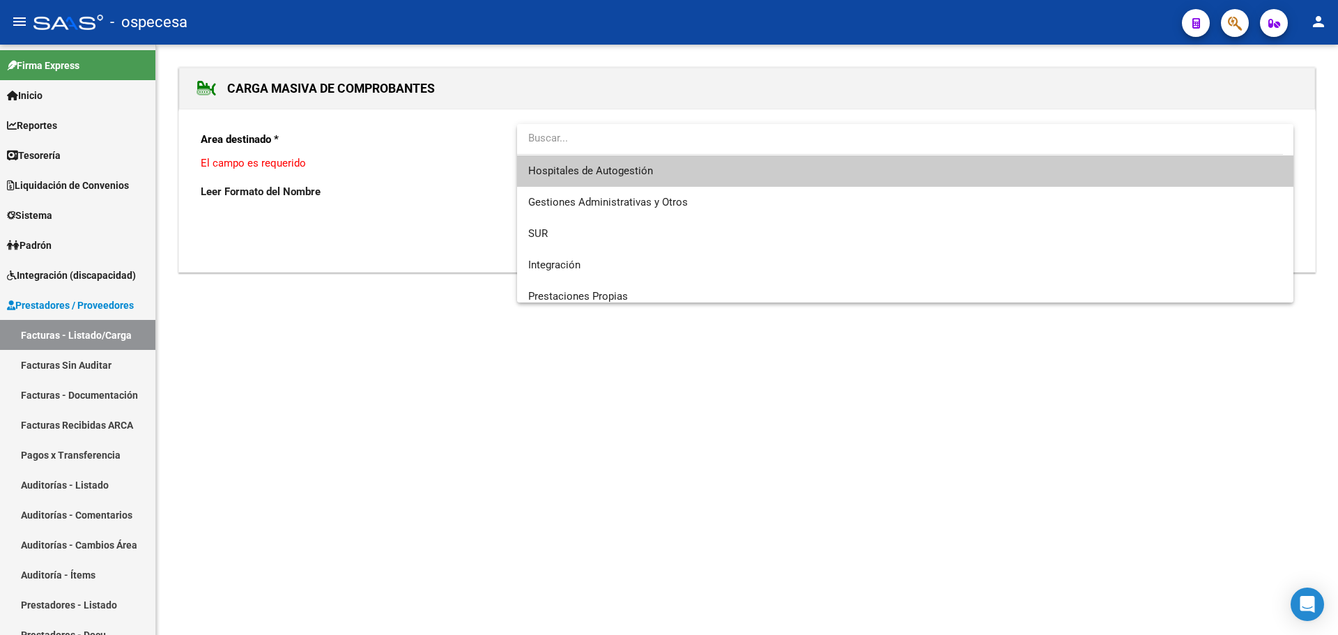
click at [727, 177] on span "Hospitales de Autogestión" at bounding box center [905, 170] width 754 height 31
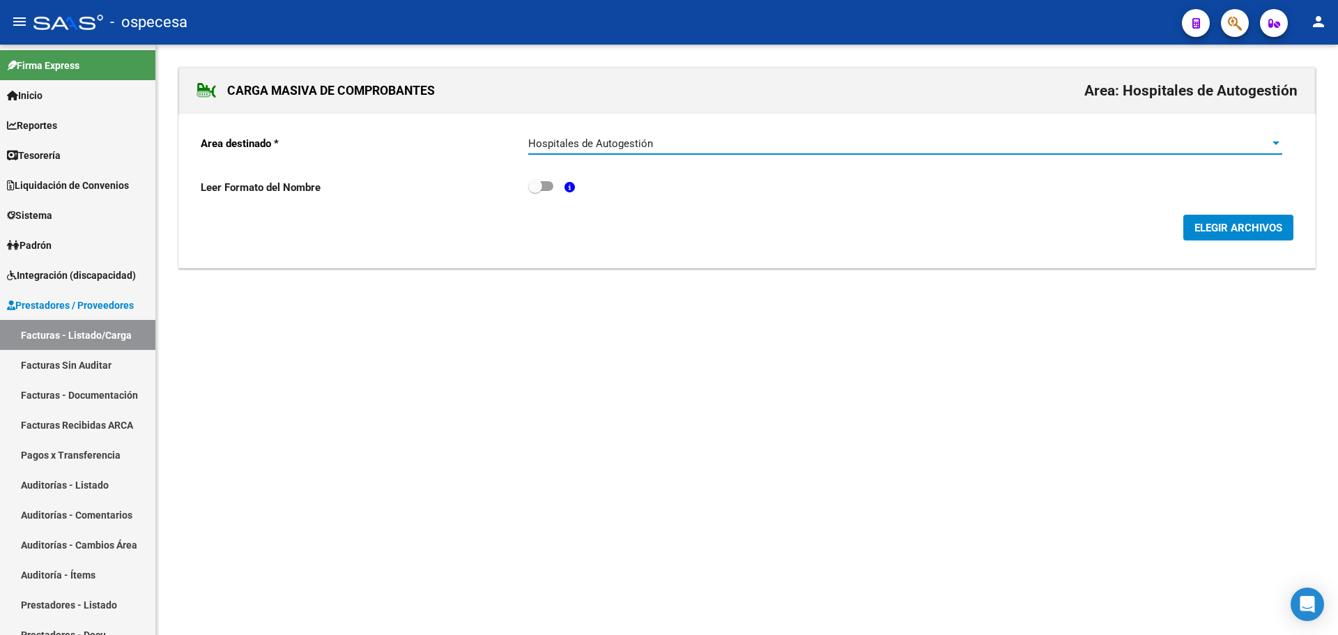
click at [1224, 219] on button "ELEGIR ARCHIVOS" at bounding box center [1238, 228] width 110 height 26
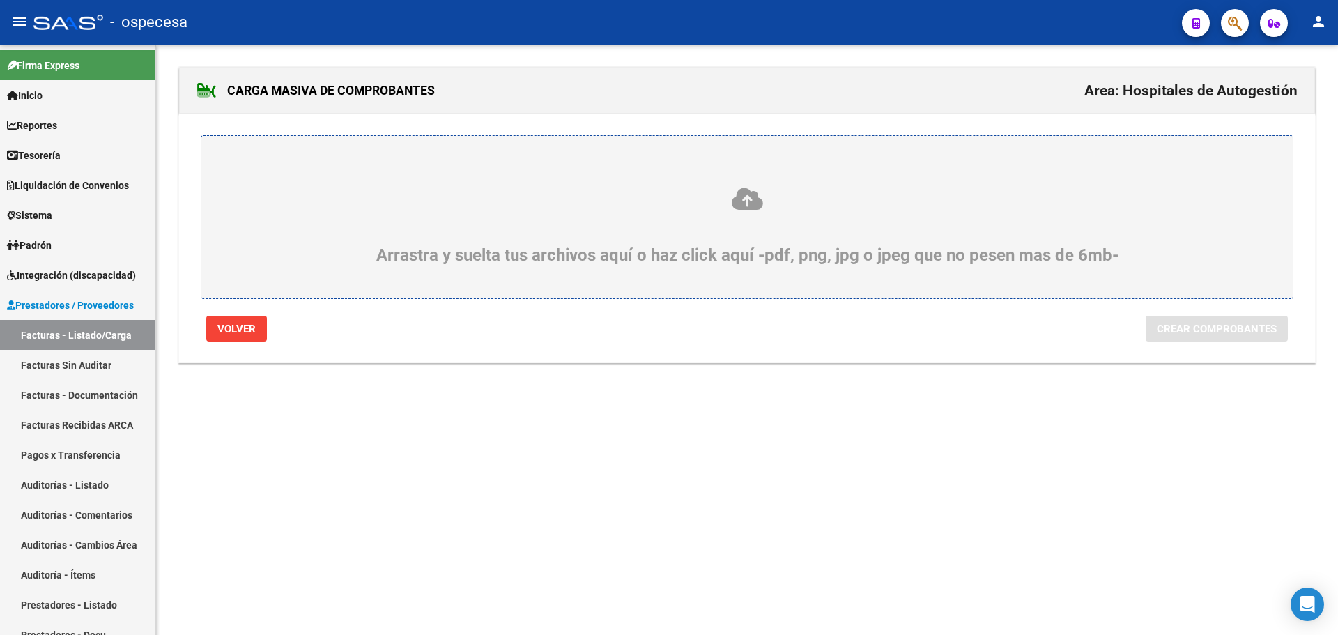
click at [502, 186] on icon at bounding box center [747, 199] width 1024 height 26
click at [0, 0] on input "Arrastra y suelta tus archivos aquí o haz click aquí -pdf, png, jpg o jpeg que …" at bounding box center [0, 0] width 0 height 0
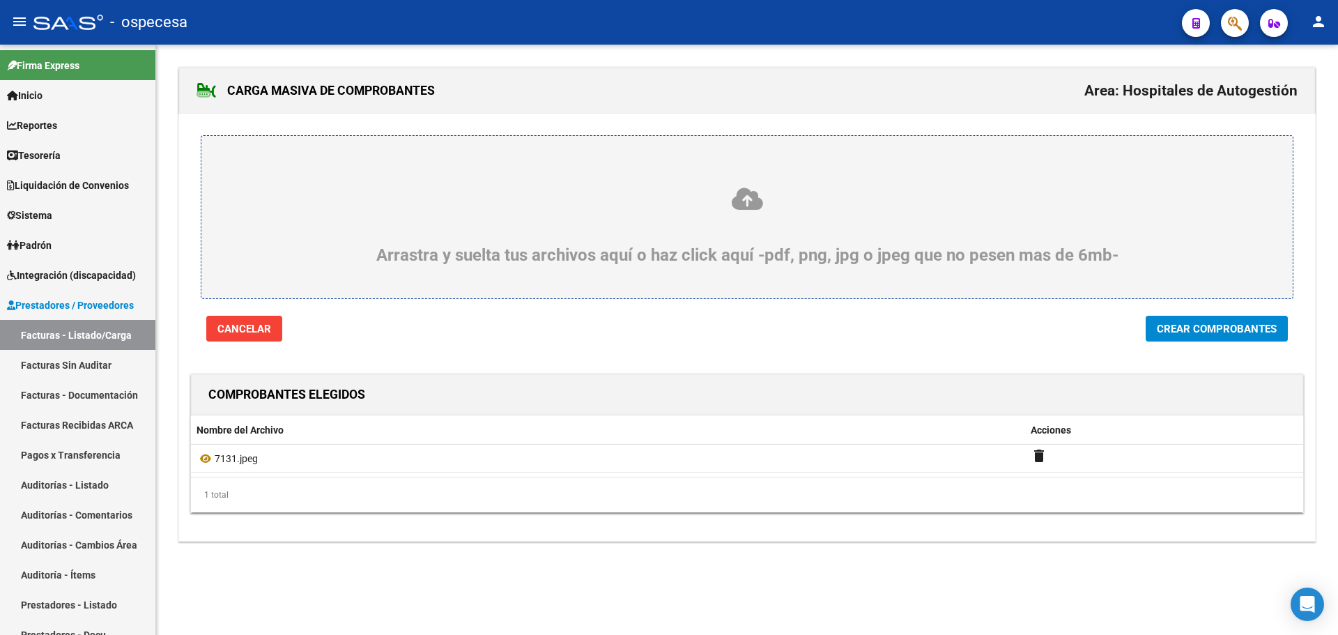
click at [1199, 324] on span "Crear Comprobantes" at bounding box center [1217, 329] width 120 height 13
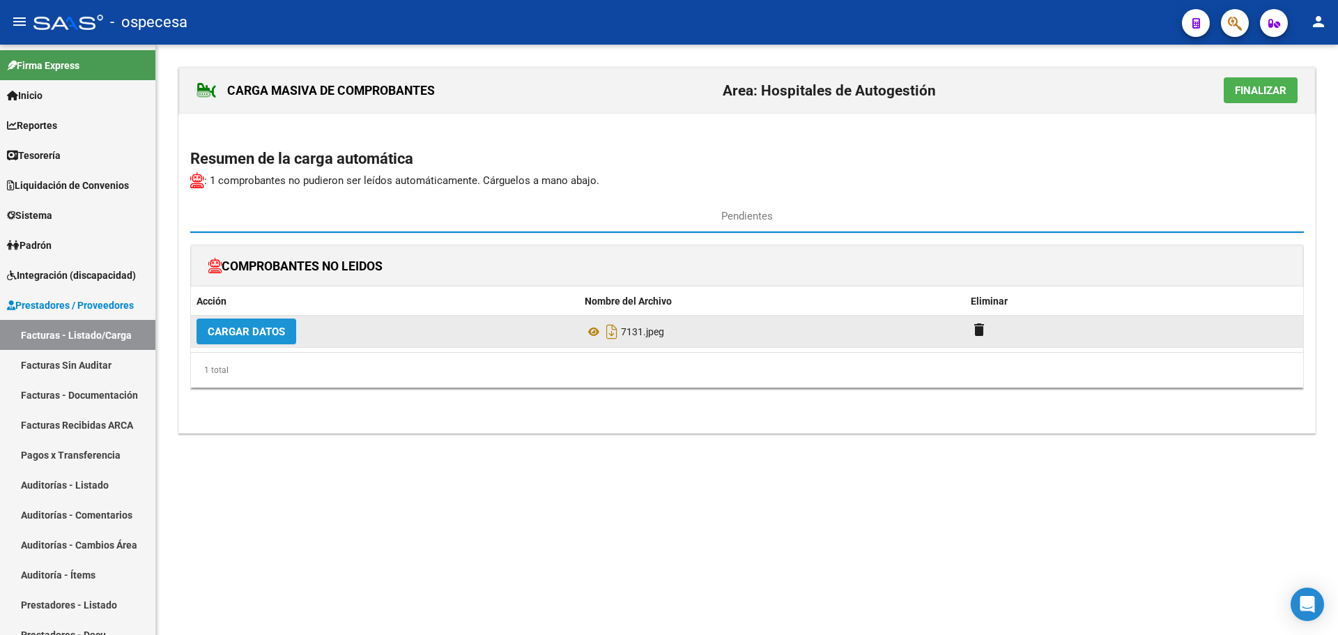
click at [236, 330] on span "Cargar Datos" at bounding box center [246, 331] width 77 height 13
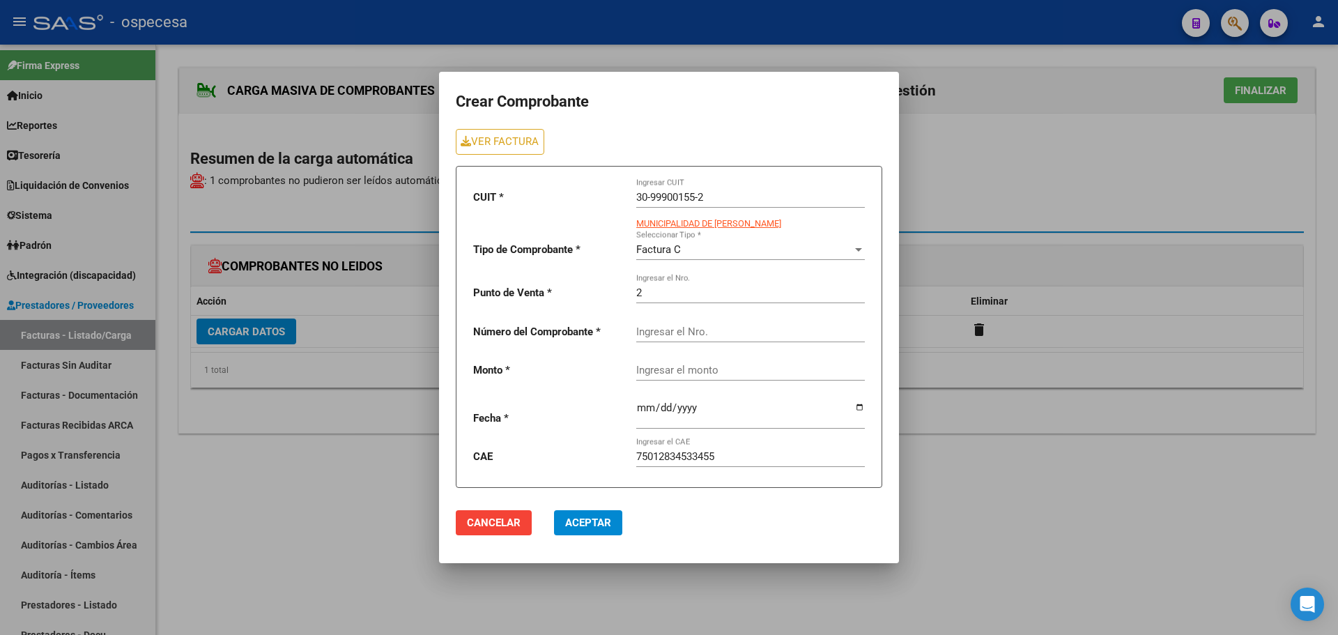
click at [686, 325] on input "Ingresar el Nro." at bounding box center [750, 331] width 229 height 13
type input "7131"
click at [698, 394] on div at bounding box center [750, 409] width 229 height 39
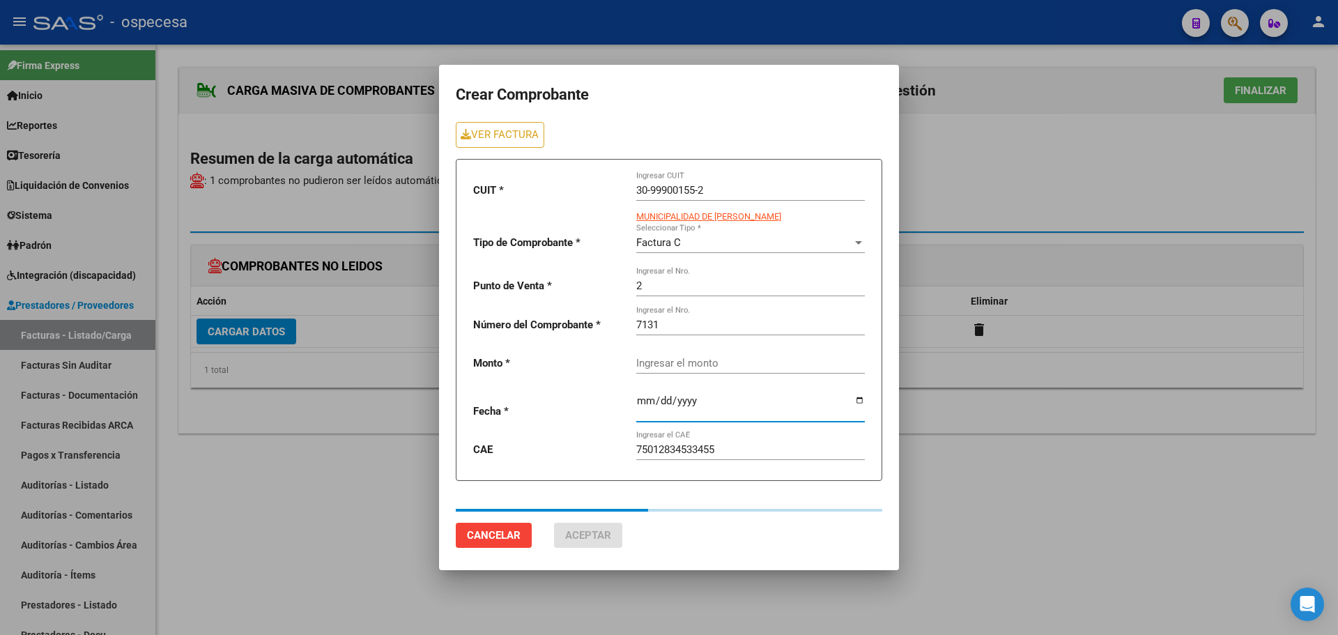
type input "13228"
type input "[DATE]"
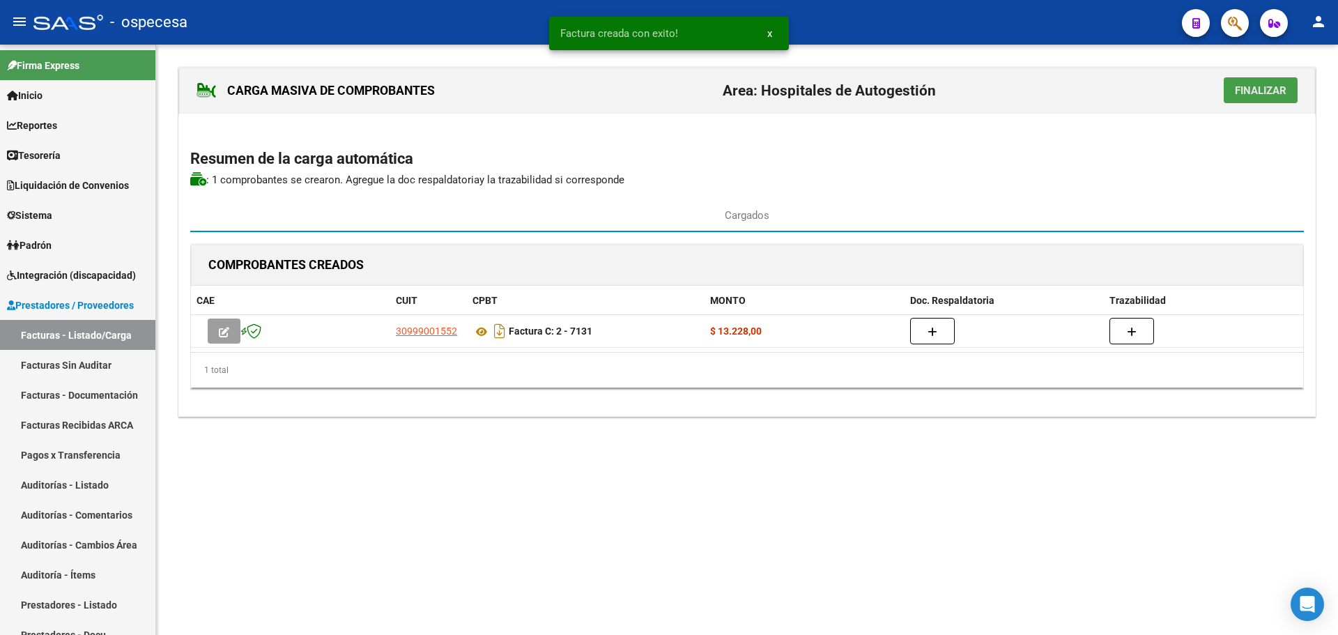
click at [1256, 82] on button "Finalizar" at bounding box center [1261, 90] width 74 height 26
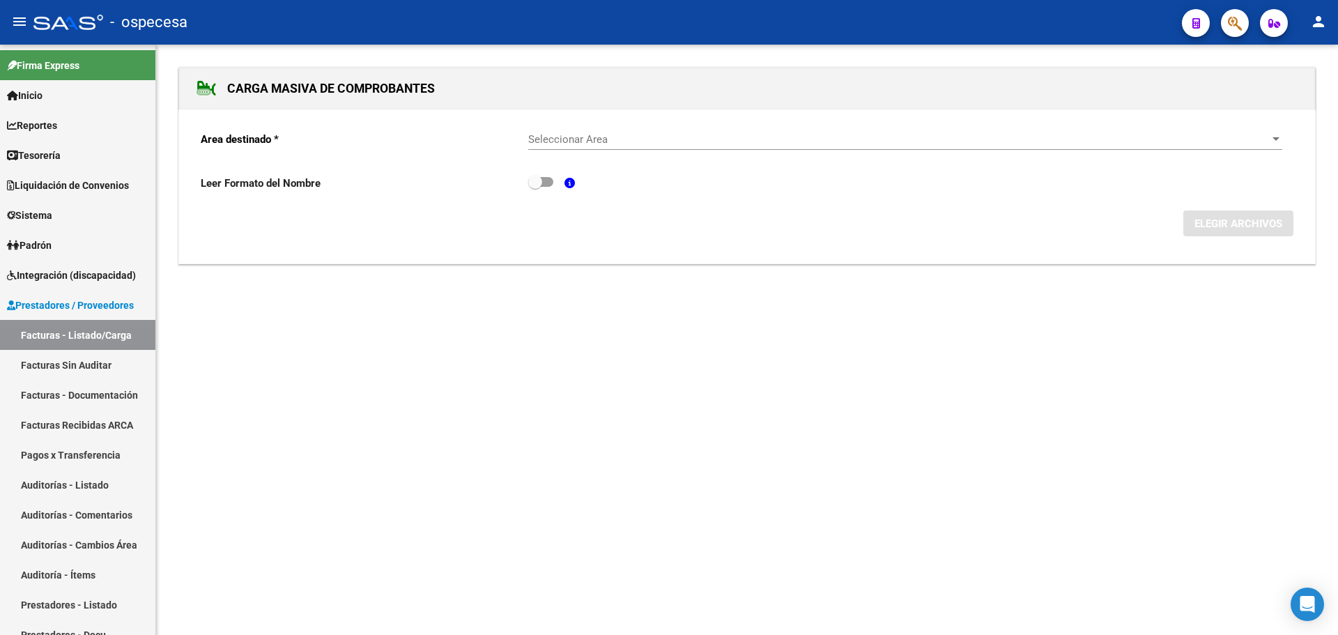
click at [755, 142] on span "Seleccionar Area" at bounding box center [898, 139] width 741 height 13
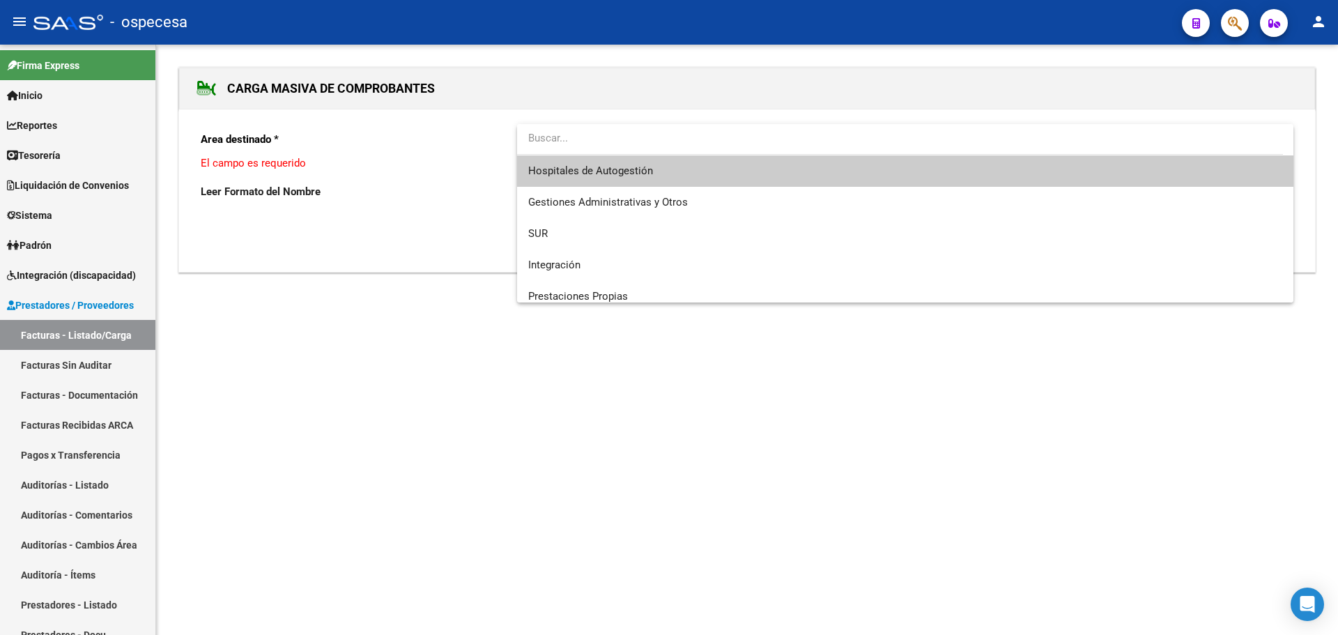
click at [725, 178] on span "Hospitales de Autogestión" at bounding box center [905, 170] width 754 height 31
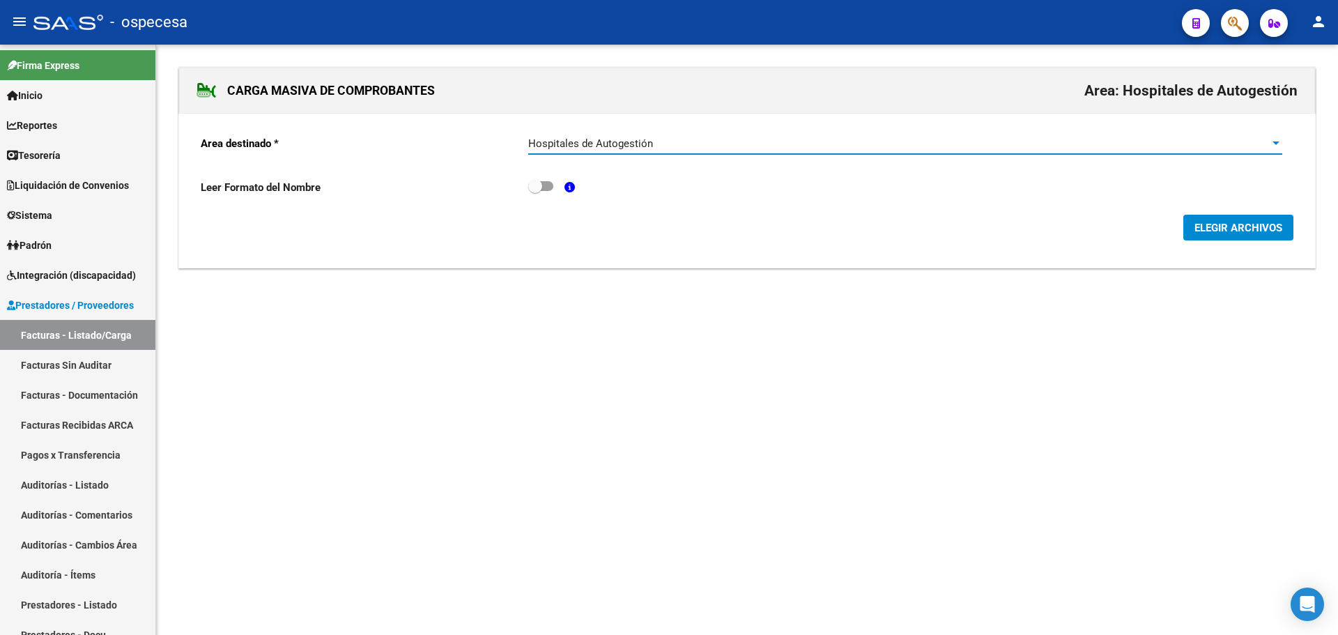
click at [1208, 227] on span "ELEGIR ARCHIVOS" at bounding box center [1238, 228] width 88 height 13
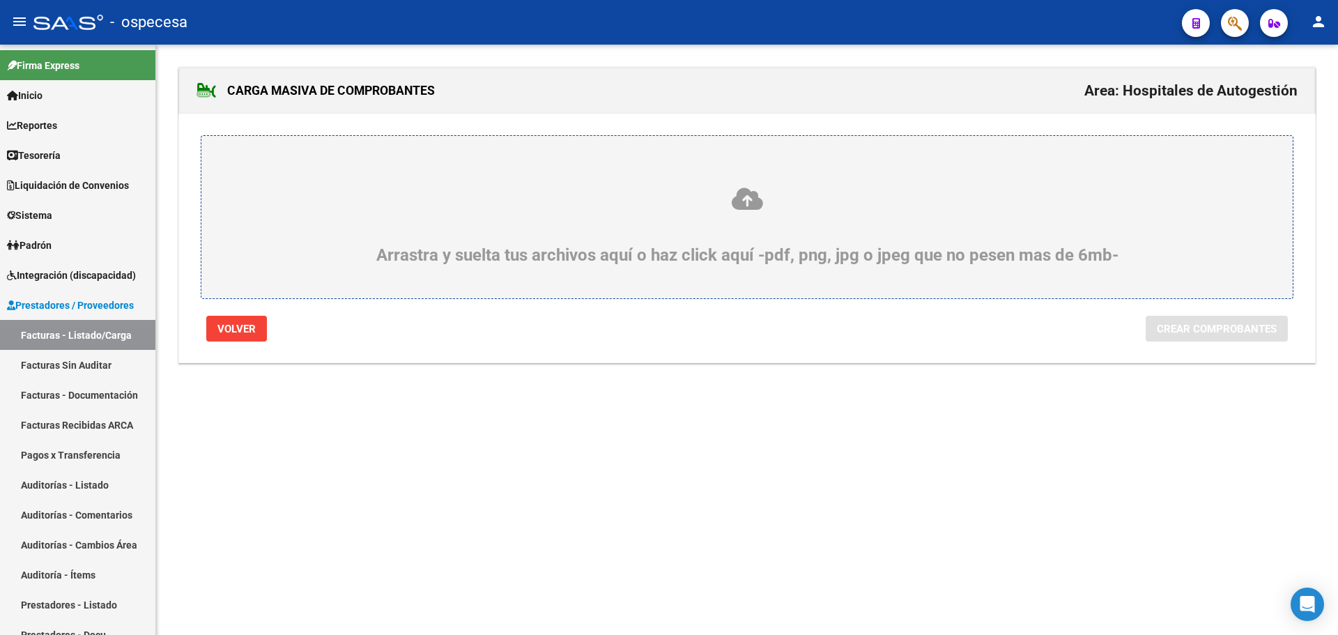
click at [592, 201] on icon at bounding box center [747, 199] width 1024 height 26
click at [0, 0] on input "Arrastra y suelta tus archivos aquí o haz click aquí -pdf, png, jpg o jpeg que …" at bounding box center [0, 0] width 0 height 0
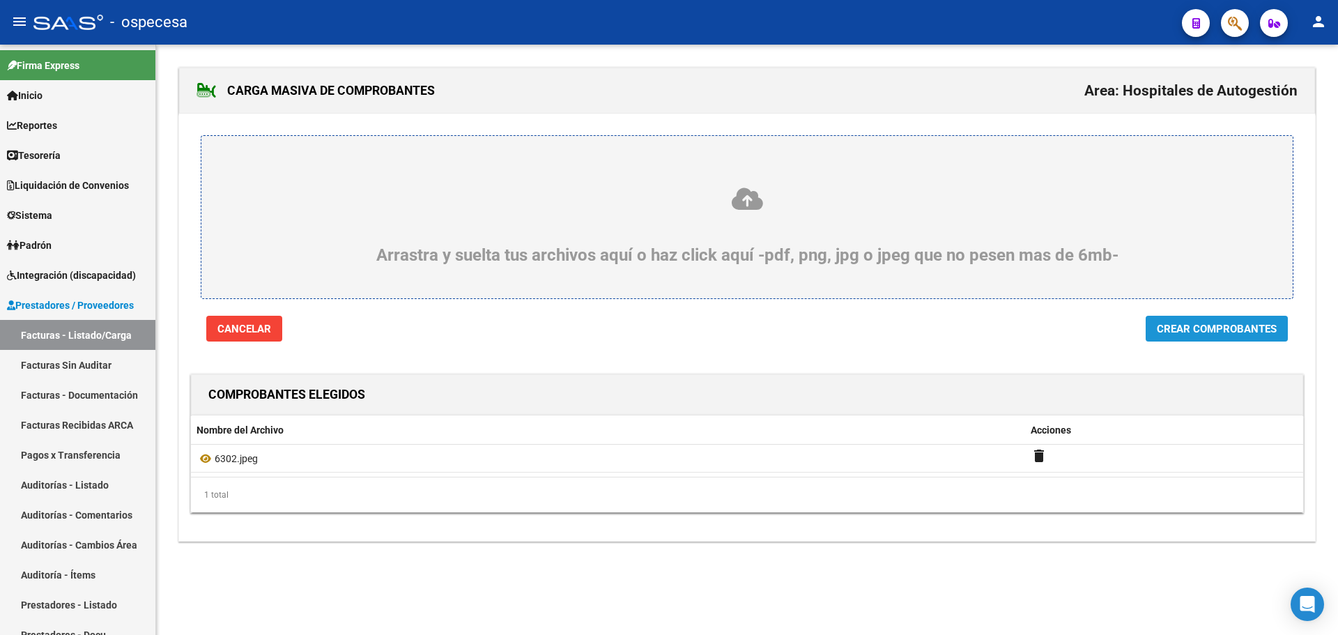
click at [1174, 336] on button "Crear Comprobantes" at bounding box center [1217, 329] width 142 height 26
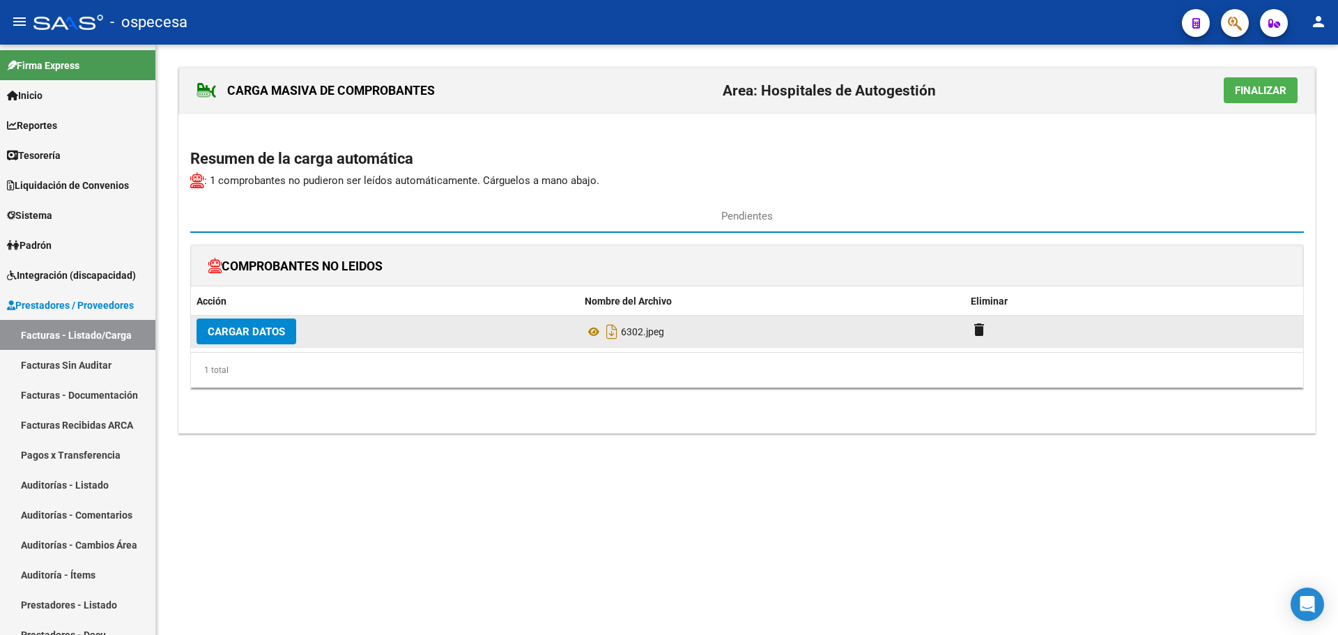
click at [249, 334] on span "Cargar Datos" at bounding box center [246, 331] width 77 height 13
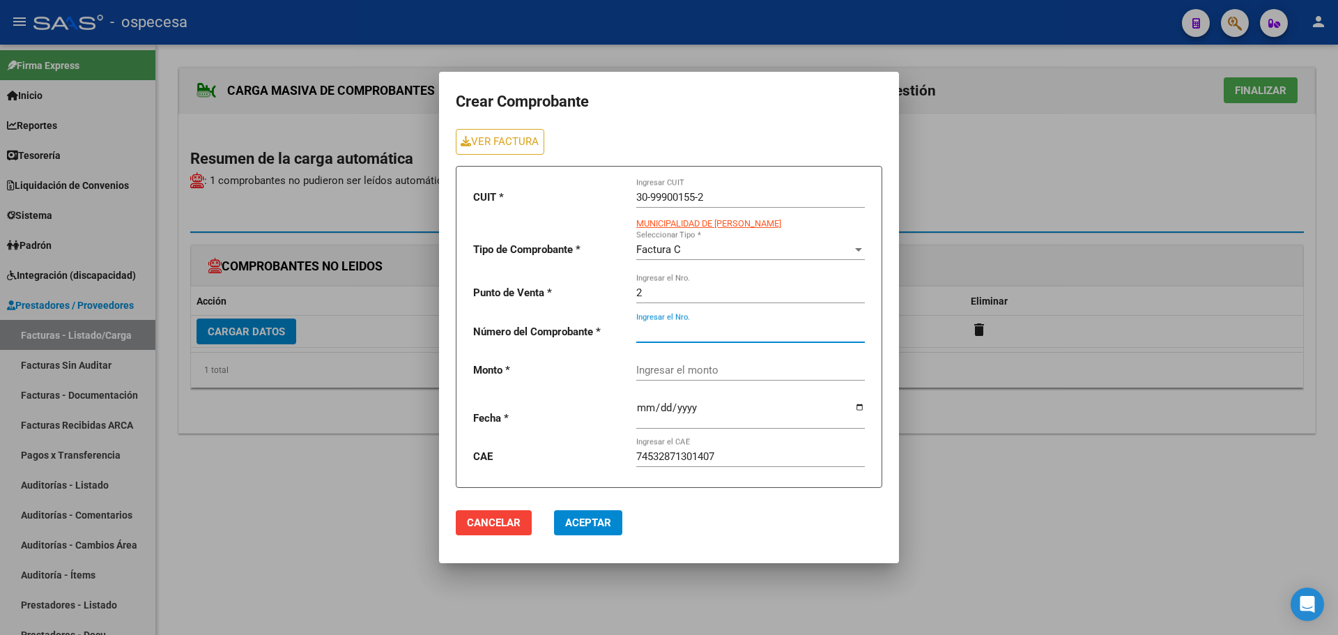
click at [709, 335] on input "Ingresar el Nro." at bounding box center [750, 331] width 229 height 13
type input "6302"
click at [732, 377] on div "Ingresar el monto" at bounding box center [750, 372] width 229 height 43
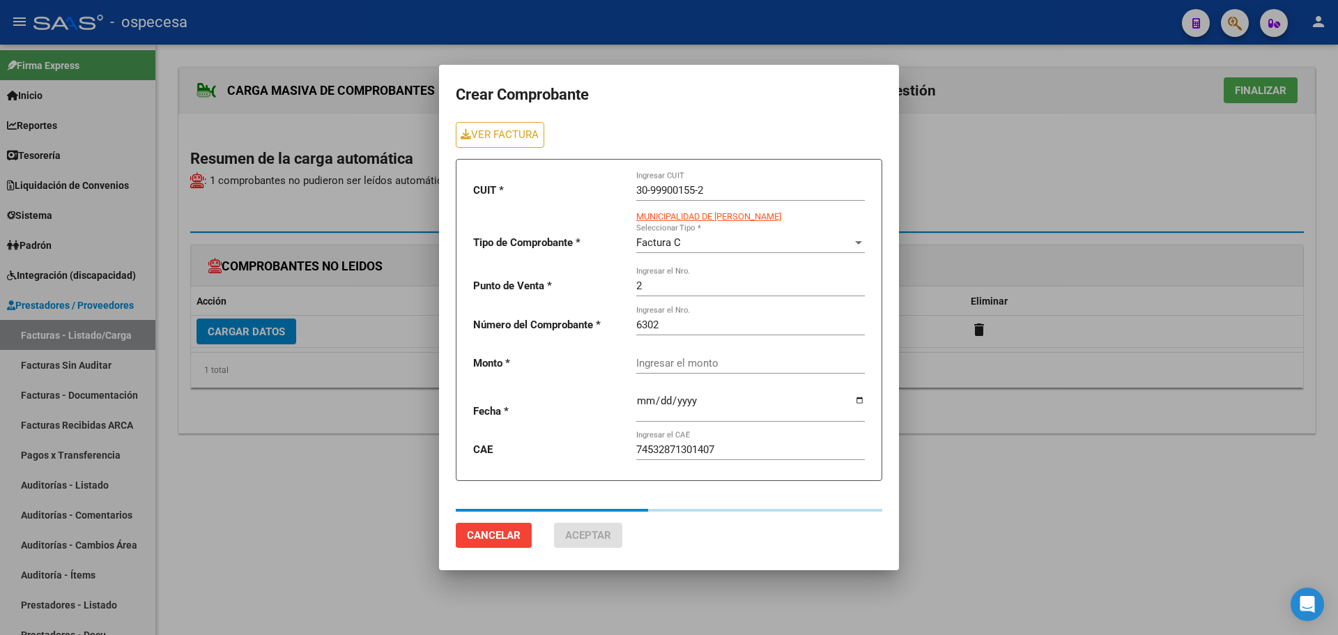
type input "39684"
type input "[DATE]"
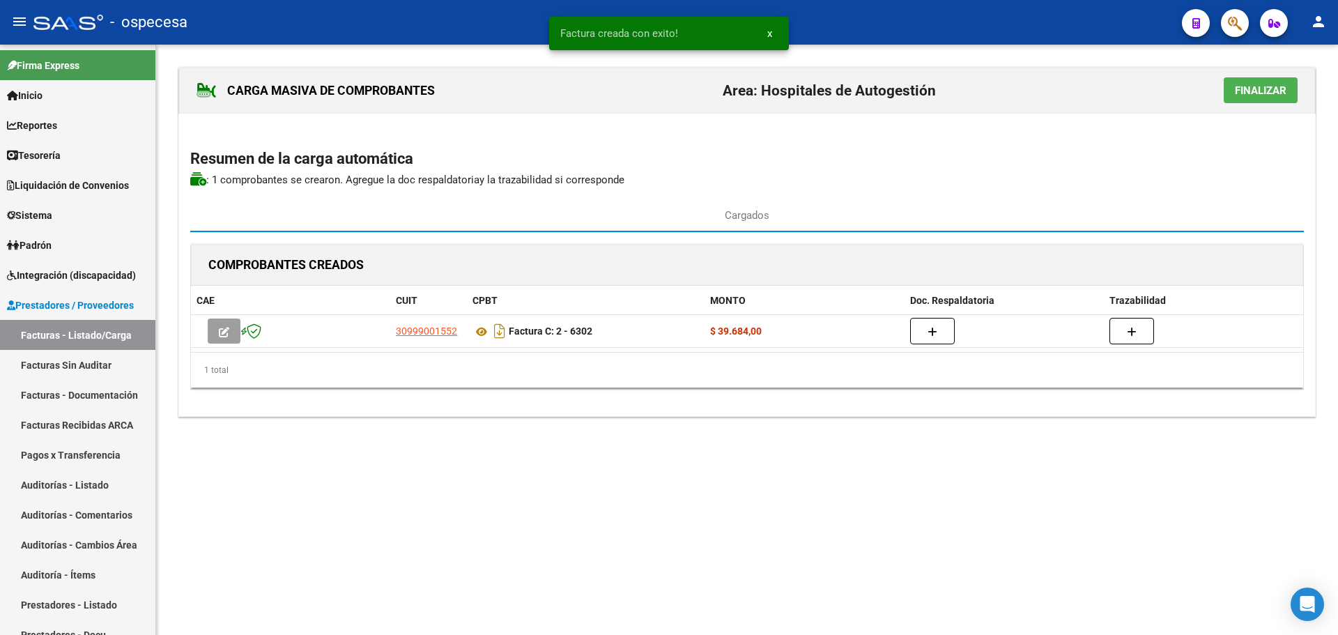
click at [1256, 98] on button "Finalizar" at bounding box center [1261, 90] width 74 height 26
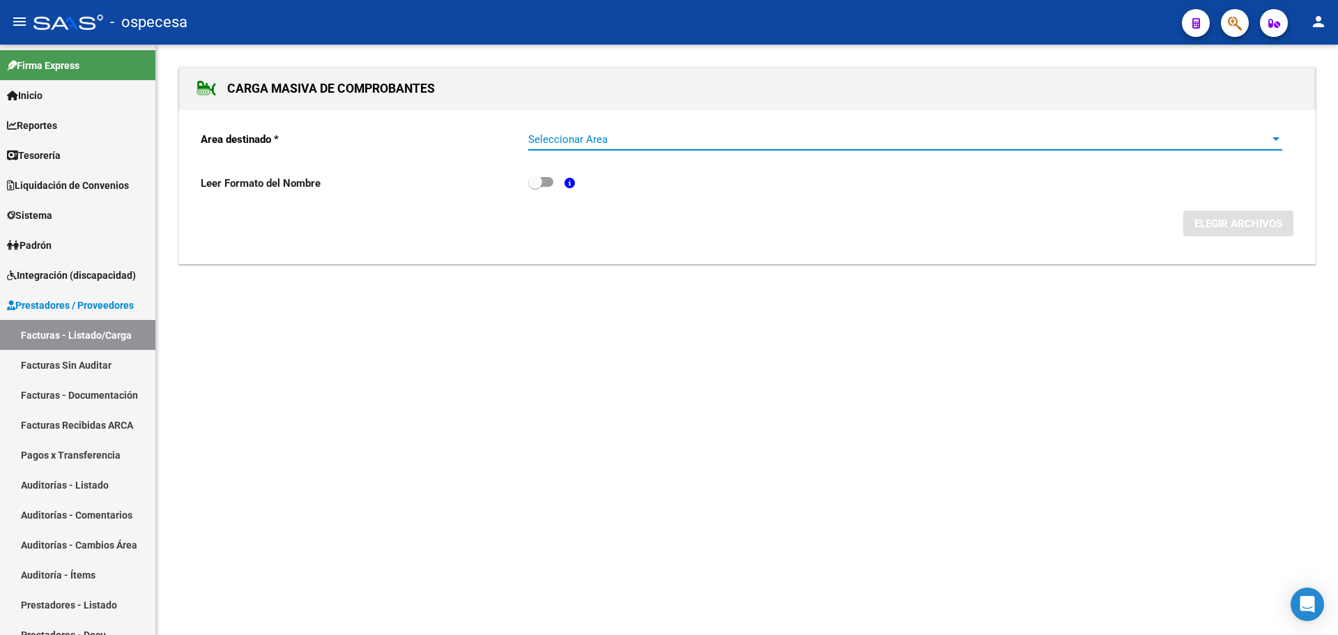
click at [592, 140] on span "Seleccionar Area" at bounding box center [898, 139] width 741 height 13
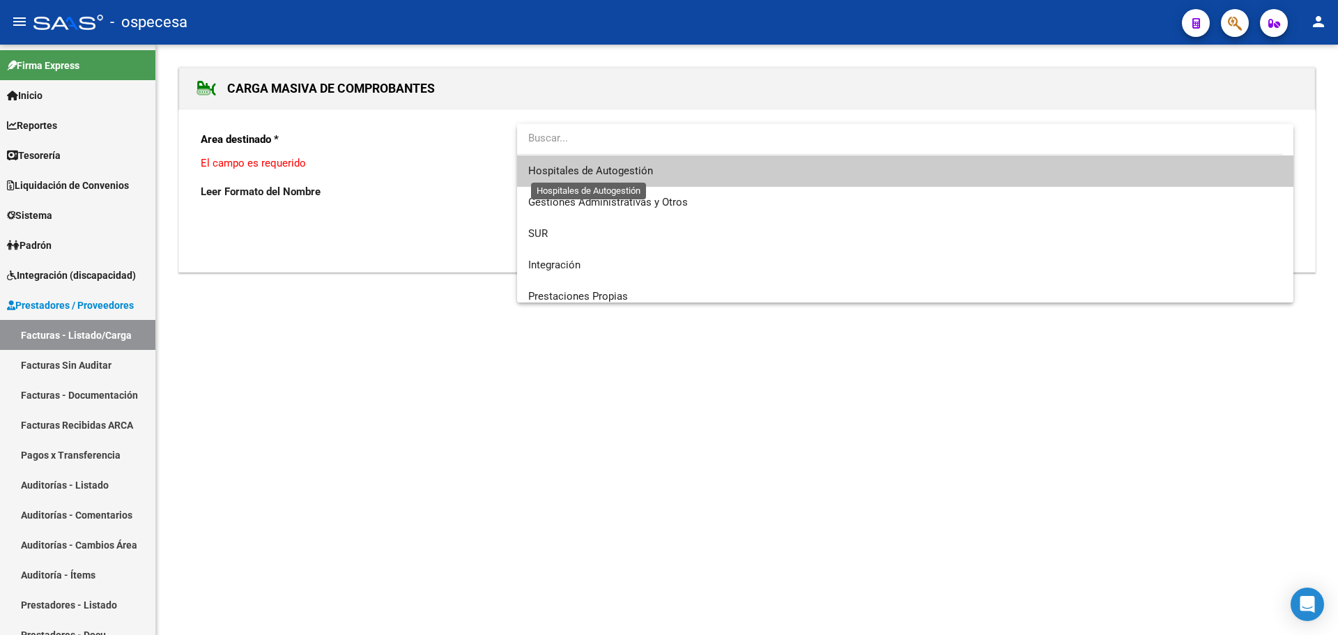
click at [608, 175] on span "Hospitales de Autogestión" at bounding box center [590, 170] width 125 height 13
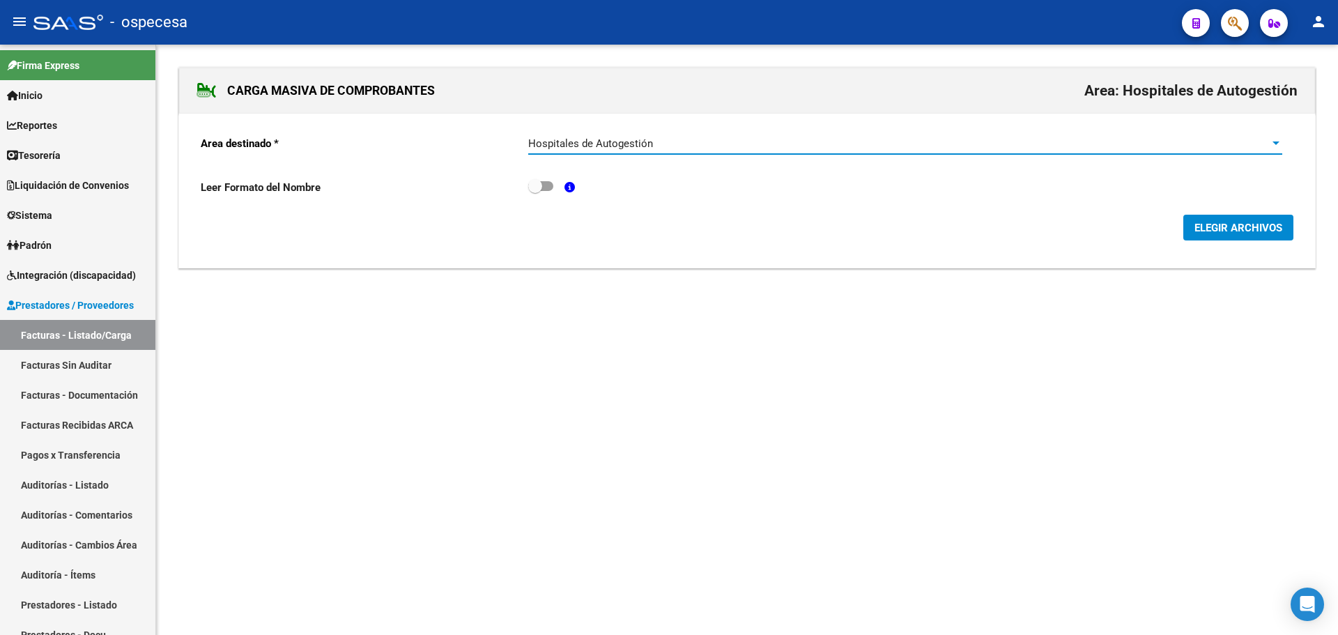
click at [1230, 236] on button "ELEGIR ARCHIVOS" at bounding box center [1238, 228] width 110 height 26
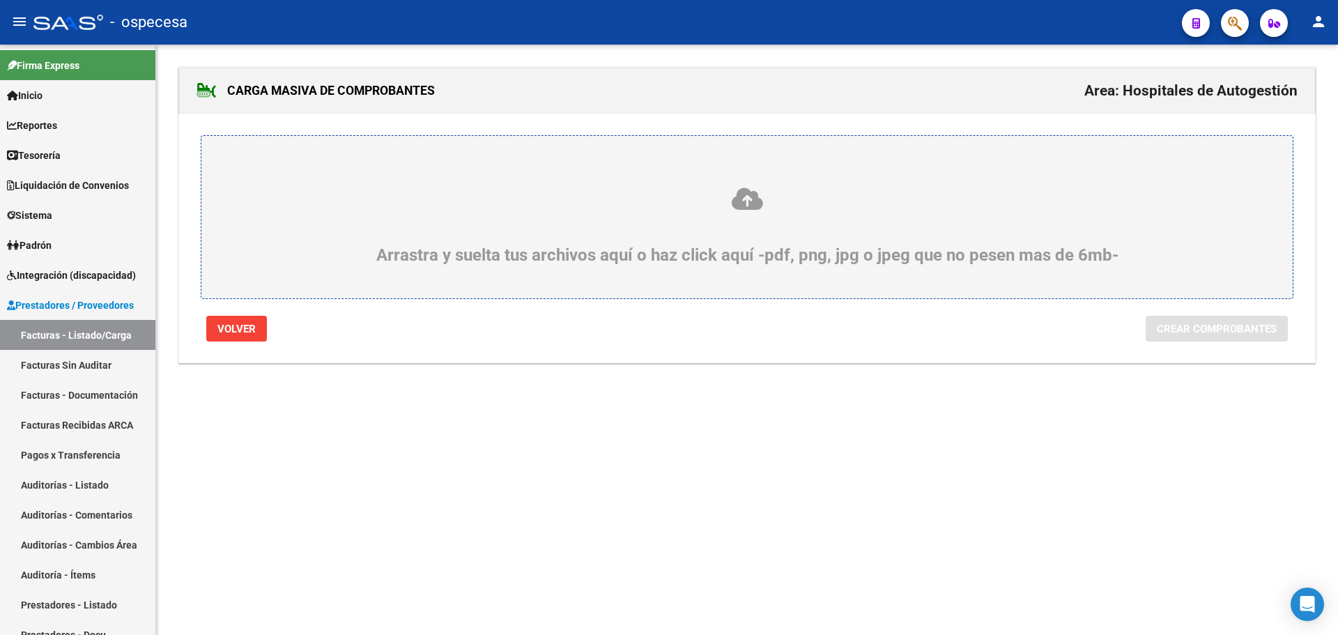
click at [565, 198] on icon at bounding box center [747, 199] width 1024 height 26
click at [0, 0] on input "Arrastra y suelta tus archivos aquí o haz click aquí -pdf, png, jpg o jpeg que …" at bounding box center [0, 0] width 0 height 0
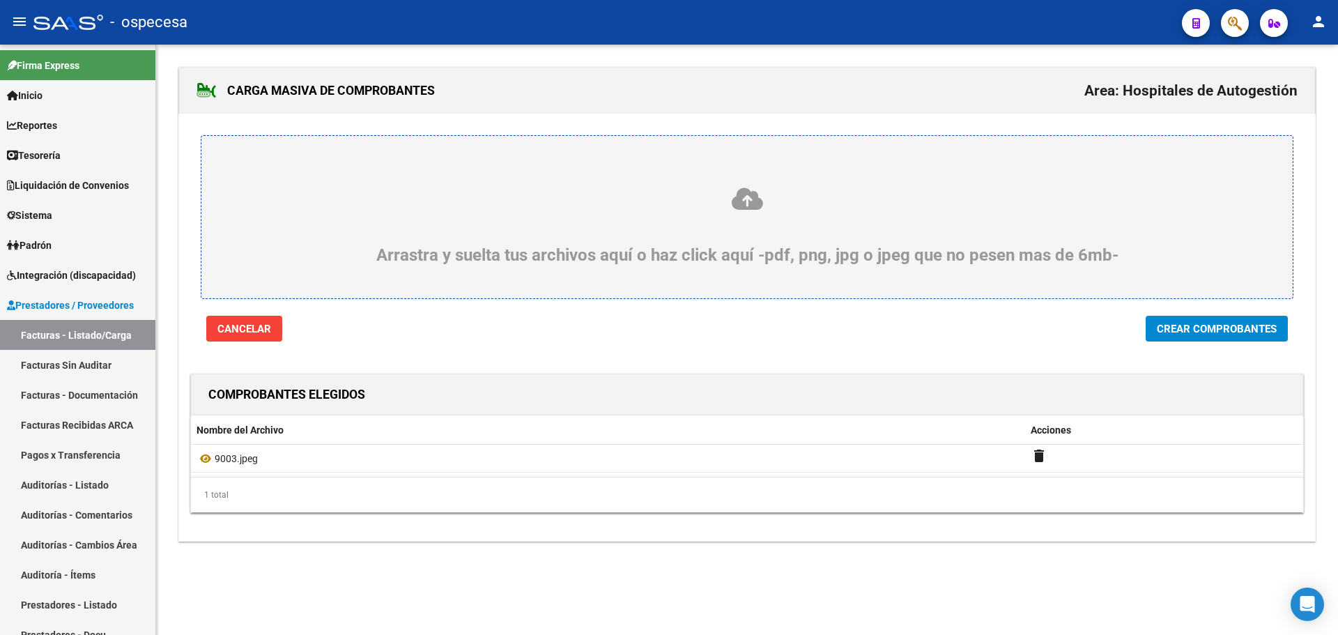
click at [1201, 320] on button "Crear Comprobantes" at bounding box center [1217, 329] width 142 height 26
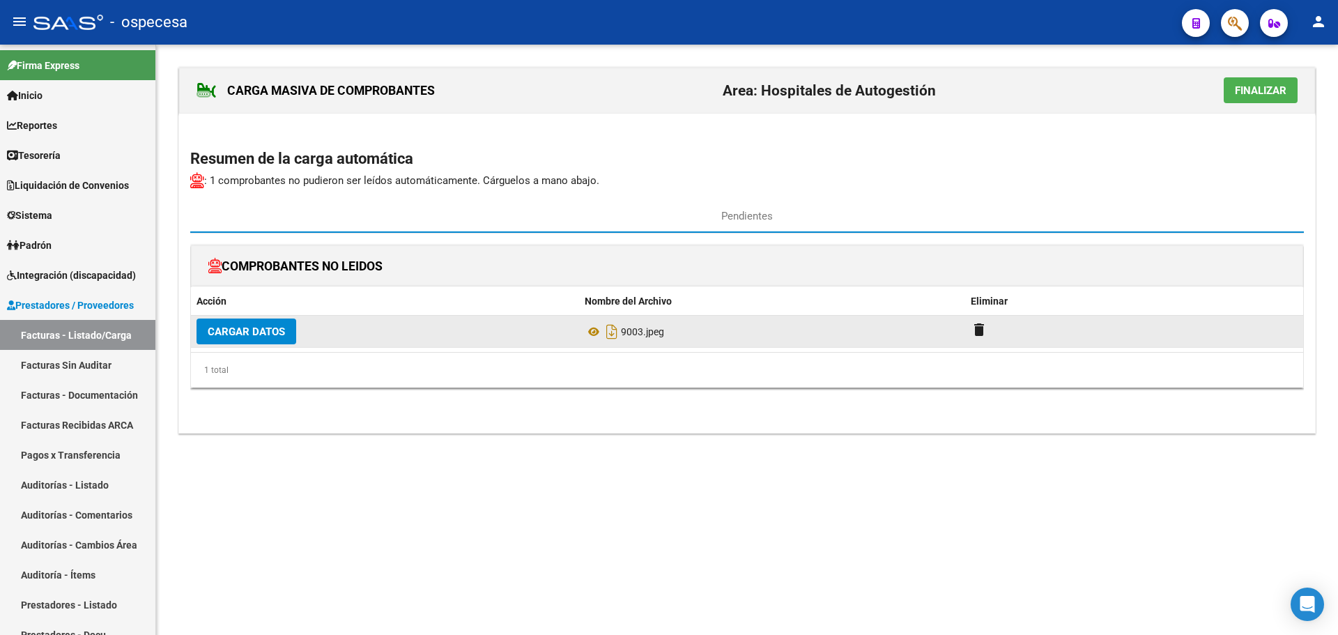
click at [249, 338] on span "Cargar Datos" at bounding box center [246, 331] width 77 height 13
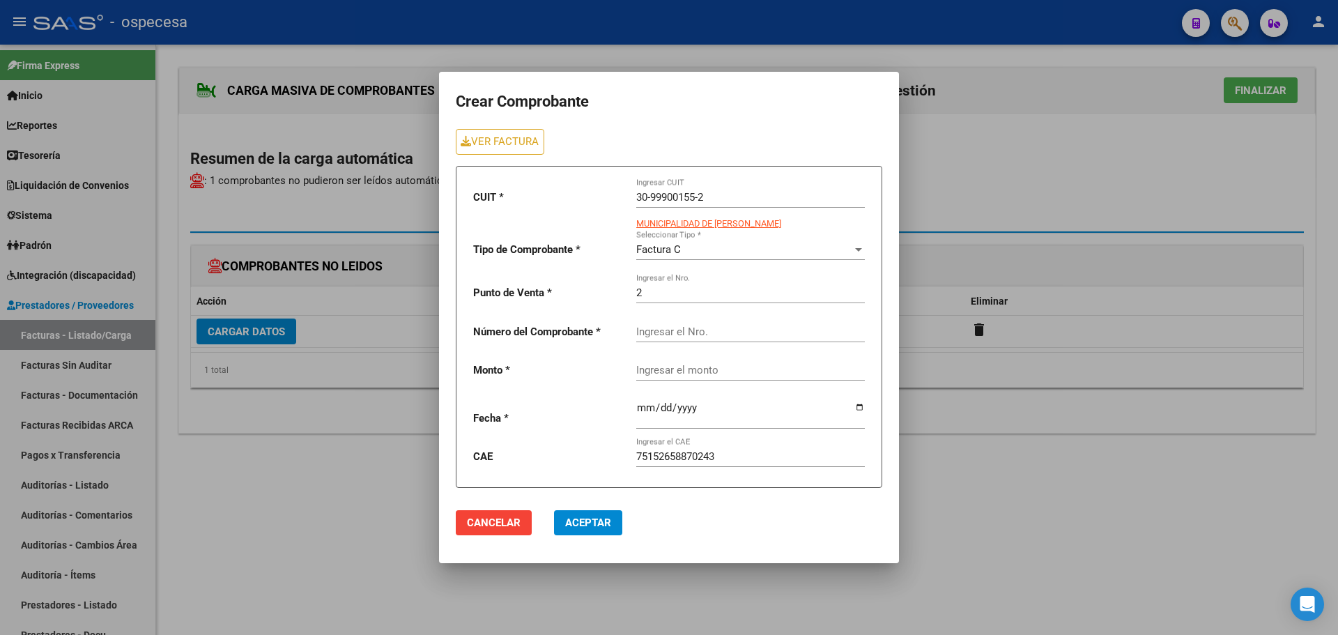
click at [711, 325] on input "Ingresar el Nro." at bounding box center [750, 331] width 229 height 13
type input "9003"
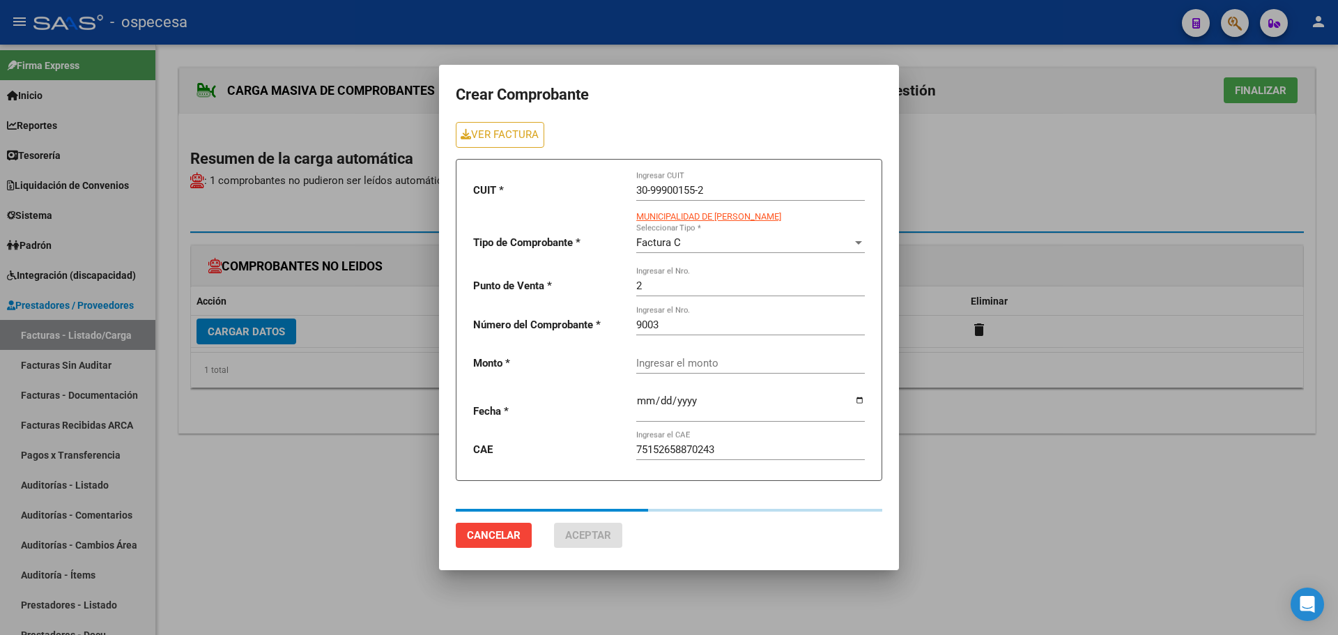
click at [679, 387] on div "CUIT * 30-99900155-2 Ingresar CUIT MUNICIPALIDAD DE [PERSON_NAME] Tipo de Compr…" at bounding box center [669, 320] width 426 height 322
type input "66472"
type input "[DATE]"
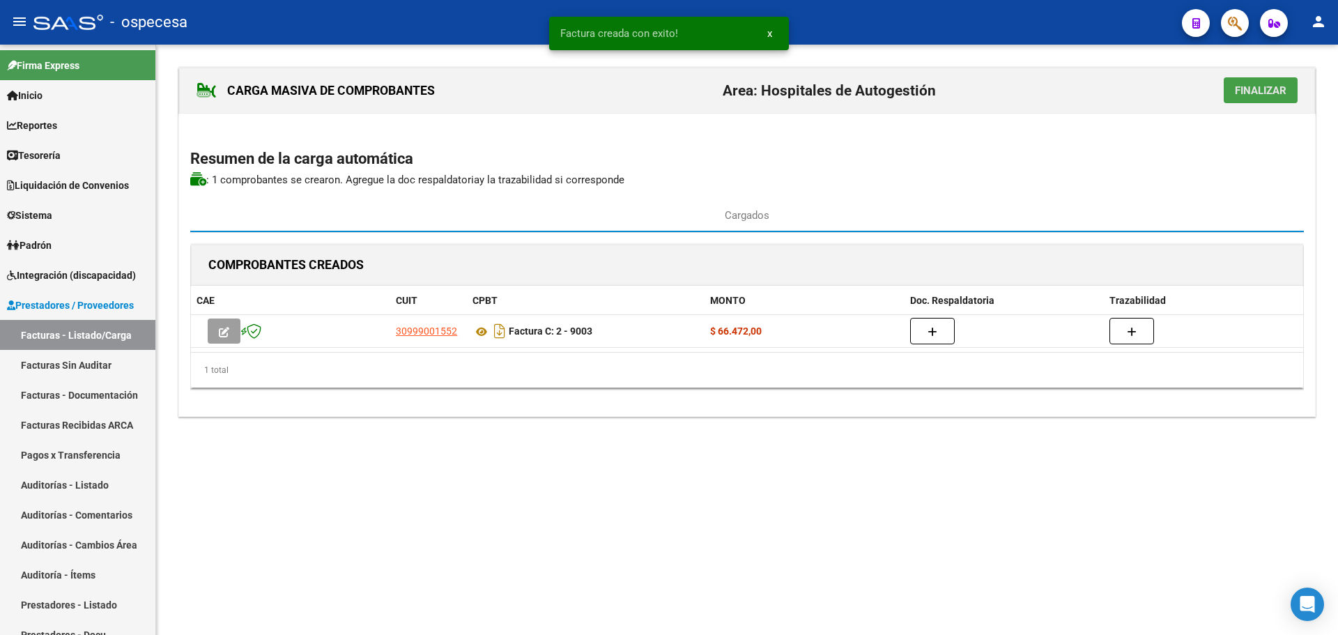
click at [1256, 90] on span "Finalizar" at bounding box center [1261, 90] width 52 height 13
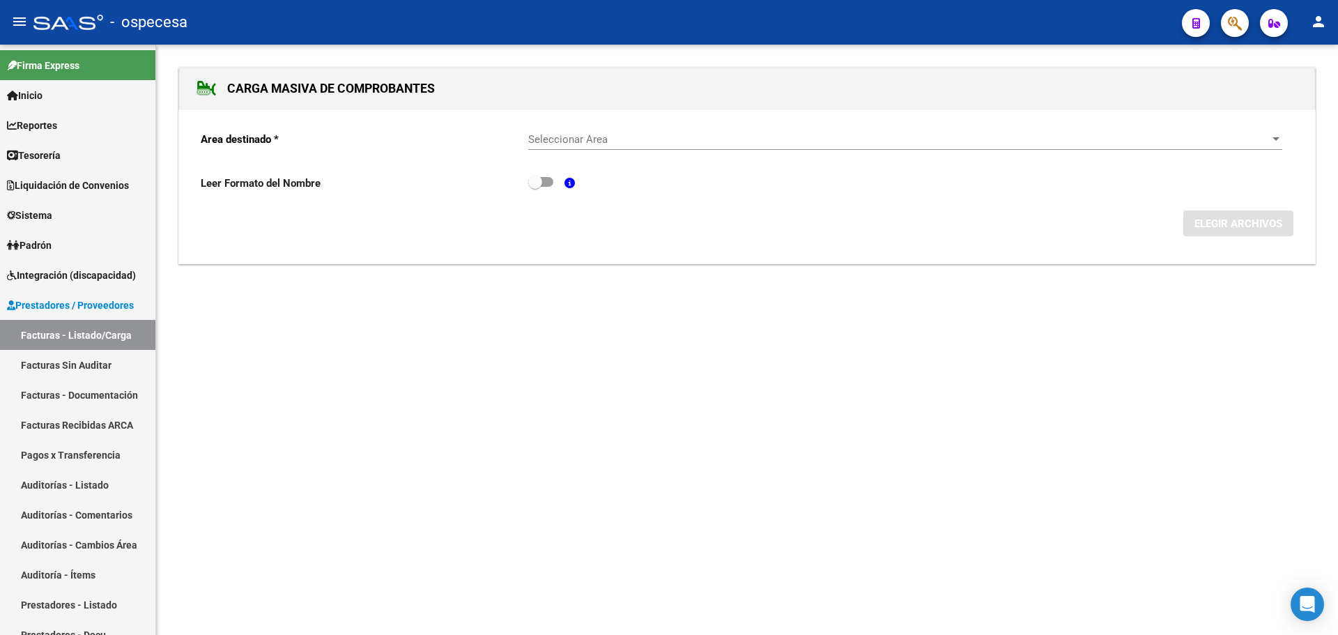
click at [561, 134] on span "Seleccionar Area" at bounding box center [898, 139] width 741 height 13
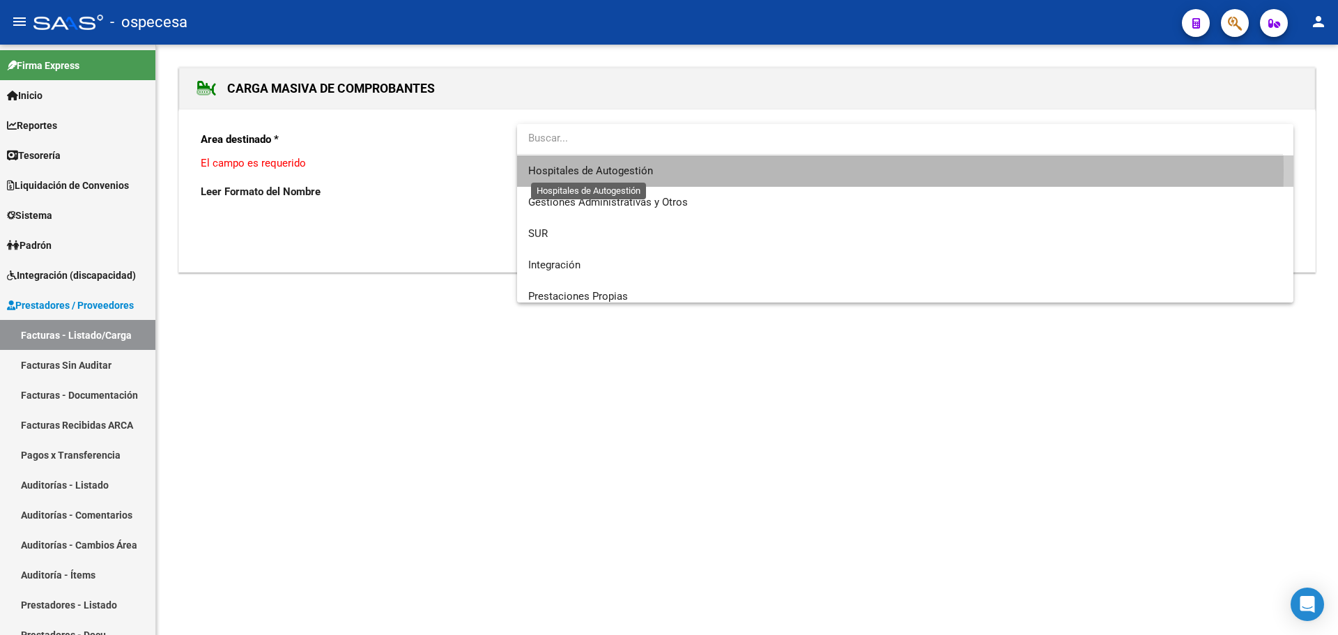
click at [612, 171] on span "Hospitales de Autogestión" at bounding box center [590, 170] width 125 height 13
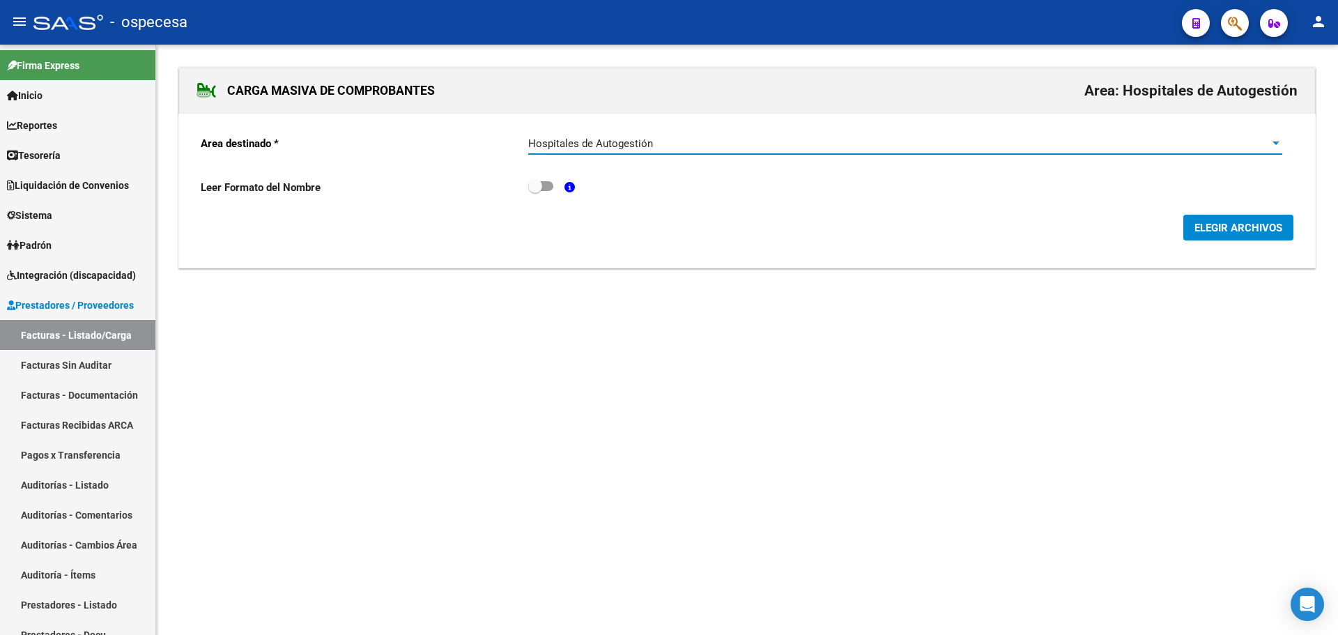
click at [1233, 237] on button "ELEGIR ARCHIVOS" at bounding box center [1238, 228] width 110 height 26
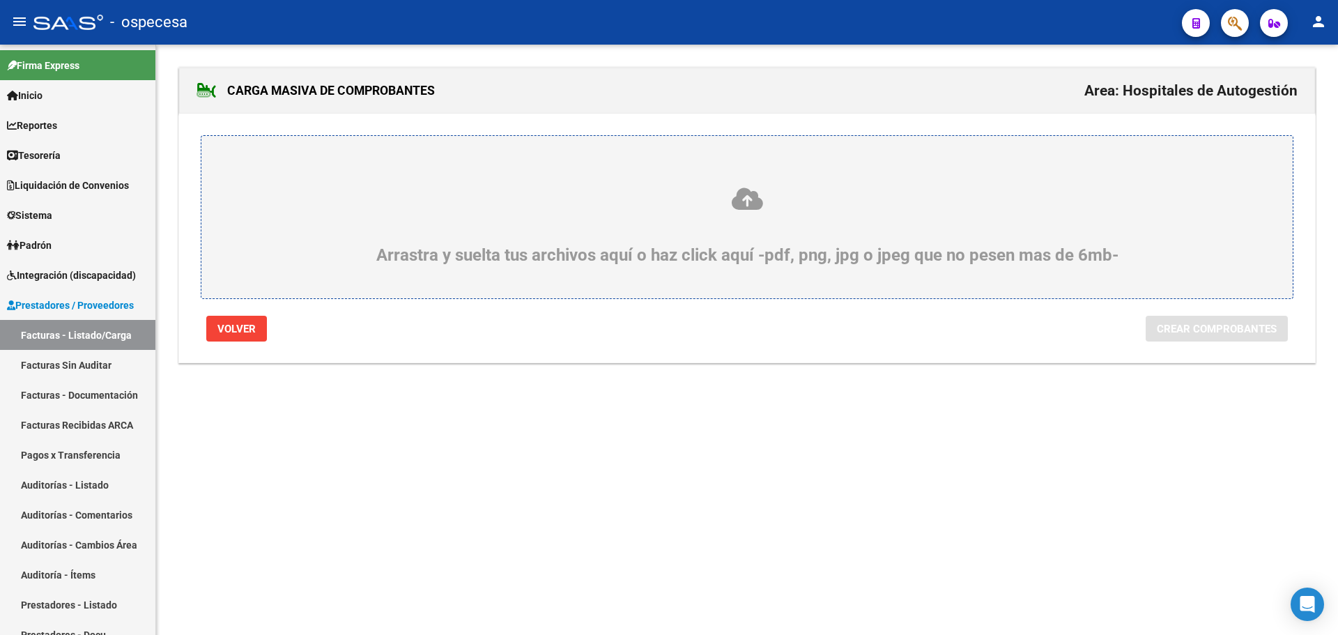
click at [626, 209] on icon at bounding box center [747, 199] width 1024 height 26
click at [0, 0] on input "Arrastra y suelta tus archivos aquí o haz click aquí -pdf, png, jpg o jpeg que …" at bounding box center [0, 0] width 0 height 0
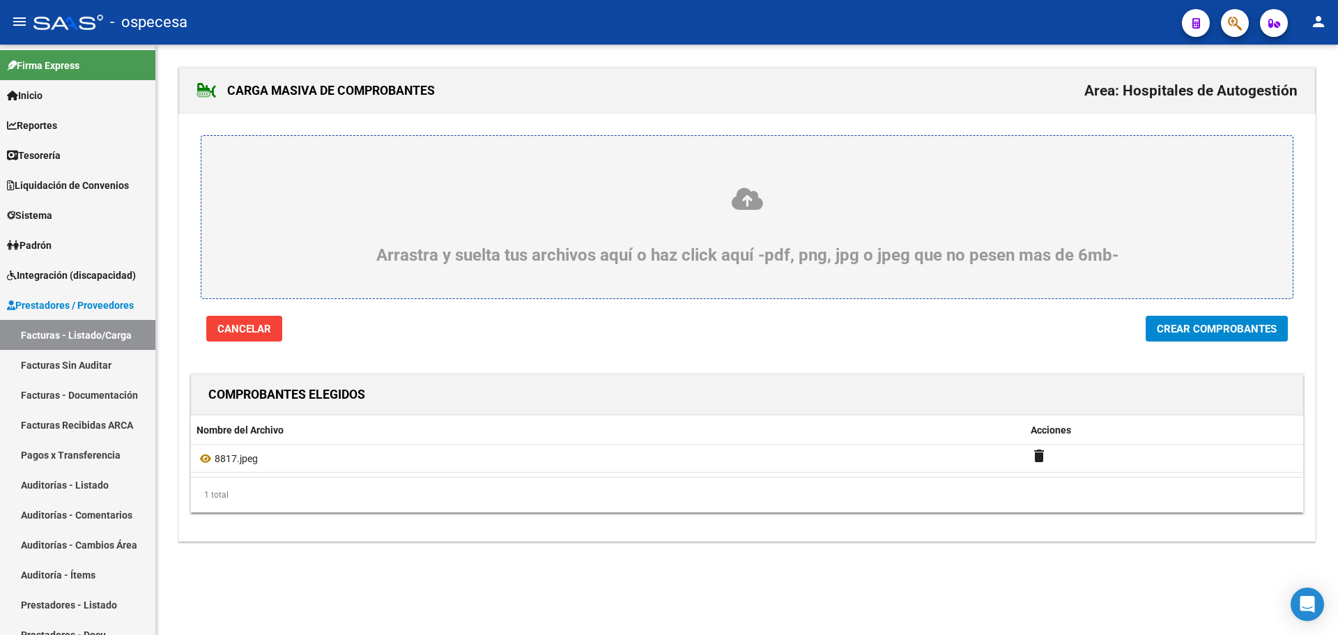
click at [1252, 329] on span "Crear Comprobantes" at bounding box center [1217, 329] width 120 height 13
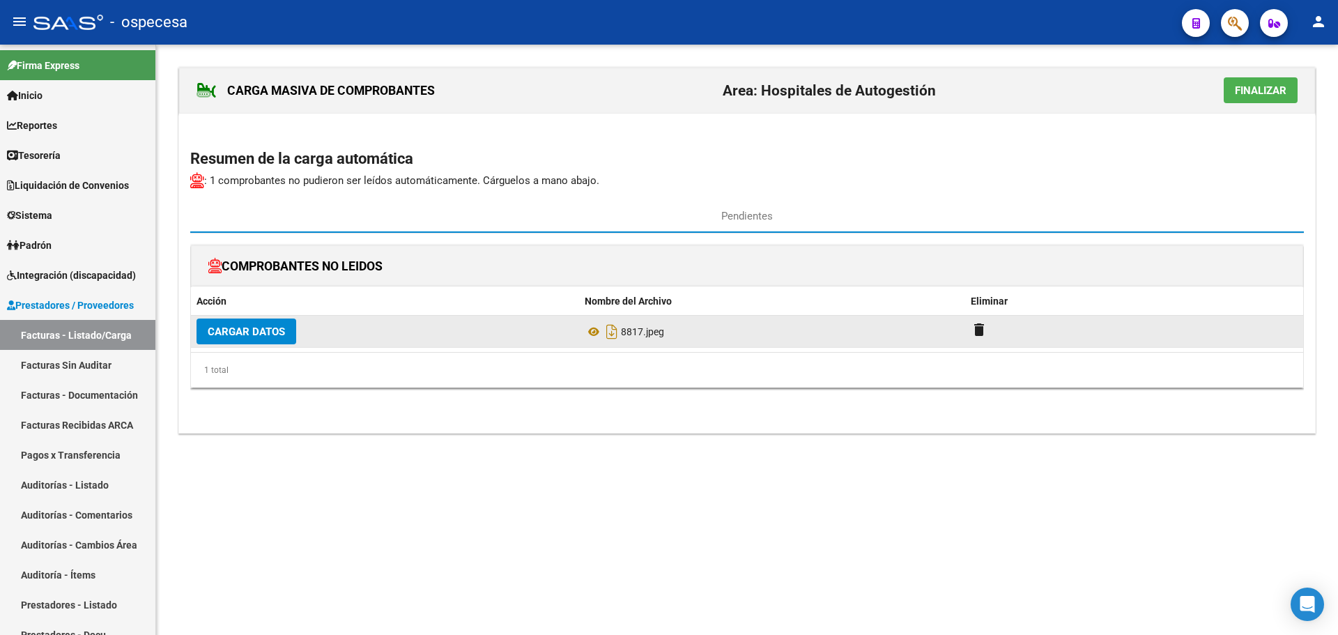
click at [268, 337] on span "Cargar Datos" at bounding box center [246, 331] width 77 height 13
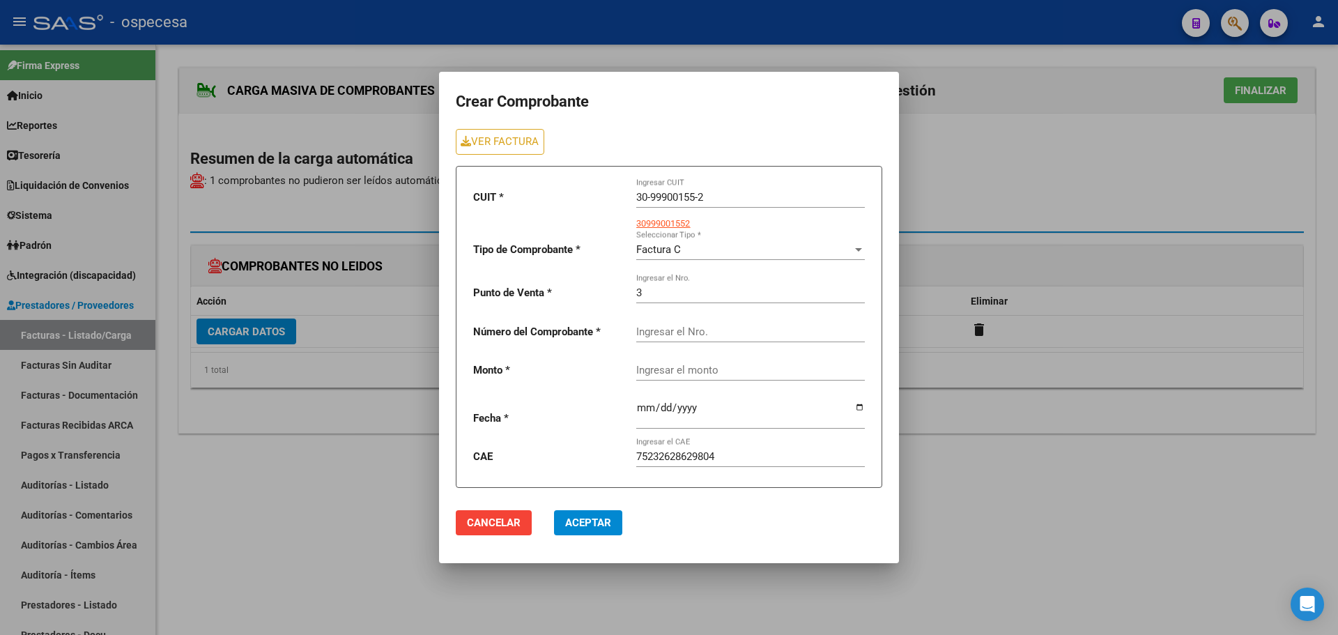
click at [673, 329] on input "Ingresar el Nro." at bounding box center [750, 331] width 229 height 13
type input "8817"
click at [699, 361] on div "Ingresar el monto" at bounding box center [750, 366] width 229 height 30
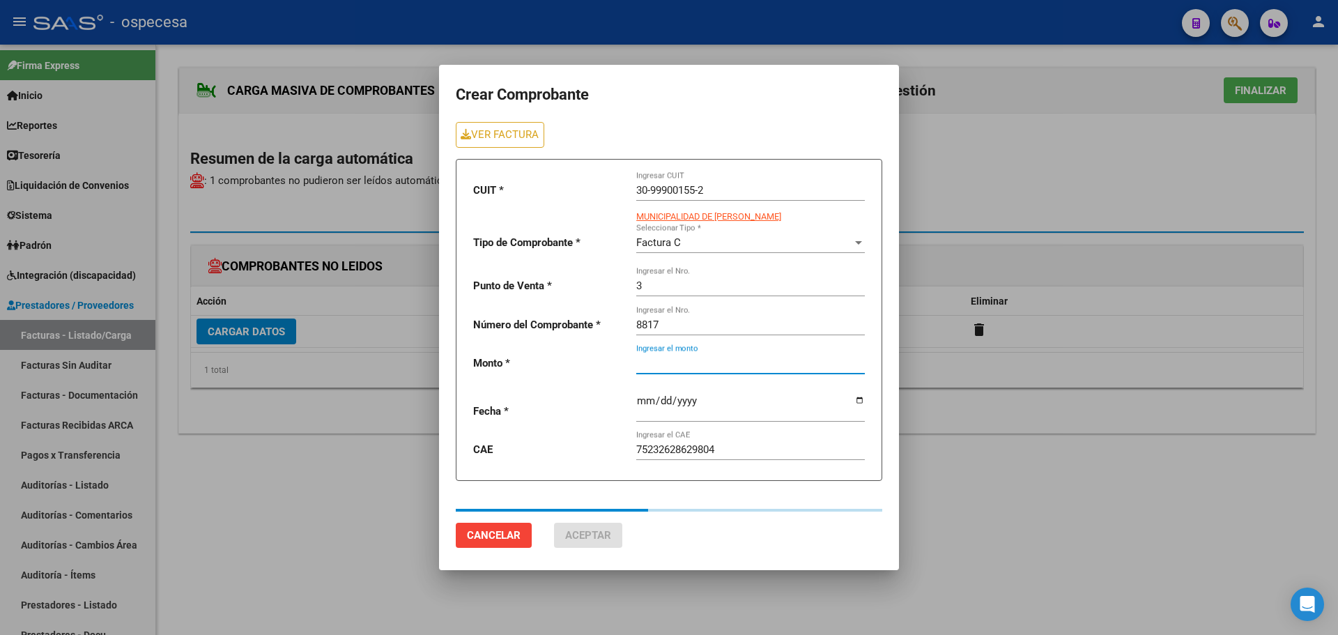
type input "7244"
type input "[DATE]"
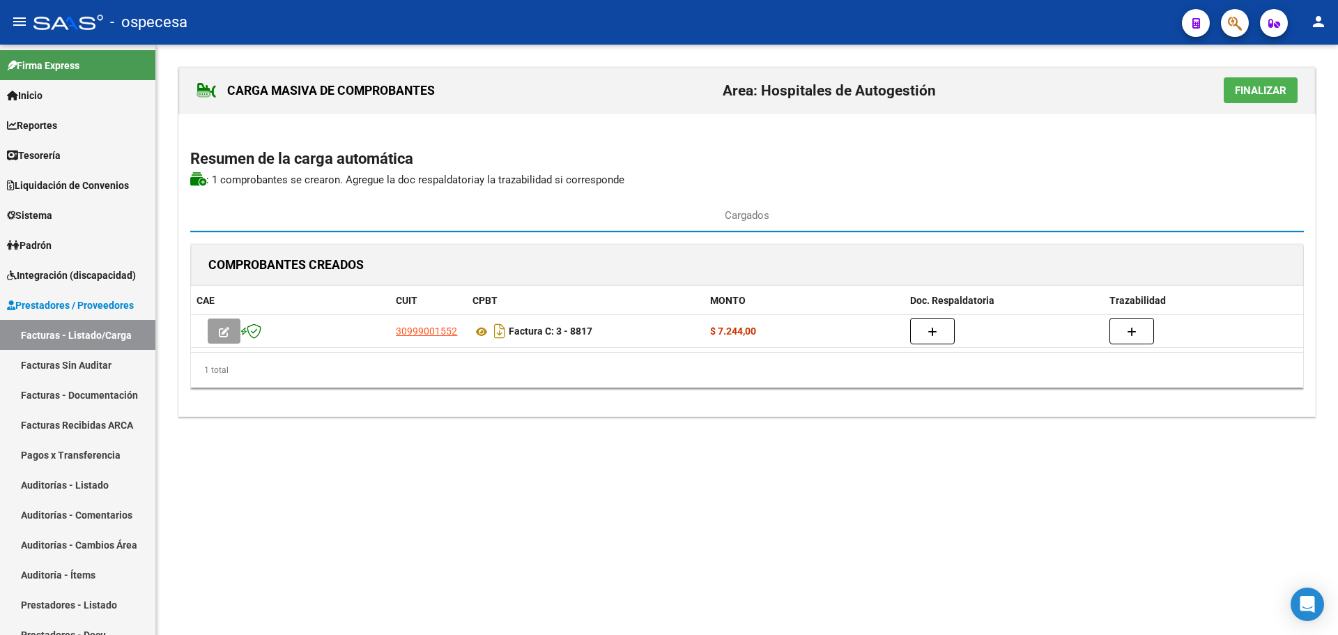
click at [1250, 87] on span "Finalizar" at bounding box center [1261, 90] width 52 height 13
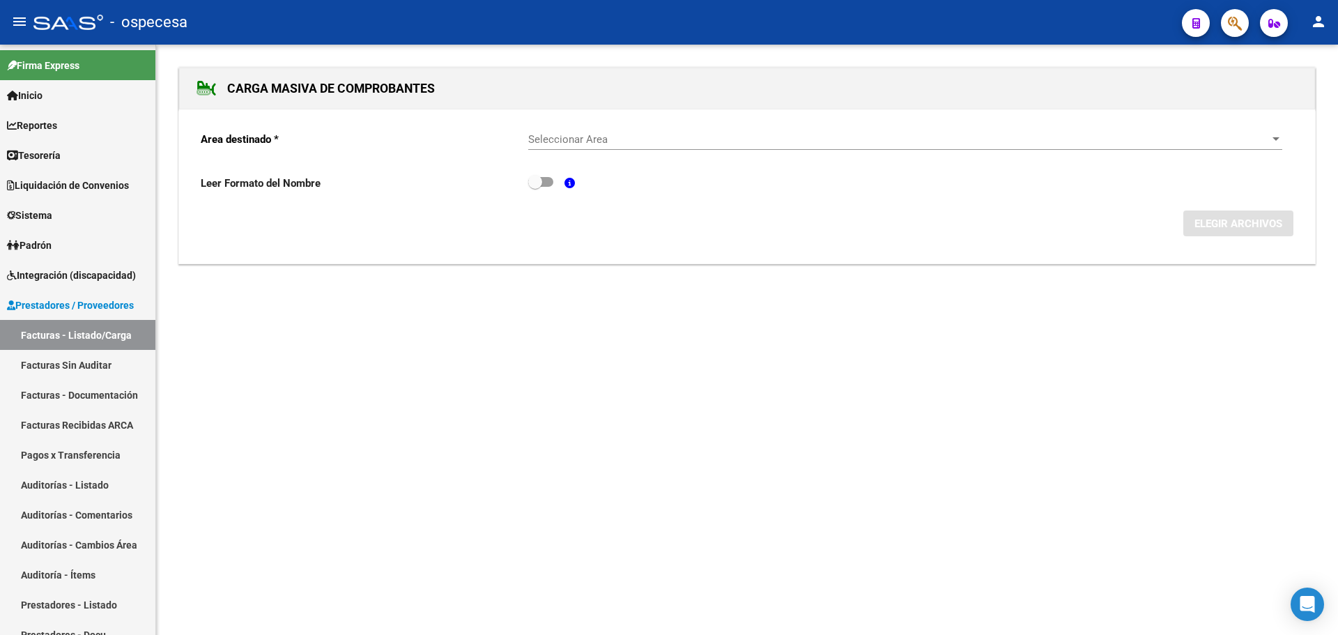
click at [657, 141] on span "Seleccionar Area" at bounding box center [898, 139] width 741 height 13
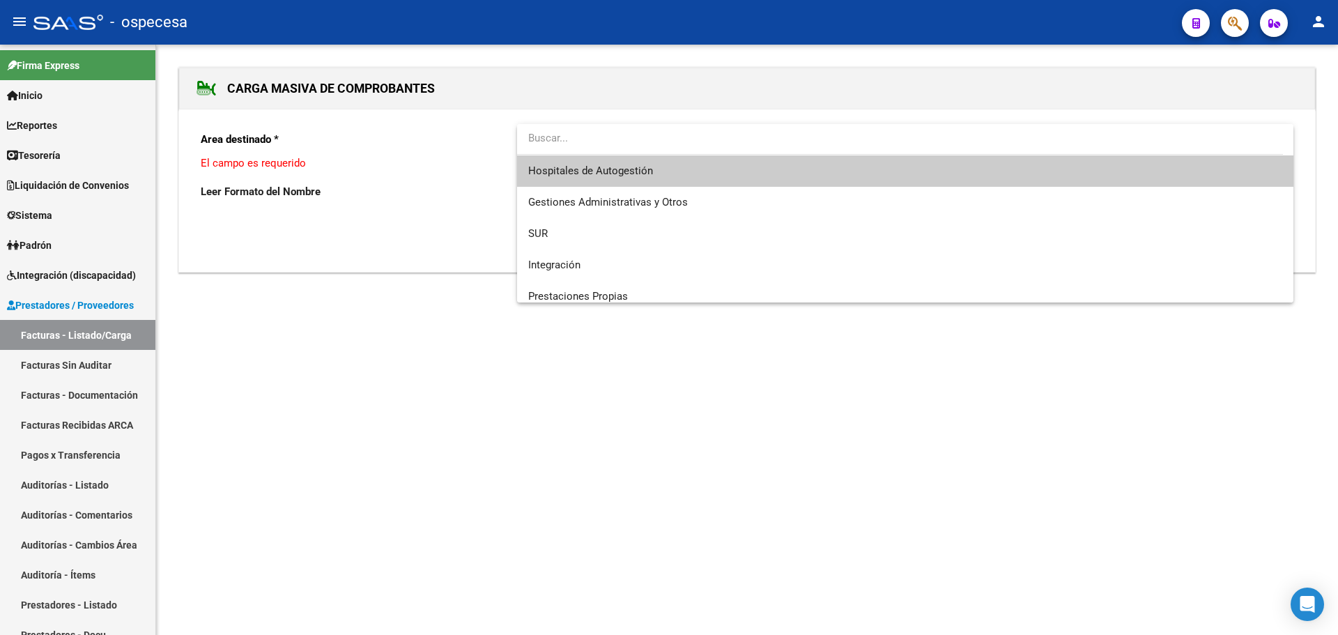
click at [663, 176] on span "Hospitales de Autogestión" at bounding box center [905, 170] width 754 height 31
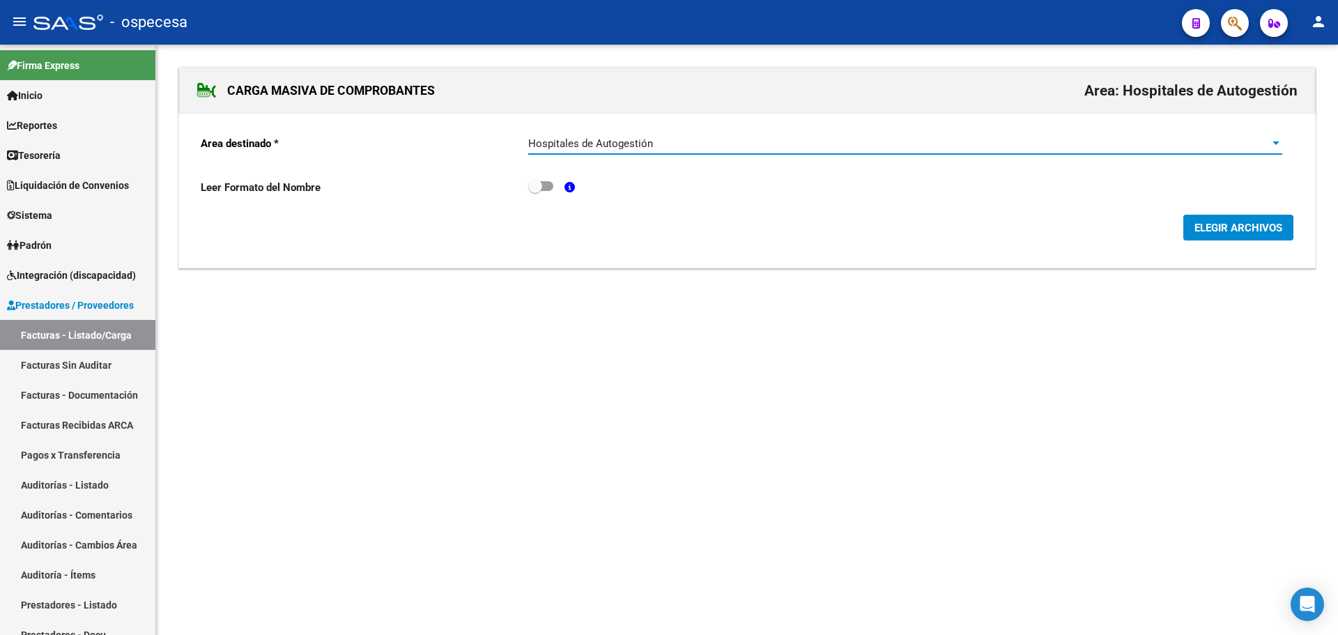
click at [1220, 221] on span "ELEGIR ARCHIVOS" at bounding box center [1238, 227] width 88 height 13
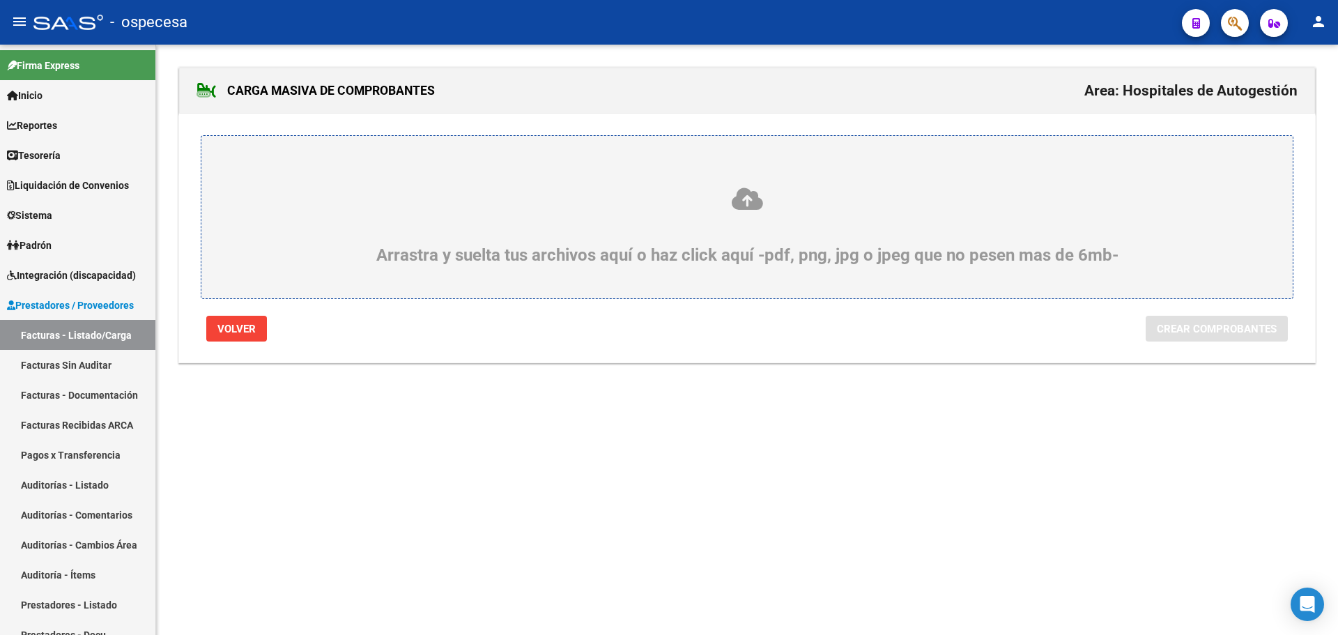
click at [752, 257] on div "Arrastra y suelta tus archivos aquí o haz click aquí -pdf, png, jpg o jpeg que …" at bounding box center [747, 225] width 1024 height 79
click at [0, 0] on input "Arrastra y suelta tus archivos aquí o haz click aquí -pdf, png, jpg o jpeg que …" at bounding box center [0, 0] width 0 height 0
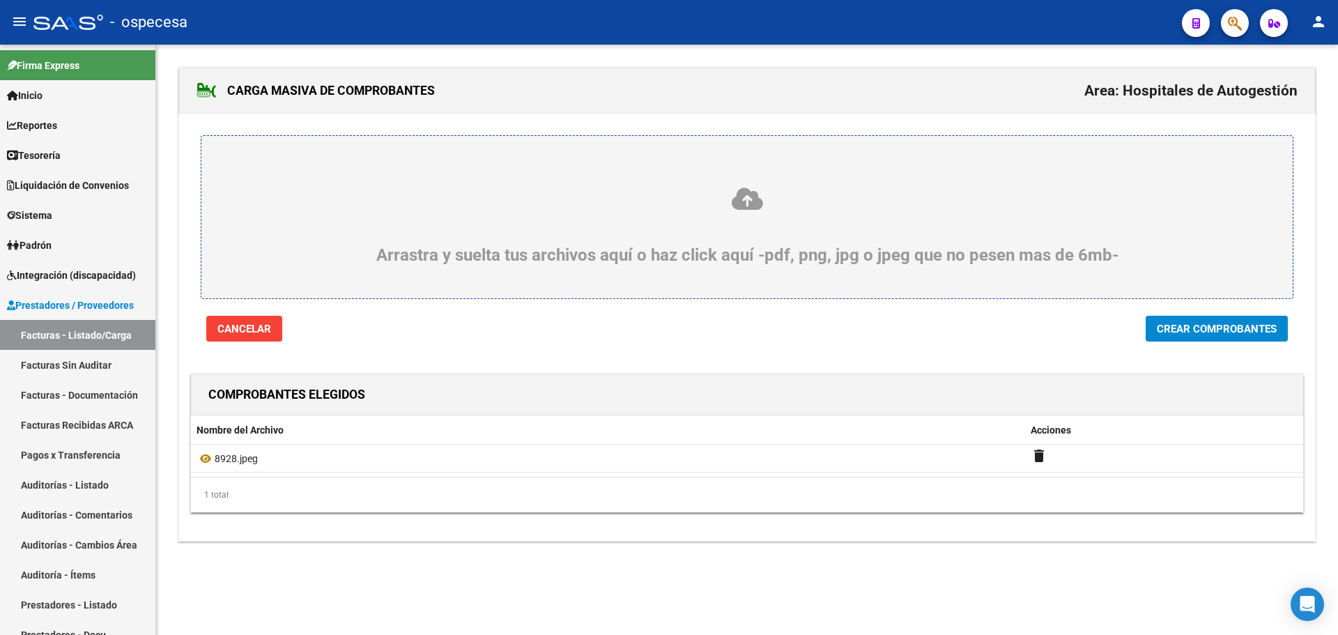
drag, startPoint x: 1243, startPoint y: 323, endPoint x: 1175, endPoint y: 298, distance: 72.1
click at [1241, 323] on span "Crear Comprobantes" at bounding box center [1217, 329] width 120 height 13
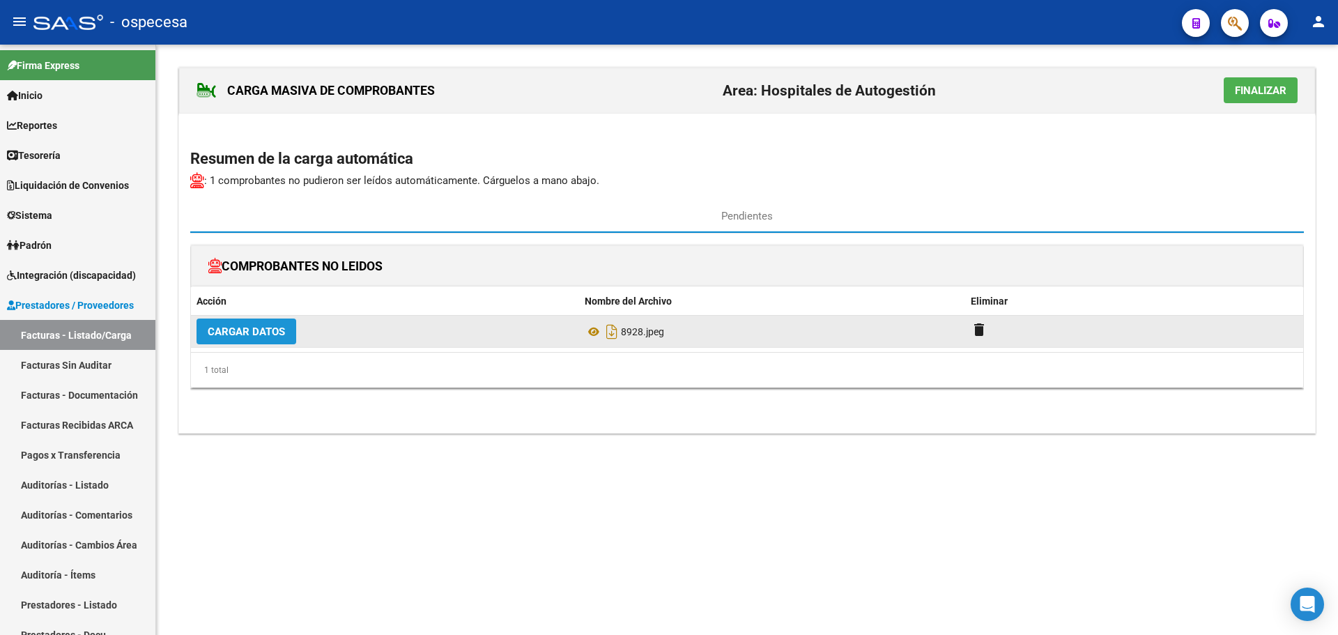
click at [279, 328] on span "Cargar Datos" at bounding box center [246, 331] width 77 height 13
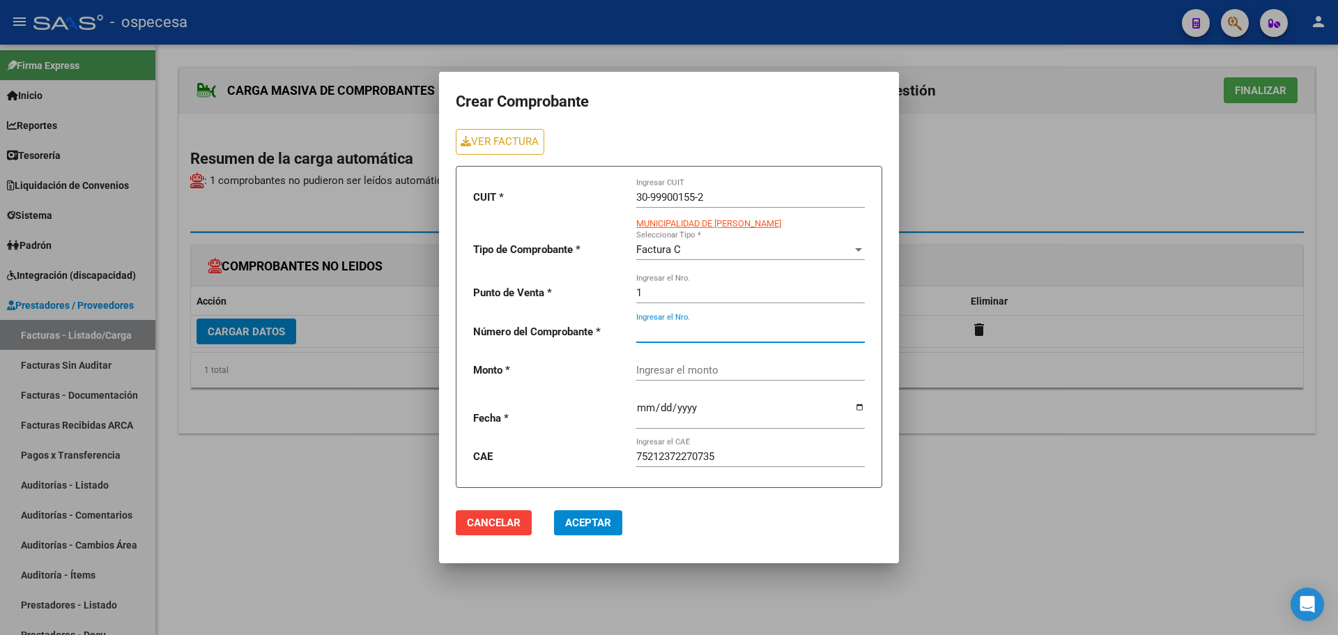
click at [708, 326] on input "Ingresar el Nro." at bounding box center [750, 331] width 229 height 13
type input "8928"
click at [713, 384] on div "CUIT * 30-99900155-2 Ingresar CUIT MUNICIPALIDAD DE [PERSON_NAME] Tipo de Compr…" at bounding box center [669, 327] width 426 height 322
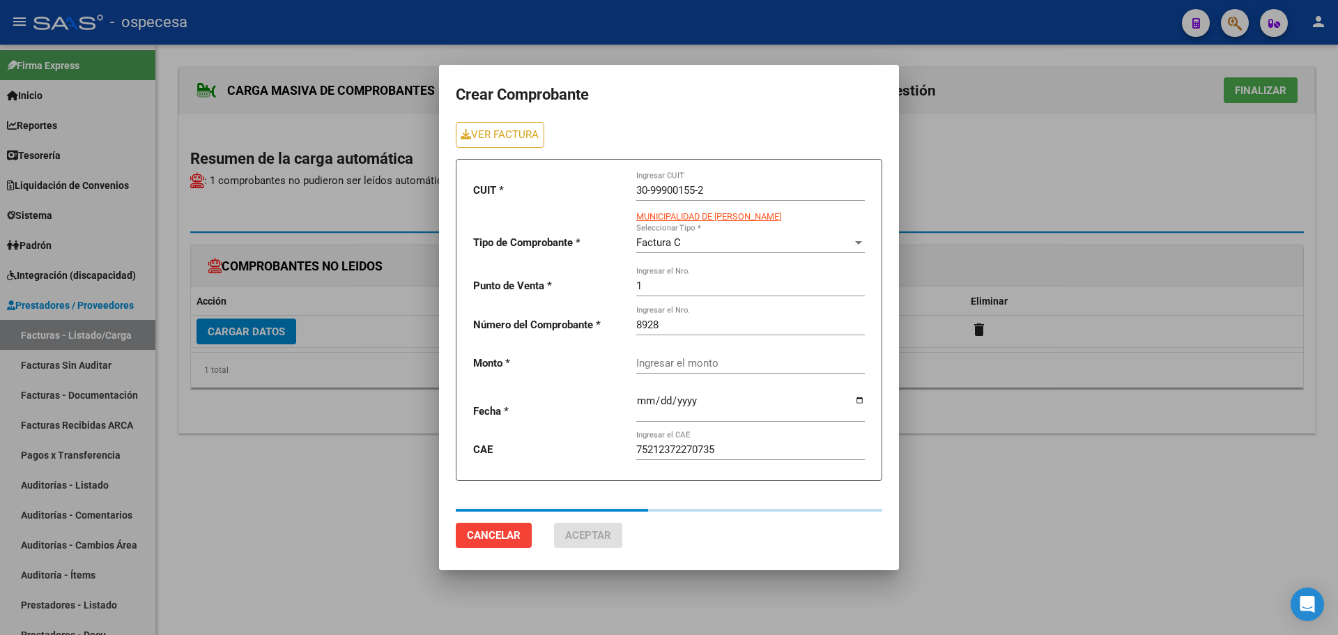
type input "11588"
type input "[DATE]"
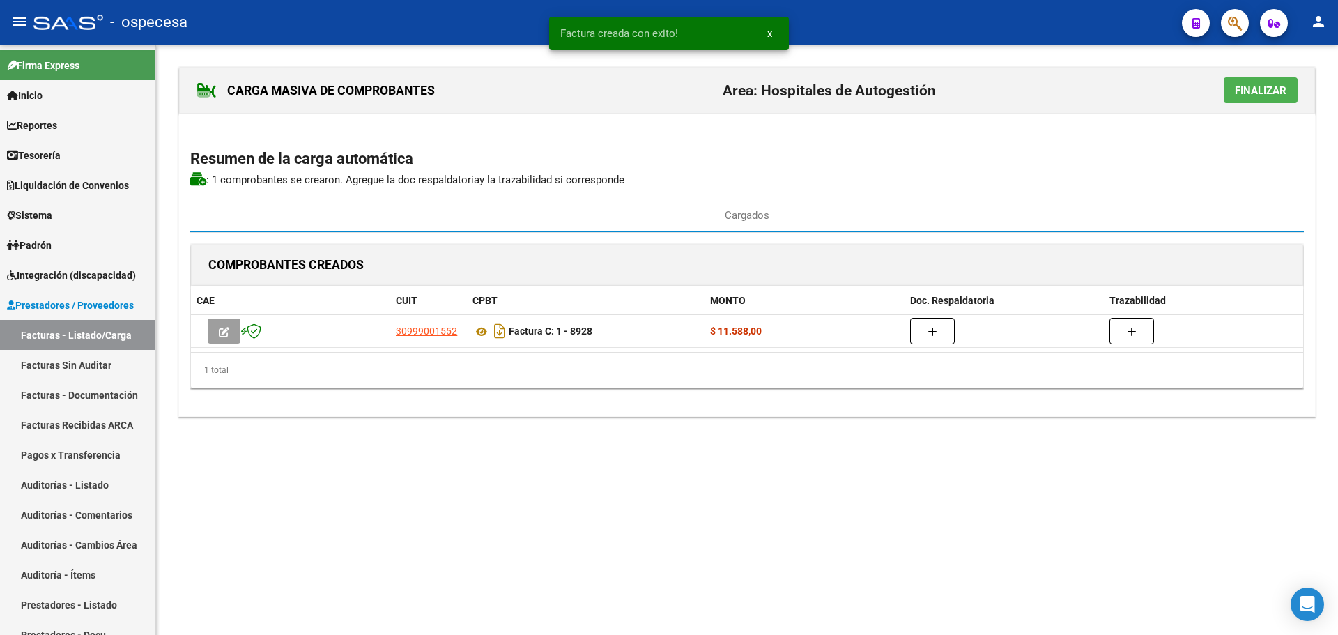
click at [1271, 102] on button "Finalizar" at bounding box center [1261, 90] width 74 height 26
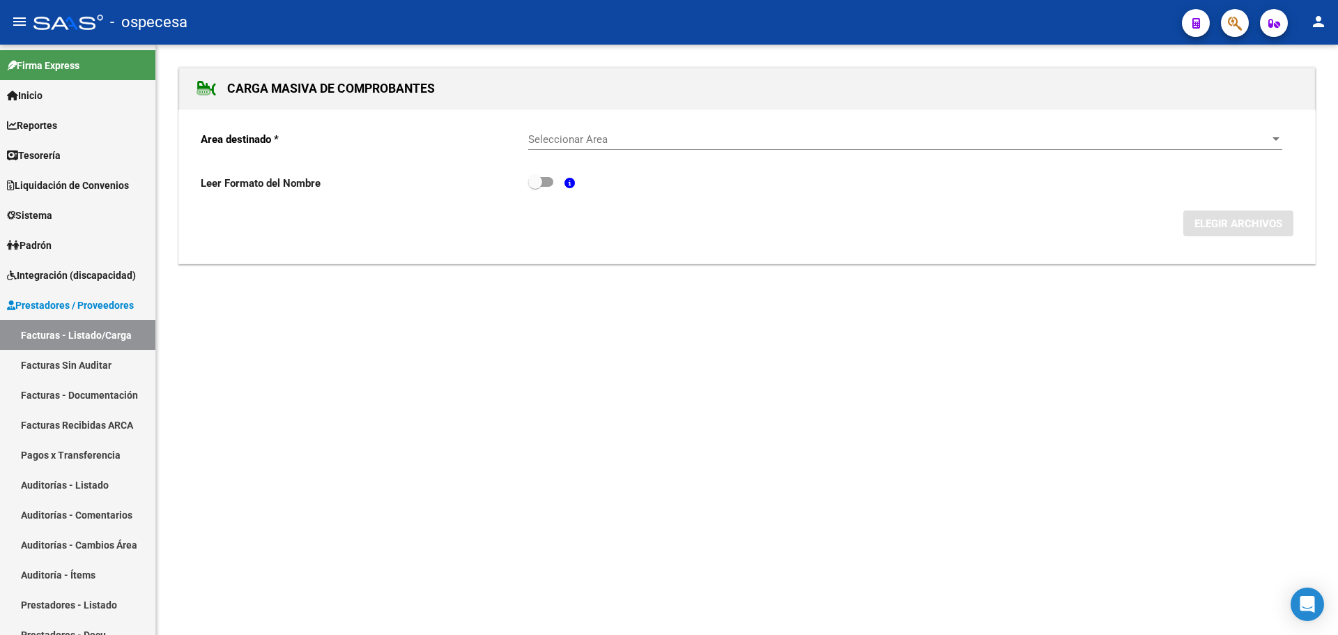
click at [608, 130] on div "Seleccionar Area Seleccionar Area" at bounding box center [905, 135] width 754 height 30
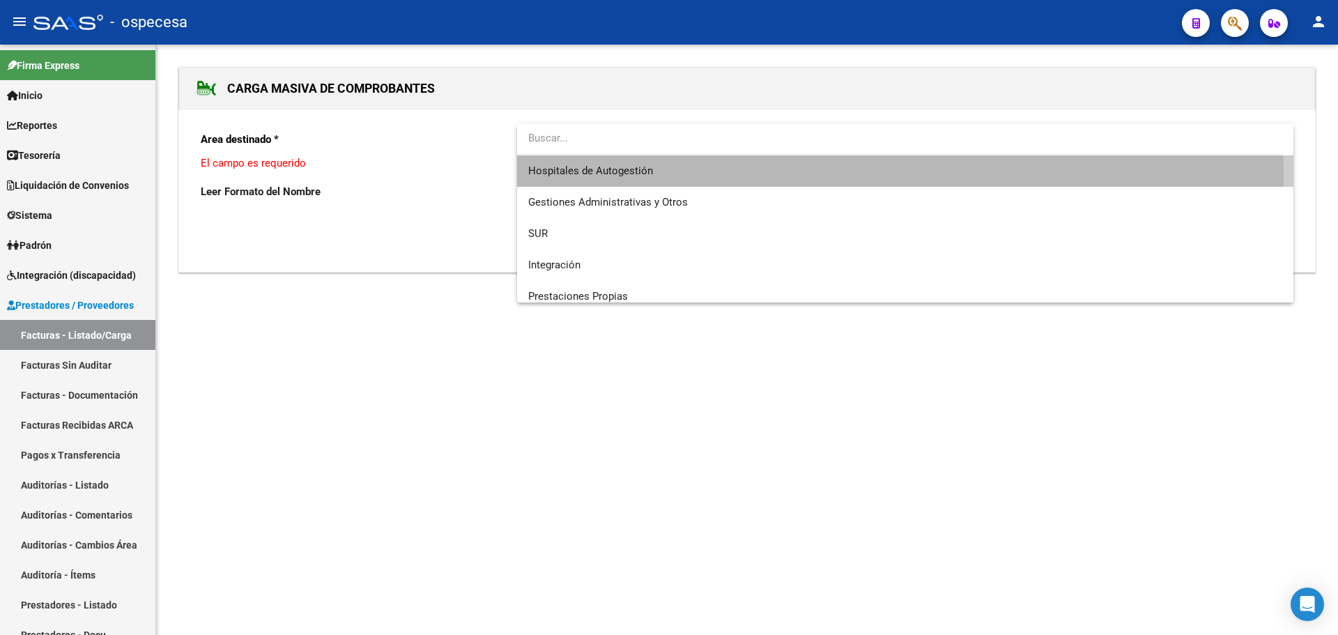
click at [617, 177] on span "Hospitales de Autogestión" at bounding box center [905, 170] width 754 height 31
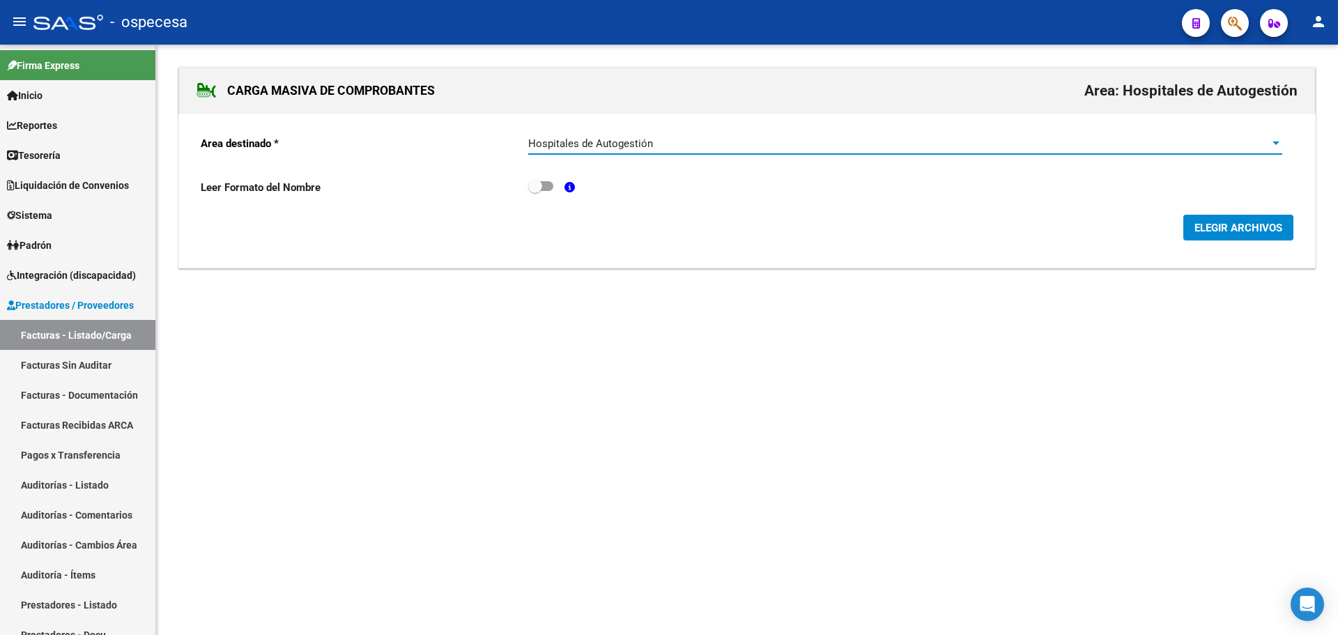
click at [1209, 233] on span "ELEGIR ARCHIVOS" at bounding box center [1238, 228] width 88 height 13
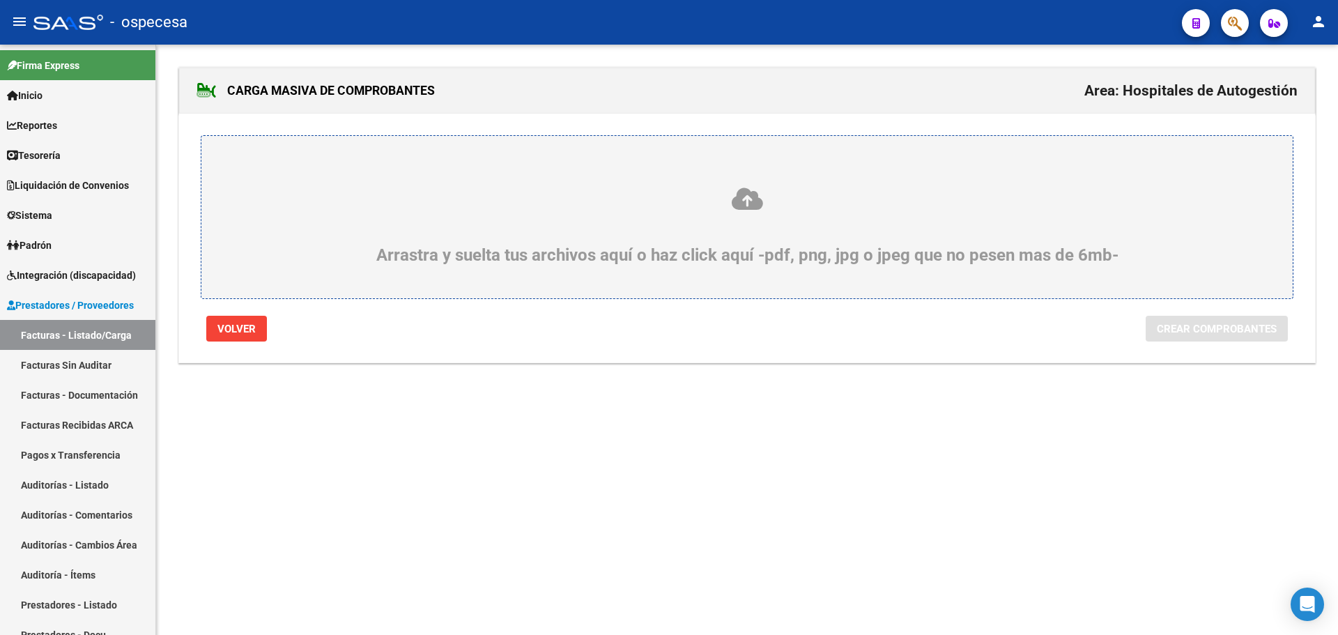
click at [831, 260] on div "Arrastra y suelta tus archivos aquí o haz click aquí -pdf, png, jpg o jpeg que …" at bounding box center [747, 225] width 1024 height 79
click at [0, 0] on input "Arrastra y suelta tus archivos aquí o haz click aquí -pdf, png, jpg o jpeg que …" at bounding box center [0, 0] width 0 height 0
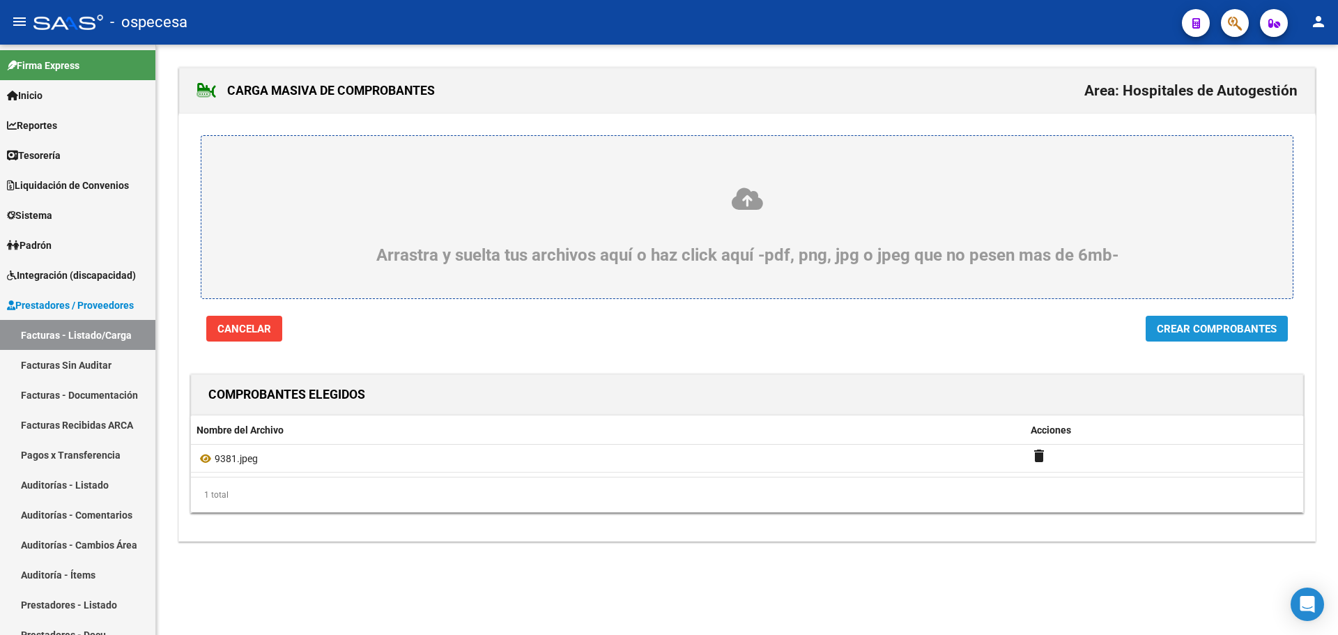
click at [1262, 337] on button "Crear Comprobantes" at bounding box center [1217, 329] width 142 height 26
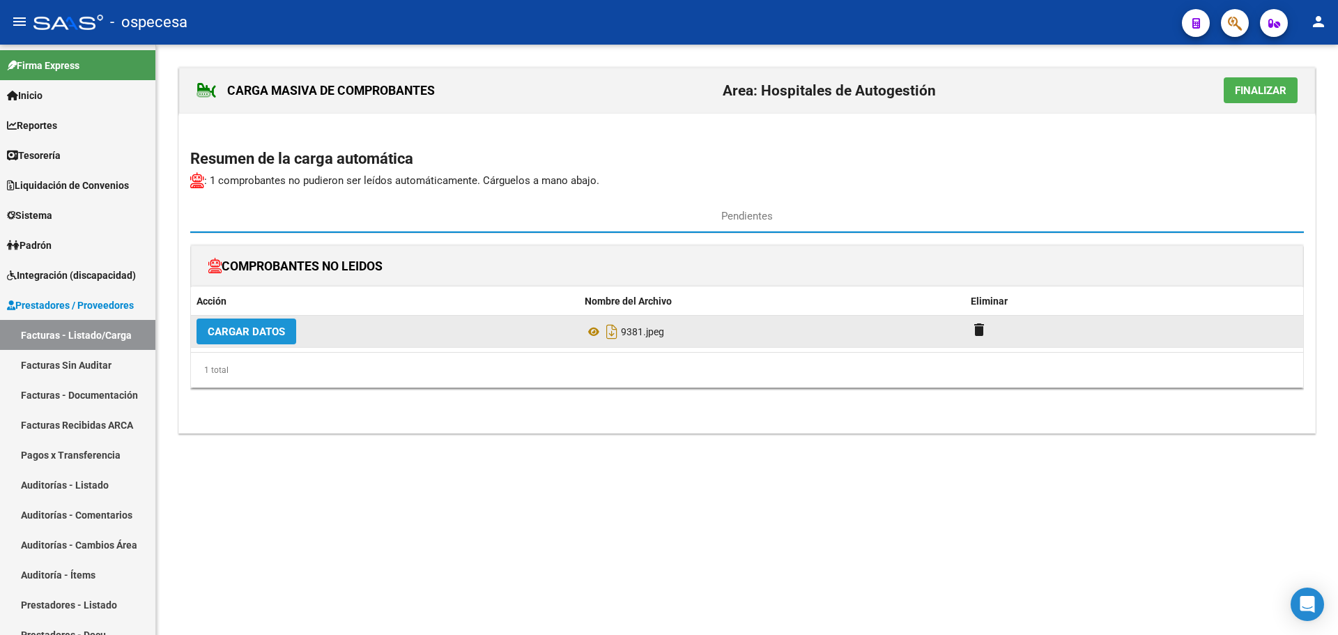
click at [245, 328] on span "Cargar Datos" at bounding box center [246, 331] width 77 height 13
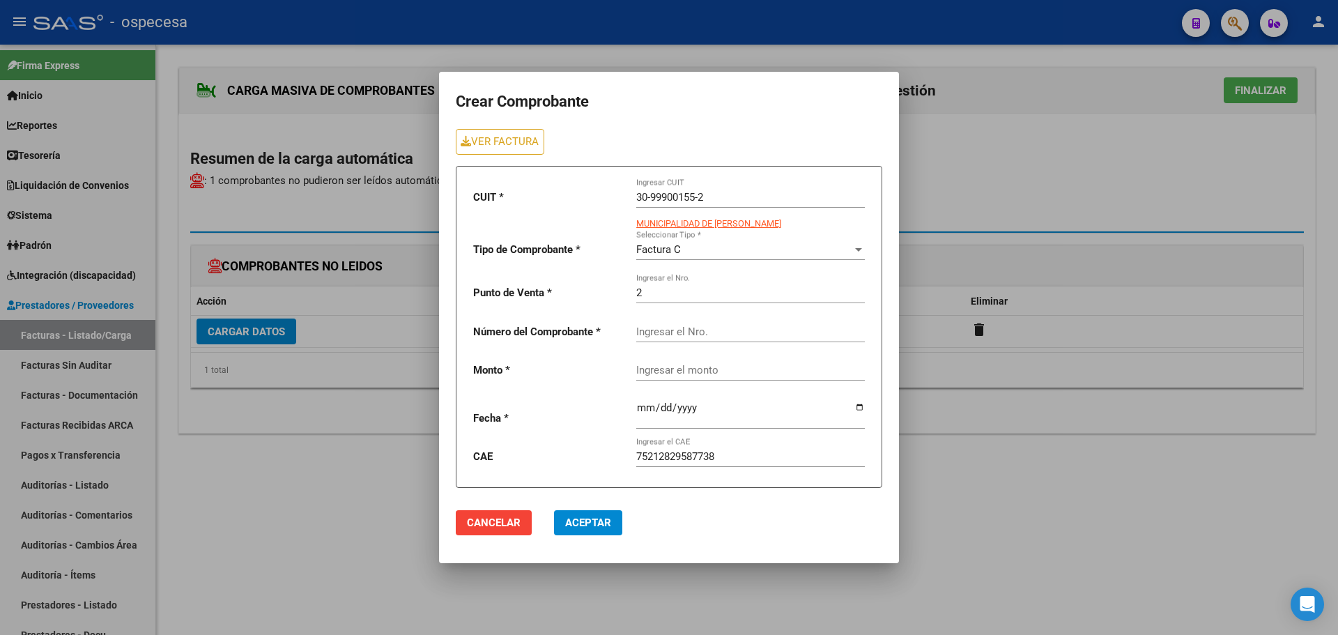
click at [717, 339] on div "Ingresar el Nro." at bounding box center [750, 327] width 229 height 30
click at [718, 323] on div "Ingresar el Nro." at bounding box center [750, 327] width 229 height 30
type input "9381"
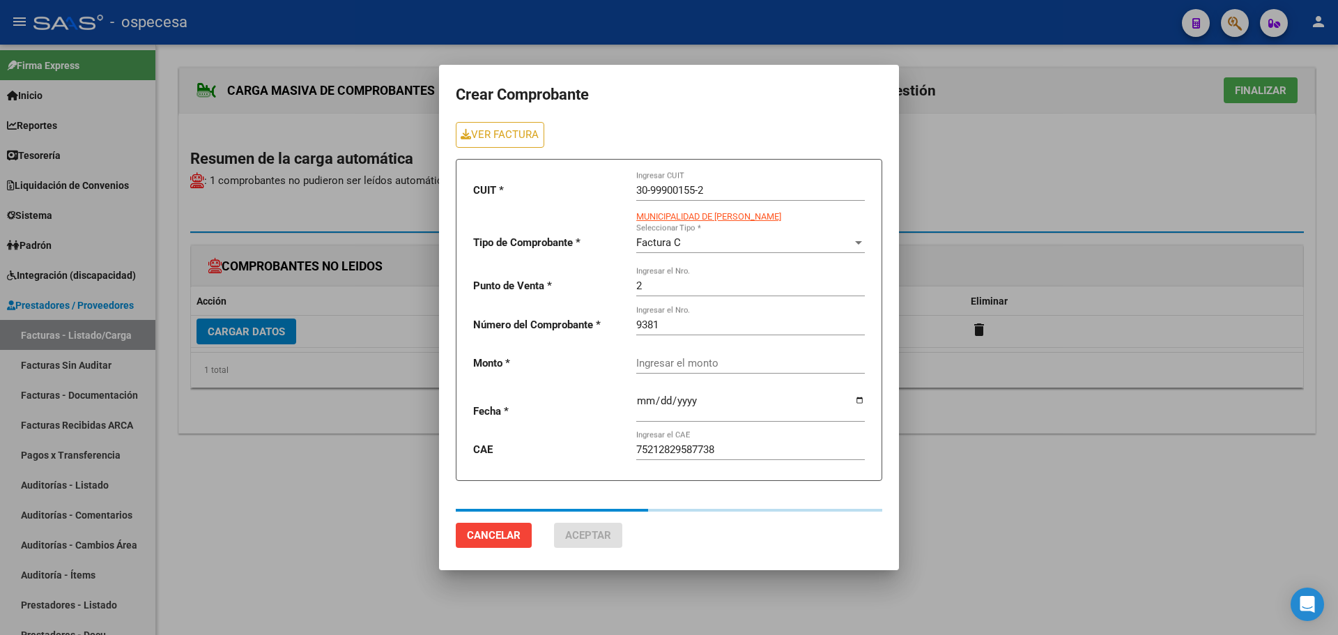
click at [742, 393] on div at bounding box center [750, 402] width 229 height 39
type input "66369"
type input "[DATE]"
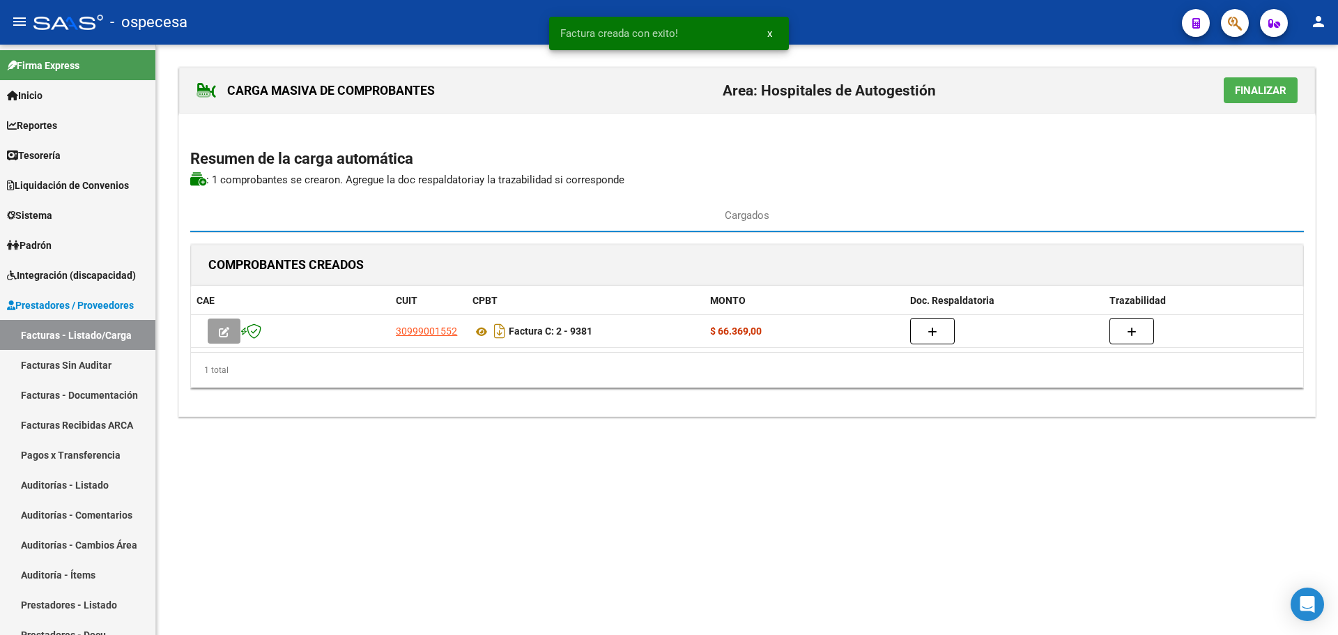
click at [1263, 86] on span "Finalizar" at bounding box center [1261, 90] width 52 height 13
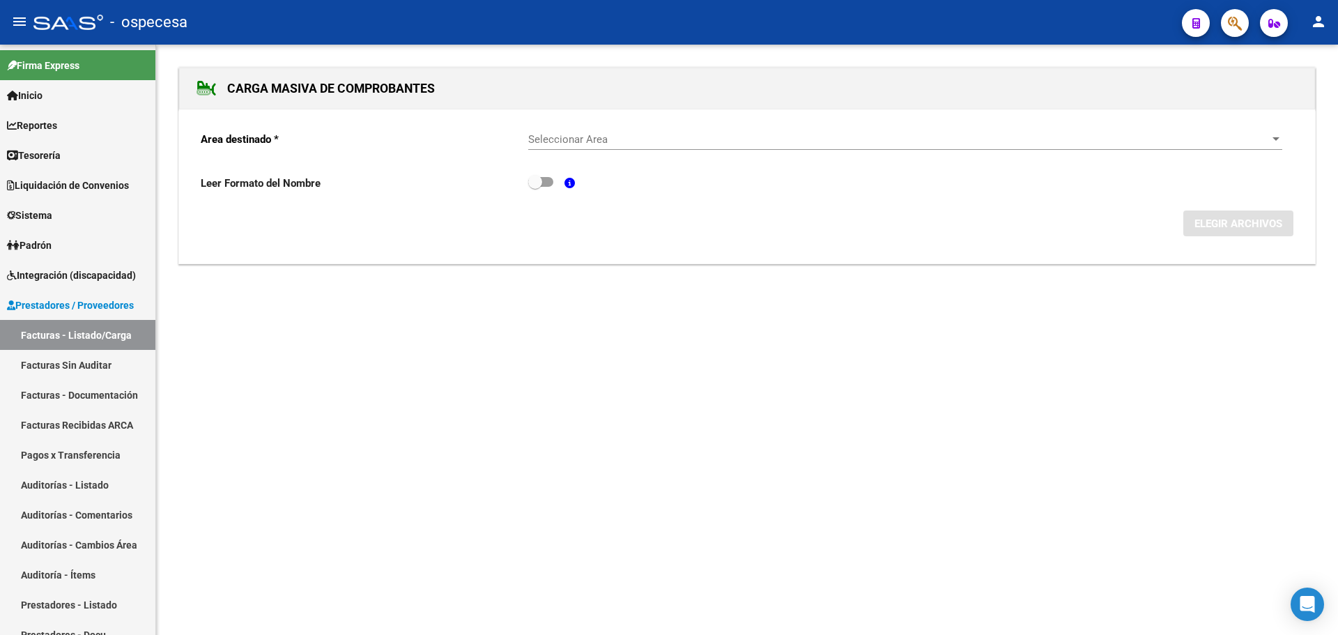
click at [618, 133] on span "Seleccionar Area" at bounding box center [898, 139] width 741 height 13
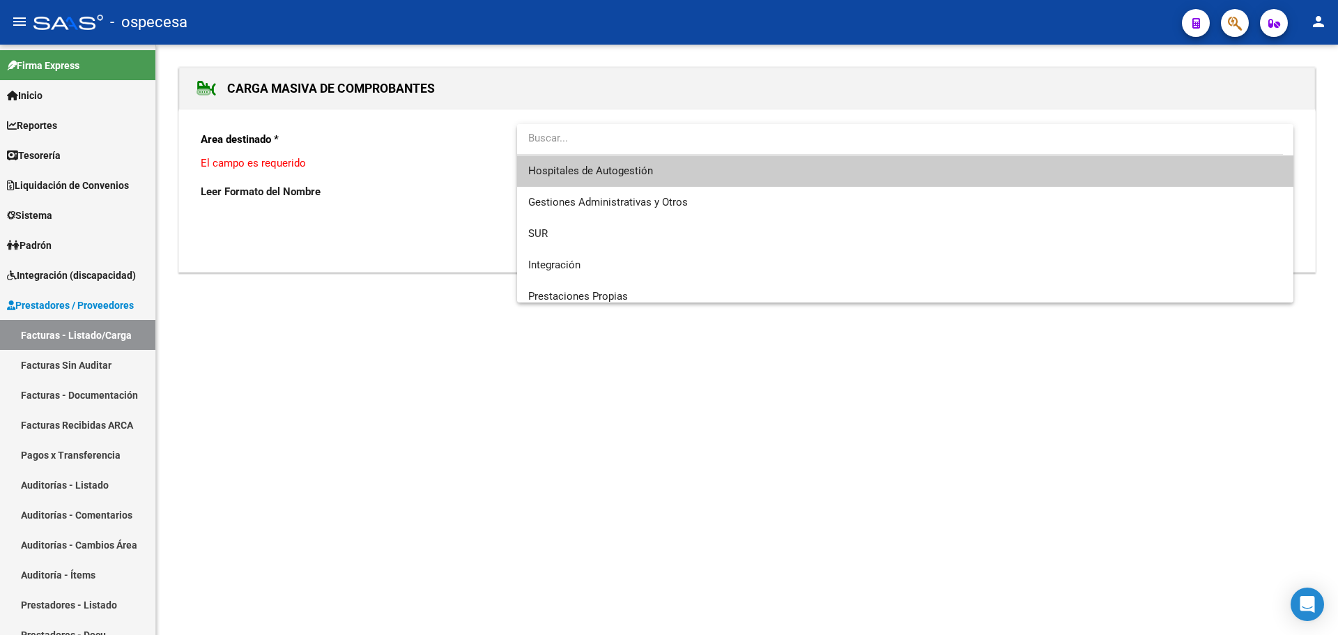
click at [645, 177] on span "Hospitales de Autogestión" at bounding box center [905, 170] width 754 height 31
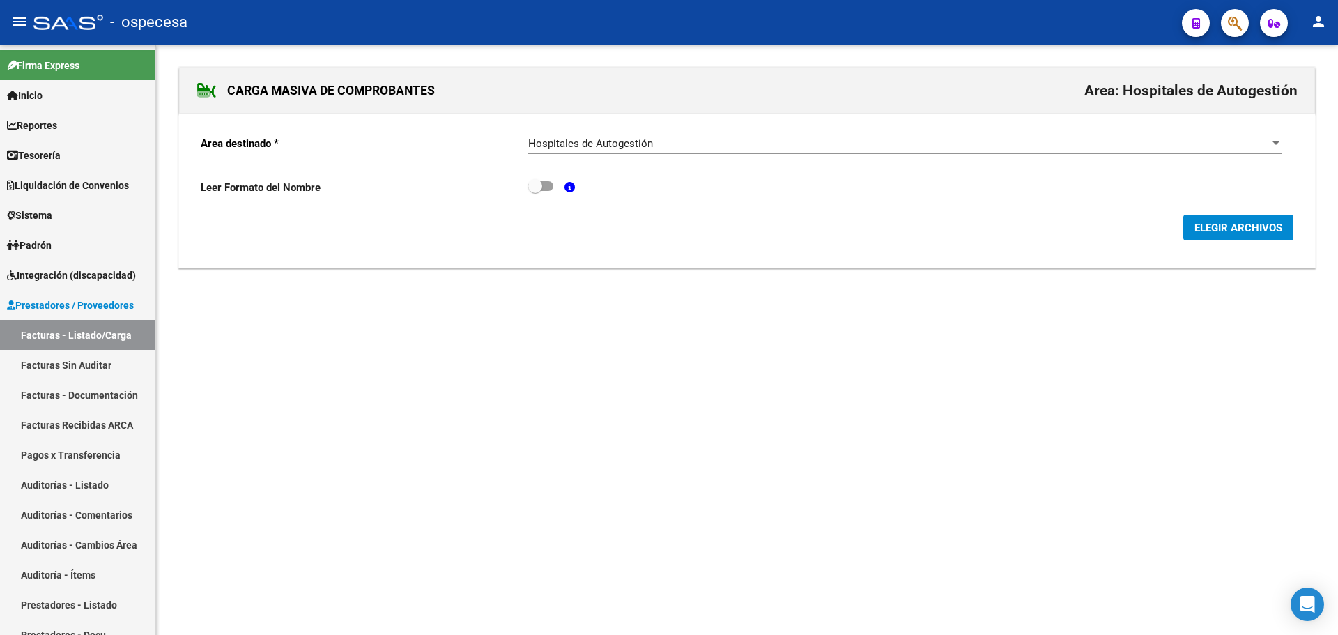
click at [1224, 241] on div "Area destinado * Hospitales de Autogestión Seleccionar Area Leer Formato del No…" at bounding box center [747, 191] width 1136 height 155
click at [1215, 229] on span "ELEGIR ARCHIVOS" at bounding box center [1238, 228] width 88 height 13
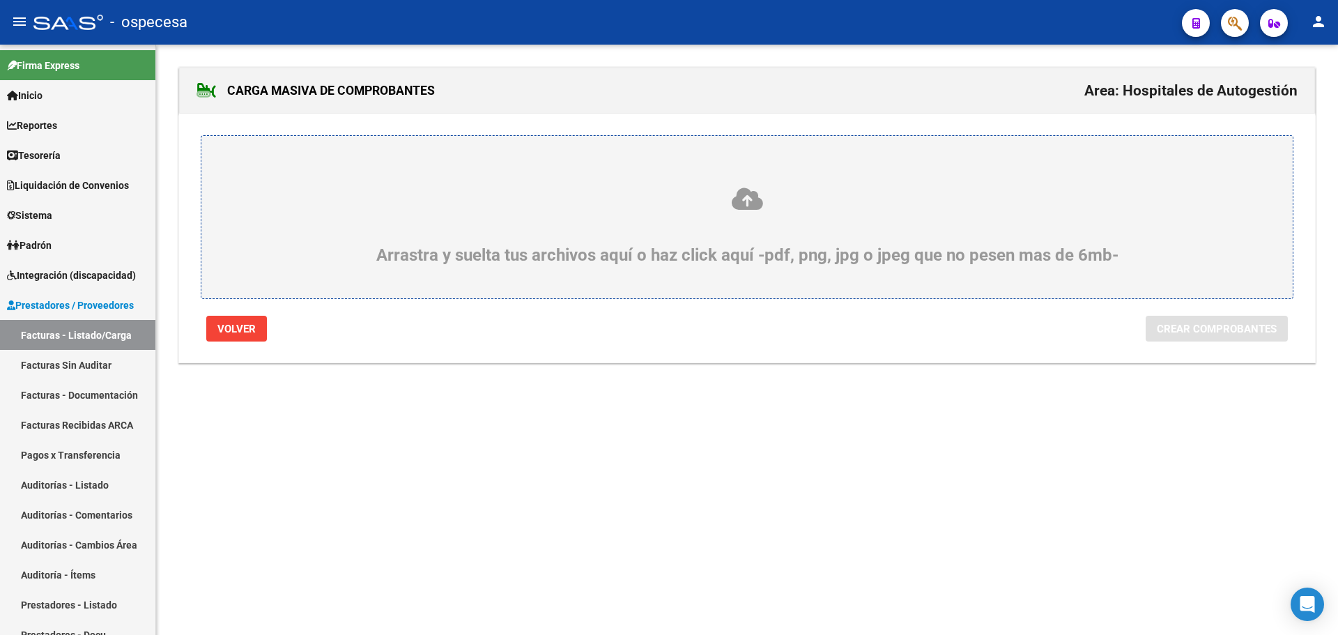
click at [837, 208] on icon at bounding box center [747, 199] width 1024 height 26
click at [0, 0] on input "Arrastra y suelta tus archivos aquí o haz click aquí -pdf, png, jpg o jpeg que …" at bounding box center [0, 0] width 0 height 0
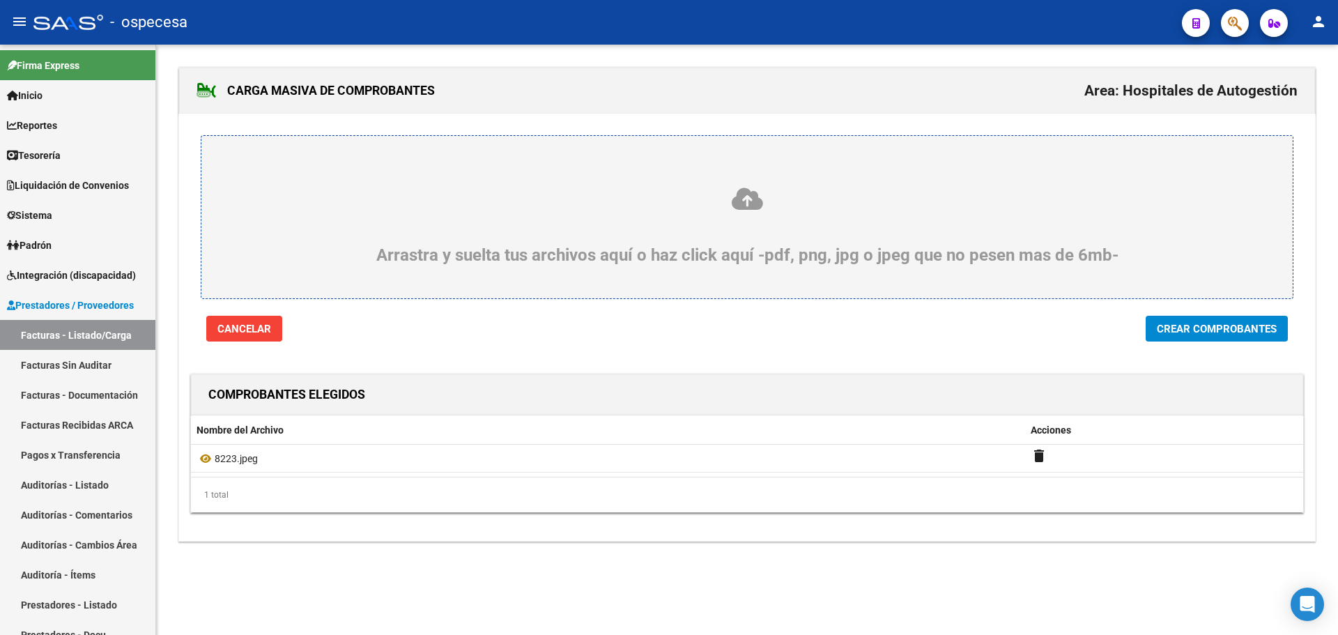
click at [1233, 315] on div "Arrastra y suelta tus archivos aquí o haz click aquí -pdf, png, jpg o jpeg que …" at bounding box center [747, 228] width 1136 height 228
click at [1233, 316] on button "Crear Comprobantes" at bounding box center [1217, 329] width 142 height 26
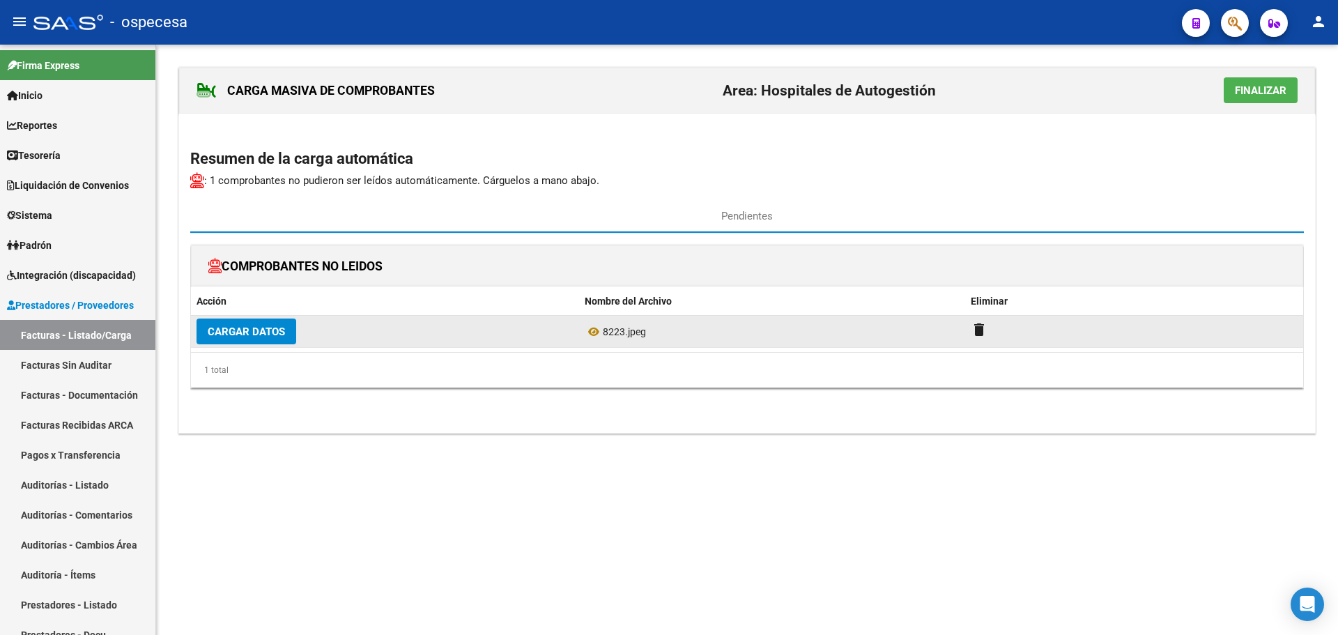
click at [264, 335] on span "Cargar Datos" at bounding box center [246, 331] width 77 height 13
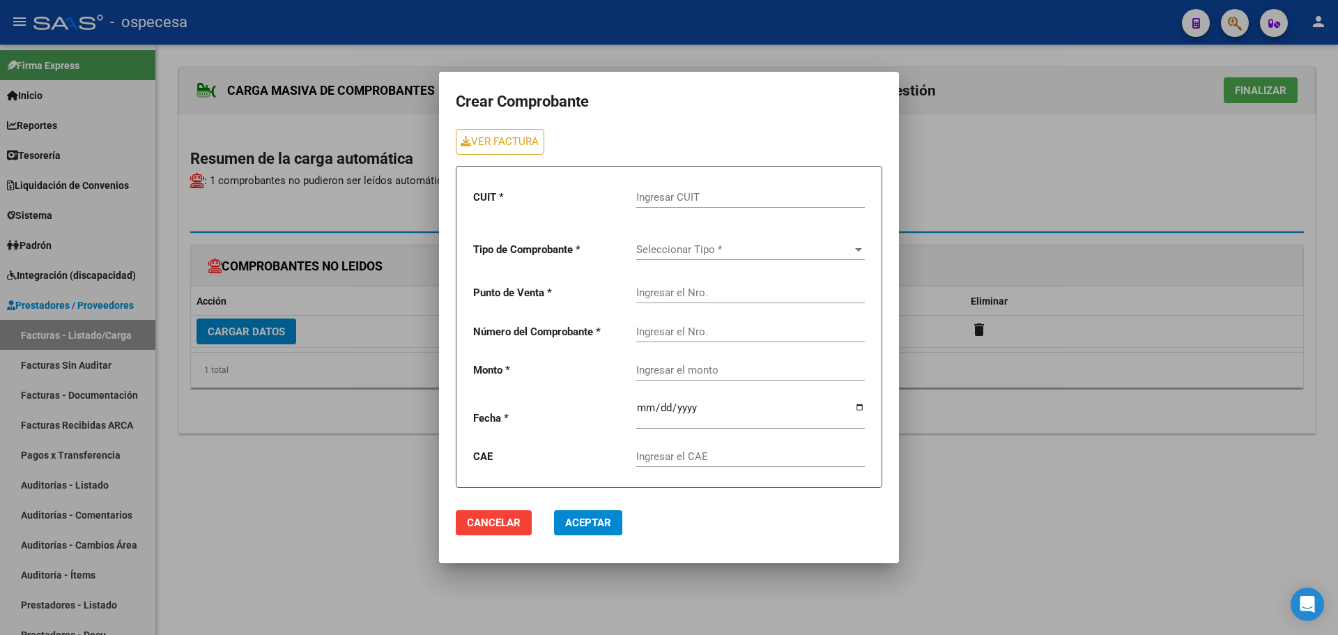
click at [707, 201] on input "Ingresar CUIT" at bounding box center [750, 197] width 229 height 13
type input "30-99900155-2"
click at [701, 249] on span "Seleccionar Tipo *" at bounding box center [744, 249] width 216 height 13
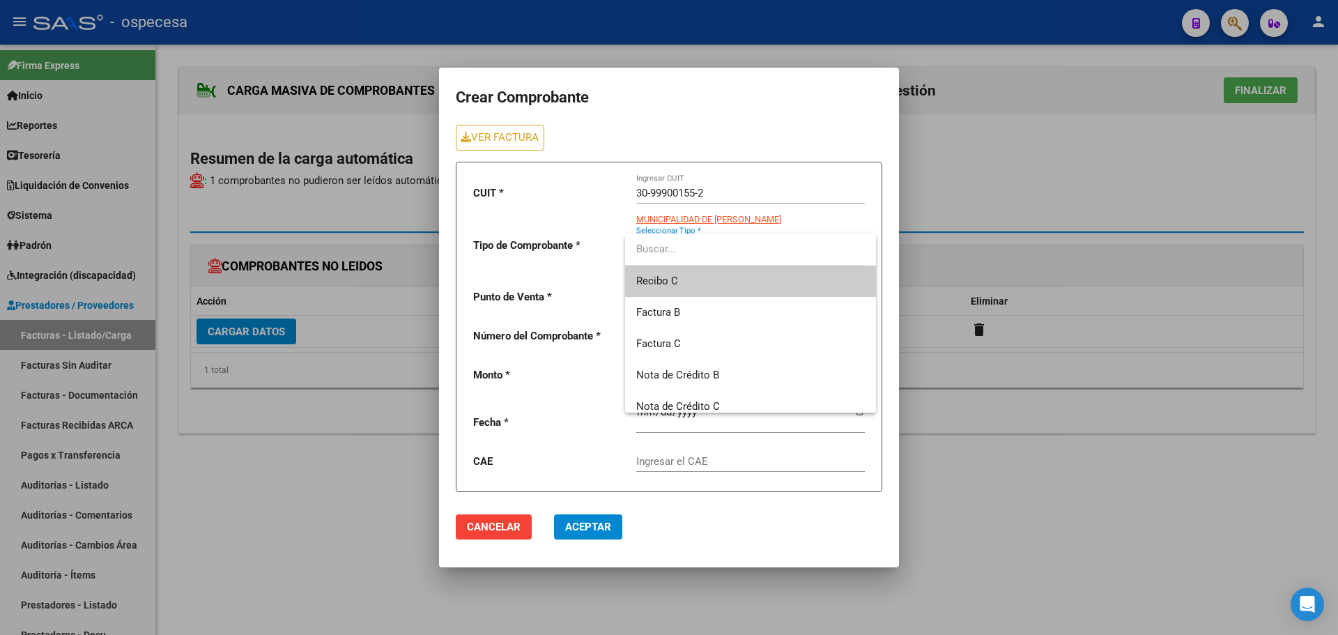
click at [694, 272] on span "Recibo C" at bounding box center [750, 281] width 229 height 31
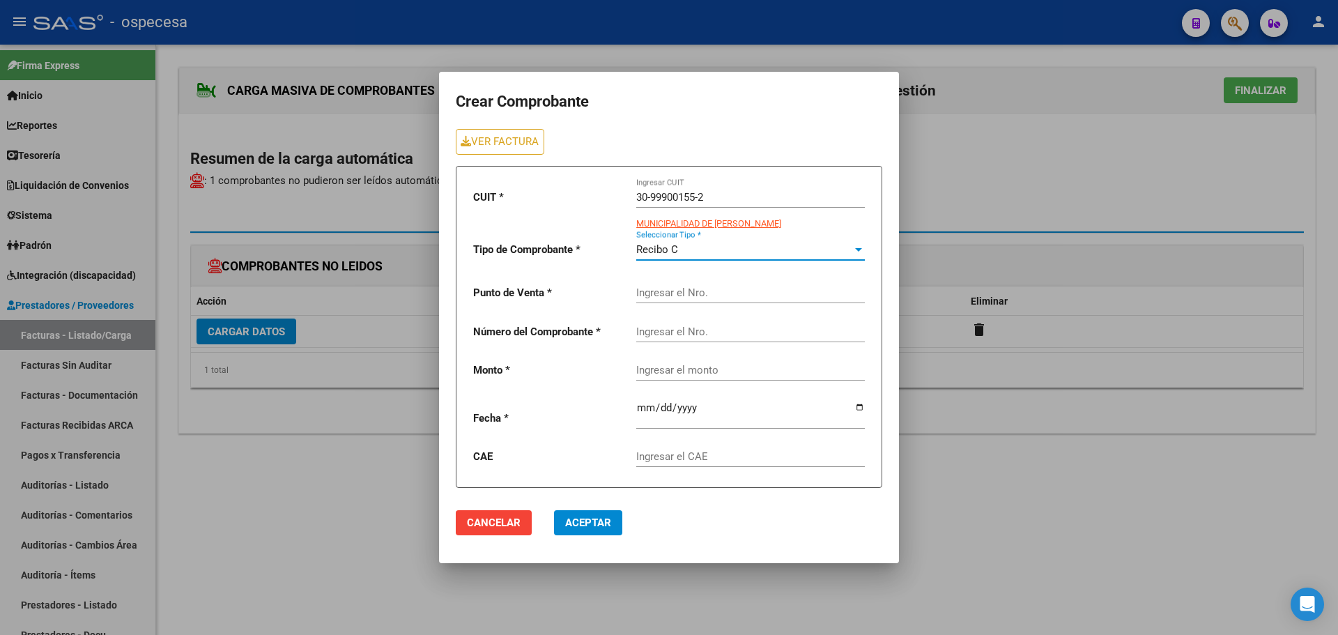
click at [697, 283] on div "Ingresar el Nro." at bounding box center [750, 288] width 229 height 30
type input "1"
click at [716, 334] on input "Ingresar el Nro." at bounding box center [750, 331] width 229 height 13
type input "8223"
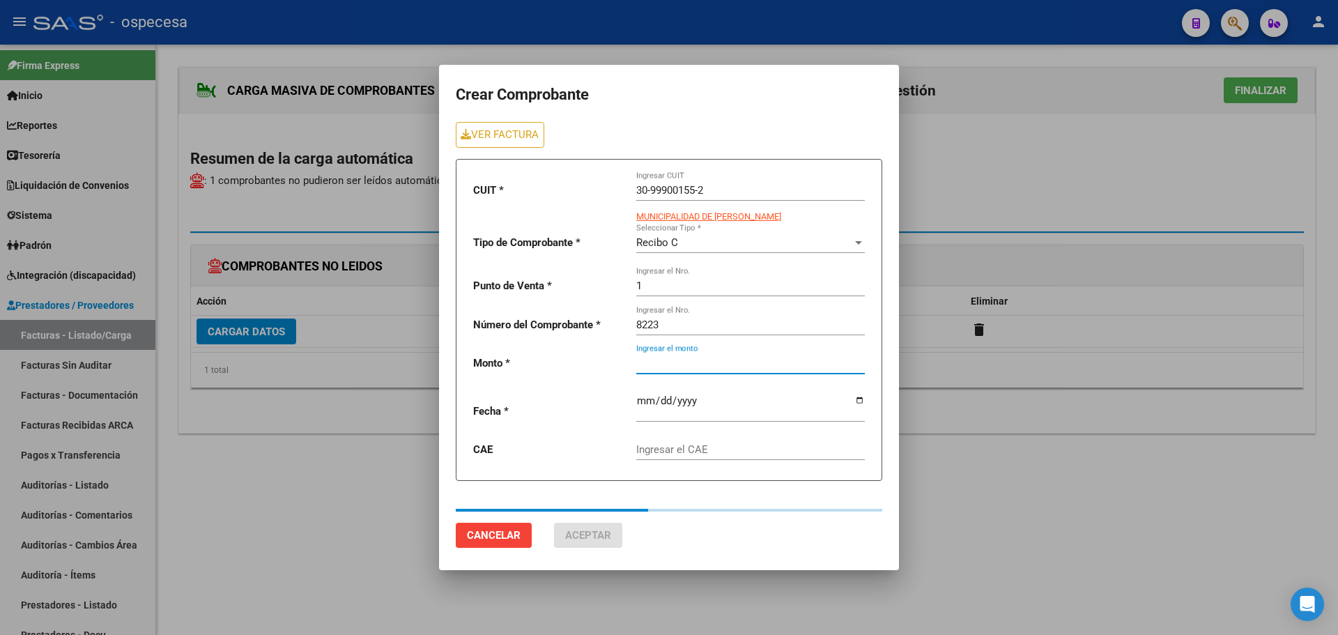
click at [720, 373] on div "Ingresar el monto" at bounding box center [750, 359] width 229 height 30
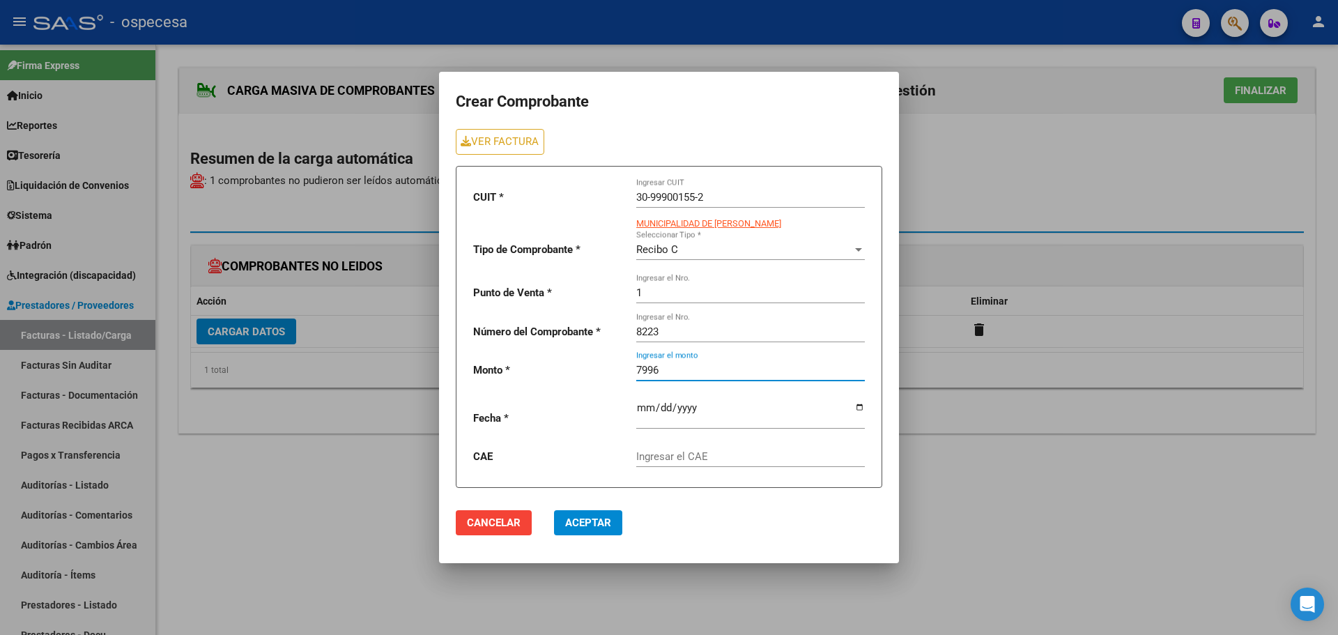
type input "7996"
click at [721, 413] on input "date" at bounding box center [750, 413] width 229 height 22
click at [865, 403] on div "CUIT * 30-99900155-2 Ingresar CUIT MUNICIPALIDAD DE [PERSON_NAME] Tipo de Compr…" at bounding box center [669, 327] width 426 height 322
click at [862, 407] on input "date" at bounding box center [750, 413] width 229 height 22
type input "[DATE]"
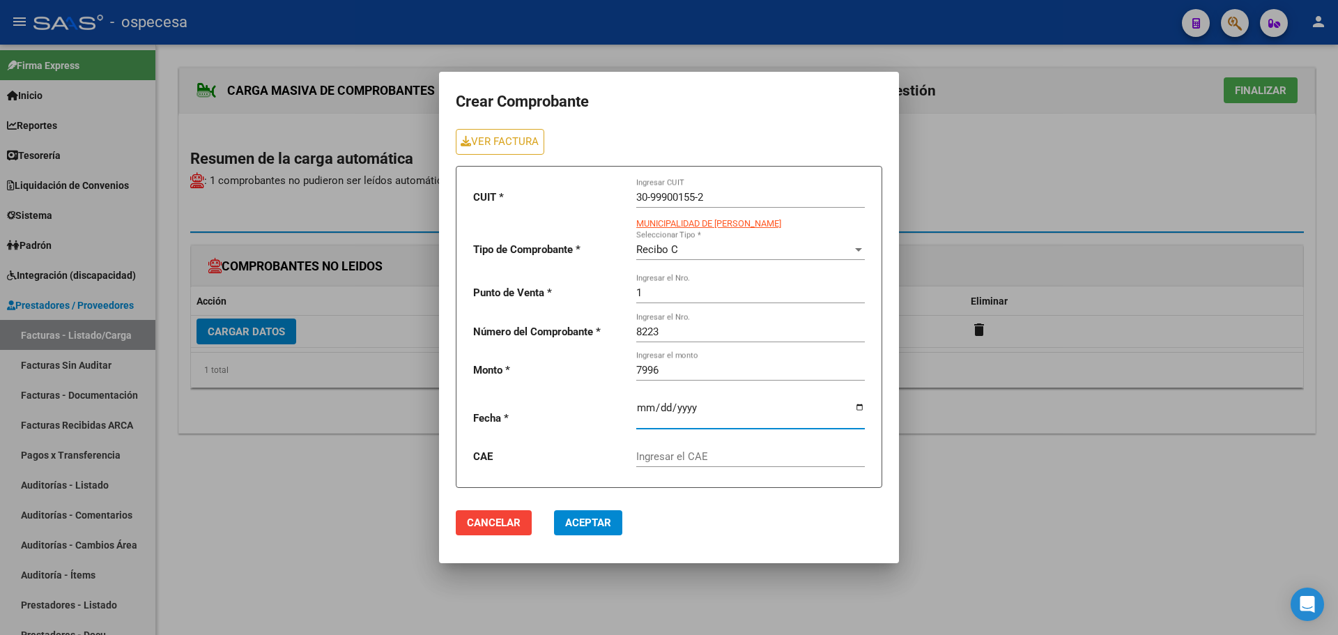
click at [701, 461] on input "Ingresar el CAE" at bounding box center [750, 456] width 229 height 13
type input "75082676647470"
click at [576, 529] on span "Aceptar" at bounding box center [588, 522] width 46 height 13
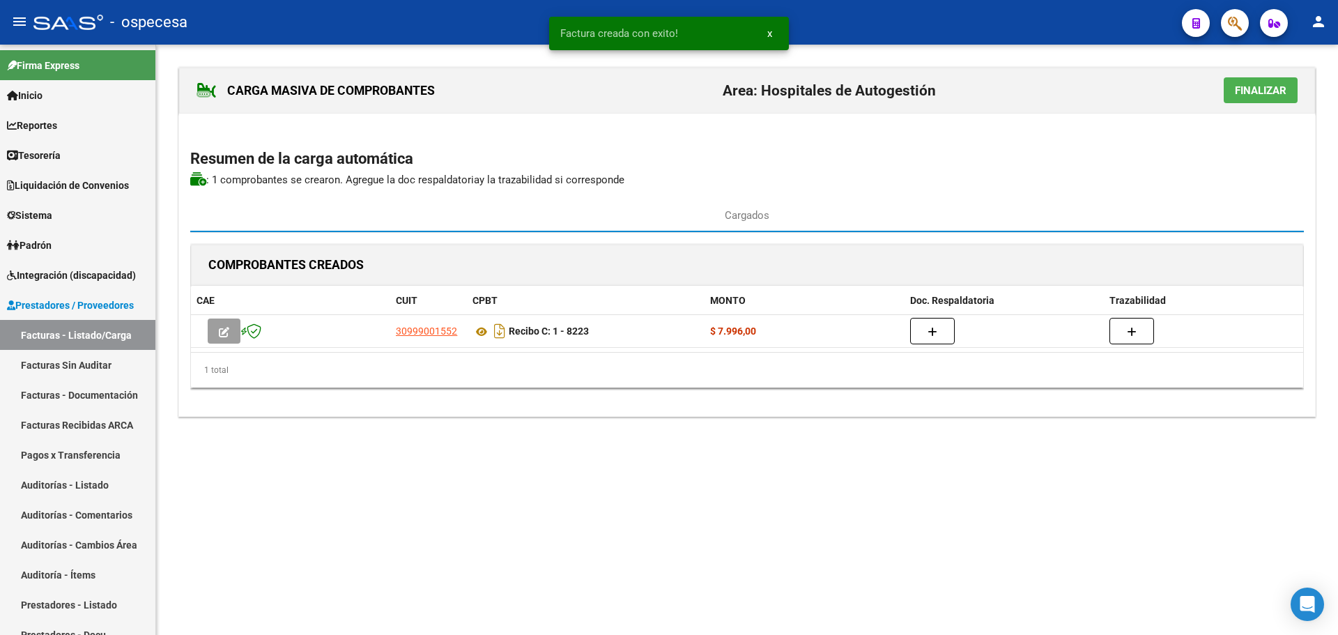
click at [1266, 89] on span "Finalizar" at bounding box center [1261, 90] width 52 height 13
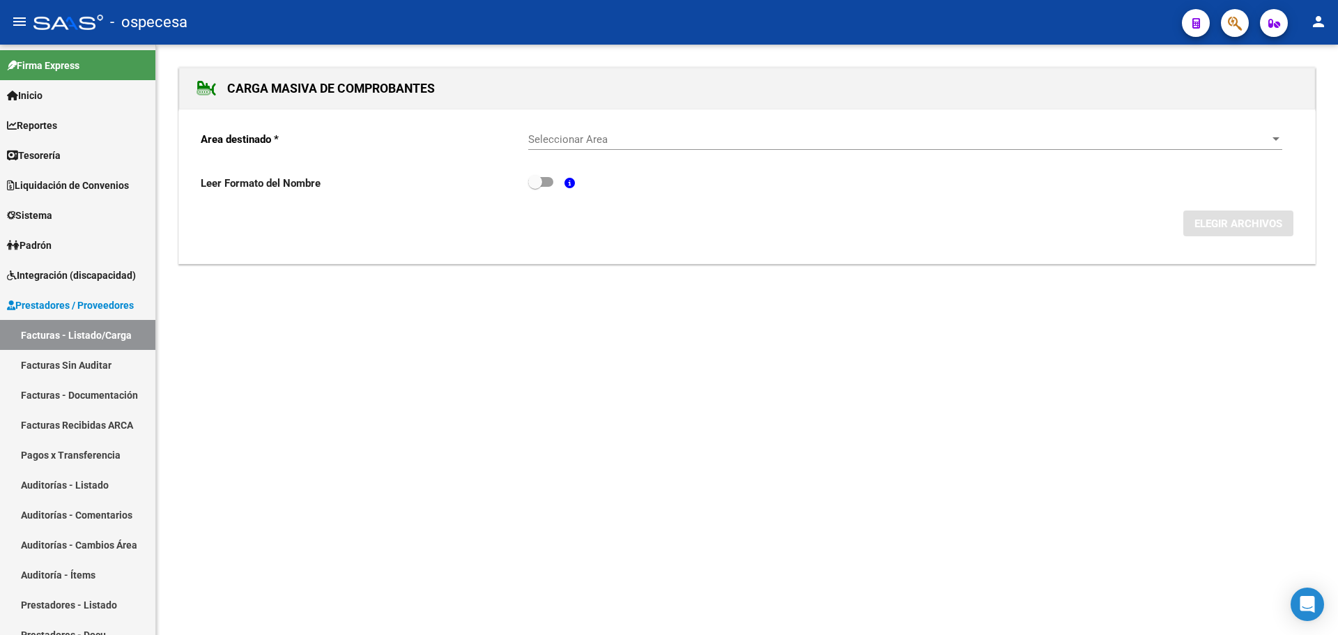
click at [845, 134] on span "Seleccionar Area" at bounding box center [898, 139] width 741 height 13
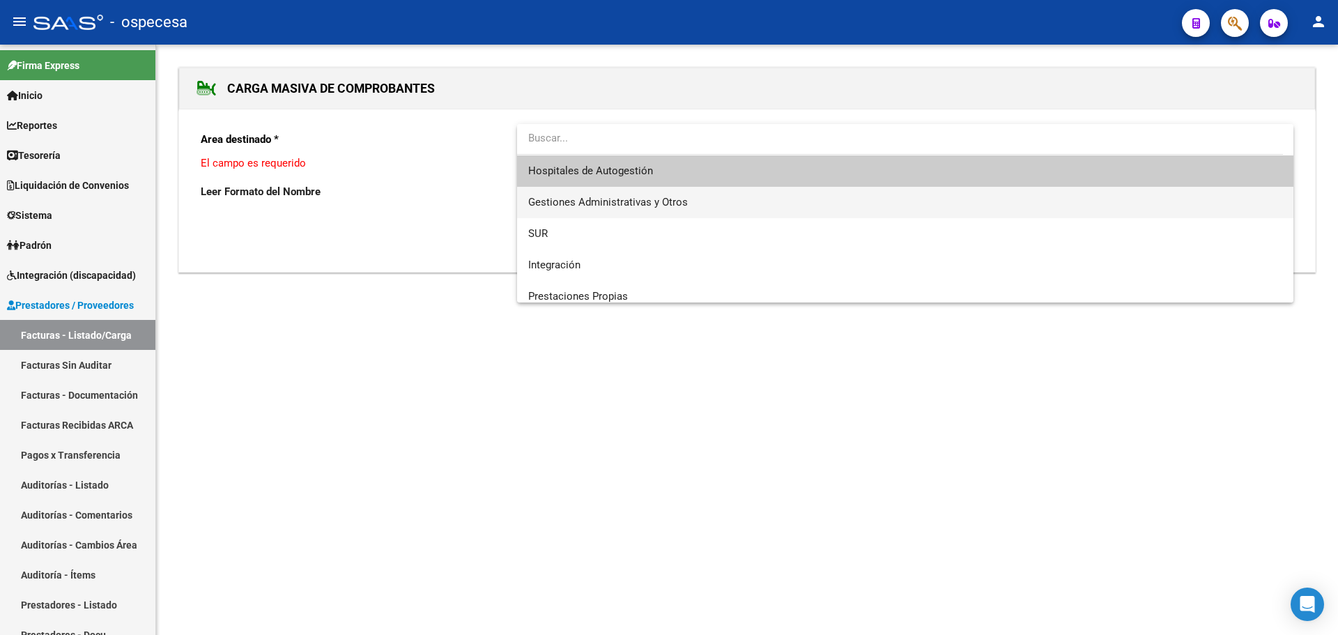
click at [799, 192] on span "Gestiones Administrativas y Otros" at bounding box center [905, 202] width 754 height 31
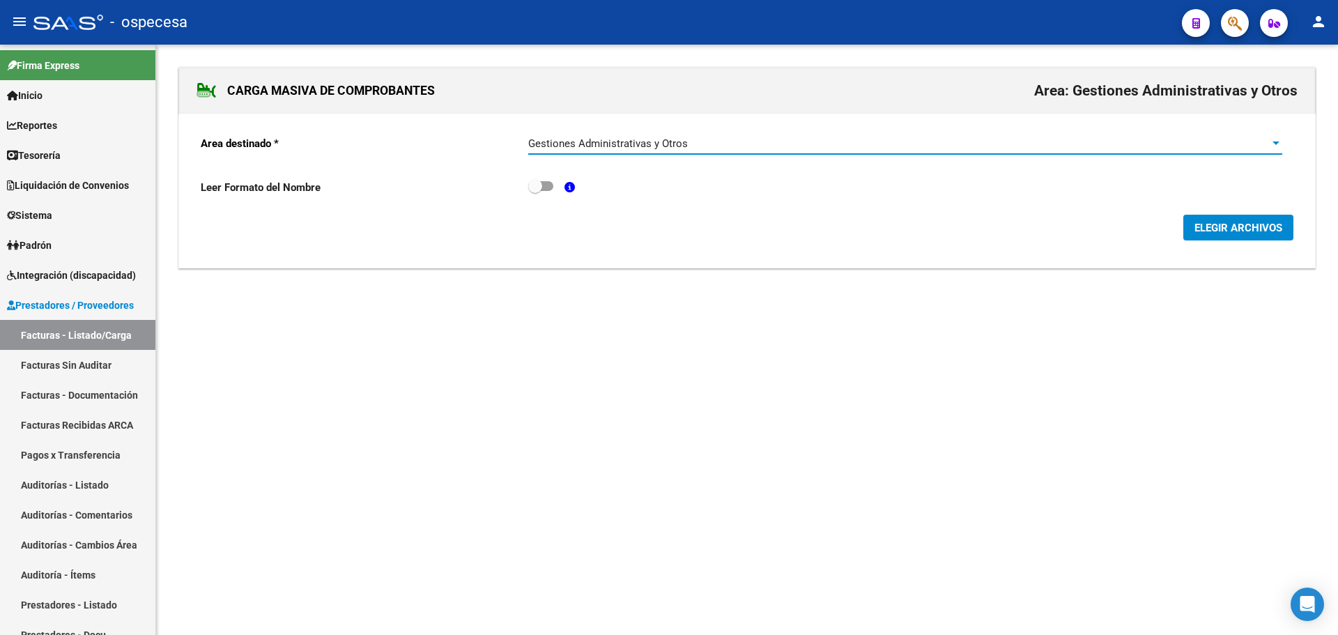
click at [797, 139] on div "Gestiones Administrativas y Otros" at bounding box center [898, 143] width 741 height 13
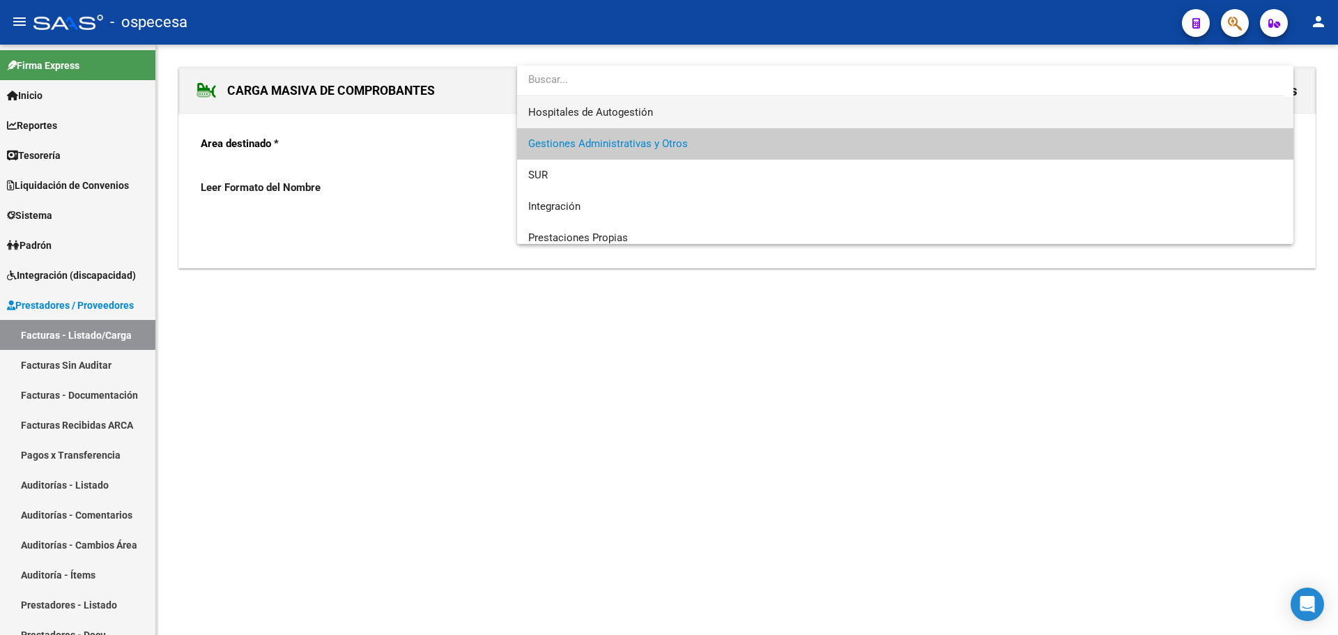
click at [774, 118] on span "Hospitales de Autogestión" at bounding box center [905, 112] width 754 height 31
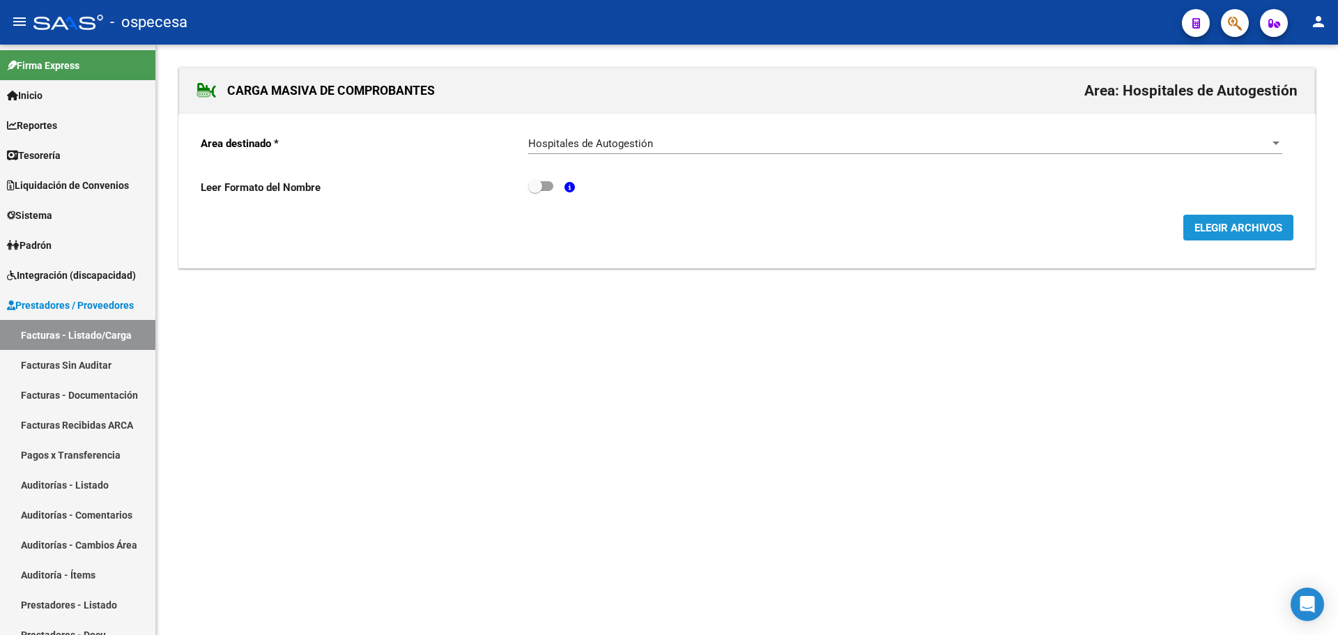
click at [1215, 223] on span "ELEGIR ARCHIVOS" at bounding box center [1238, 228] width 88 height 13
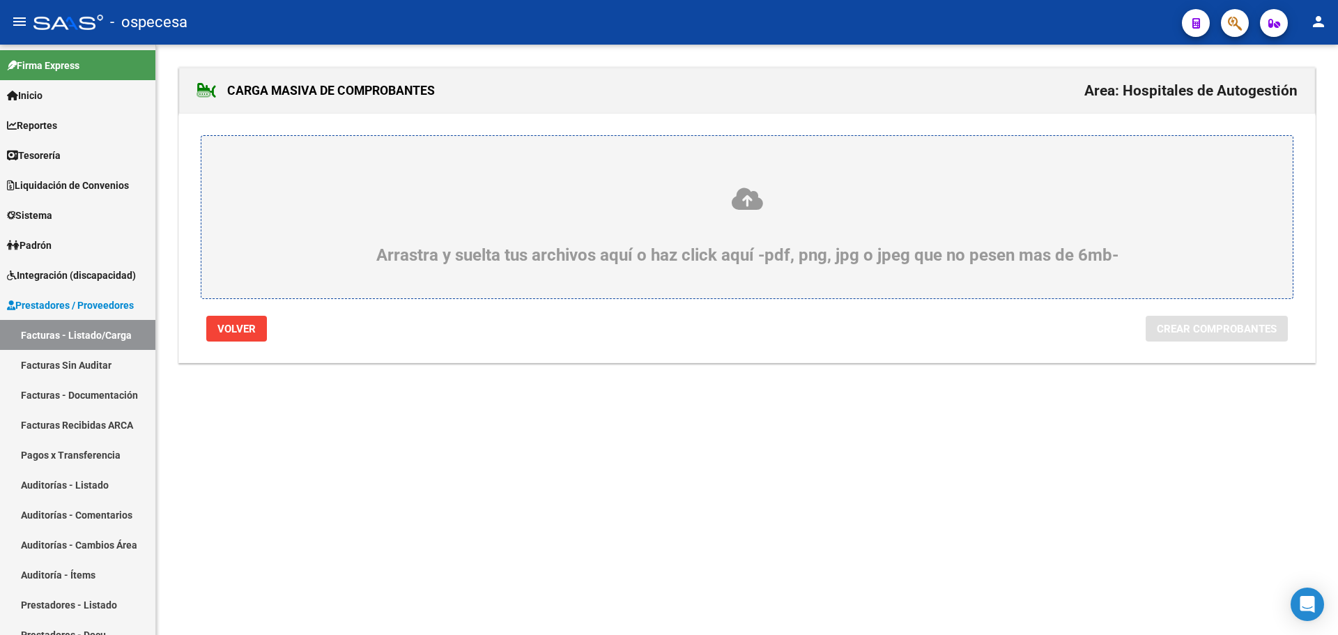
click at [736, 213] on div "Arrastra y suelta tus archivos aquí o haz click aquí -pdf, png, jpg o jpeg que …" at bounding box center [747, 225] width 1024 height 79
click at [0, 0] on input "Arrastra y suelta tus archivos aquí o haz click aquí -pdf, png, jpg o jpeg que …" at bounding box center [0, 0] width 0 height 0
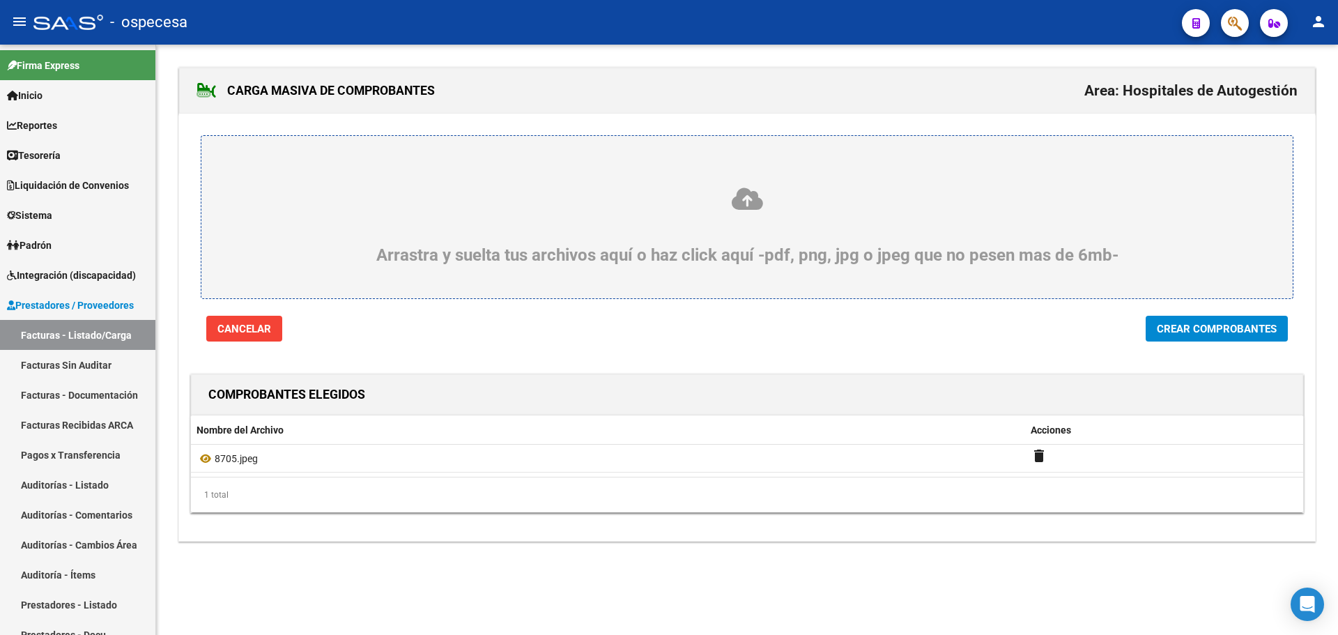
drag, startPoint x: 1245, startPoint y: 344, endPoint x: 1239, endPoint y: 337, distance: 9.4
click at [1240, 337] on div "CARGA MASIVA DE COMPROBANTES Area: Hospitales de Autogestión [GEOGRAPHIC_DATA] …" at bounding box center [746, 304] width 1137 height 475
click at [1239, 333] on span "Crear Comprobantes" at bounding box center [1217, 329] width 120 height 13
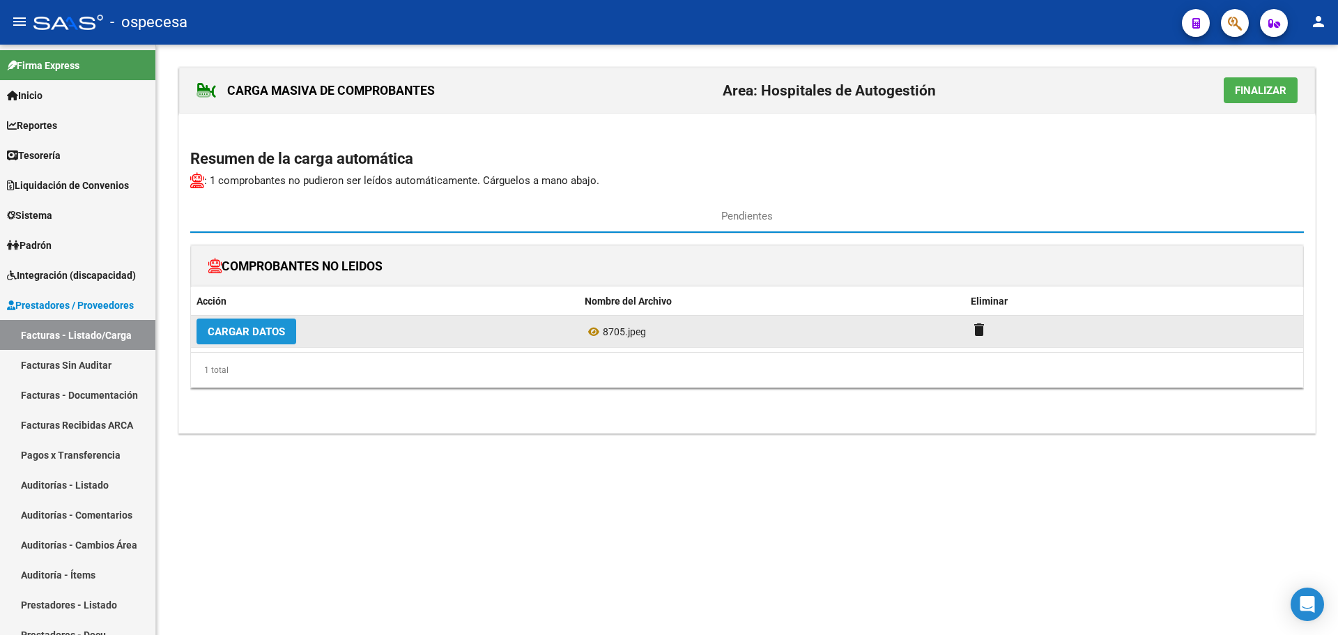
click at [263, 330] on span "Cargar Datos" at bounding box center [246, 331] width 77 height 13
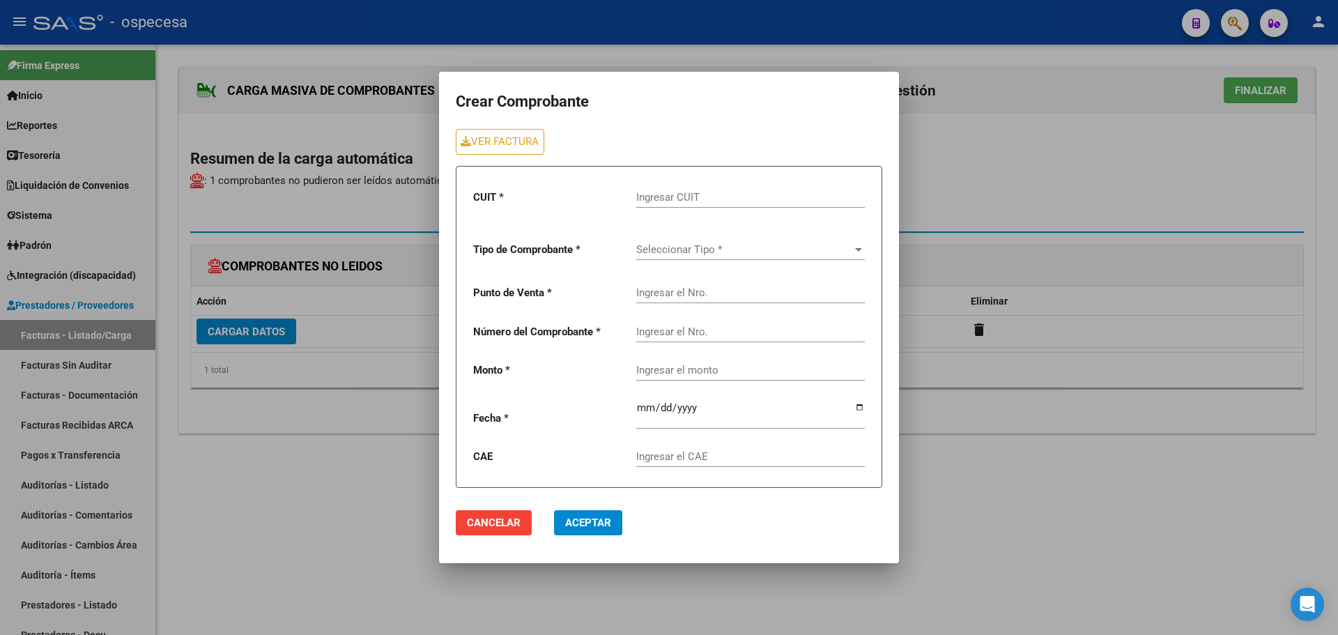
click at [730, 198] on input "Ingresar CUIT" at bounding box center [750, 197] width 229 height 13
type input "30-99900155-2"
click at [753, 251] on span "Seleccionar Tipo *" at bounding box center [744, 249] width 216 height 13
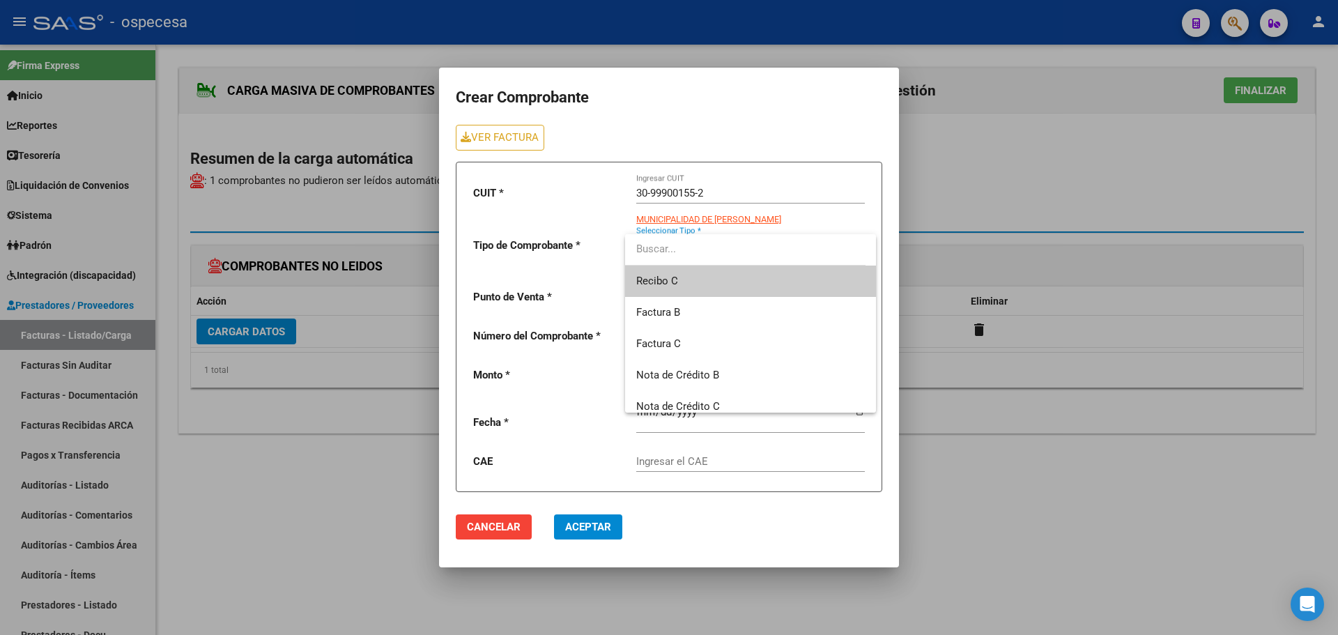
click at [755, 268] on span "Recibo C" at bounding box center [750, 281] width 229 height 31
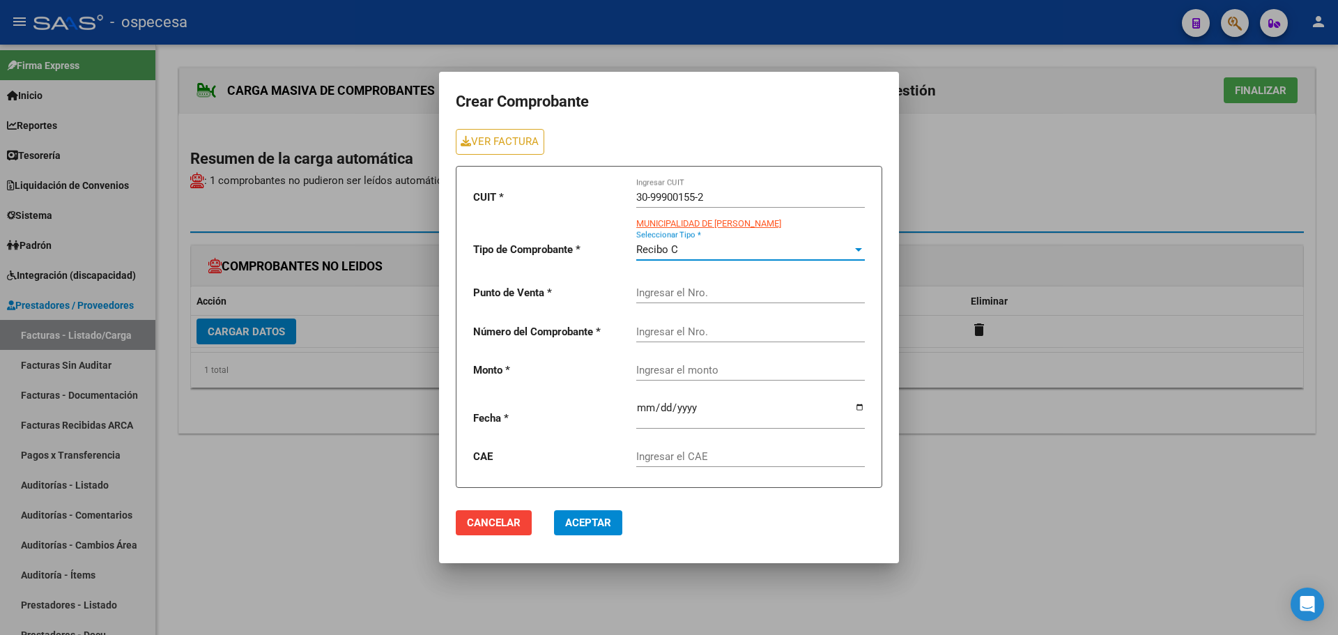
click at [739, 294] on input "Ingresar el Nro." at bounding box center [750, 292] width 229 height 13
type input "2"
click at [710, 330] on input "Ingresar el Nro." at bounding box center [750, 331] width 229 height 13
type input "8705"
click at [682, 374] on div "Ingresar el monto" at bounding box center [750, 372] width 229 height 43
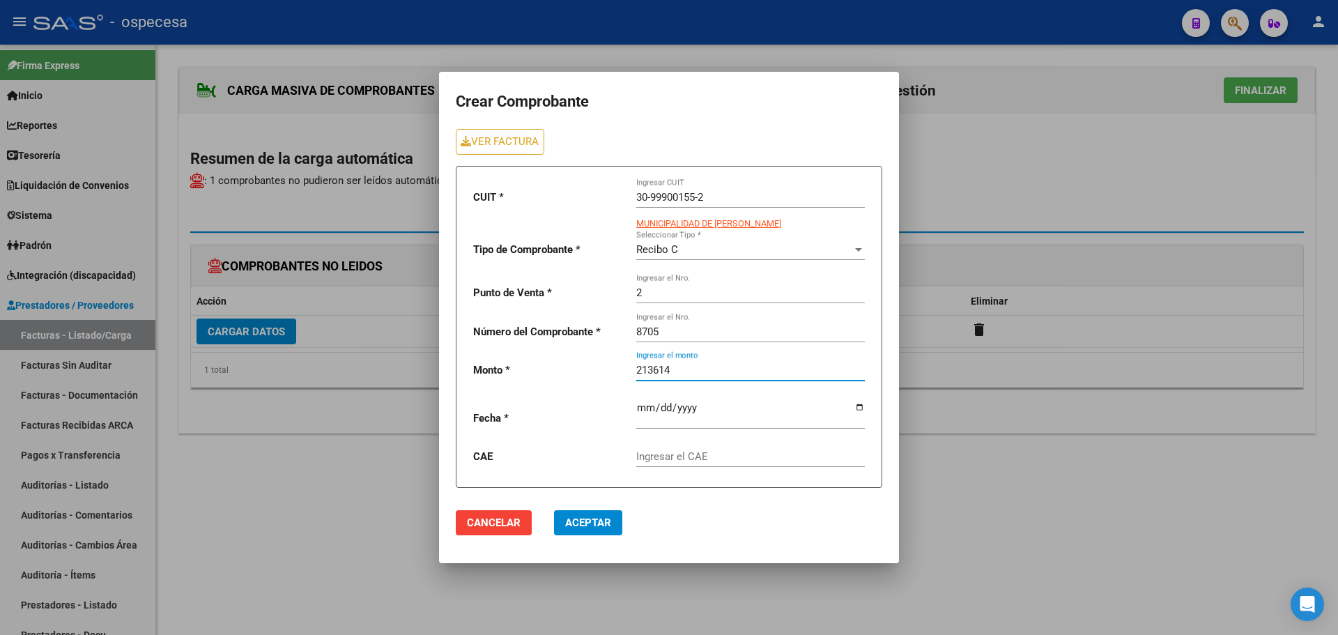
type input "213614"
click at [695, 413] on input "date" at bounding box center [750, 413] width 229 height 22
click at [861, 406] on input "date" at bounding box center [750, 413] width 229 height 22
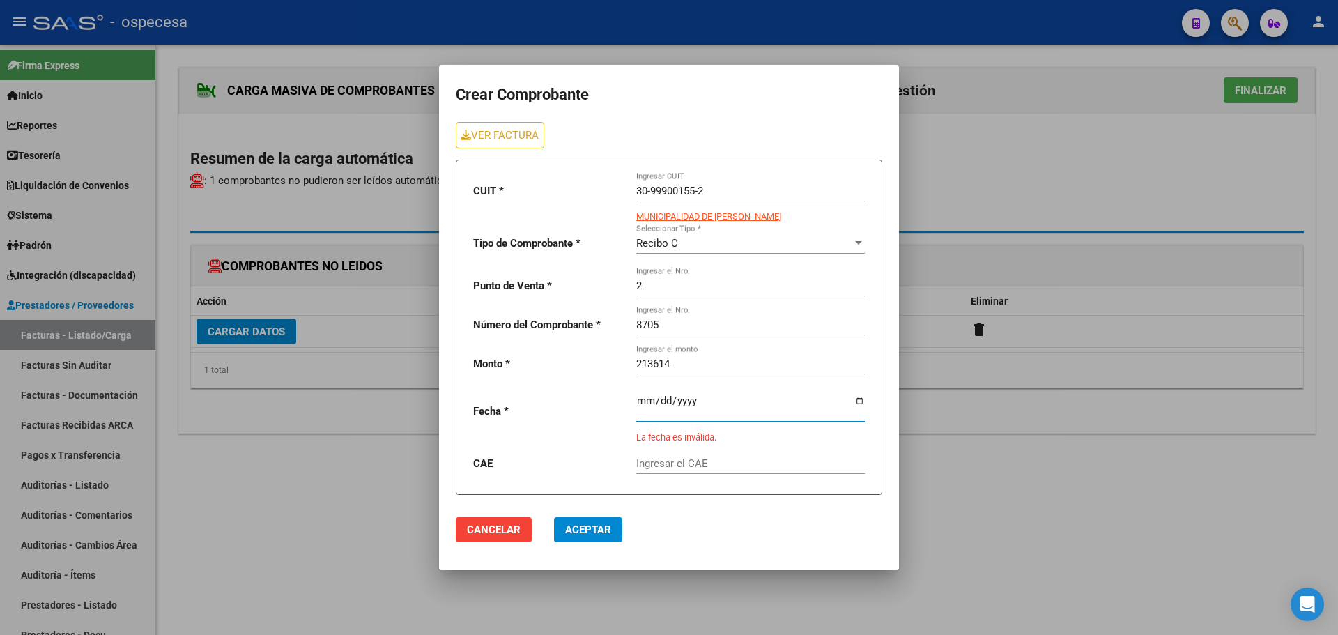
type input "[DATE]"
click at [698, 463] on input "Ingresar el CAE" at bounding box center [750, 463] width 229 height 13
type input "1"
type input "75132181357571"
click at [597, 524] on span "Aceptar" at bounding box center [588, 529] width 46 height 13
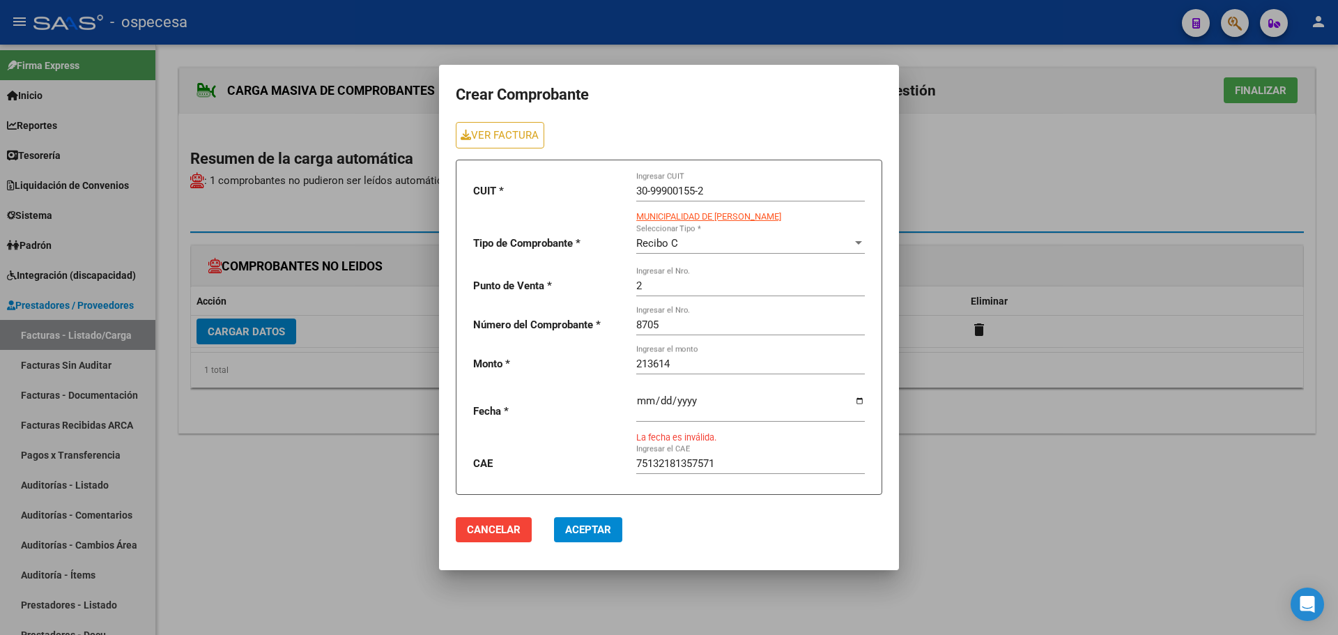
click at [606, 528] on span "Aceptar" at bounding box center [588, 529] width 46 height 13
click at [856, 405] on input "[DATE]" at bounding box center [750, 406] width 229 height 22
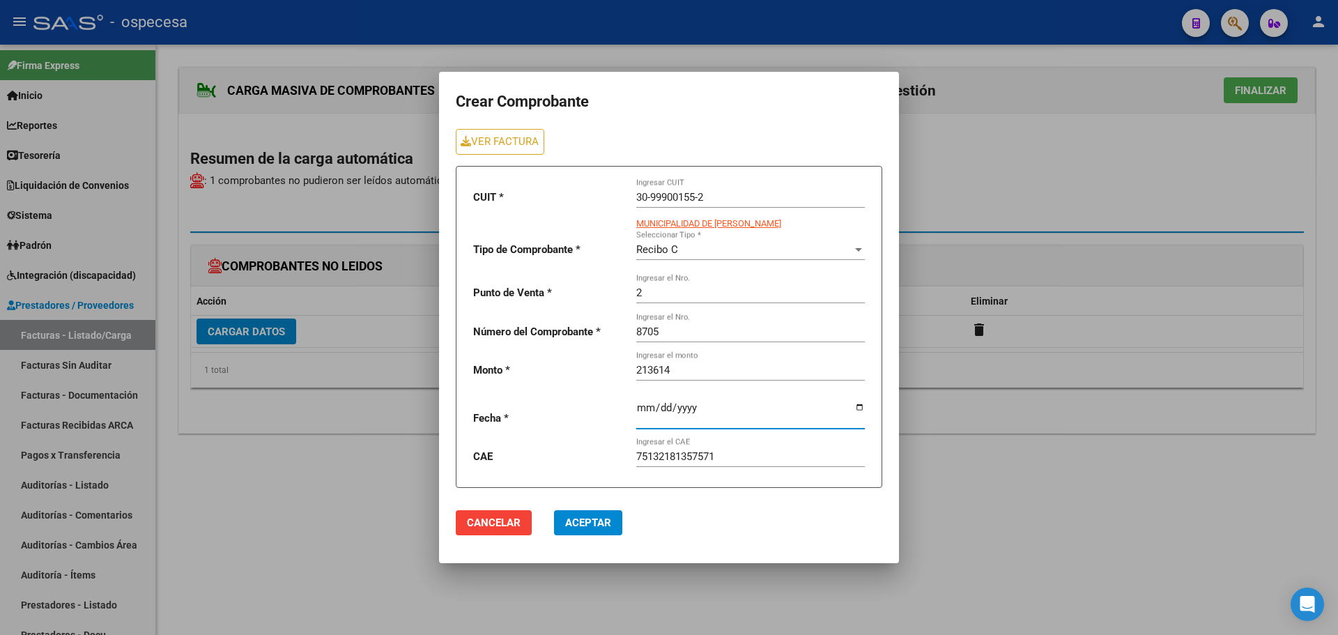
type input "[DATE]"
click at [601, 523] on span "Aceptar" at bounding box center [588, 522] width 46 height 13
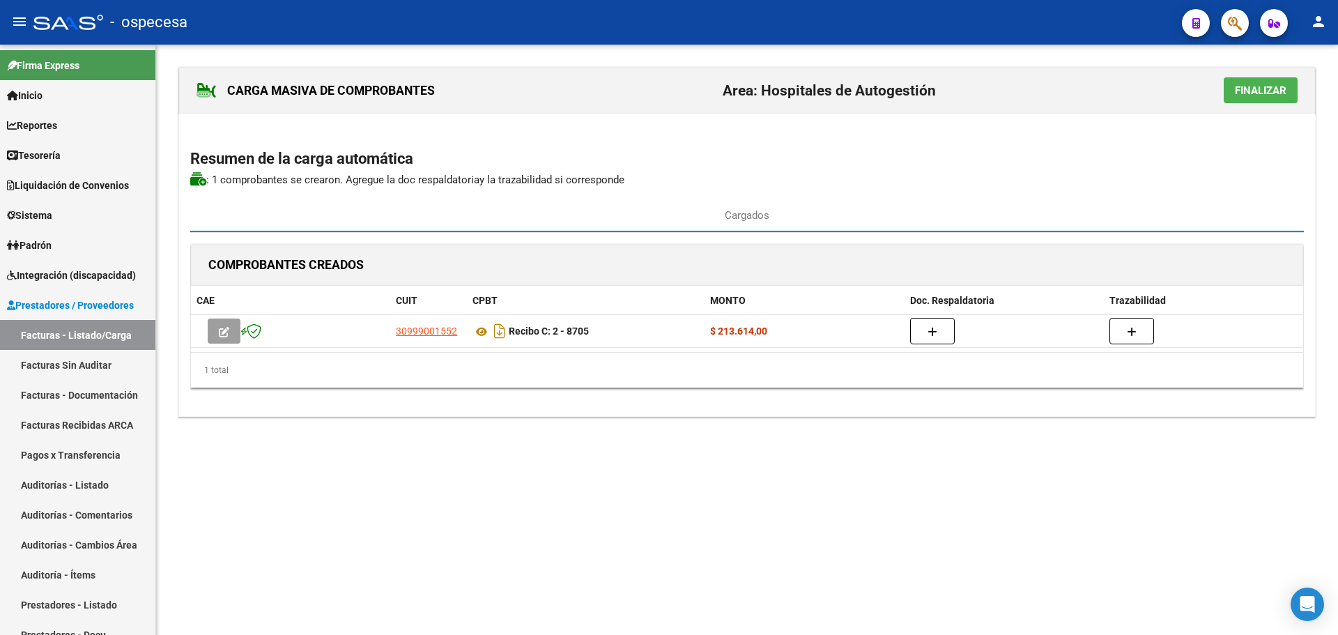
click at [1250, 93] on span "Finalizar" at bounding box center [1261, 90] width 52 height 13
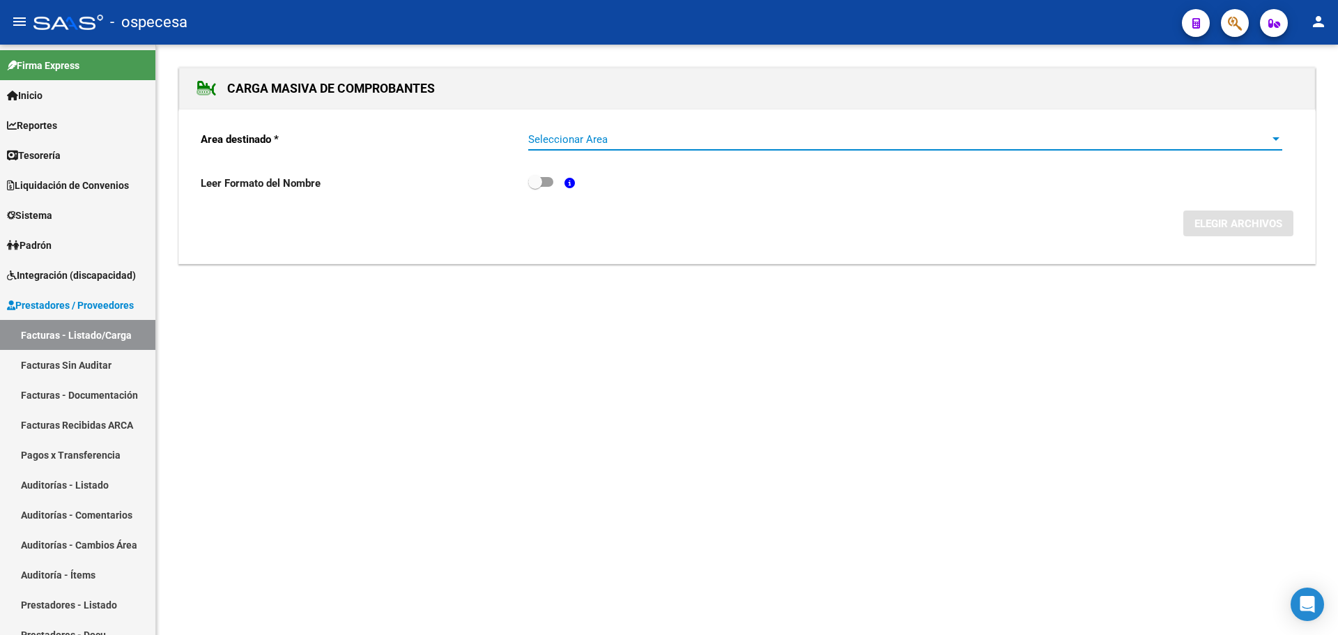
click at [618, 133] on span "Seleccionar Area" at bounding box center [898, 139] width 741 height 13
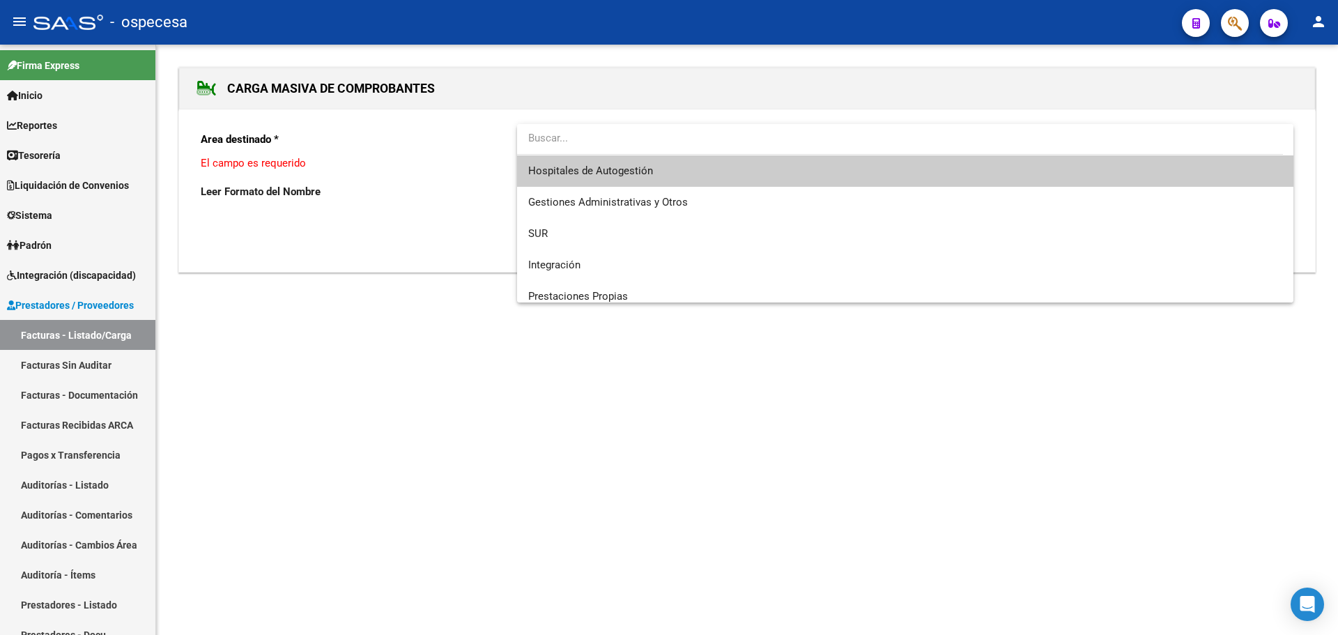
click at [649, 181] on span "Hospitales de Autogestión" at bounding box center [905, 170] width 754 height 31
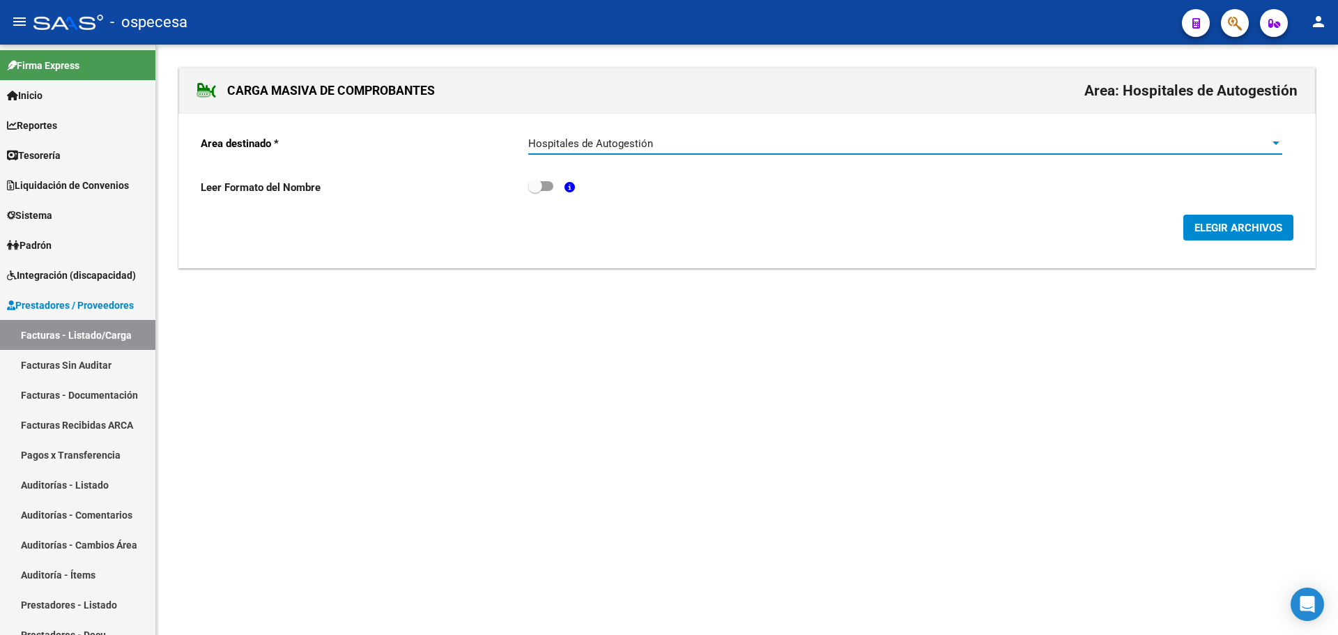
click at [1260, 224] on span "ELEGIR ARCHIVOS" at bounding box center [1238, 228] width 88 height 13
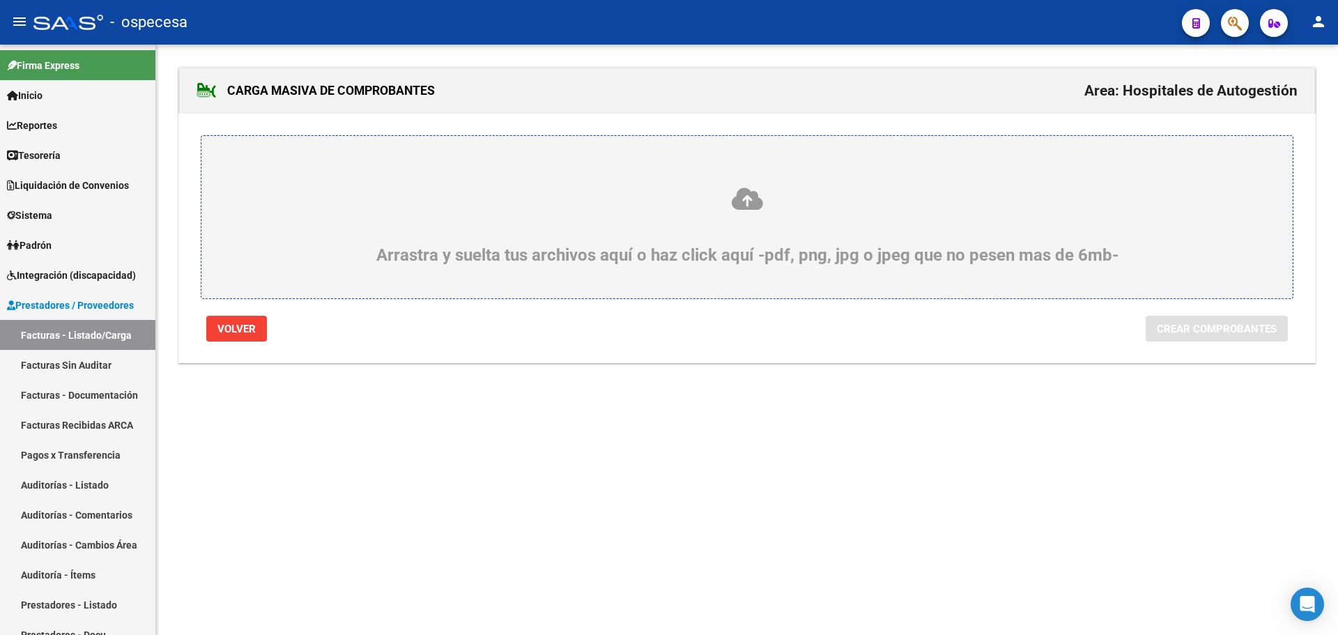
click at [811, 258] on div "Arrastra y suelta tus archivos aquí o haz click aquí -pdf, png, jpg o jpeg que …" at bounding box center [747, 225] width 1024 height 79
click at [0, 0] on input "Arrastra y suelta tus archivos aquí o haz click aquí -pdf, png, jpg o jpeg que …" at bounding box center [0, 0] width 0 height 0
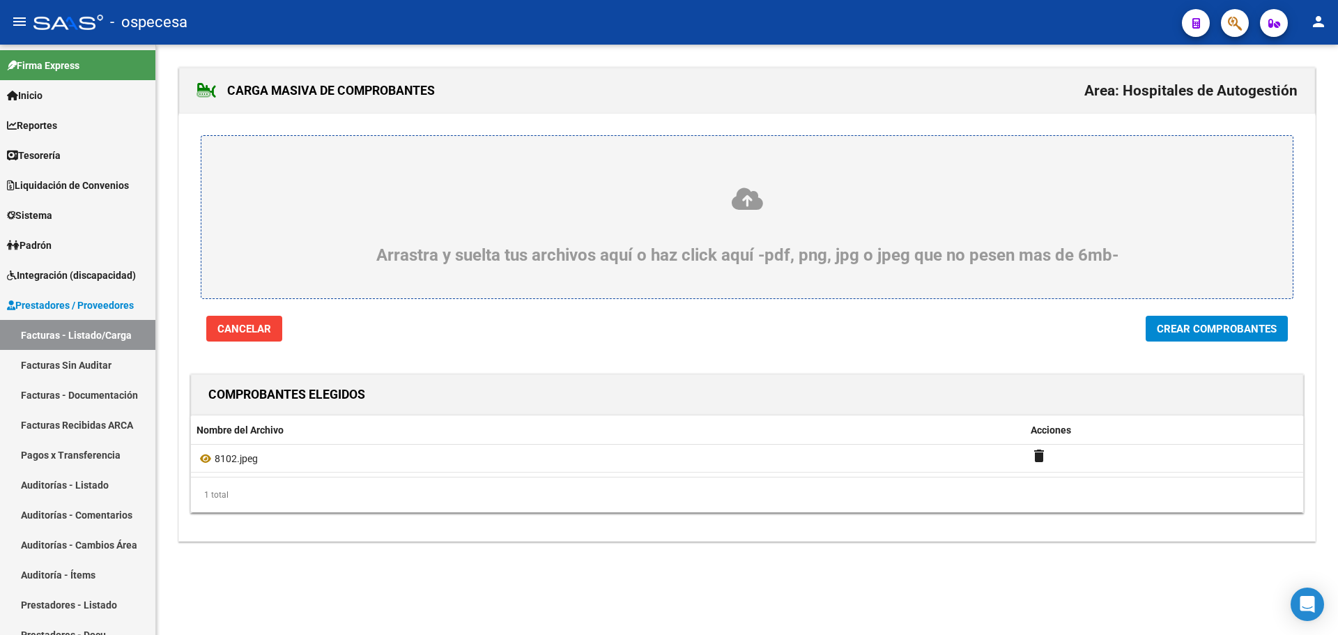
click at [1199, 330] on span "Crear Comprobantes" at bounding box center [1217, 329] width 120 height 13
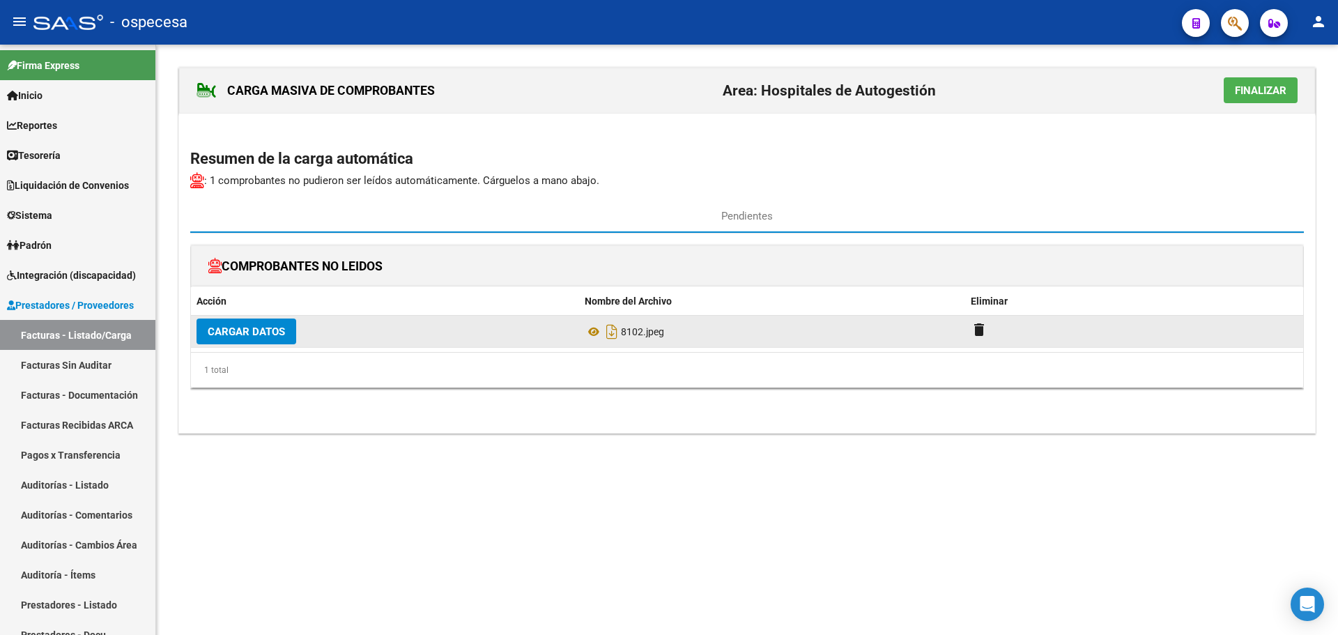
click at [253, 327] on span "Cargar Datos" at bounding box center [246, 331] width 77 height 13
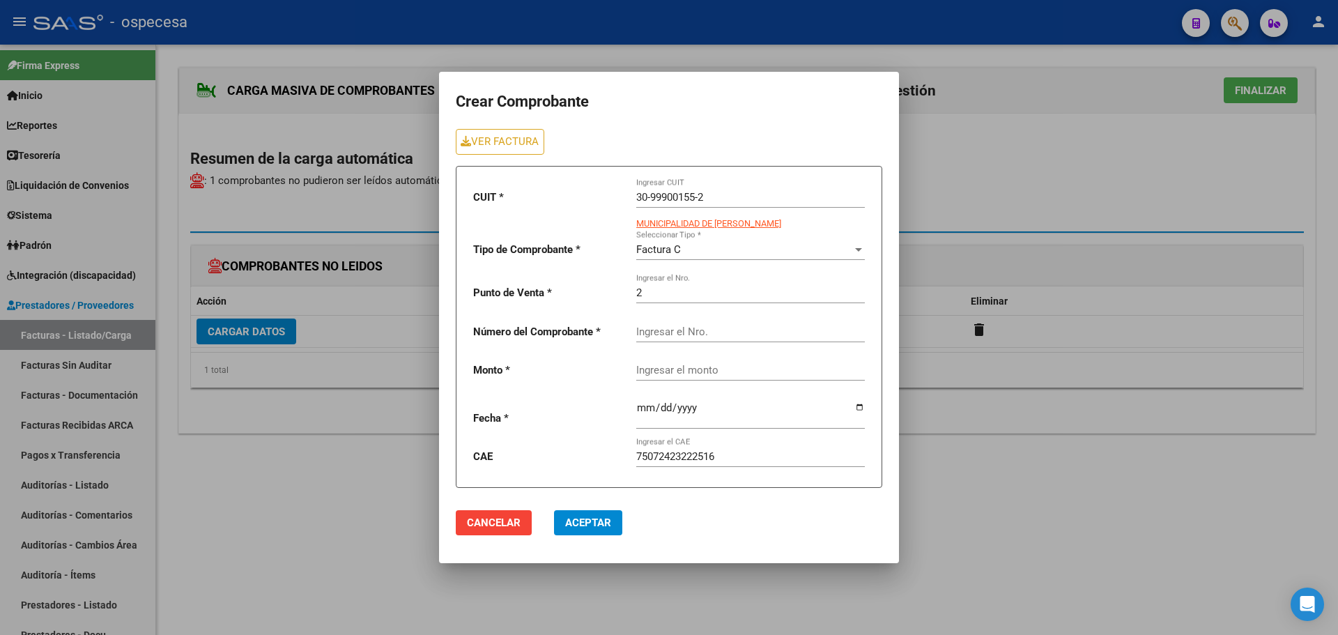
click at [661, 326] on input "Ingresar el Nro." at bounding box center [750, 331] width 229 height 13
type input "8102"
click at [699, 370] on div "Ingresar el monto" at bounding box center [750, 366] width 229 height 30
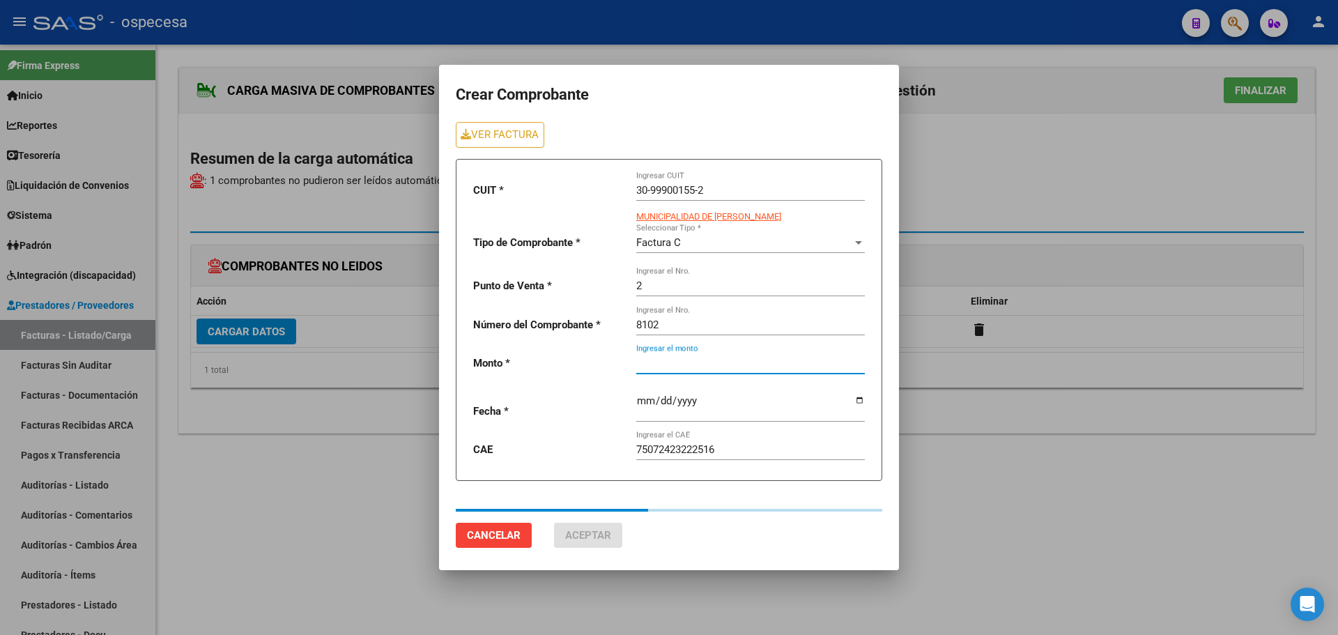
type input "115113"
type input "[DATE]"
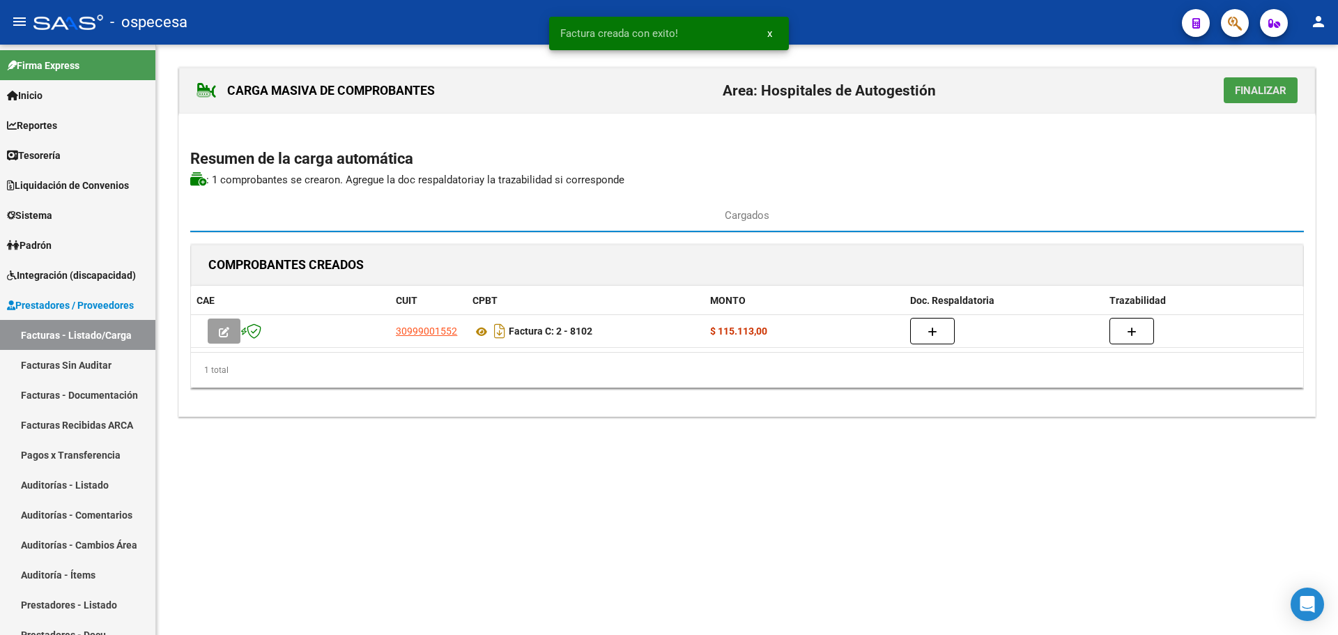
click at [1233, 93] on button "Finalizar" at bounding box center [1261, 90] width 74 height 26
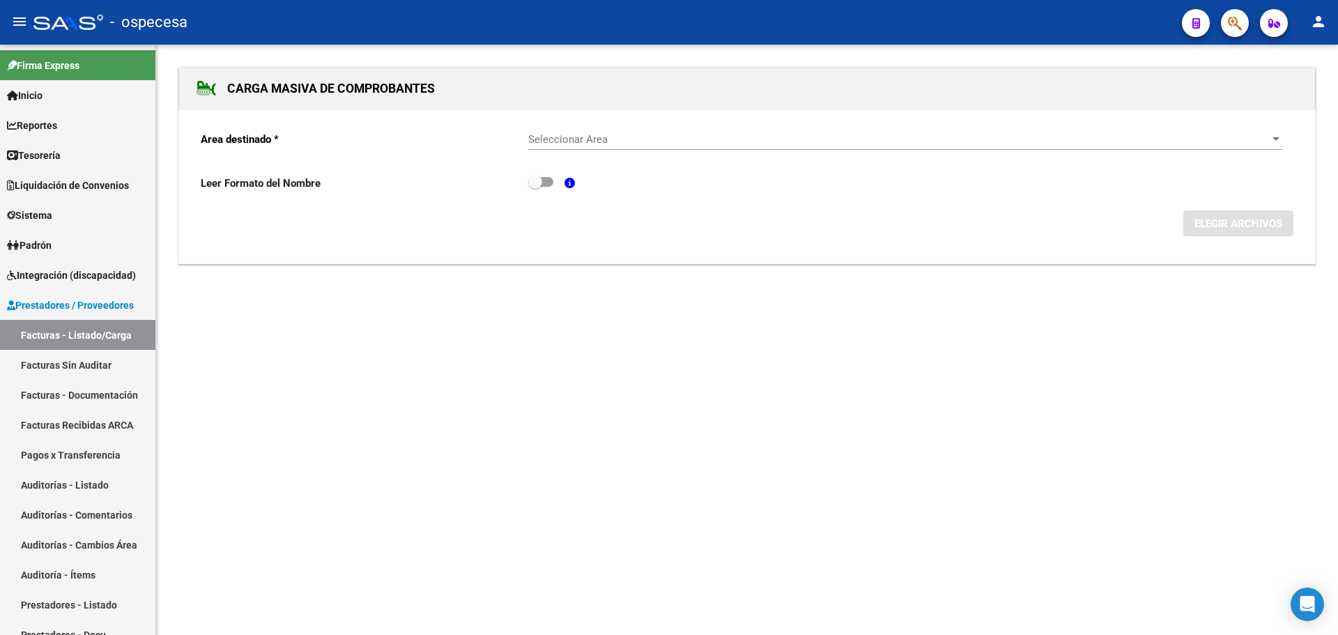
click at [884, 145] on span "Seleccionar Area" at bounding box center [898, 139] width 741 height 13
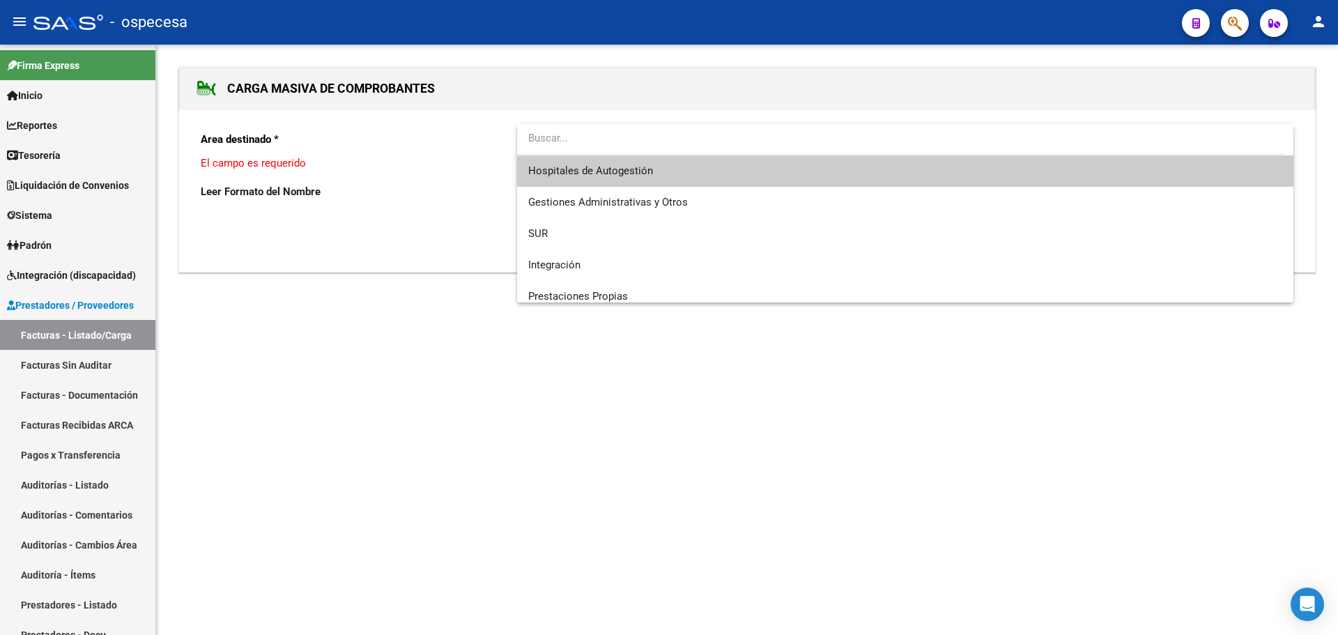
click at [860, 169] on span "Hospitales de Autogestión" at bounding box center [905, 170] width 754 height 31
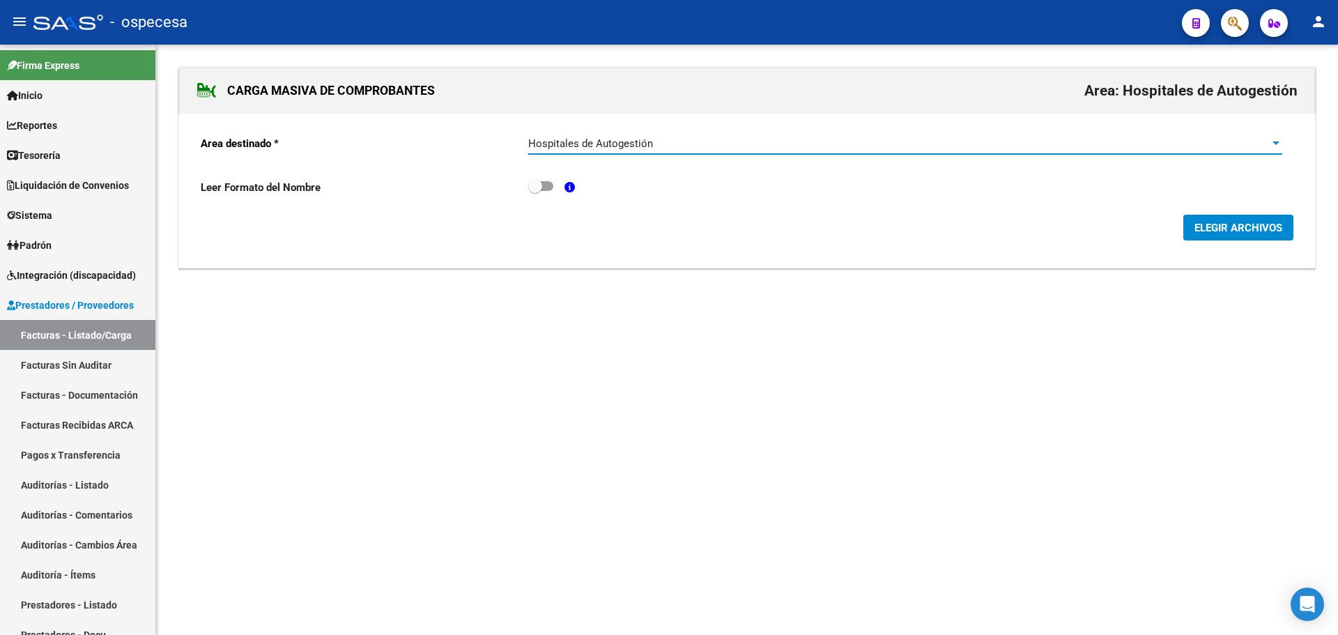
click at [1232, 231] on span "ELEGIR ARCHIVOS" at bounding box center [1238, 228] width 88 height 13
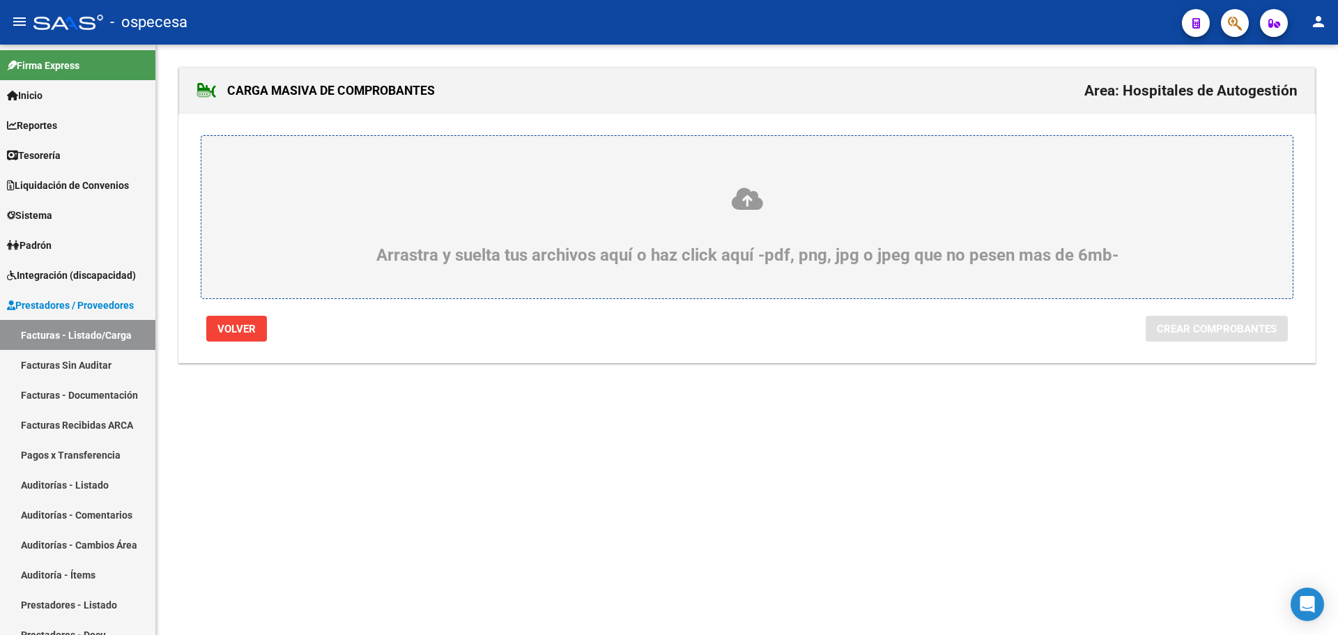
click at [623, 175] on label "Arrastra y suelta tus archivos aquí o haz click aquí -pdf, png, jpg o jpeg que …" at bounding box center [747, 216] width 1024 height 95
click at [0, 0] on input "Arrastra y suelta tus archivos aquí o haz click aquí -pdf, png, jpg o jpeg que …" at bounding box center [0, 0] width 0 height 0
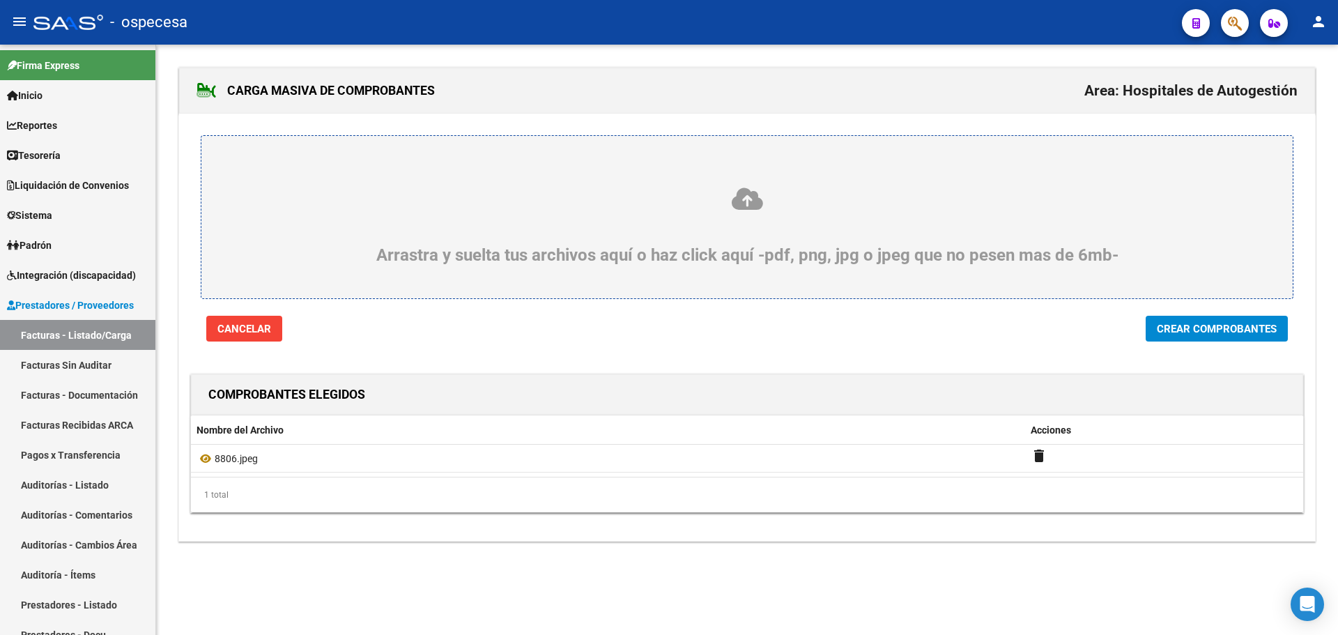
click at [1196, 318] on button "Crear Comprobantes" at bounding box center [1217, 329] width 142 height 26
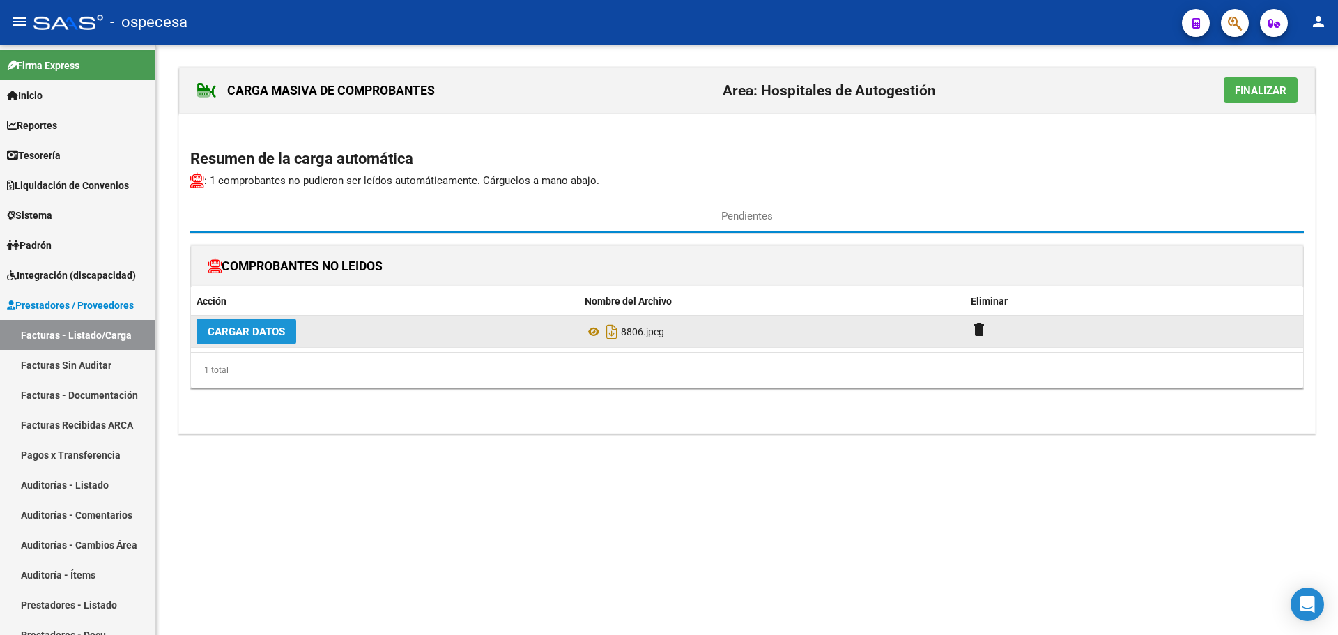
click at [268, 332] on span "Cargar Datos" at bounding box center [246, 331] width 77 height 13
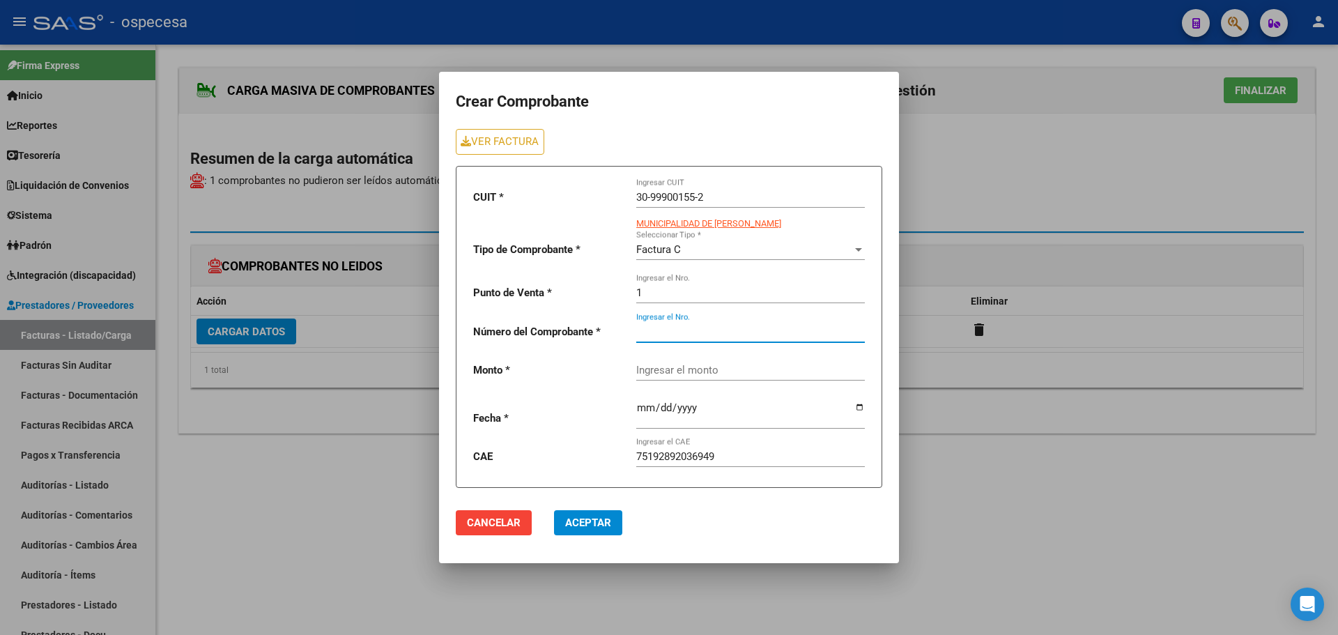
click at [695, 337] on input "Ingresar el Nro." at bounding box center [750, 331] width 229 height 13
type input "8806"
click at [708, 367] on input "Ingresar el monto" at bounding box center [750, 370] width 229 height 13
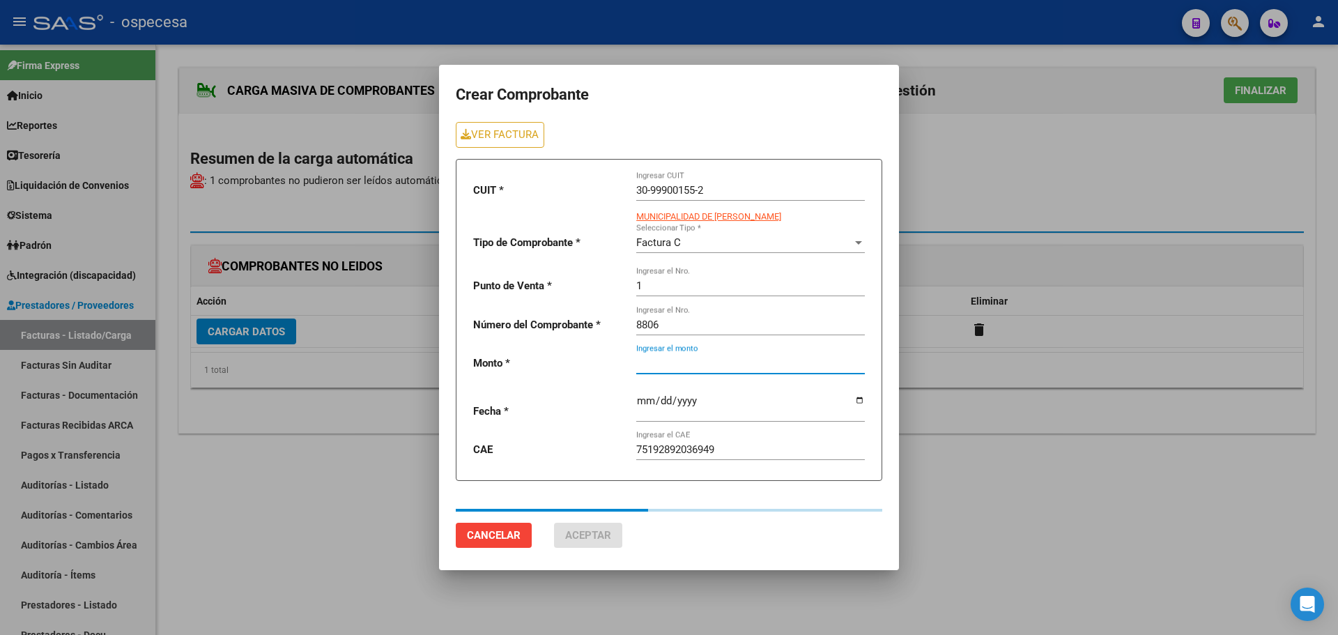
type input "35797"
type input "[DATE]"
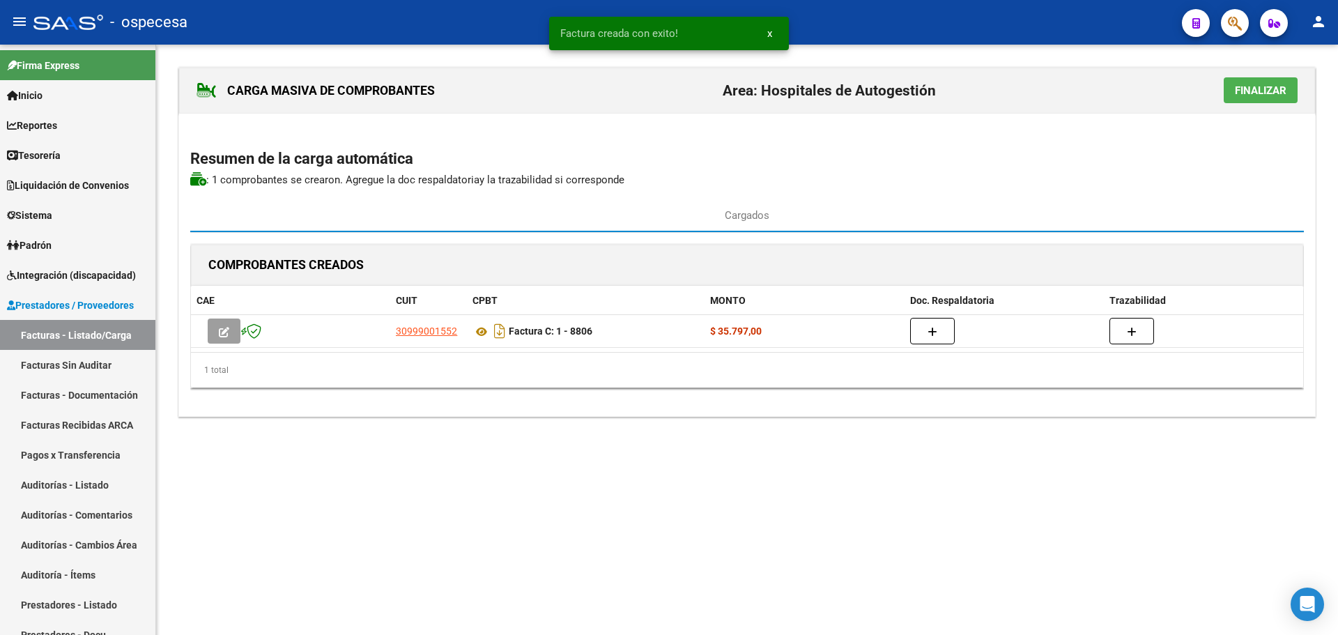
click at [1268, 91] on span "Finalizar" at bounding box center [1261, 90] width 52 height 13
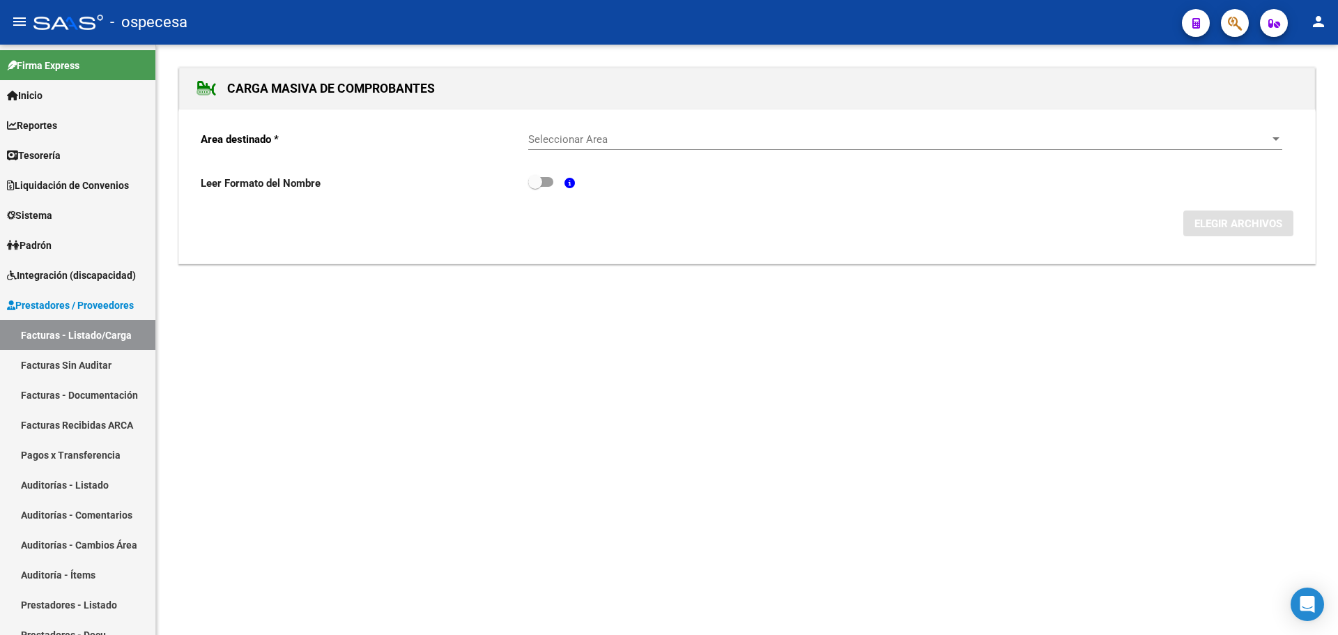
click at [807, 354] on mat-sidenav-content "CARGA MASIVA DE COMPROBANTES Area destinado * Seleccionar Area Seleccionar Area…" at bounding box center [747, 340] width 1182 height 590
click at [723, 144] on span "Seleccionar Area" at bounding box center [898, 139] width 741 height 13
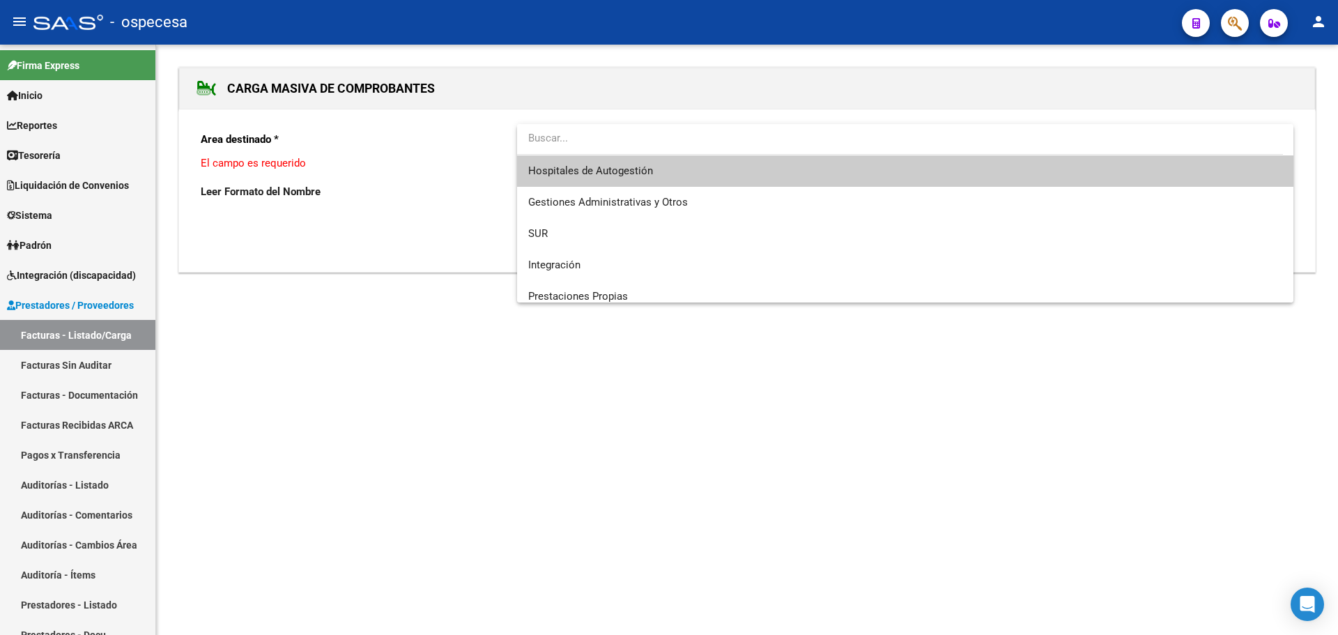
click at [710, 178] on span "Hospitales de Autogestión" at bounding box center [905, 170] width 754 height 31
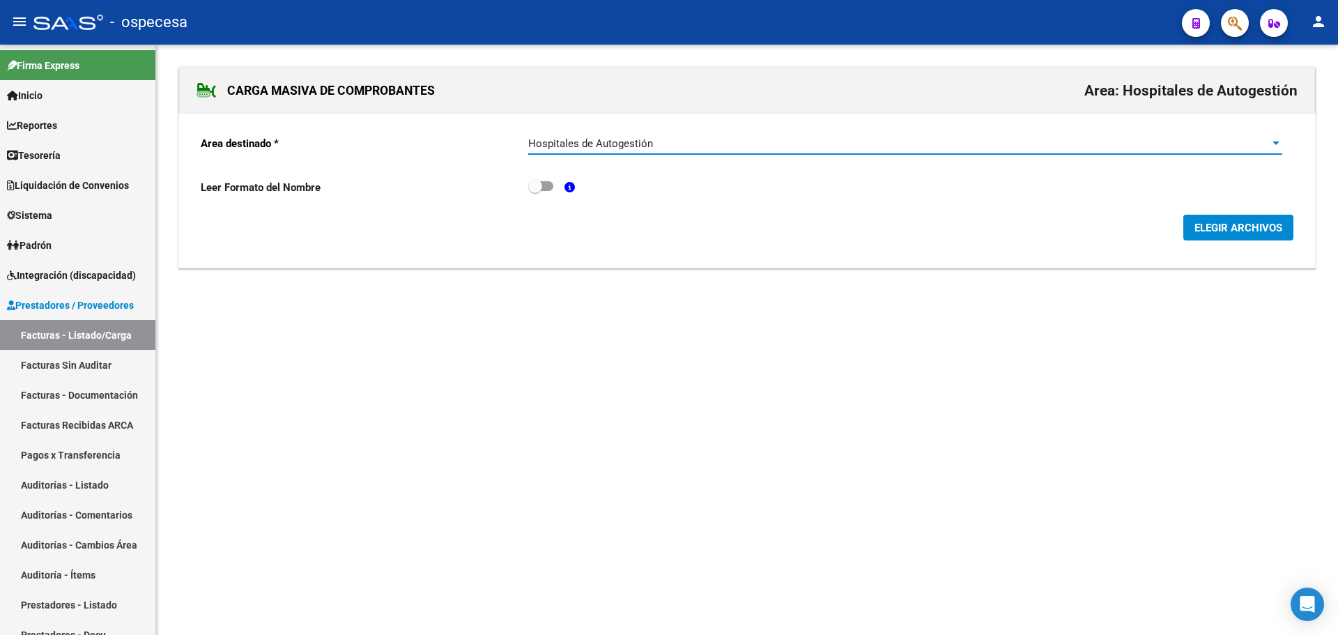
click at [1204, 244] on div "Area destinado * Hospitales de Autogestión Seleccionar Area Leer Formato del No…" at bounding box center [747, 191] width 1136 height 155
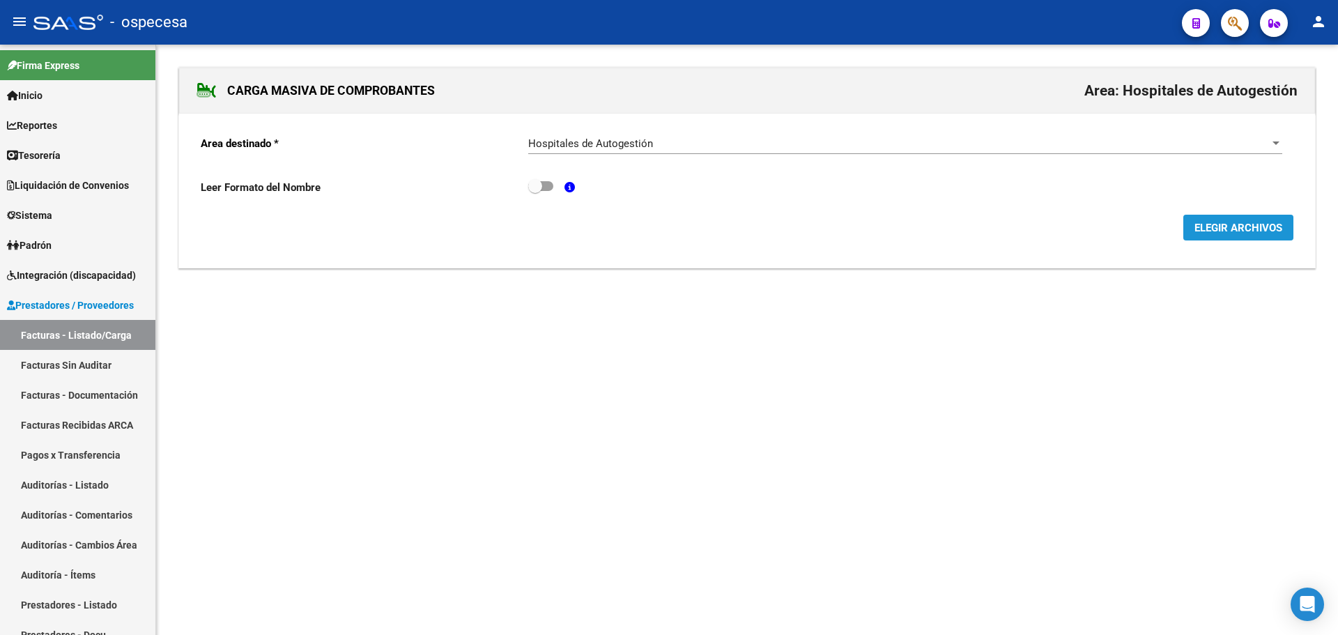
click at [1204, 234] on span "ELEGIR ARCHIVOS" at bounding box center [1238, 228] width 88 height 13
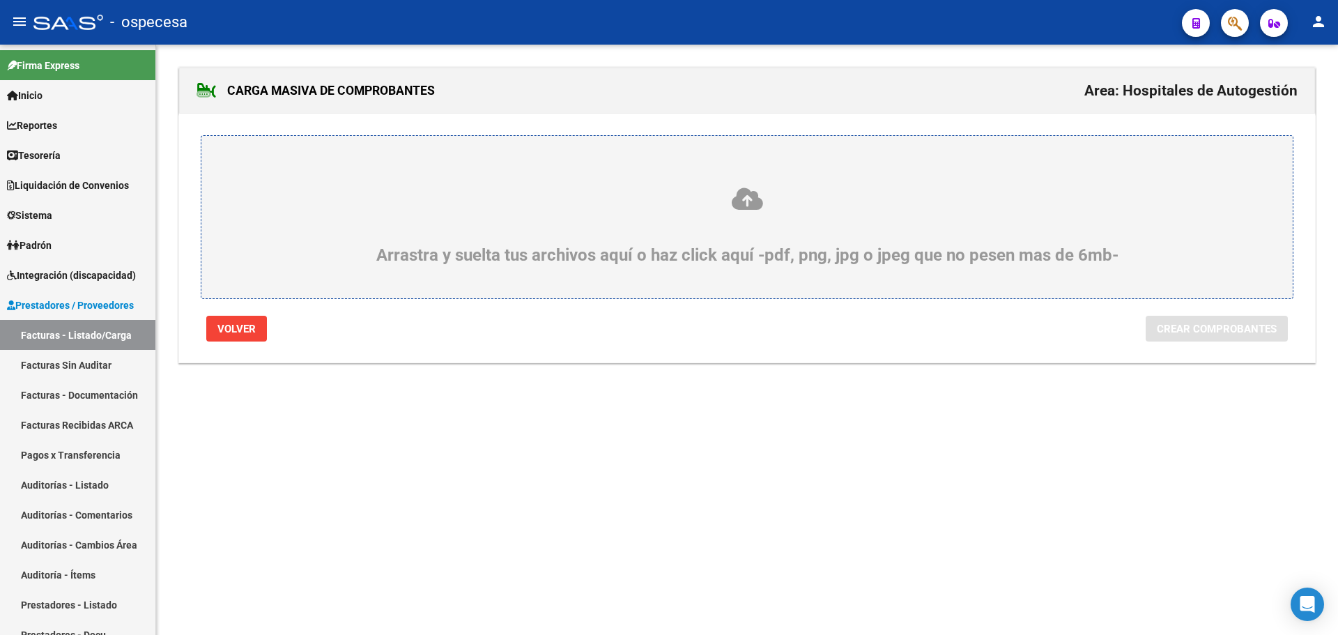
click at [810, 233] on div "Arrastra y suelta tus archivos aquí o haz click aquí -pdf, png, jpg o jpeg que …" at bounding box center [747, 225] width 1024 height 79
click at [0, 0] on input "Arrastra y suelta tus archivos aquí o haz click aquí -pdf, png, jpg o jpeg que …" at bounding box center [0, 0] width 0 height 0
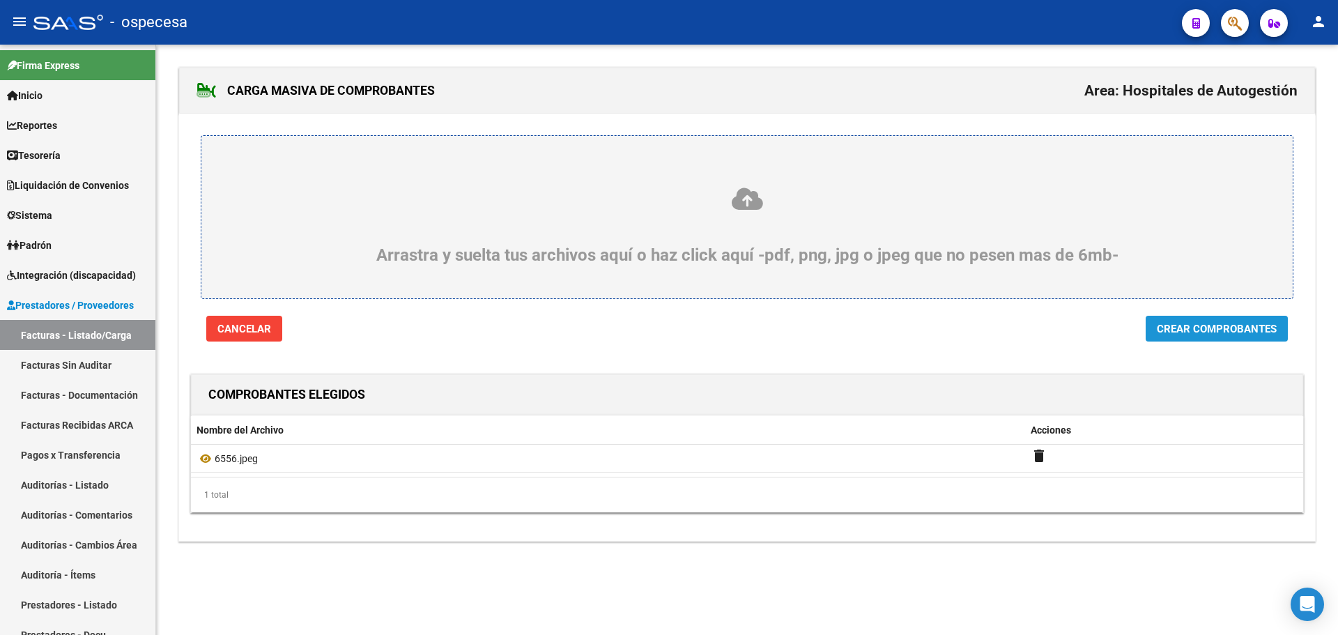
click at [1217, 336] on button "Crear Comprobantes" at bounding box center [1217, 329] width 142 height 26
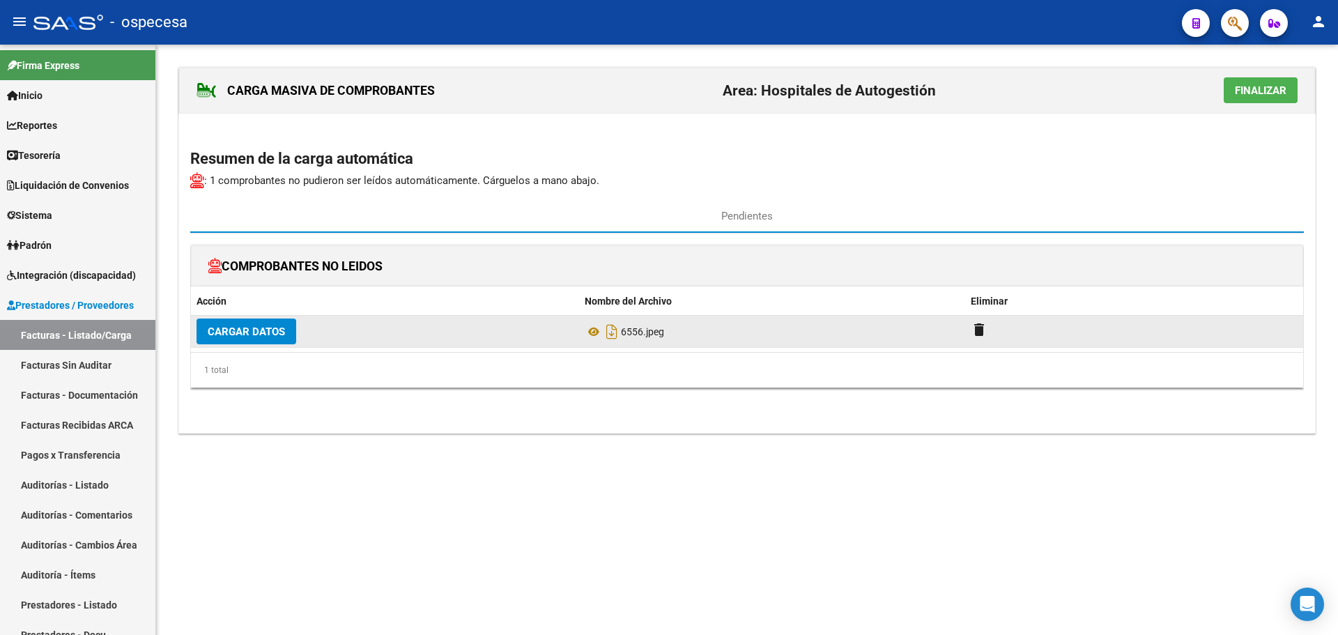
click at [265, 338] on span "Cargar Datos" at bounding box center [246, 331] width 77 height 13
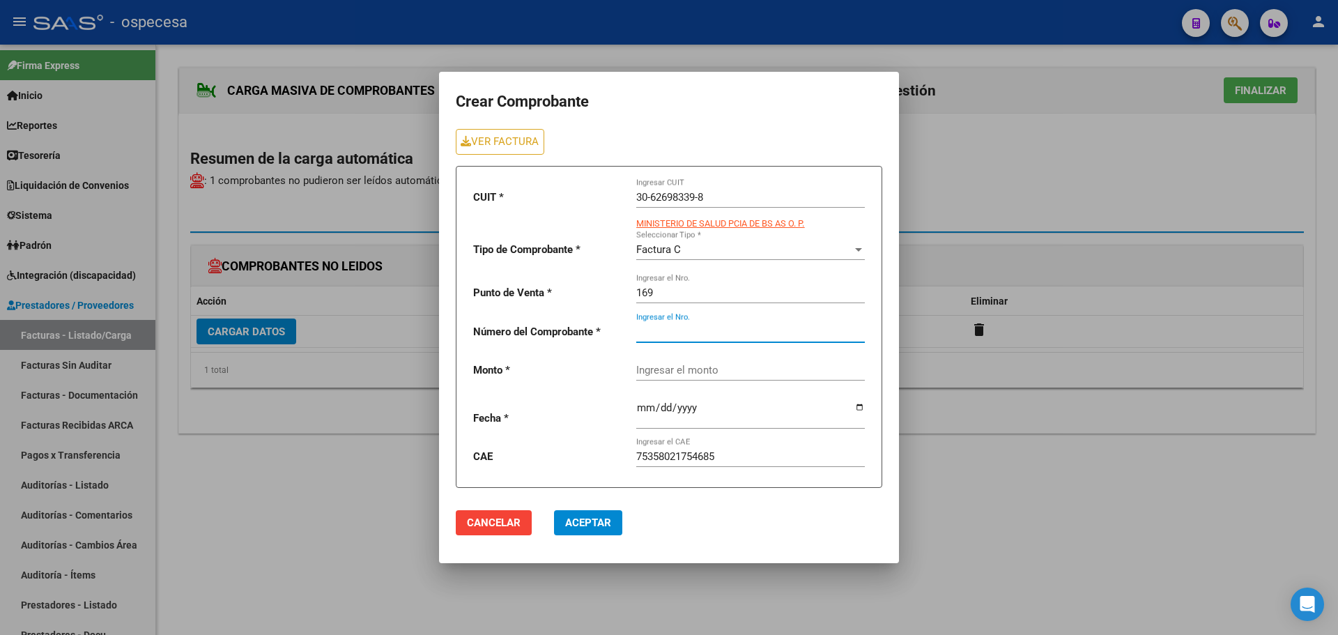
click at [714, 327] on input "Ingresar el Nro." at bounding box center [750, 331] width 229 height 13
type input "6556"
click at [763, 491] on mat-dialog-container "Crear Comprobante VER FACTURA CUIT * 30-62698339-8 Ingresar CUIT MINISTERIO DE …" at bounding box center [669, 317] width 460 height 491
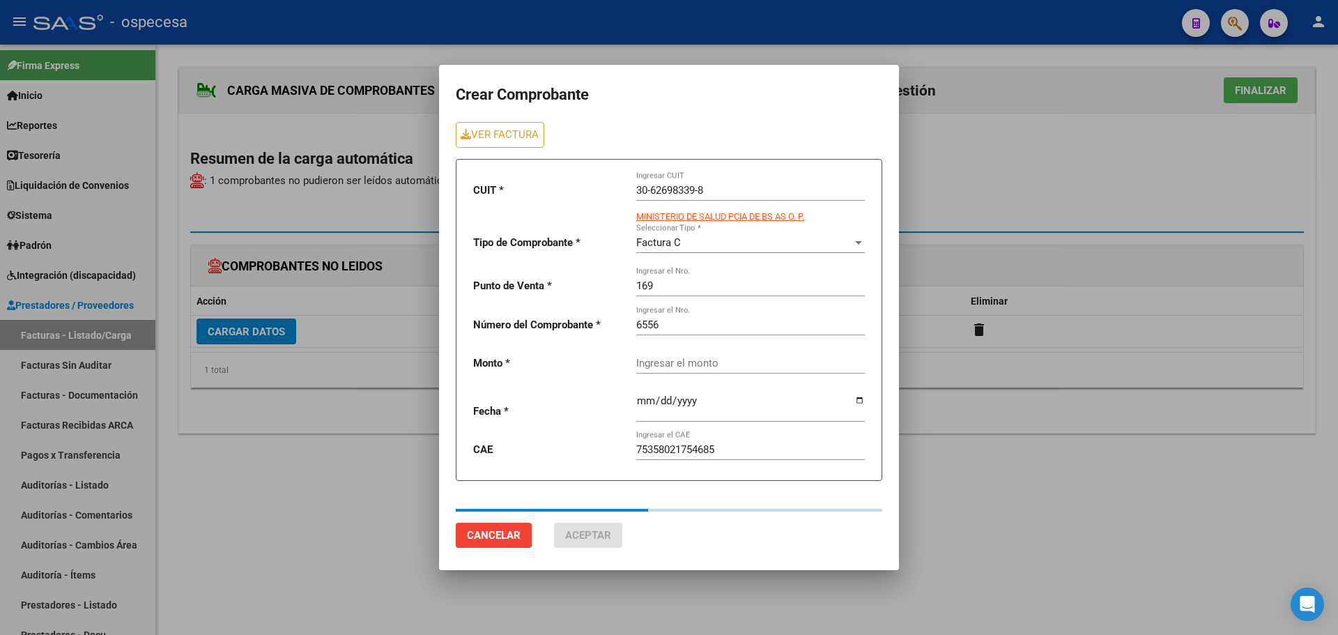
type input "3321215"
type input "[DATE]"
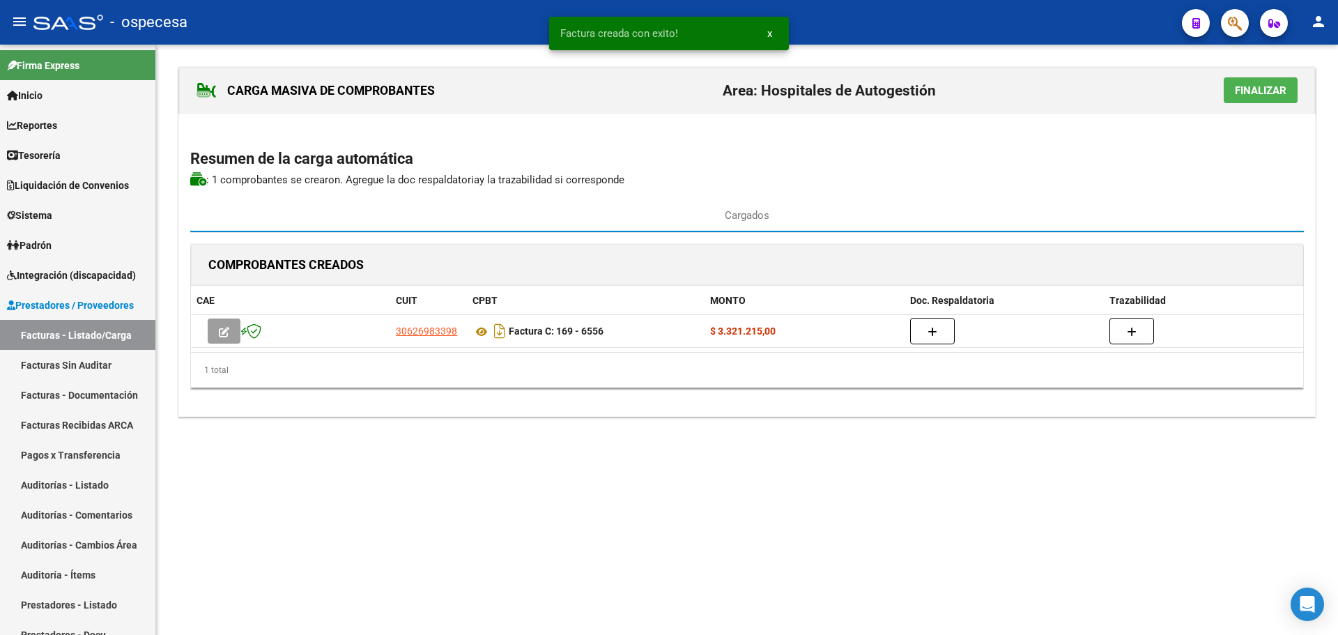
click at [1246, 92] on span "Finalizar" at bounding box center [1261, 90] width 52 height 13
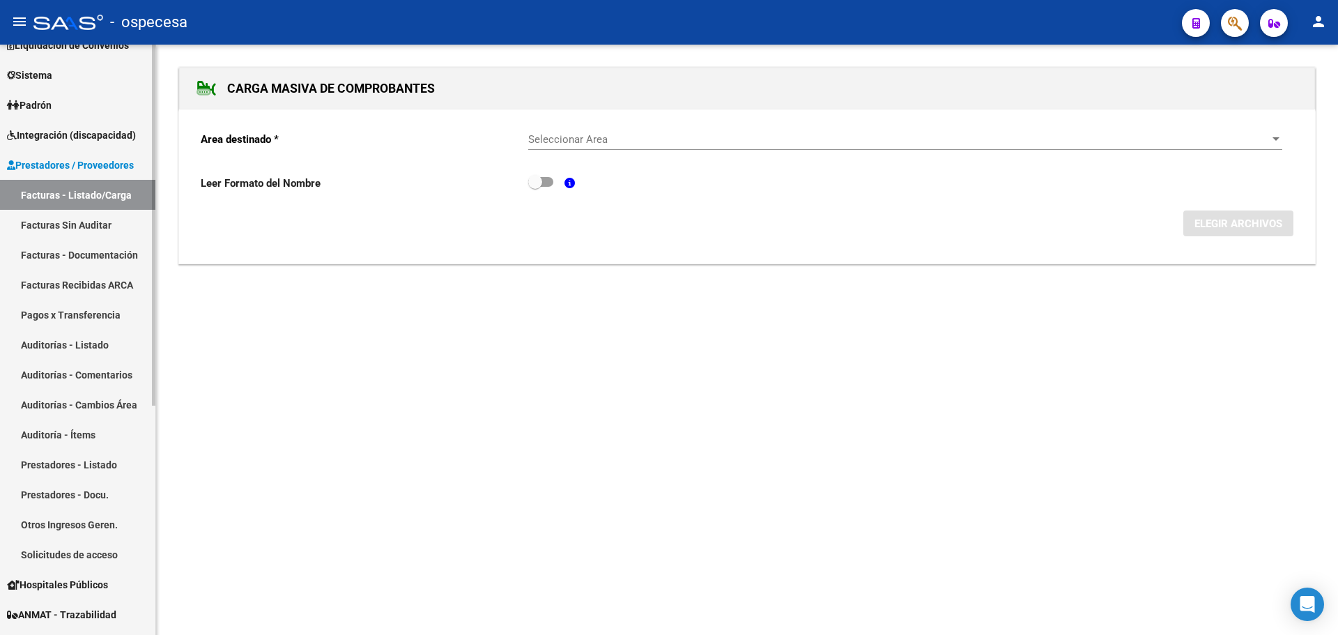
scroll to position [139, 0]
click at [106, 343] on link "Auditorías - Listado" at bounding box center [77, 345] width 155 height 30
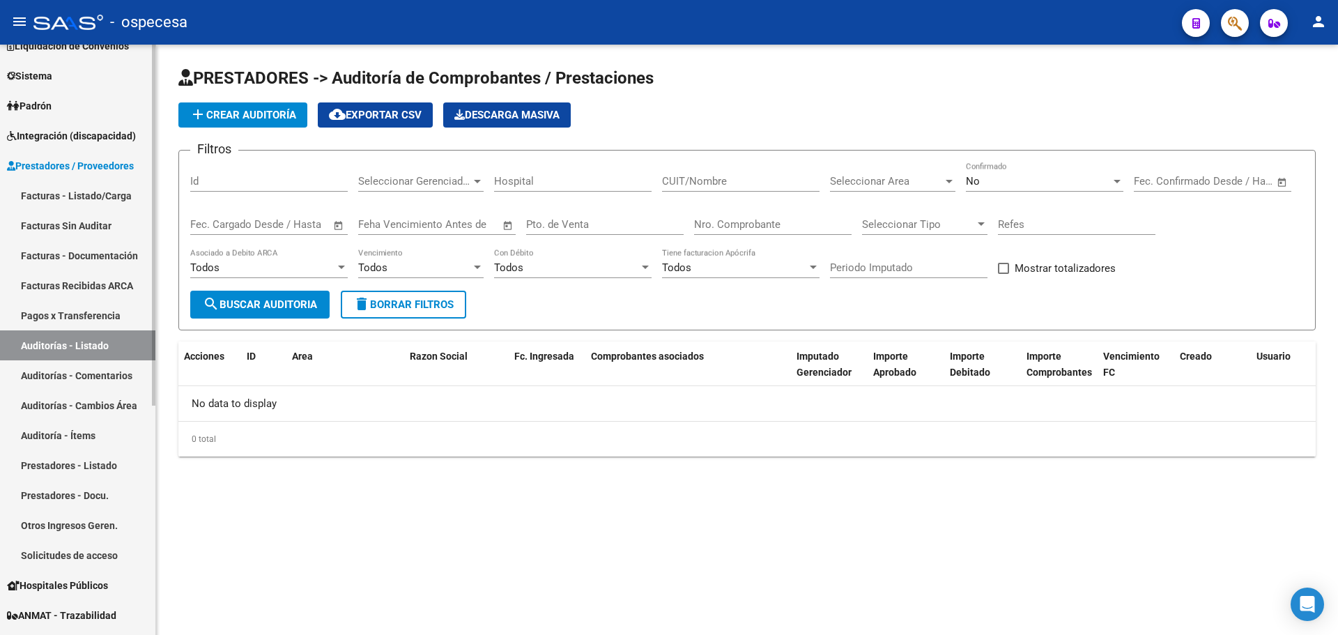
click at [89, 158] on span "Prestadores / Proveedores" at bounding box center [70, 165] width 127 height 15
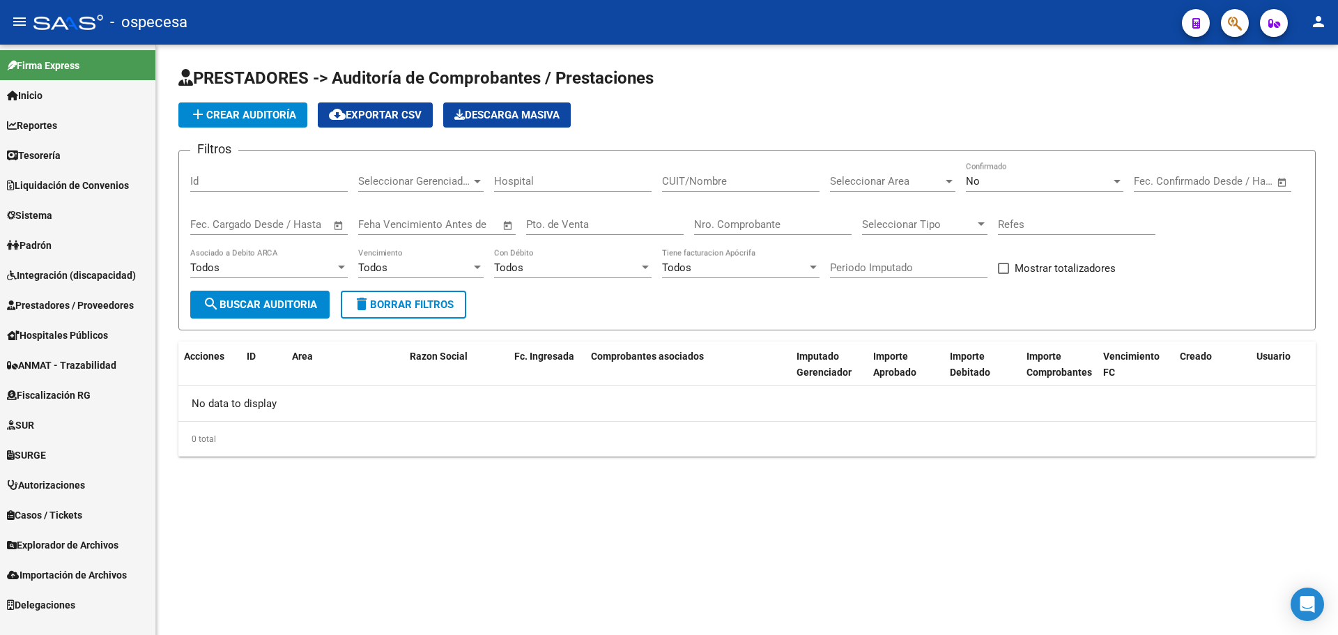
click at [88, 307] on span "Prestadores / Proveedores" at bounding box center [70, 305] width 127 height 15
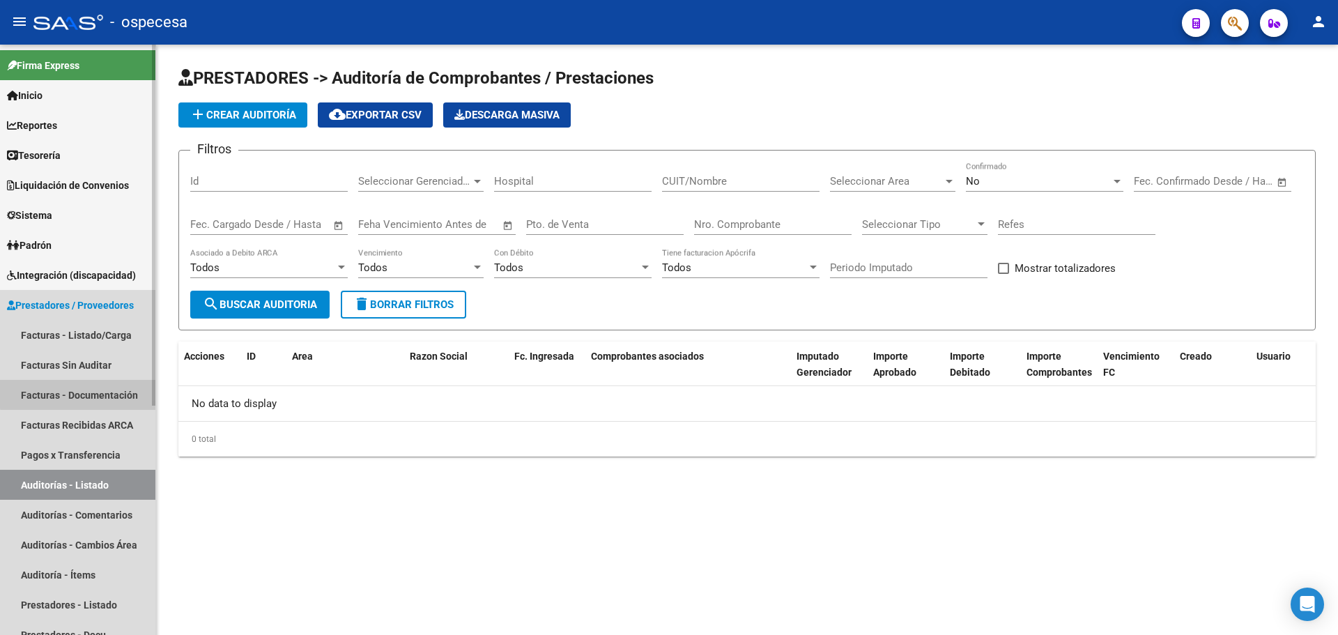
click at [98, 392] on link "Facturas - Documentación" at bounding box center [77, 395] width 155 height 30
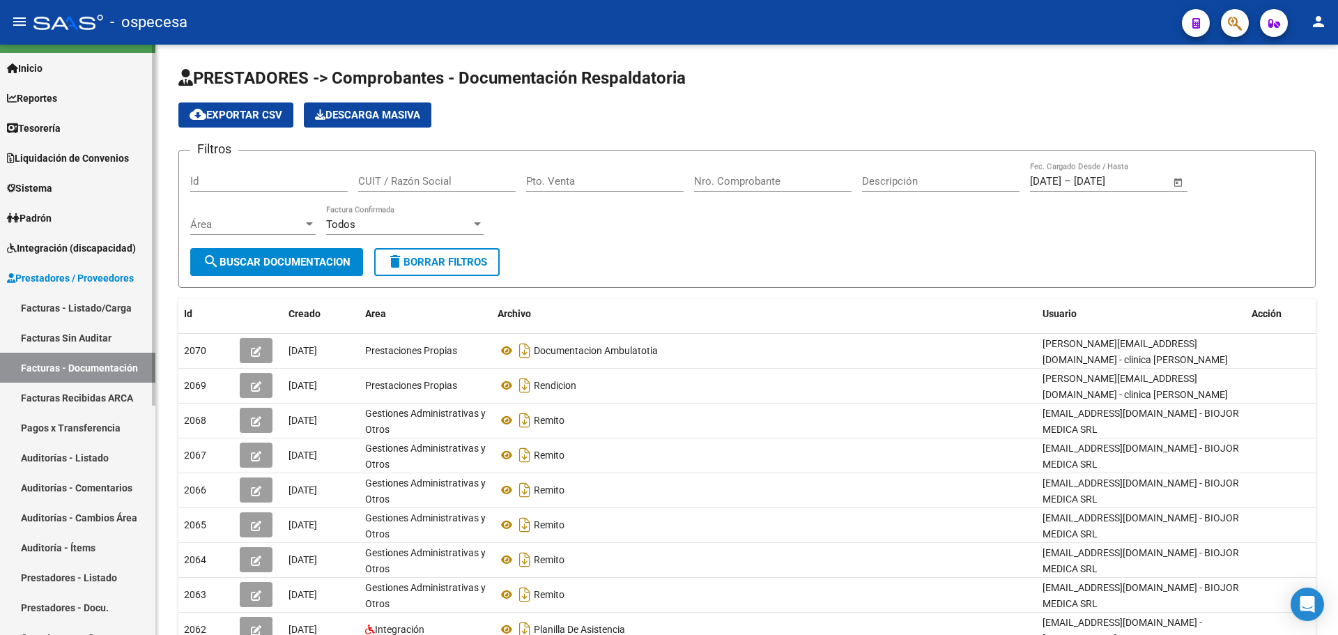
scroll to position [70, 0]
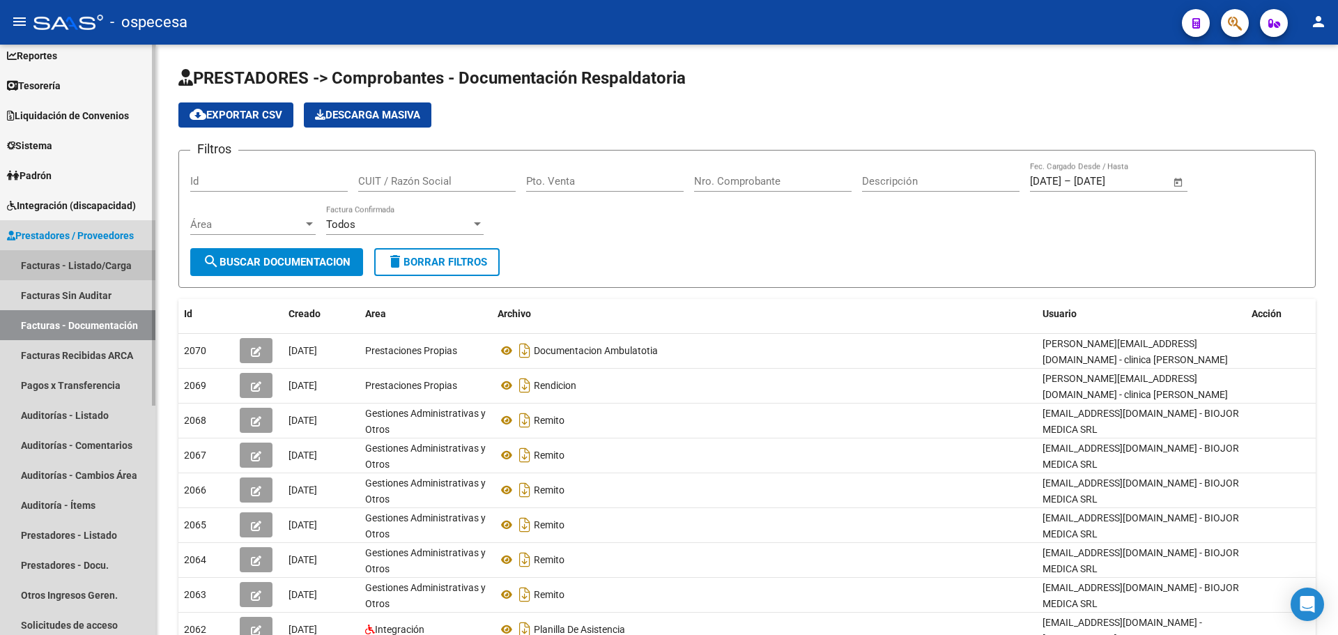
click at [98, 266] on link "Facturas - Listado/Carga" at bounding box center [77, 265] width 155 height 30
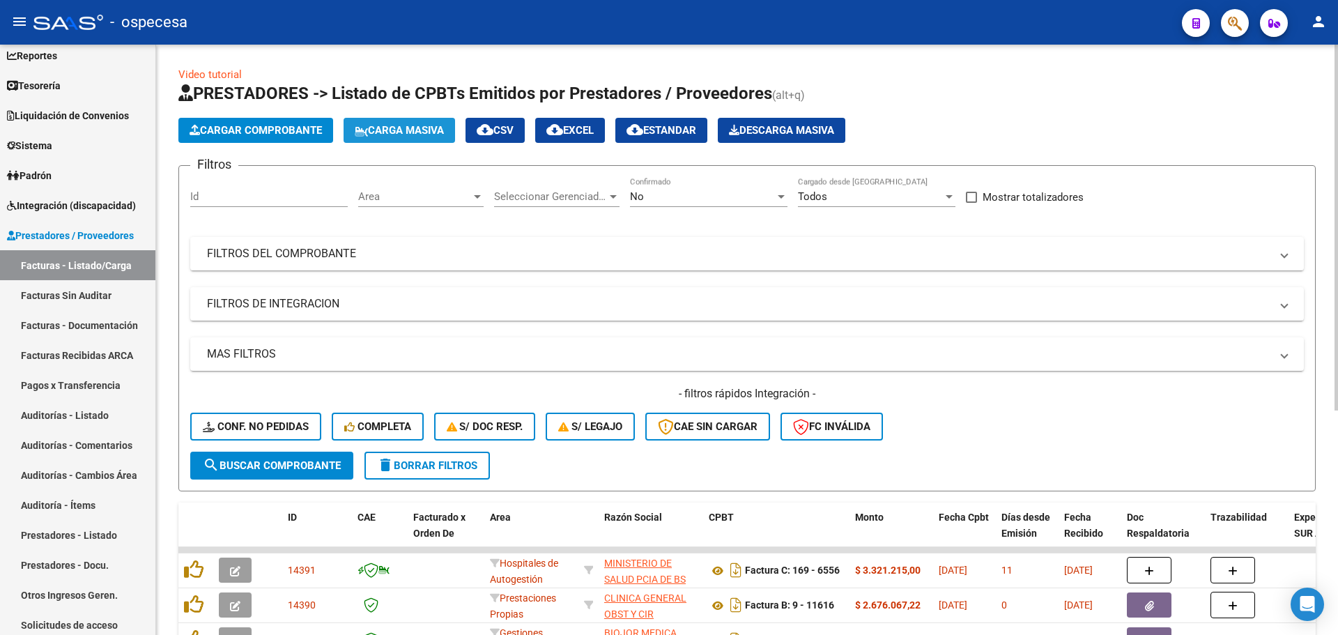
click at [394, 124] on span "Carga Masiva" at bounding box center [399, 130] width 89 height 13
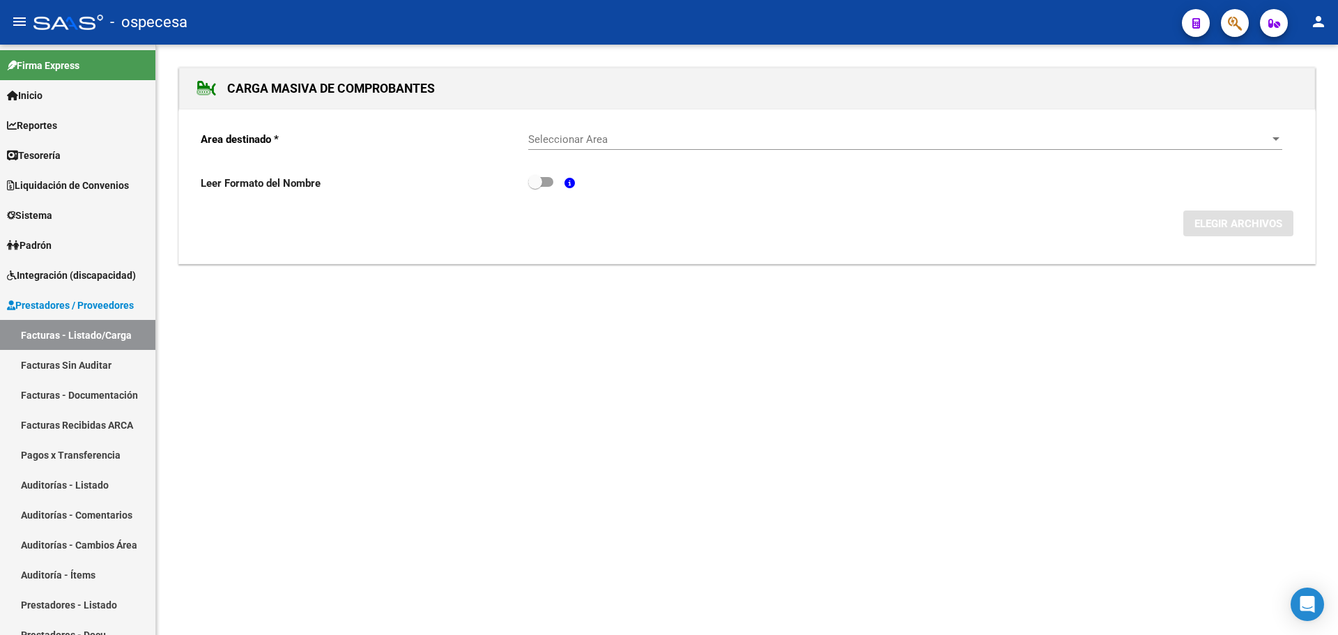
click at [815, 137] on span "Seleccionar Area" at bounding box center [898, 139] width 741 height 13
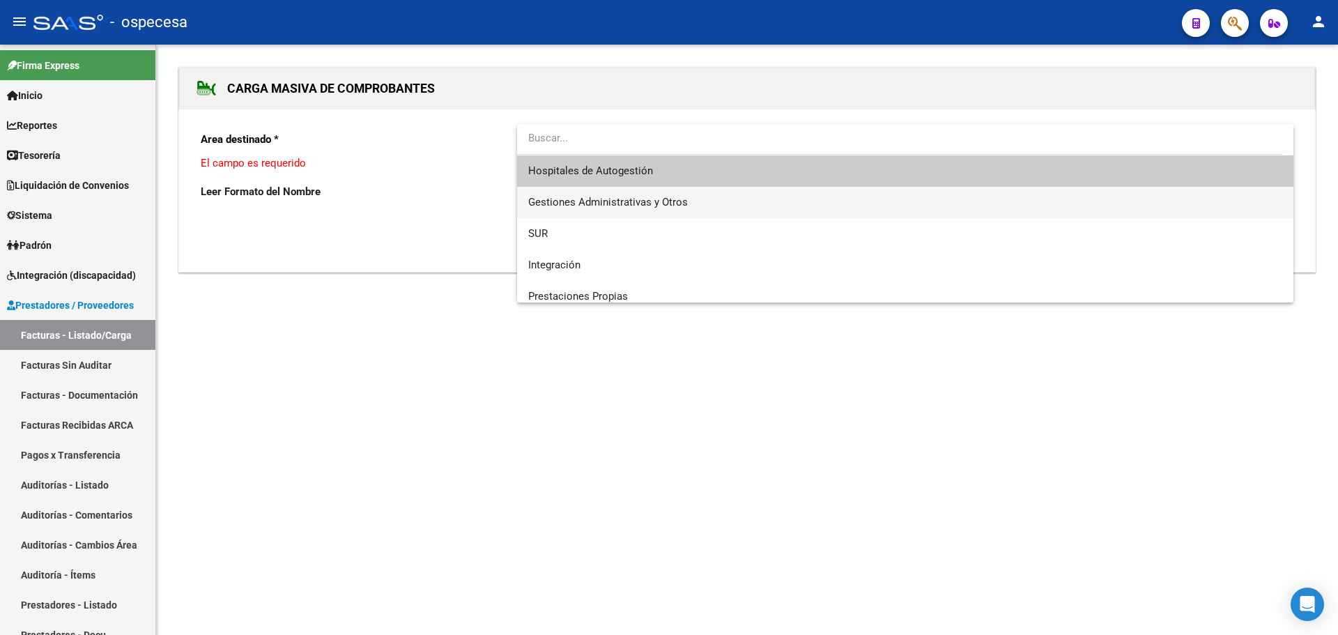
click at [709, 192] on span "Gestiones Administrativas y Otros" at bounding box center [905, 202] width 754 height 31
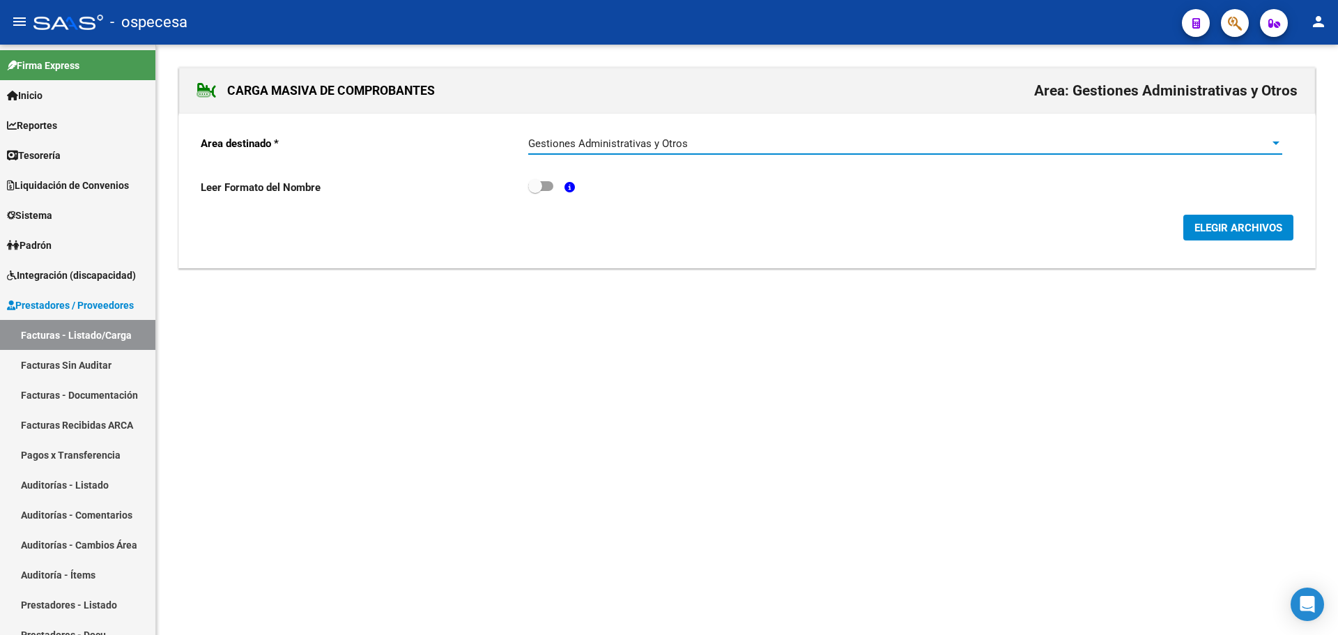
click at [1232, 222] on span "ELEGIR ARCHIVOS" at bounding box center [1238, 228] width 88 height 13
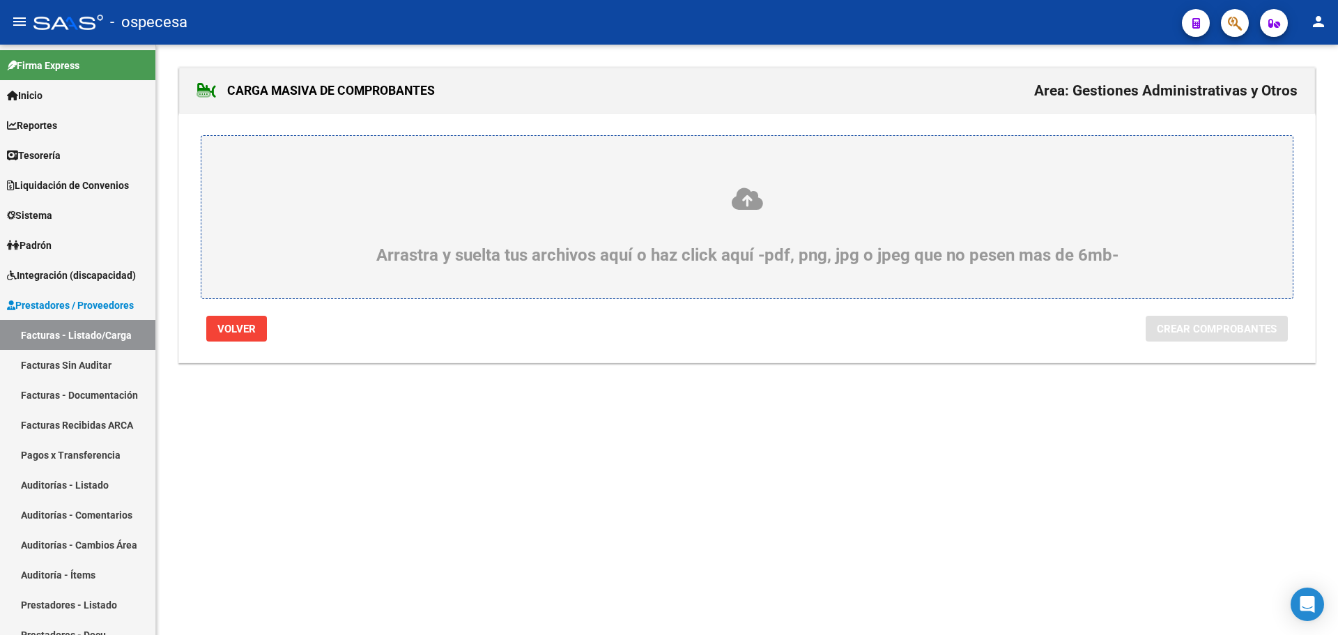
click at [553, 163] on div "Arrastra y suelta tus archivos aquí o haz click aquí -pdf, png, jpg o jpeg que …" at bounding box center [747, 217] width 1093 height 164
click at [691, 187] on icon at bounding box center [747, 199] width 1024 height 26
click at [0, 0] on input "Arrastra y suelta tus archivos aquí o haz click aquí -pdf, png, jpg o jpeg que …" at bounding box center [0, 0] width 0 height 0
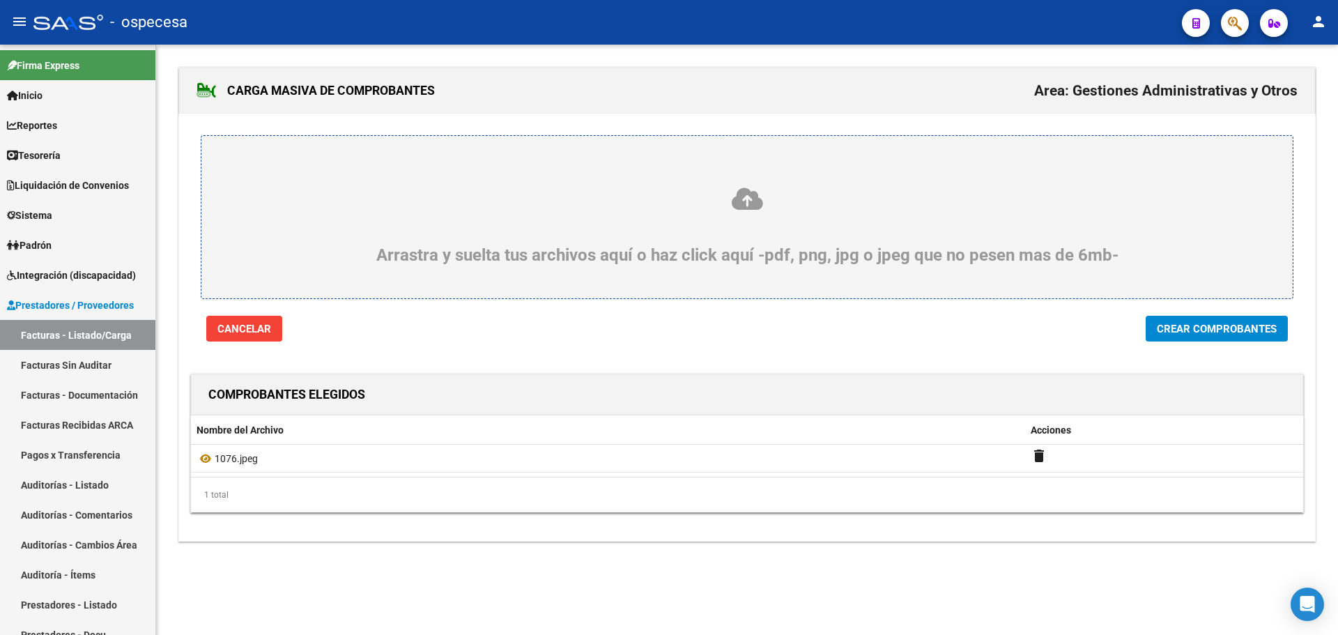
click at [1257, 318] on button "Crear Comprobantes" at bounding box center [1217, 329] width 142 height 26
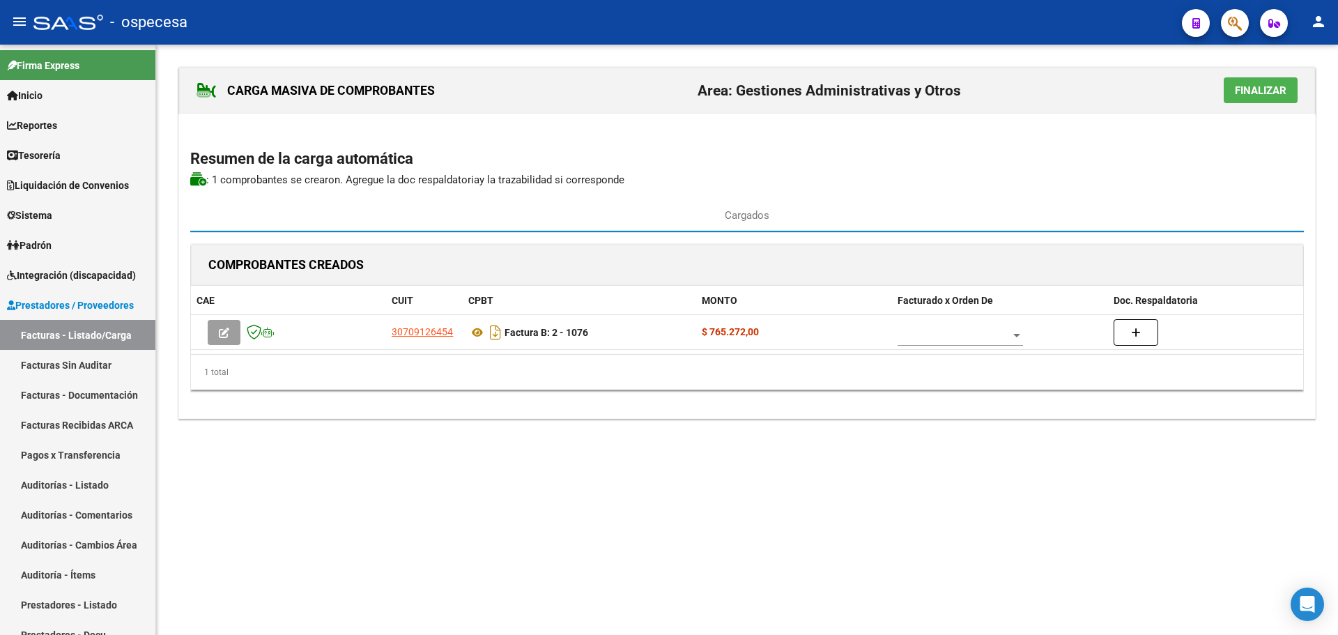
click at [1256, 96] on span "Finalizar" at bounding box center [1261, 90] width 52 height 13
